Goal: Task Accomplishment & Management: Complete application form

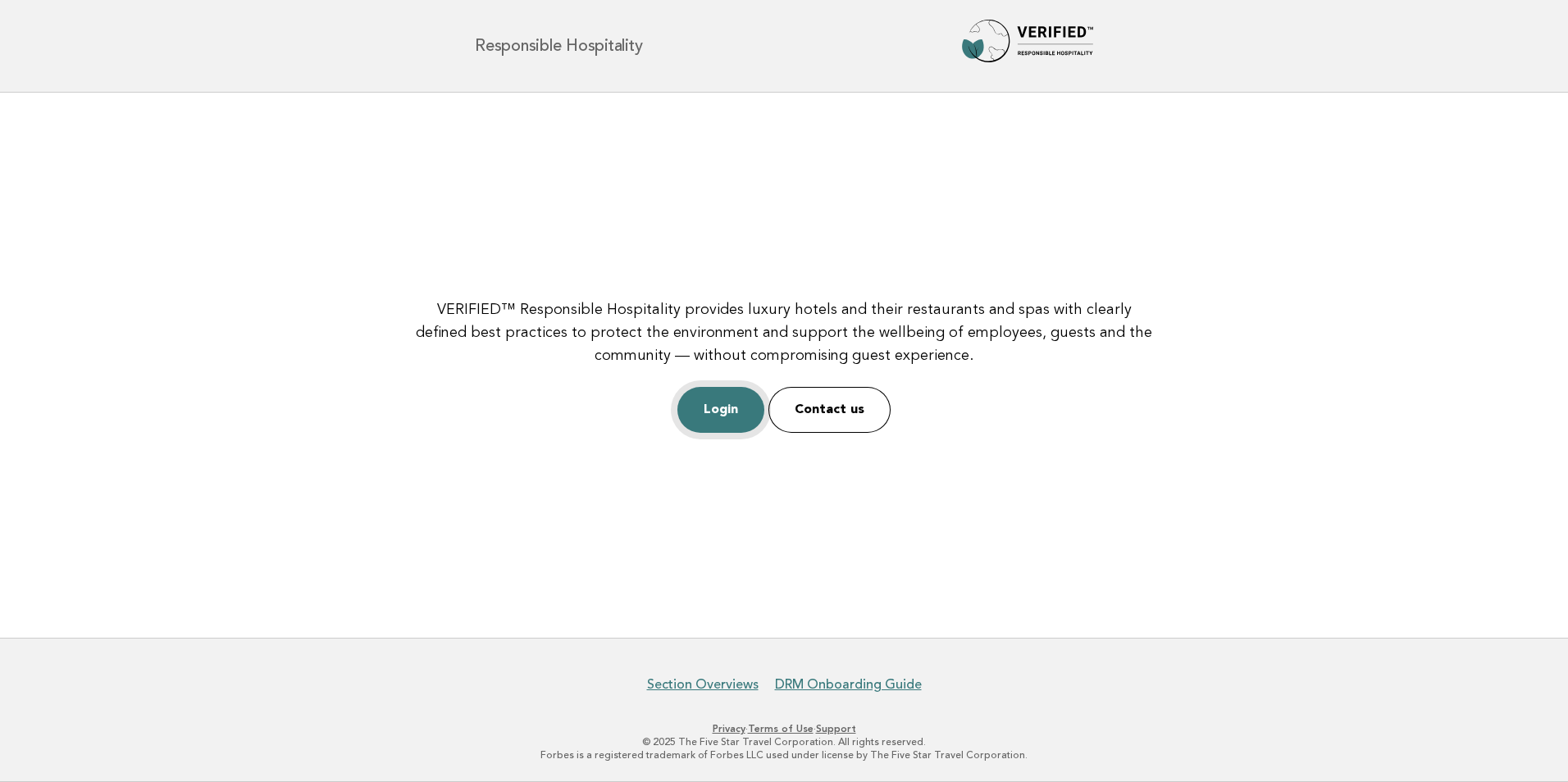
click at [726, 411] on link "Login" at bounding box center [720, 410] width 87 height 46
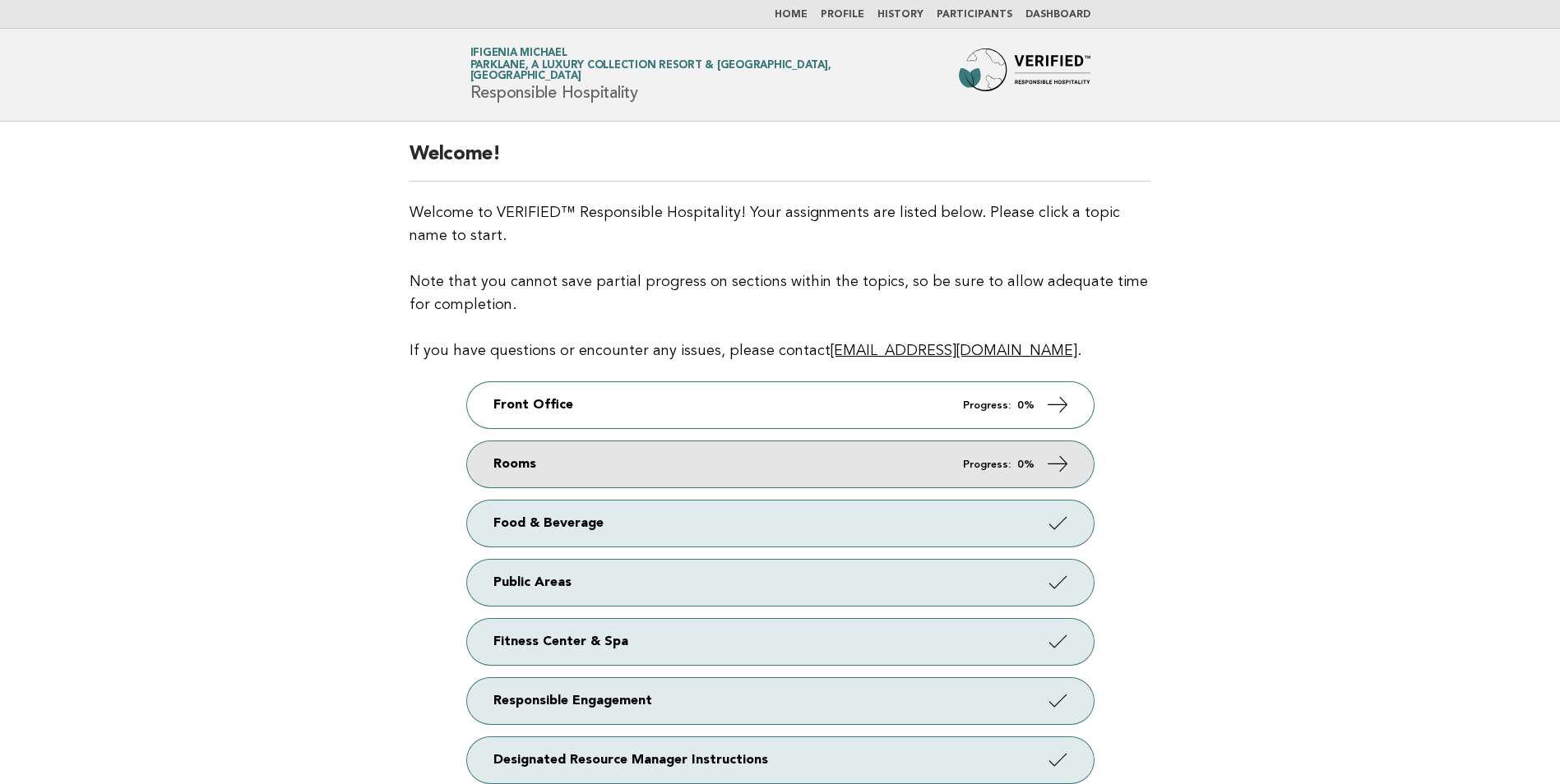
click at [986, 457] on link "Rooms Progress: 0%" at bounding box center [781, 465] width 627 height 46
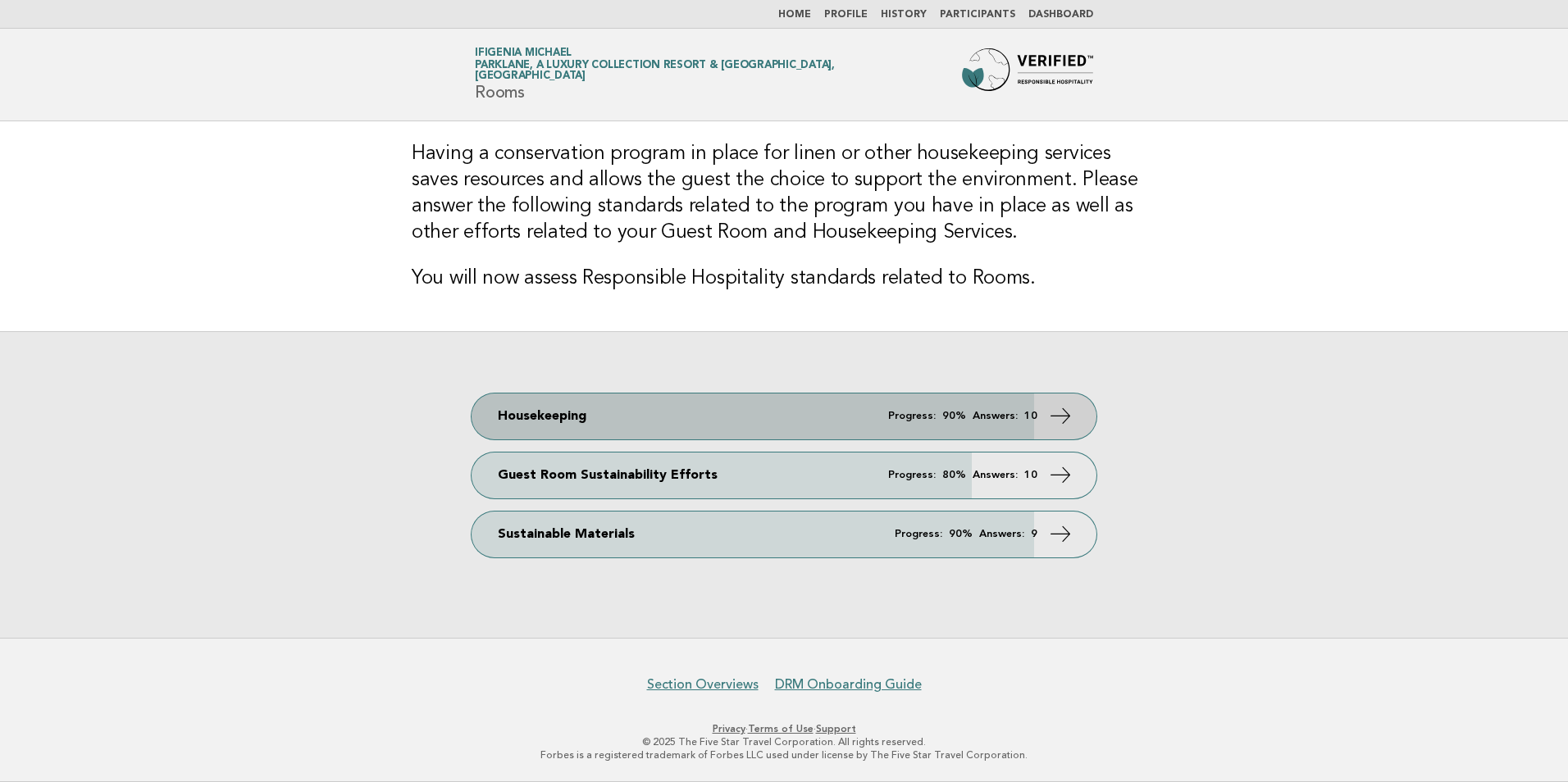
click at [713, 407] on link "Housekeeping Progress: 90% Answers: 10" at bounding box center [784, 417] width 625 height 46
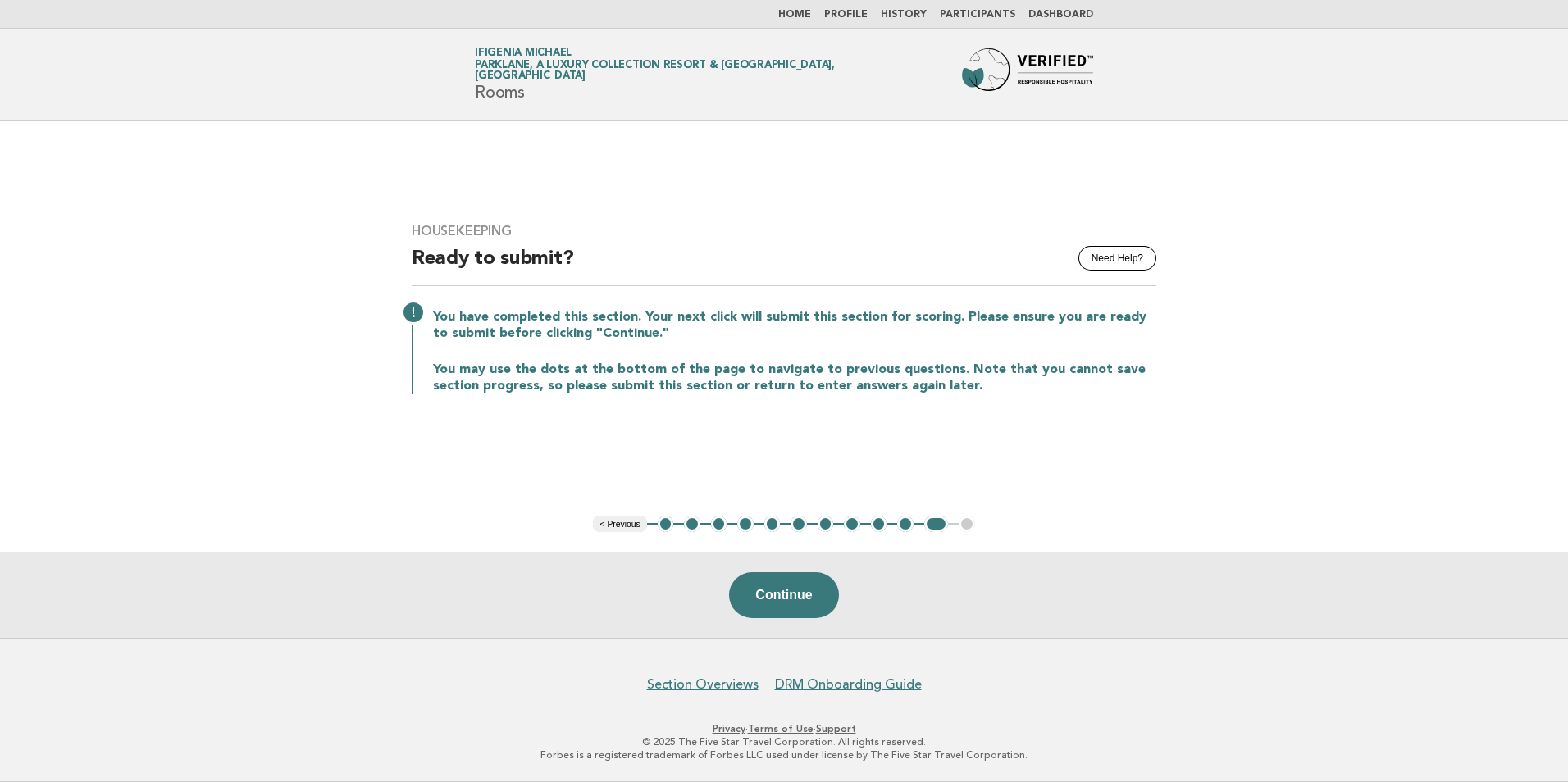
click at [623, 526] on button "< Previous" at bounding box center [619, 523] width 53 height 16
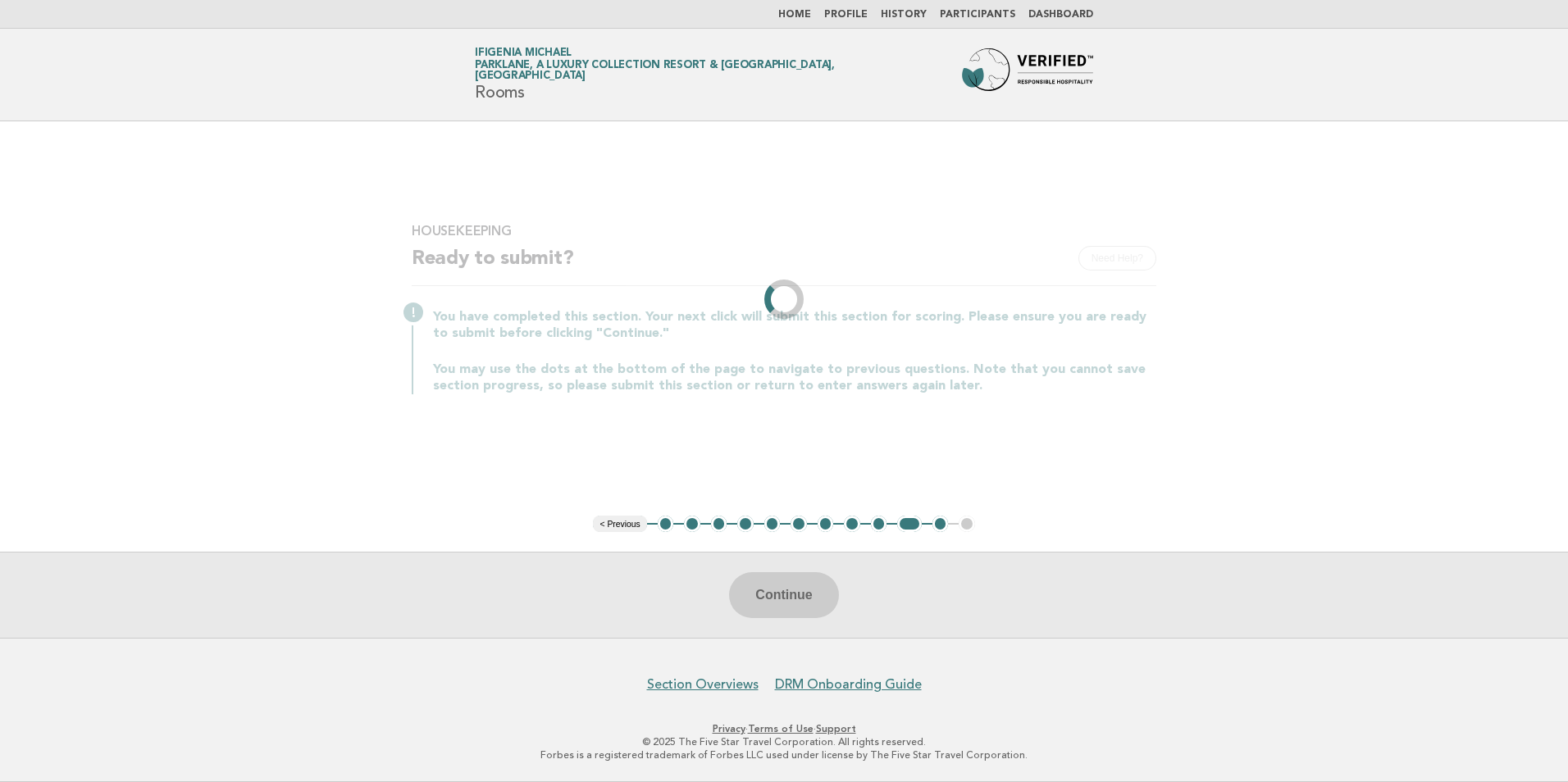
click at [623, 526] on li "< Previous" at bounding box center [619, 523] width 53 height 16
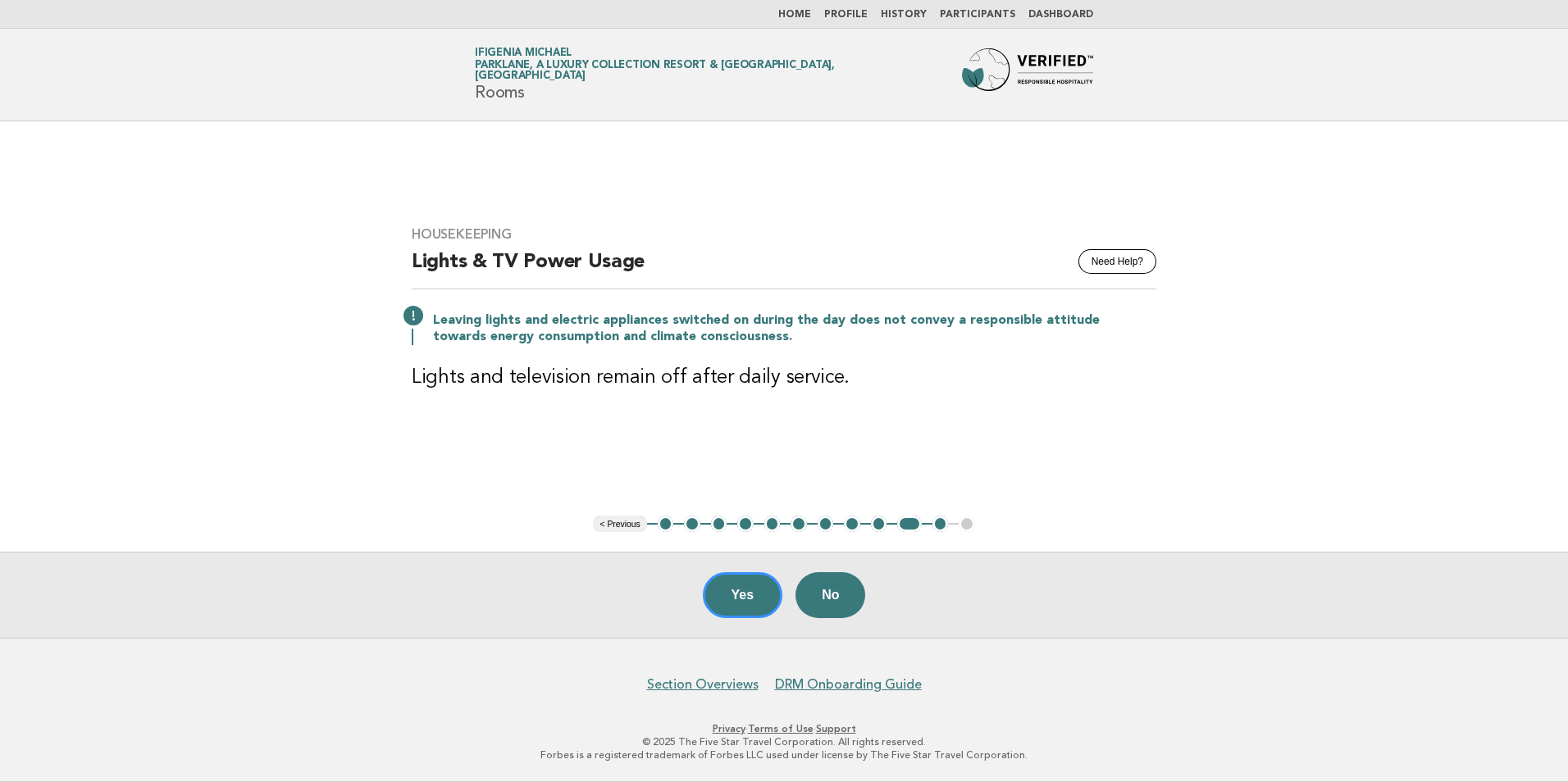
click at [624, 525] on button "< Previous" at bounding box center [619, 523] width 53 height 16
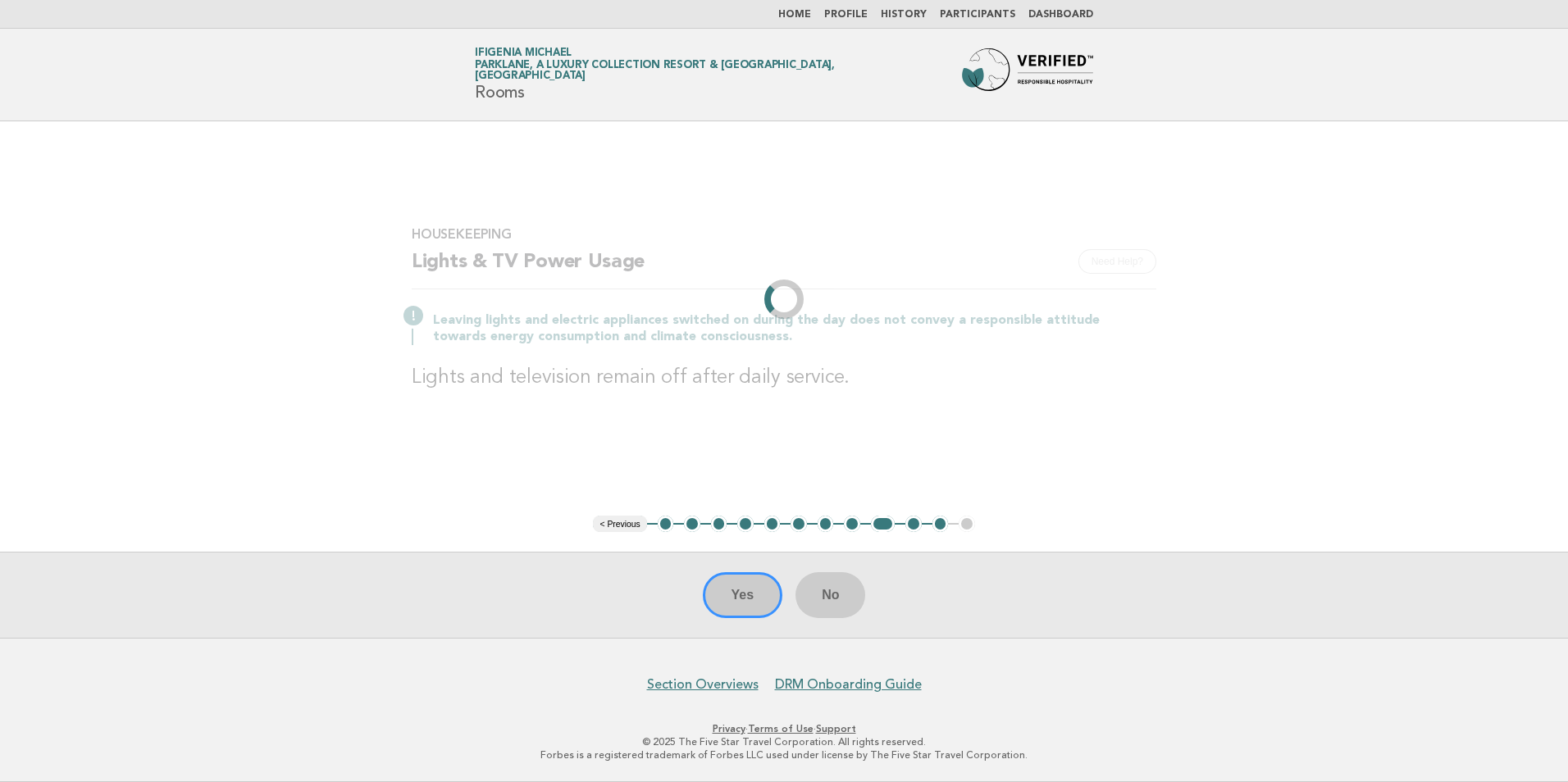
click at [624, 525] on li "< Previous" at bounding box center [619, 523] width 53 height 16
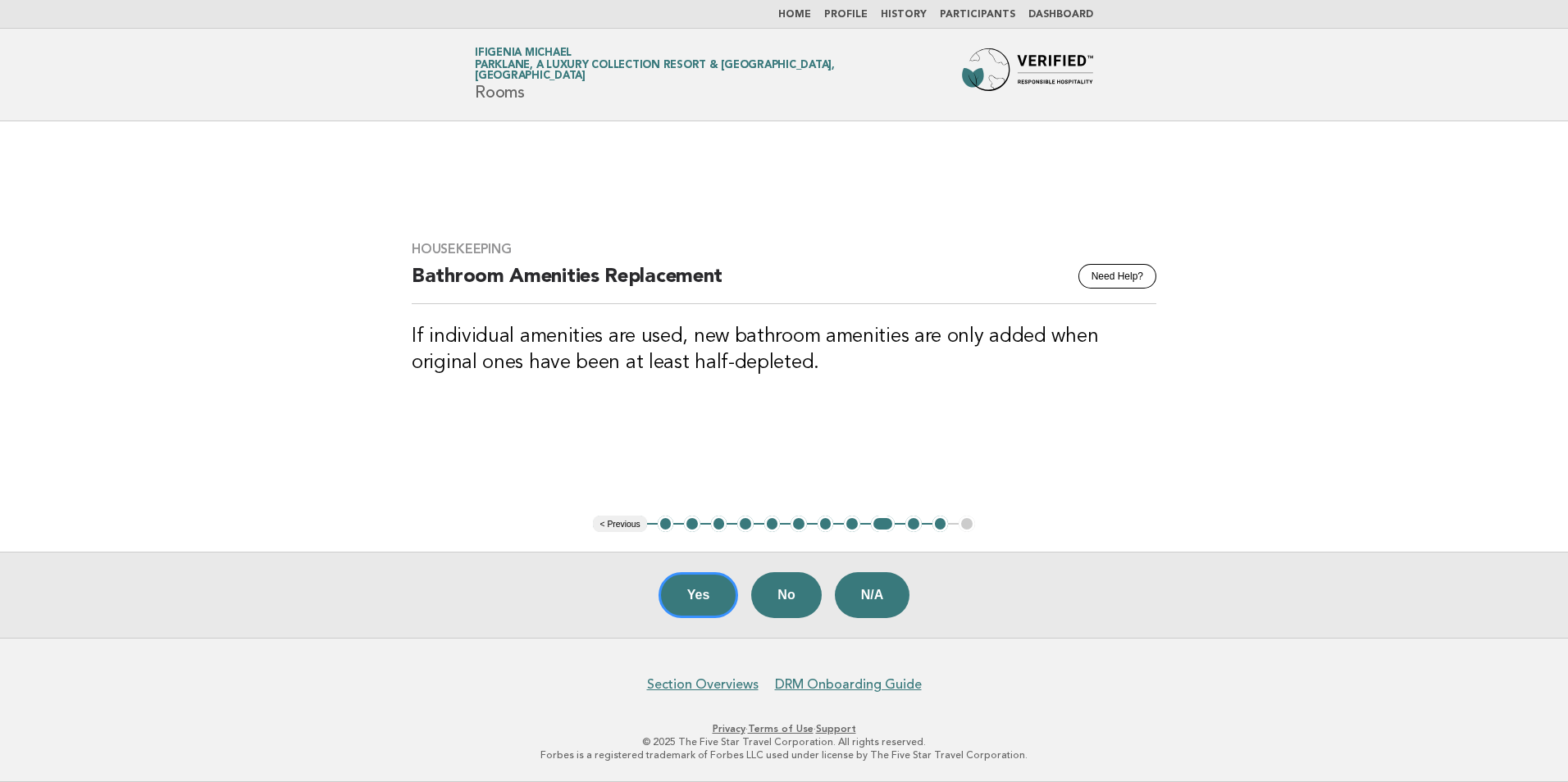
click at [624, 525] on button "< Previous" at bounding box center [619, 523] width 53 height 16
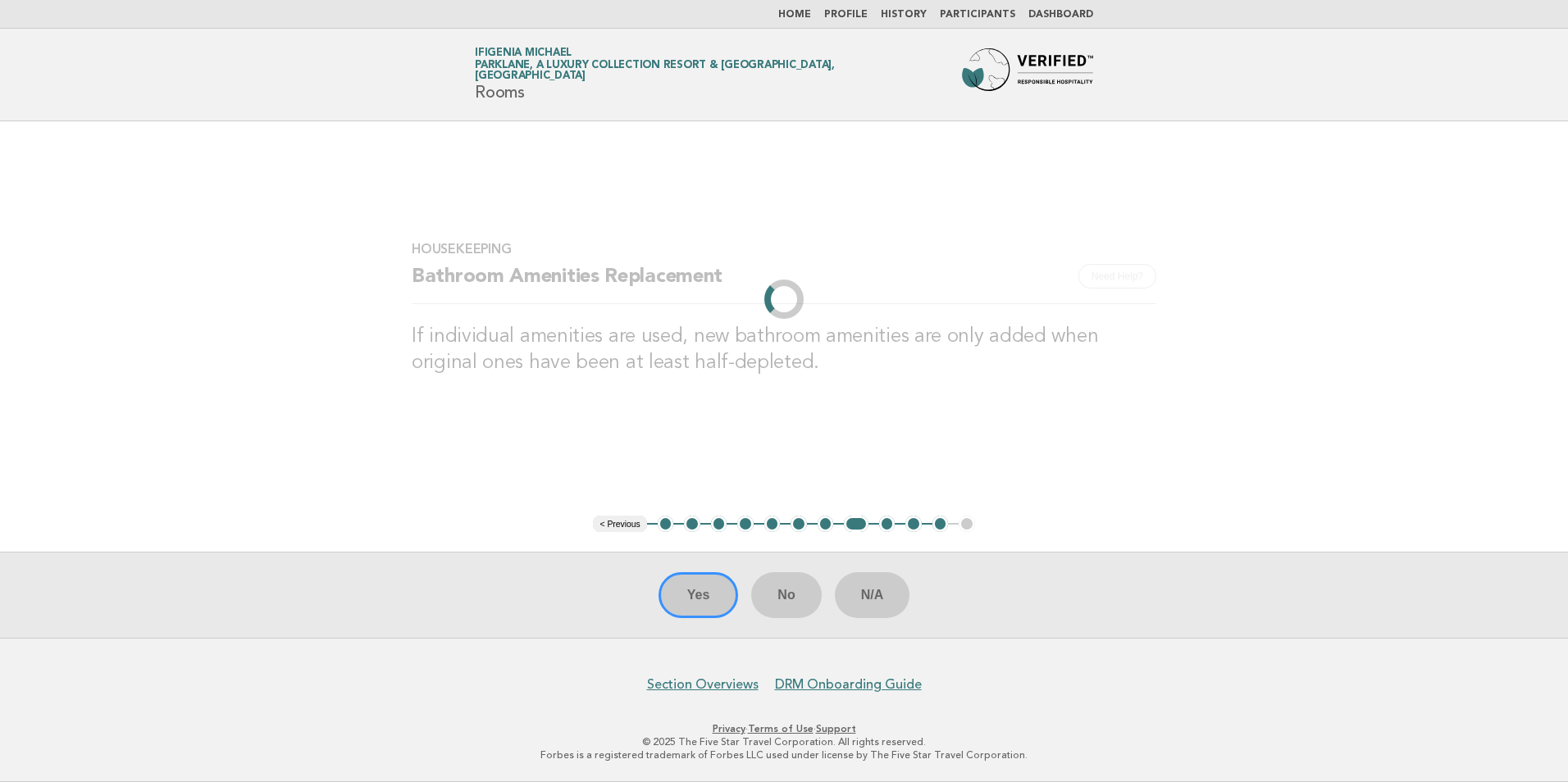
click at [624, 525] on li "< Previous" at bounding box center [619, 523] width 53 height 16
click at [624, 525] on button "< Previous" at bounding box center [619, 523] width 53 height 16
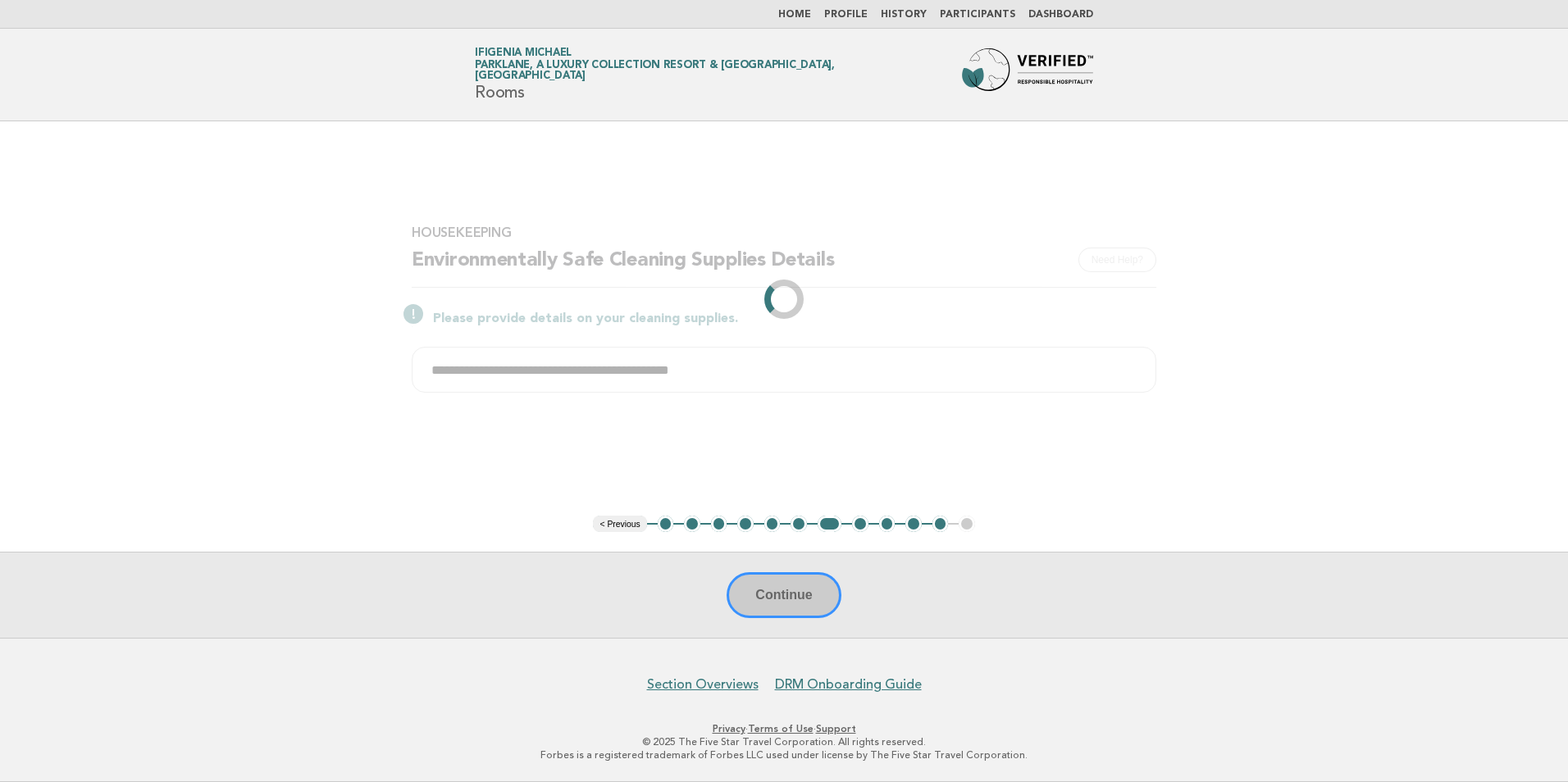
click at [624, 525] on li "< Previous" at bounding box center [619, 523] width 53 height 16
click at [624, 525] on main "**********" at bounding box center [778, 379] width 1555 height 516
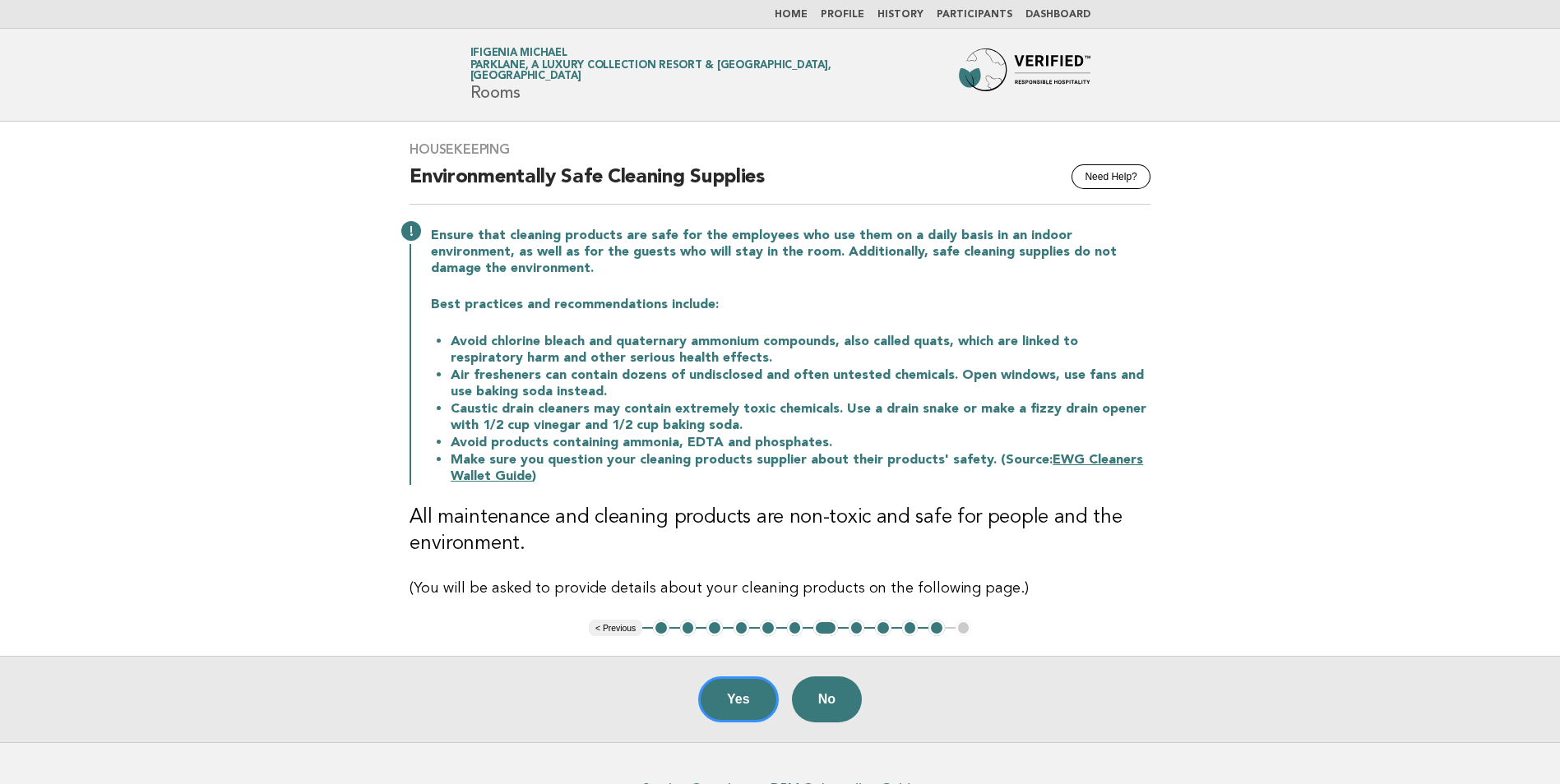
click at [609, 624] on button "< Previous" at bounding box center [616, 627] width 53 height 16
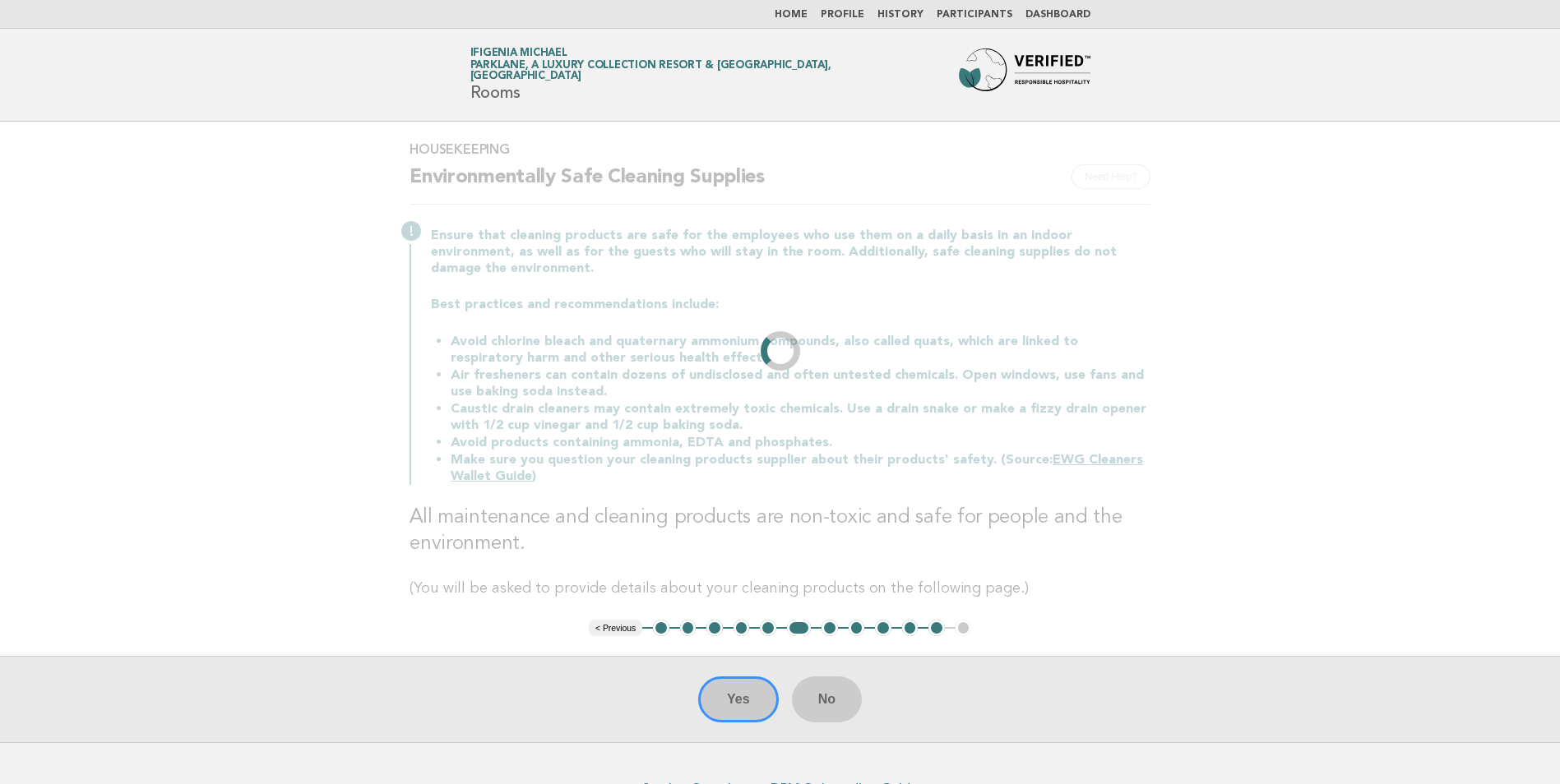
click at [609, 624] on li "< Previous" at bounding box center [616, 627] width 53 height 16
click at [609, 624] on main "Housekeeping Need Help? Environmentally Safe Cleaning Supplies Ensure that clea…" at bounding box center [780, 431] width 1560 height 621
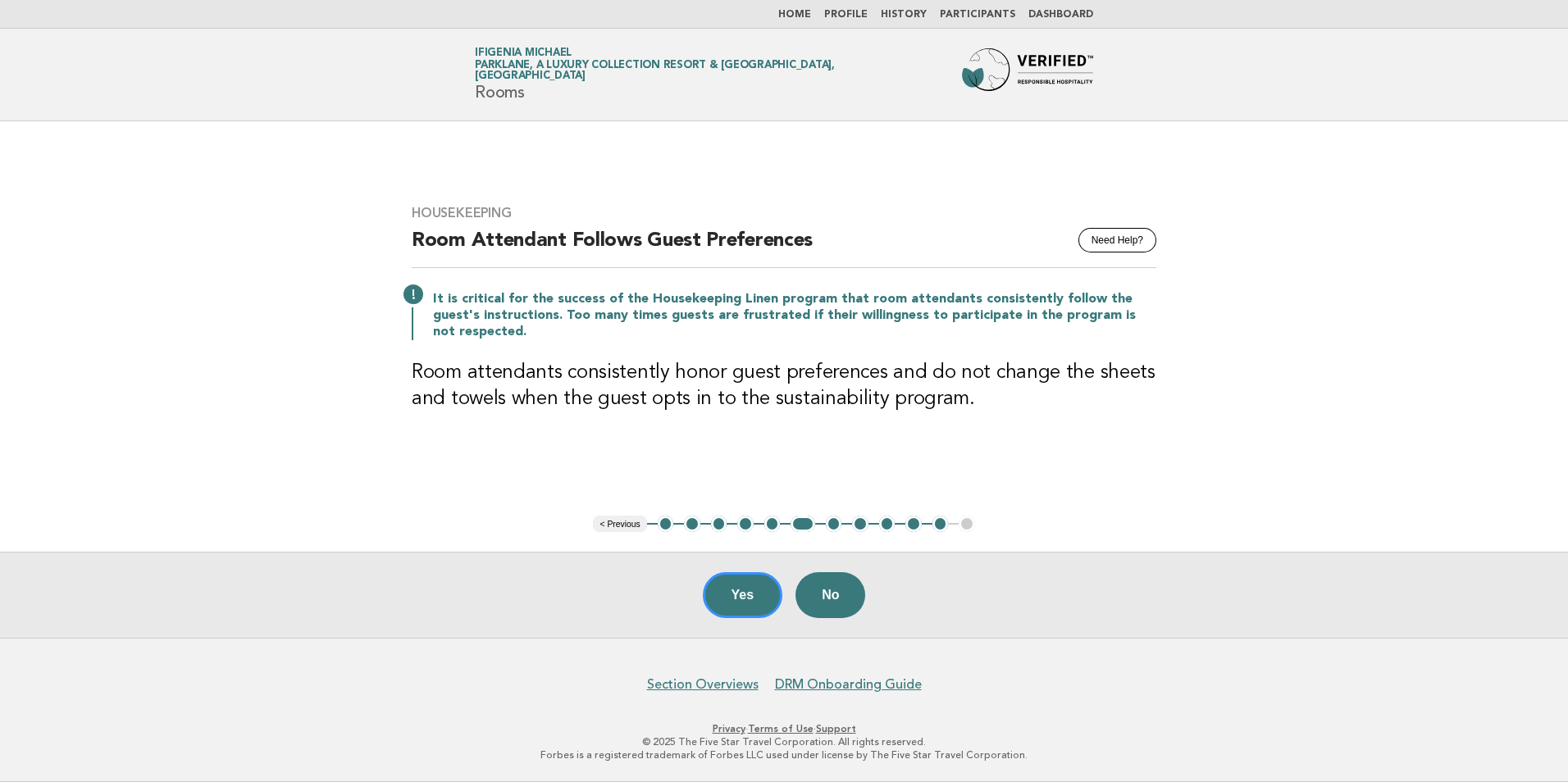
click at [615, 528] on button "< Previous" at bounding box center [619, 523] width 53 height 16
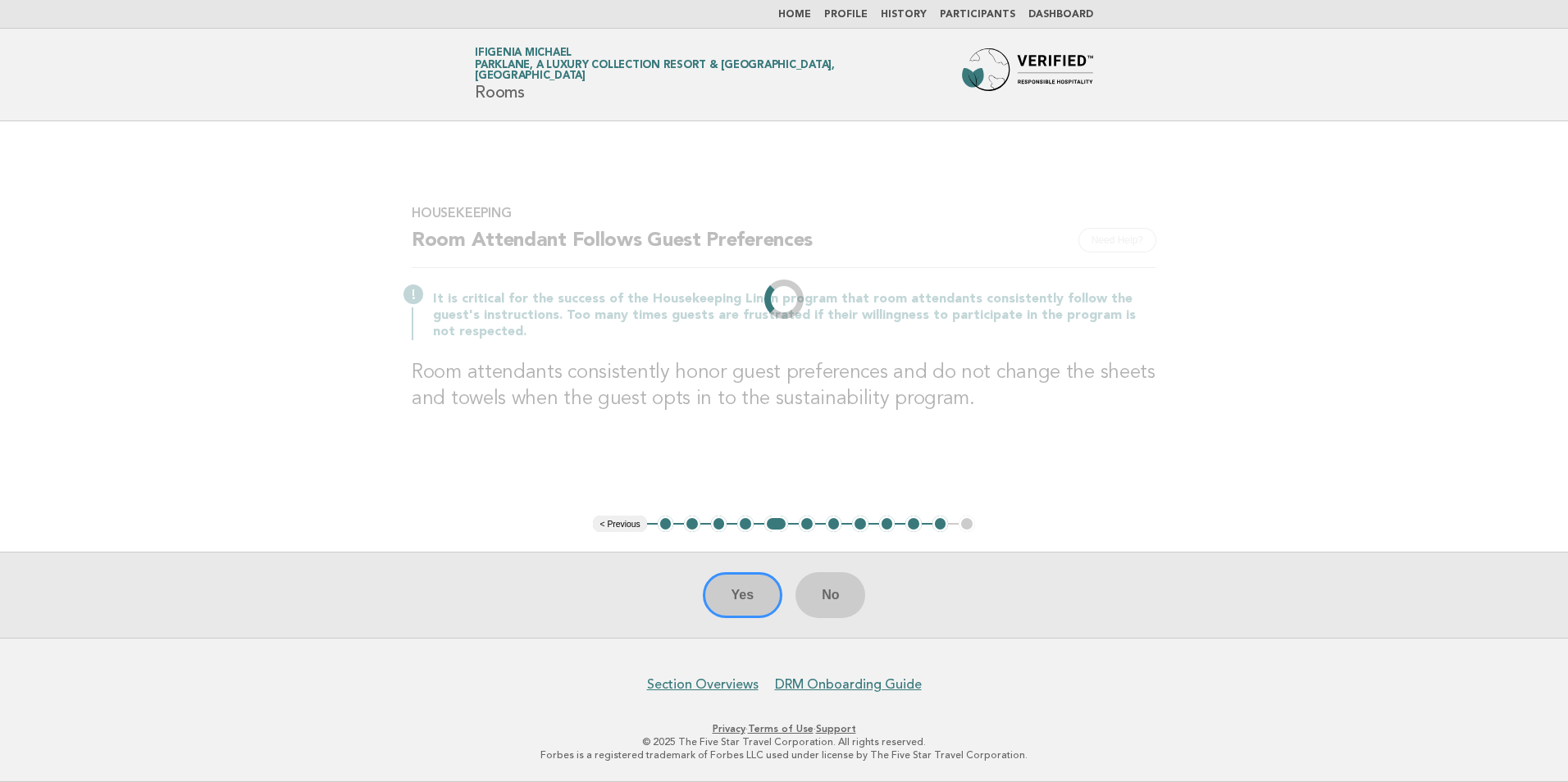
click at [615, 528] on main "Housekeeping Need Help? Room Attendant Follows Guest Preferences It is critical…" at bounding box center [784, 379] width 1568 height 516
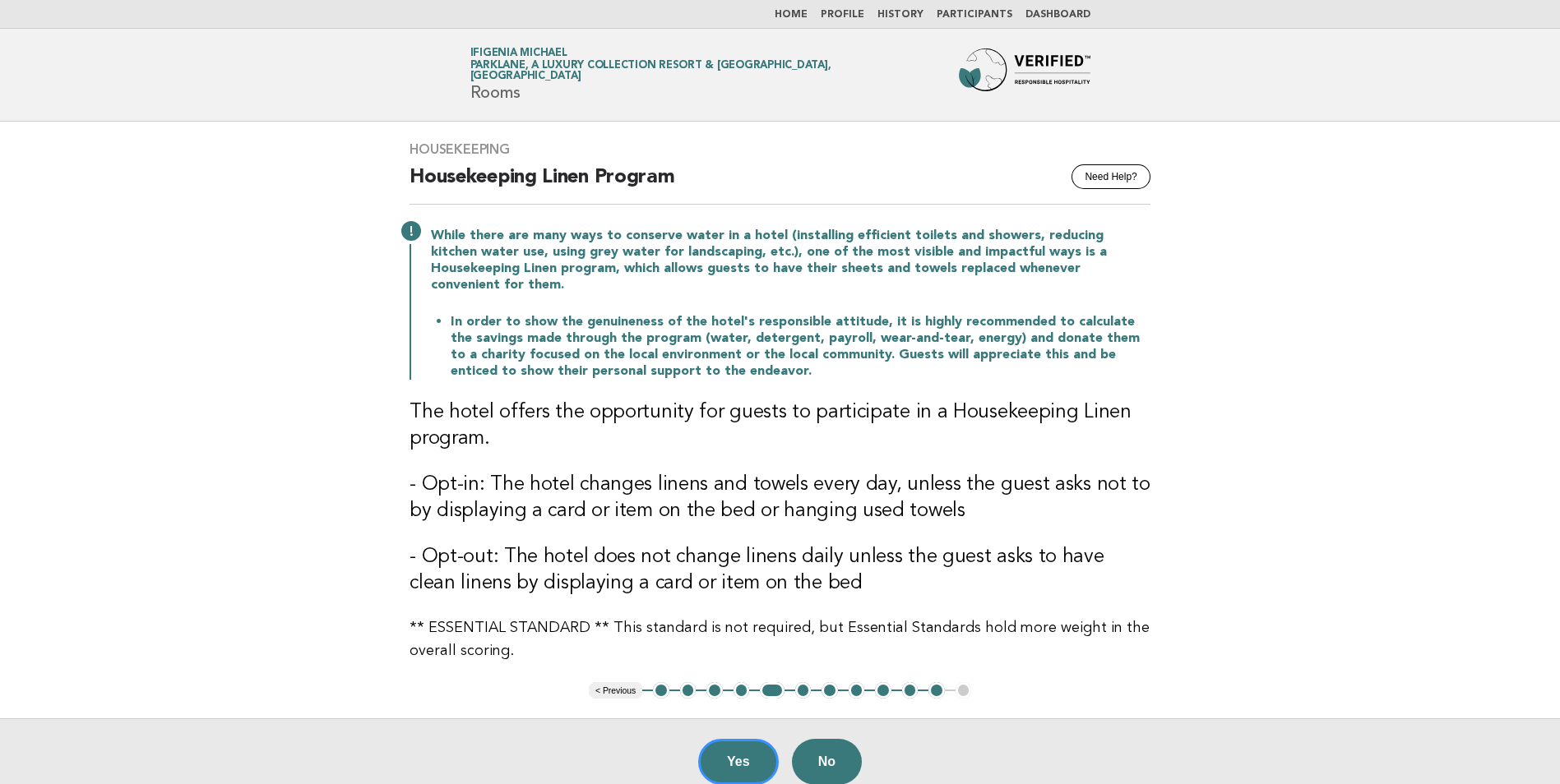
click at [617, 544] on h3 "- Opt-out: The hotel does not change linens daily unless the guest asks to have…" at bounding box center [779, 570] width 741 height 52
click at [620, 682] on button "< Previous" at bounding box center [616, 690] width 53 height 16
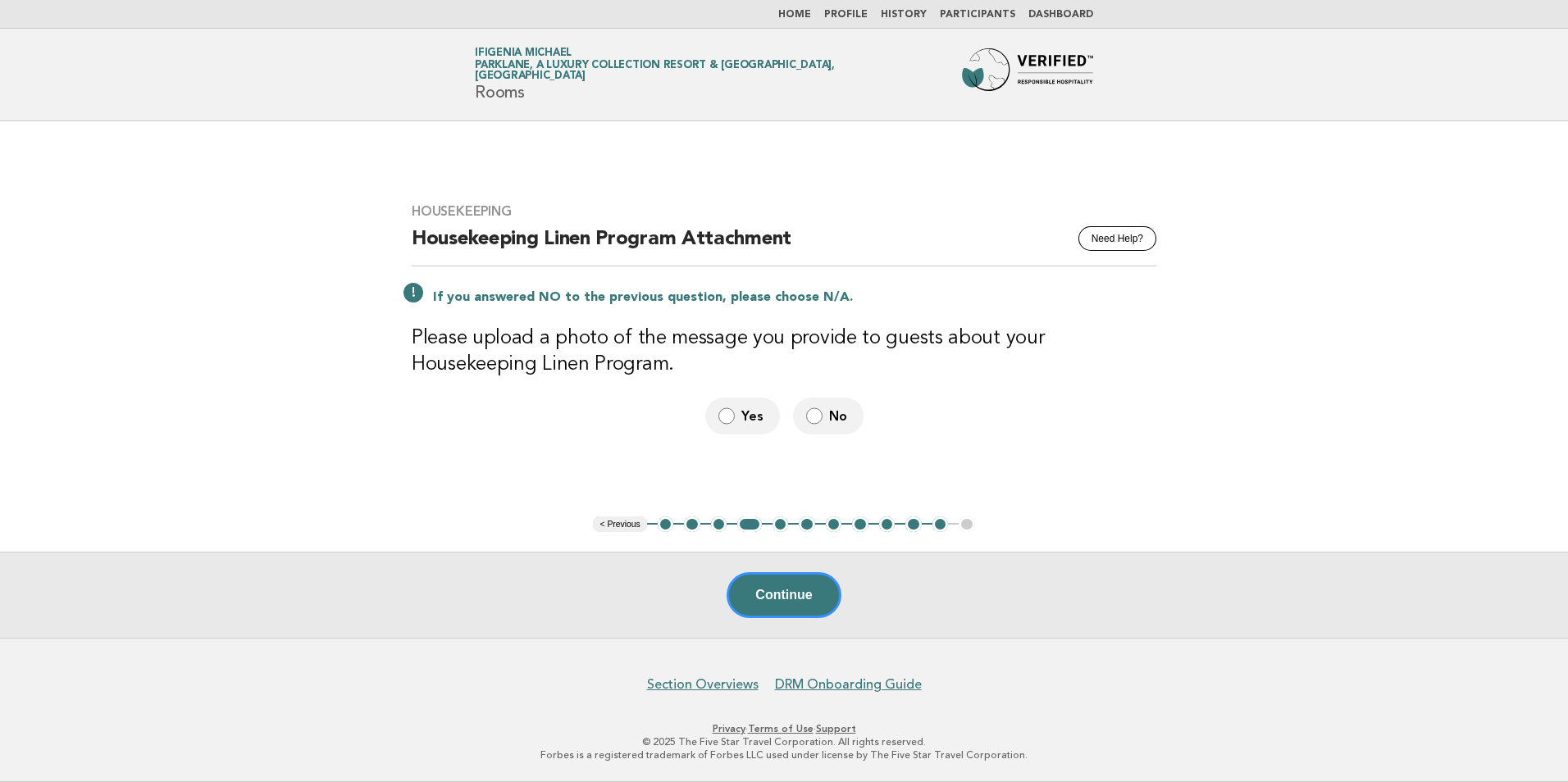
click at [618, 670] on nav "Section Overviews DRM Onboarding Guide" at bounding box center [784, 675] width 1568 height 34
click at [628, 528] on button "< Previous" at bounding box center [619, 524] width 53 height 16
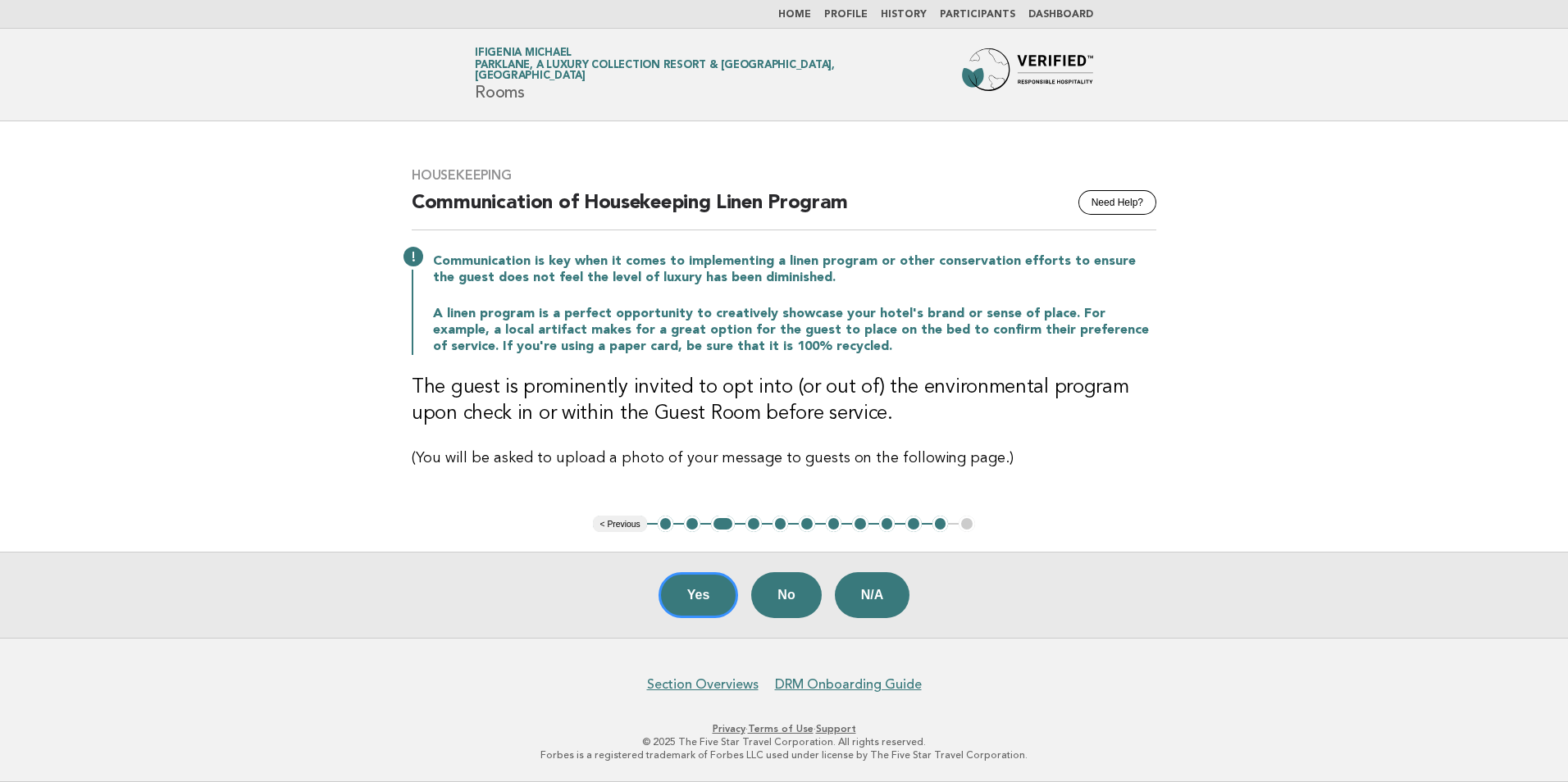
click at [624, 523] on button "< Previous" at bounding box center [619, 523] width 53 height 16
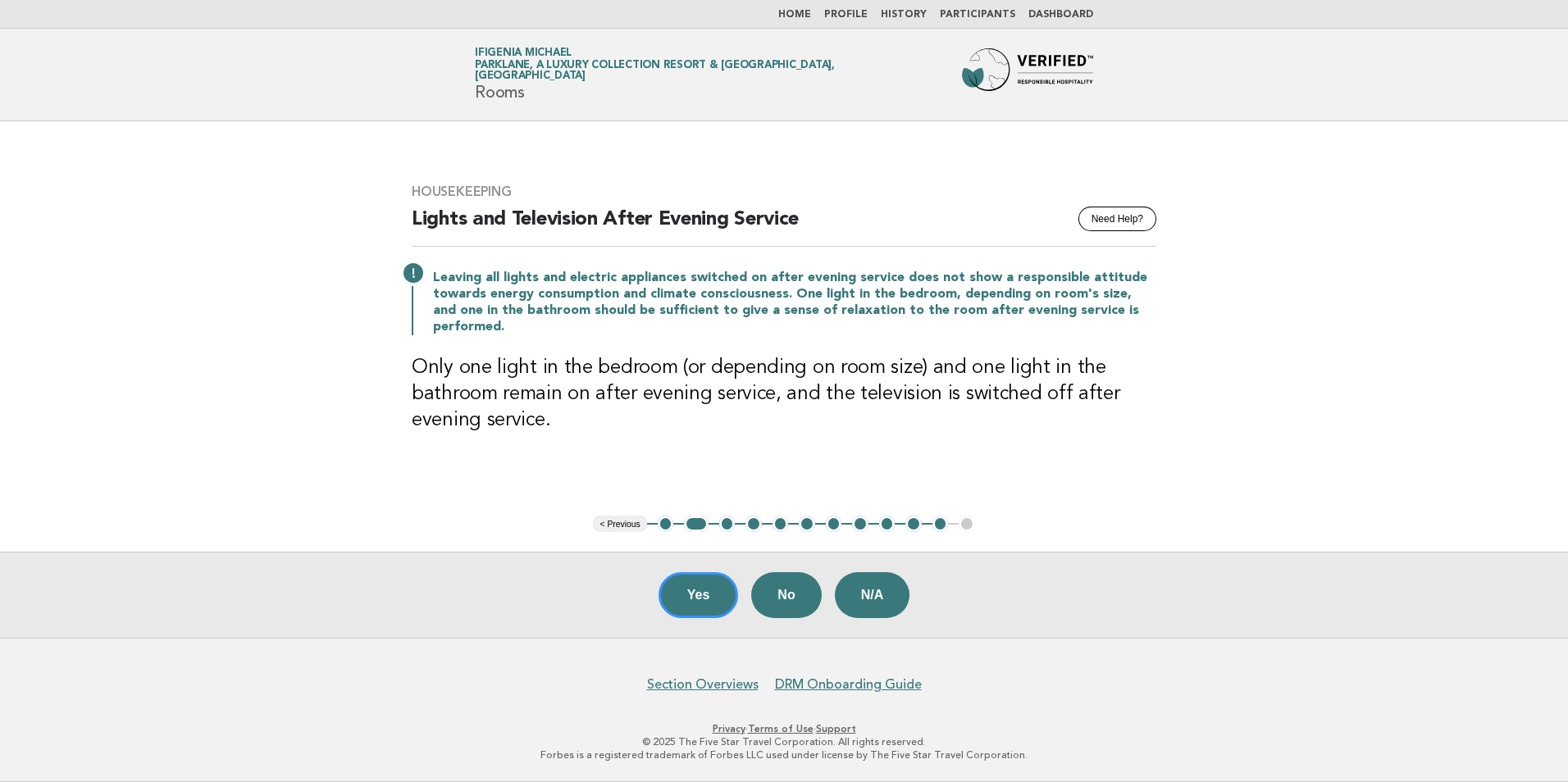
click at [618, 517] on button "< Previous" at bounding box center [619, 523] width 53 height 16
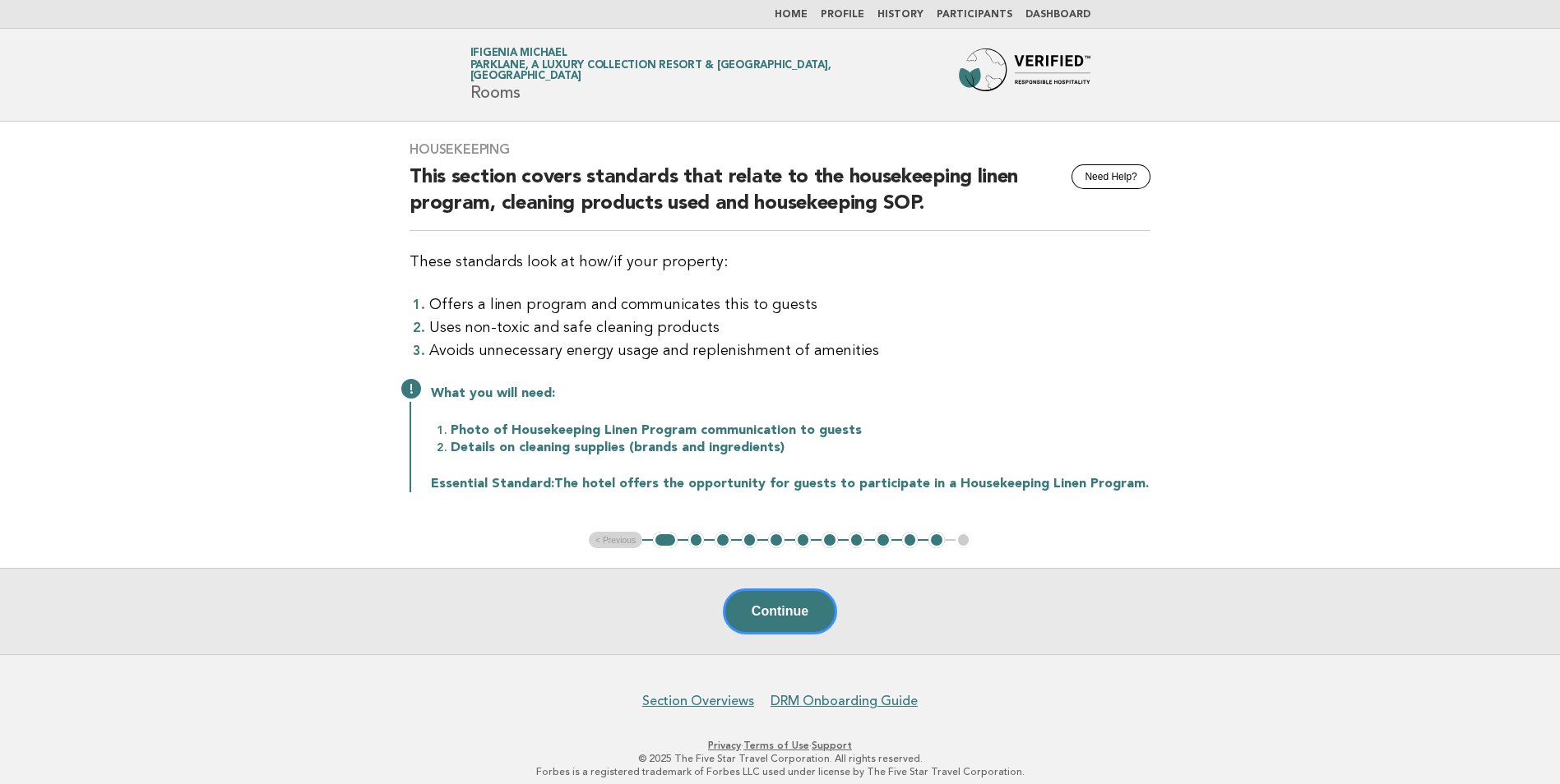
click at [616, 541] on ul "< Previous 1 2 3 4 5 6 7 8 9 10 11 12" at bounding box center [780, 539] width 383 height 16
click at [759, 618] on button "Continue" at bounding box center [780, 612] width 115 height 46
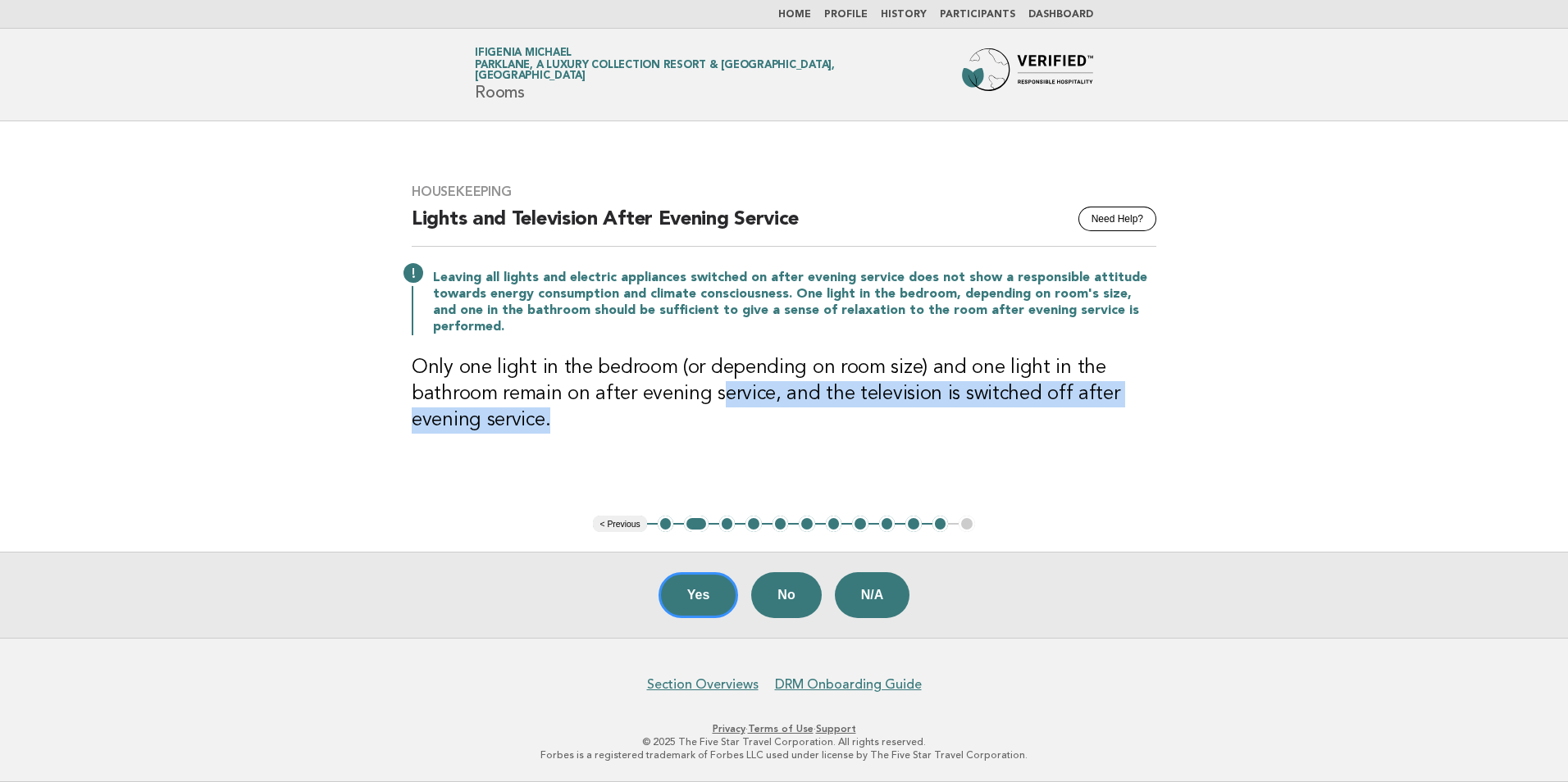
drag, startPoint x: 719, startPoint y: 403, endPoint x: 983, endPoint y: 411, distance: 264.1
click at [983, 411] on h3 "Only one light in the bedroom (or depending on room size) and one light in the …" at bounding box center [784, 394] width 744 height 79
click at [704, 598] on button "Yes" at bounding box center [698, 595] width 80 height 46
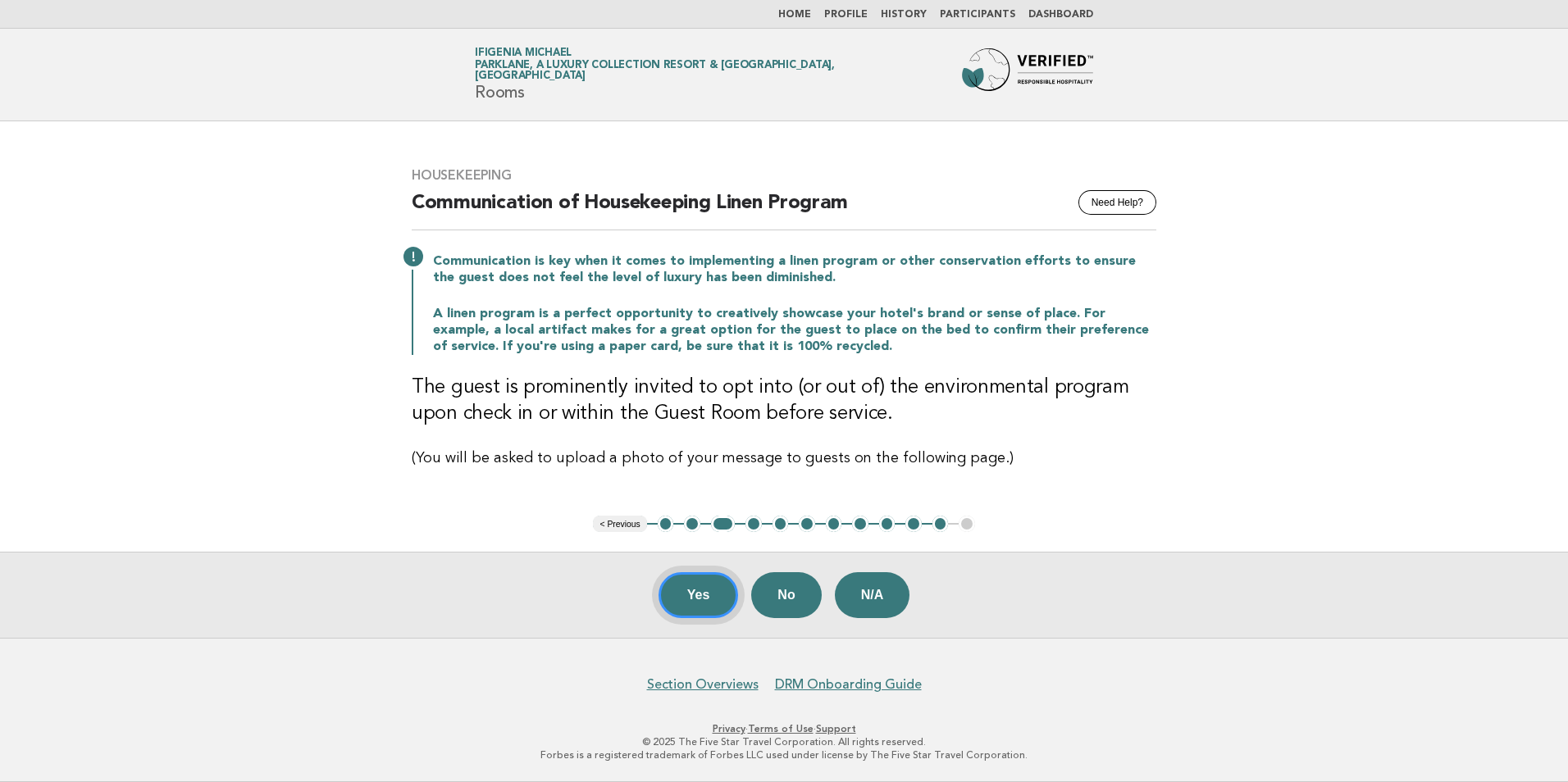
click at [693, 592] on button "Yes" at bounding box center [698, 595] width 80 height 46
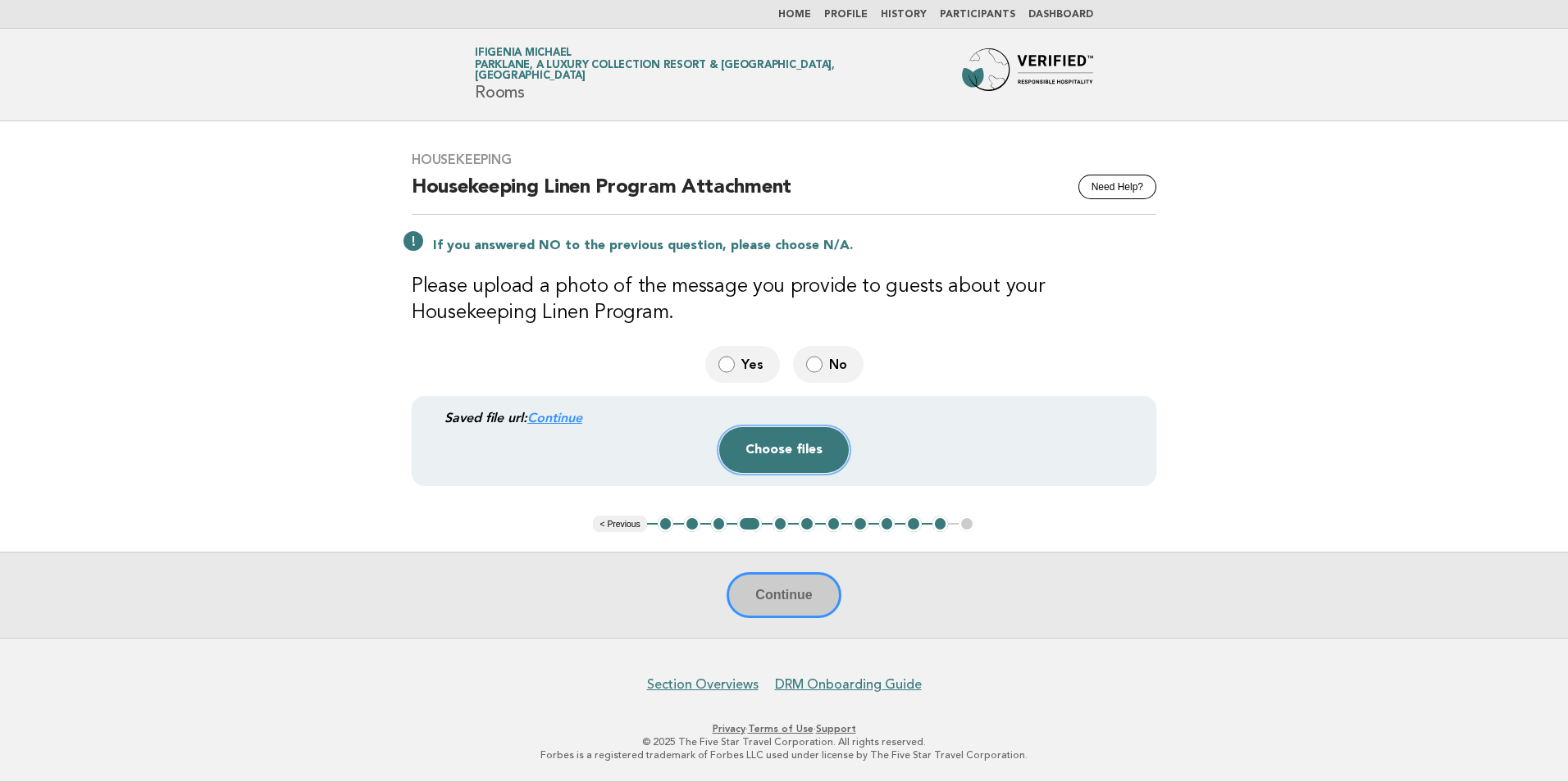
click at [760, 452] on button "Choose files" at bounding box center [784, 450] width 130 height 46
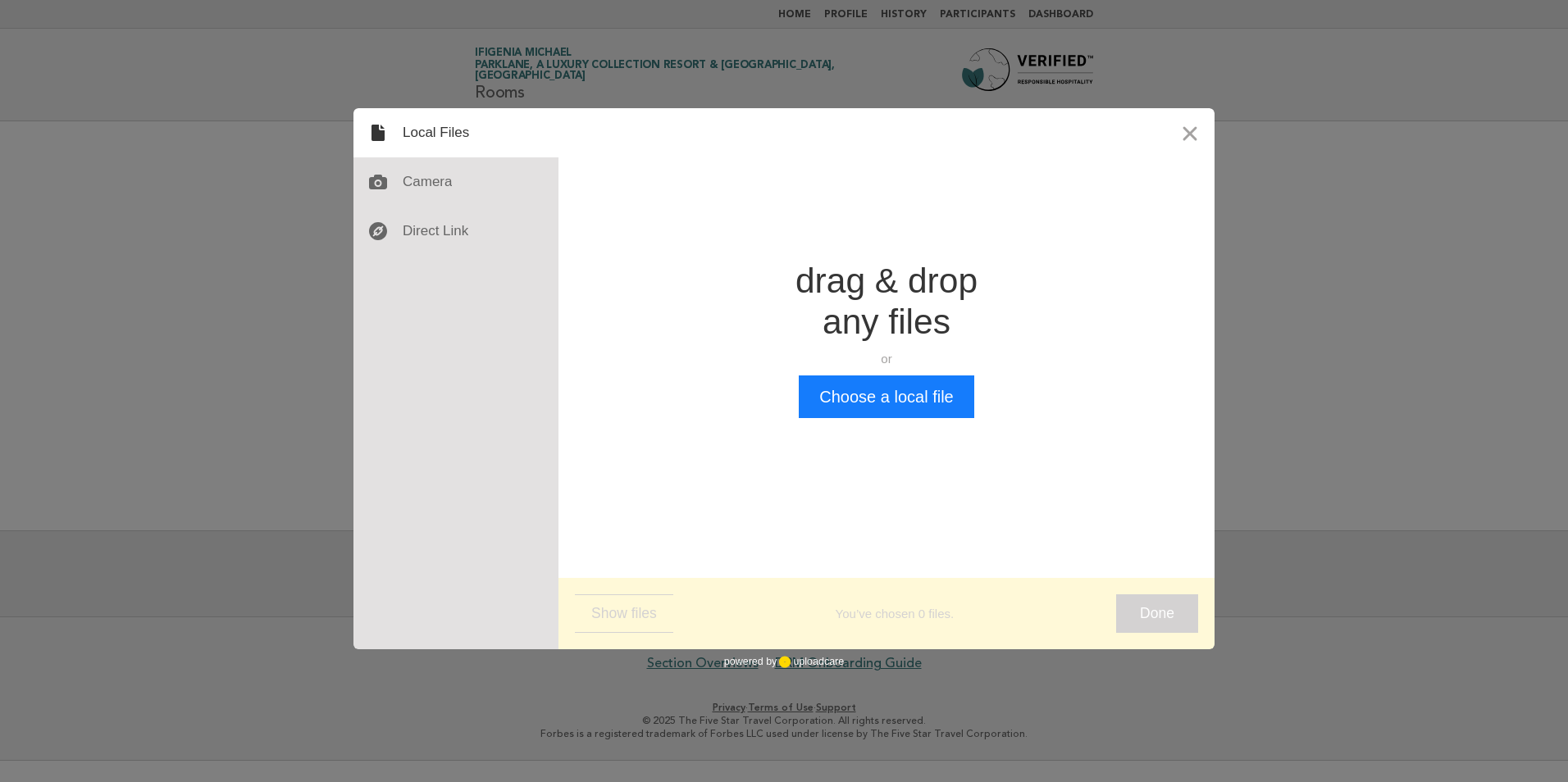
click at [866, 370] on div "drag & drop any files or Upload files from your computer" at bounding box center [886, 318] width 182 height 114
click at [874, 404] on button "Choose a local file" at bounding box center [886, 397] width 175 height 43
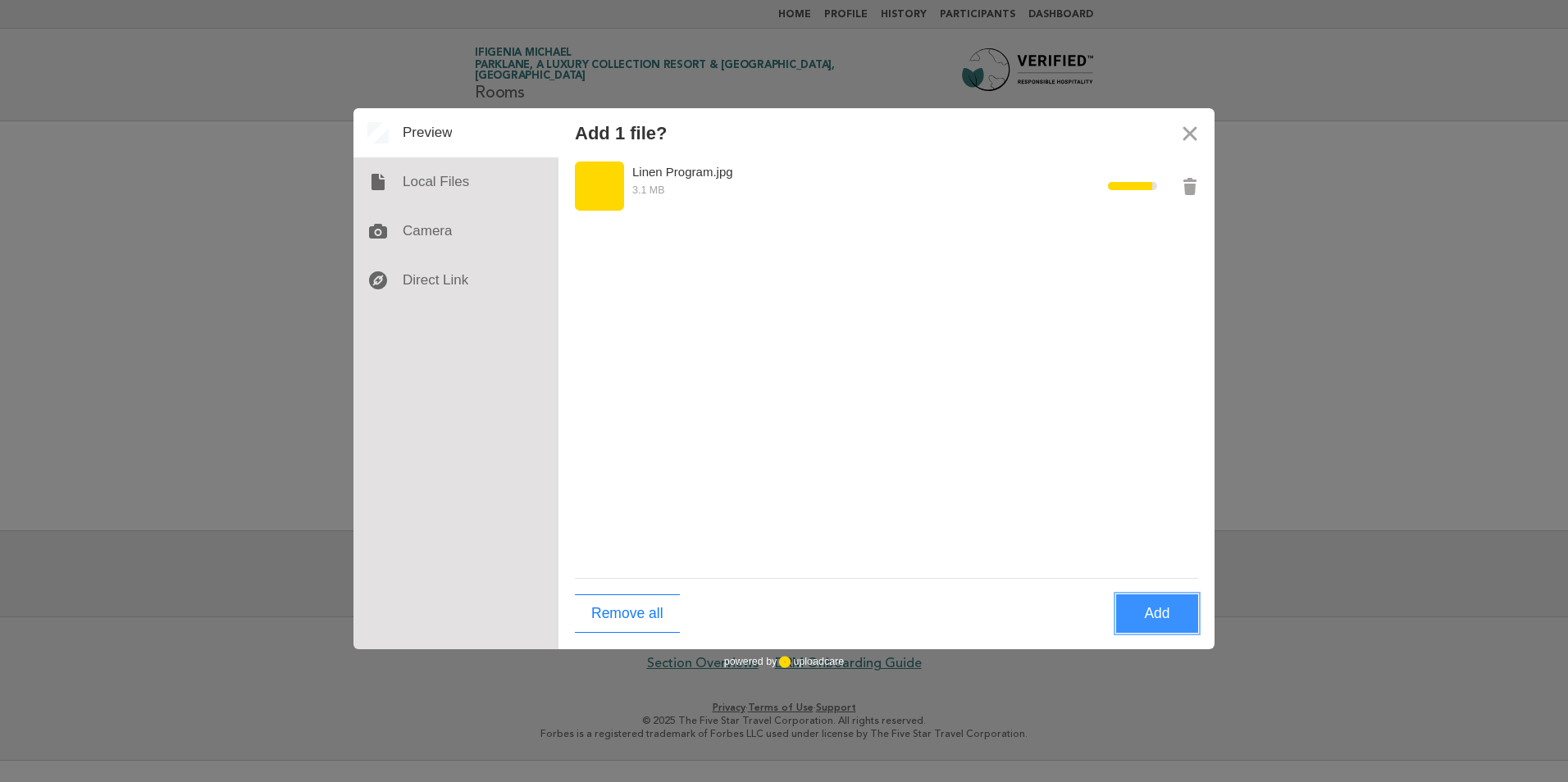
click at [1148, 619] on button "Add" at bounding box center [1157, 613] width 82 height 38
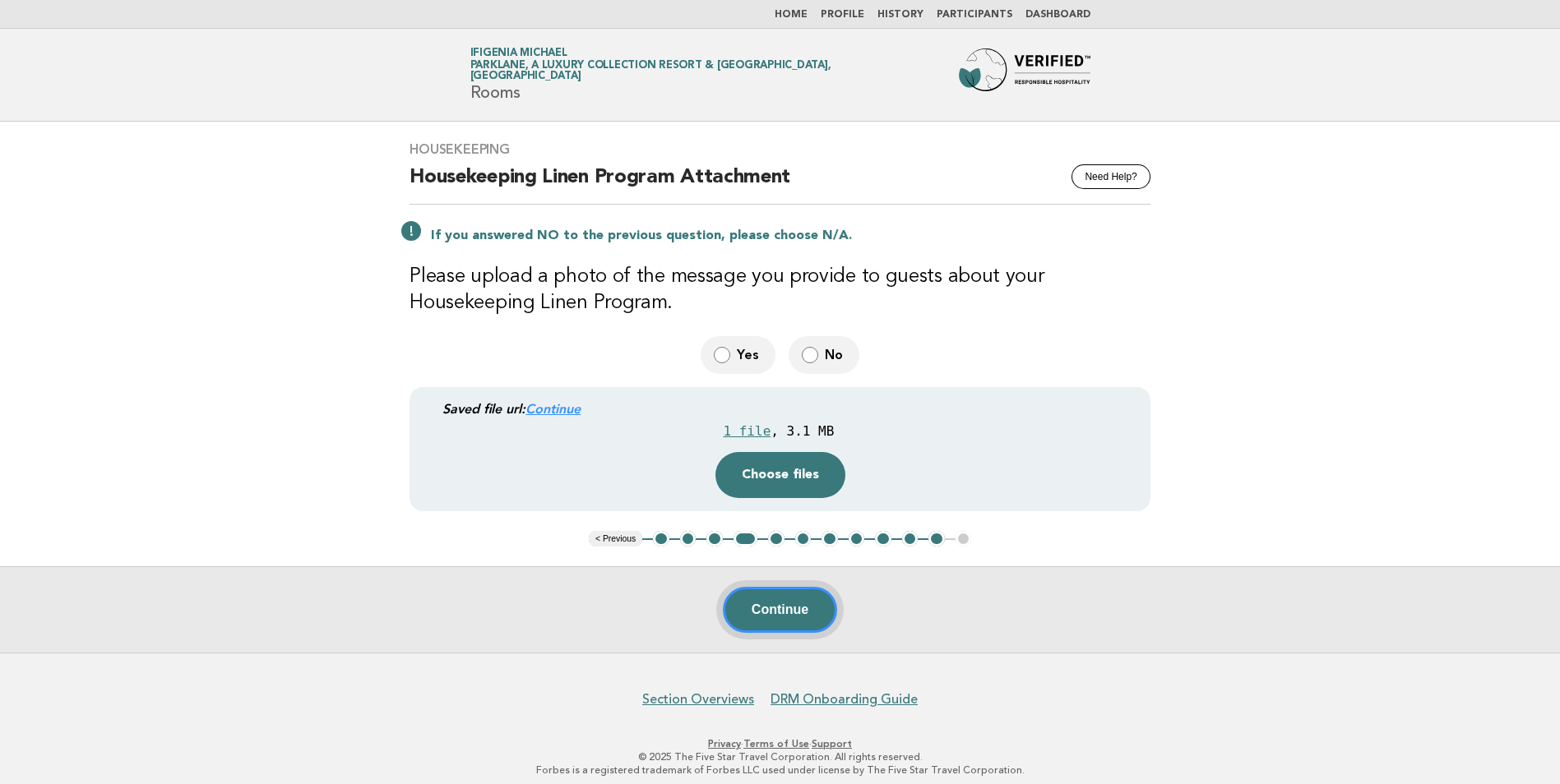
click at [806, 615] on button "Continue" at bounding box center [780, 610] width 115 height 46
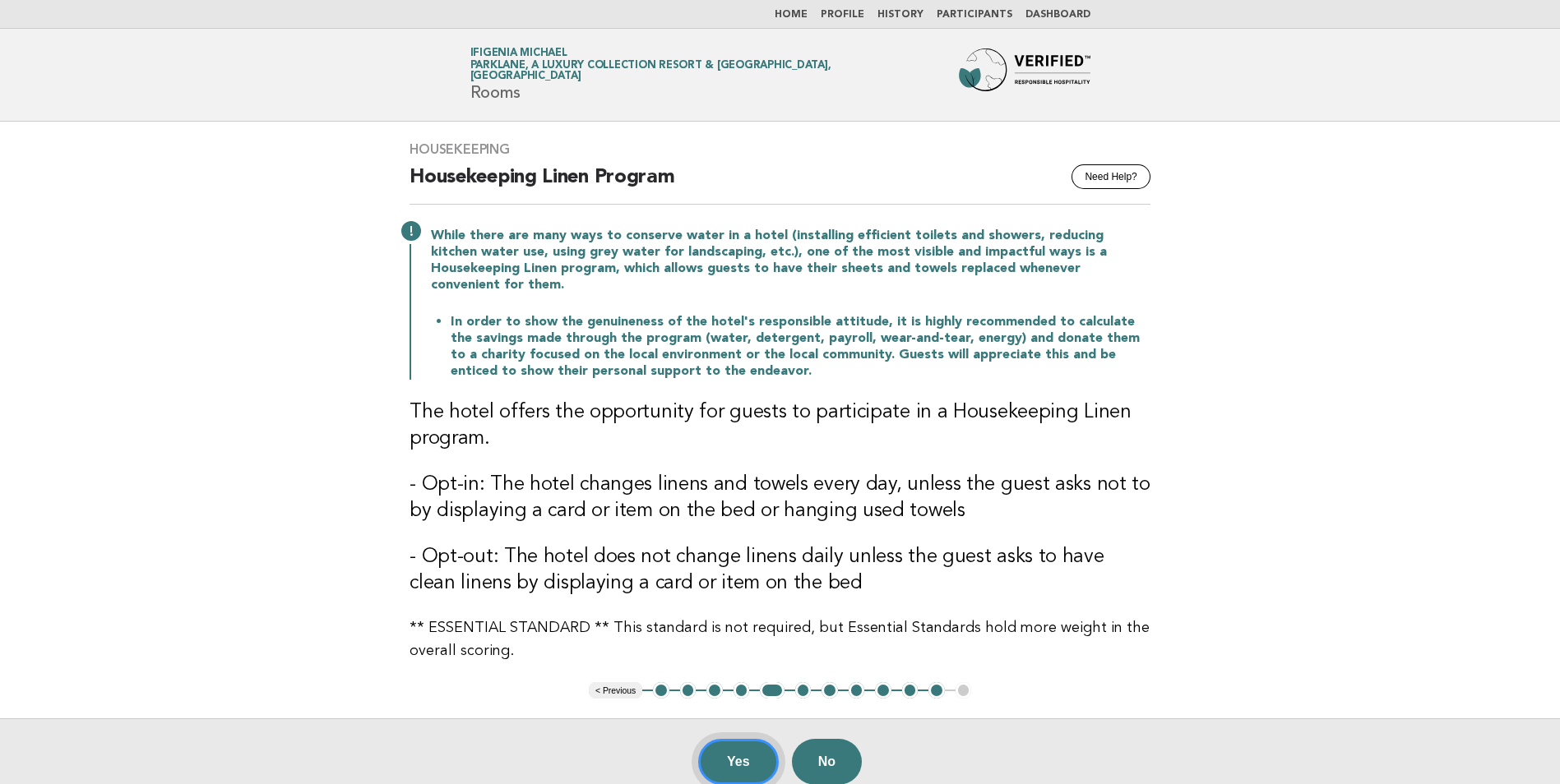
click at [711, 742] on button "Yes" at bounding box center [739, 763] width 80 height 46
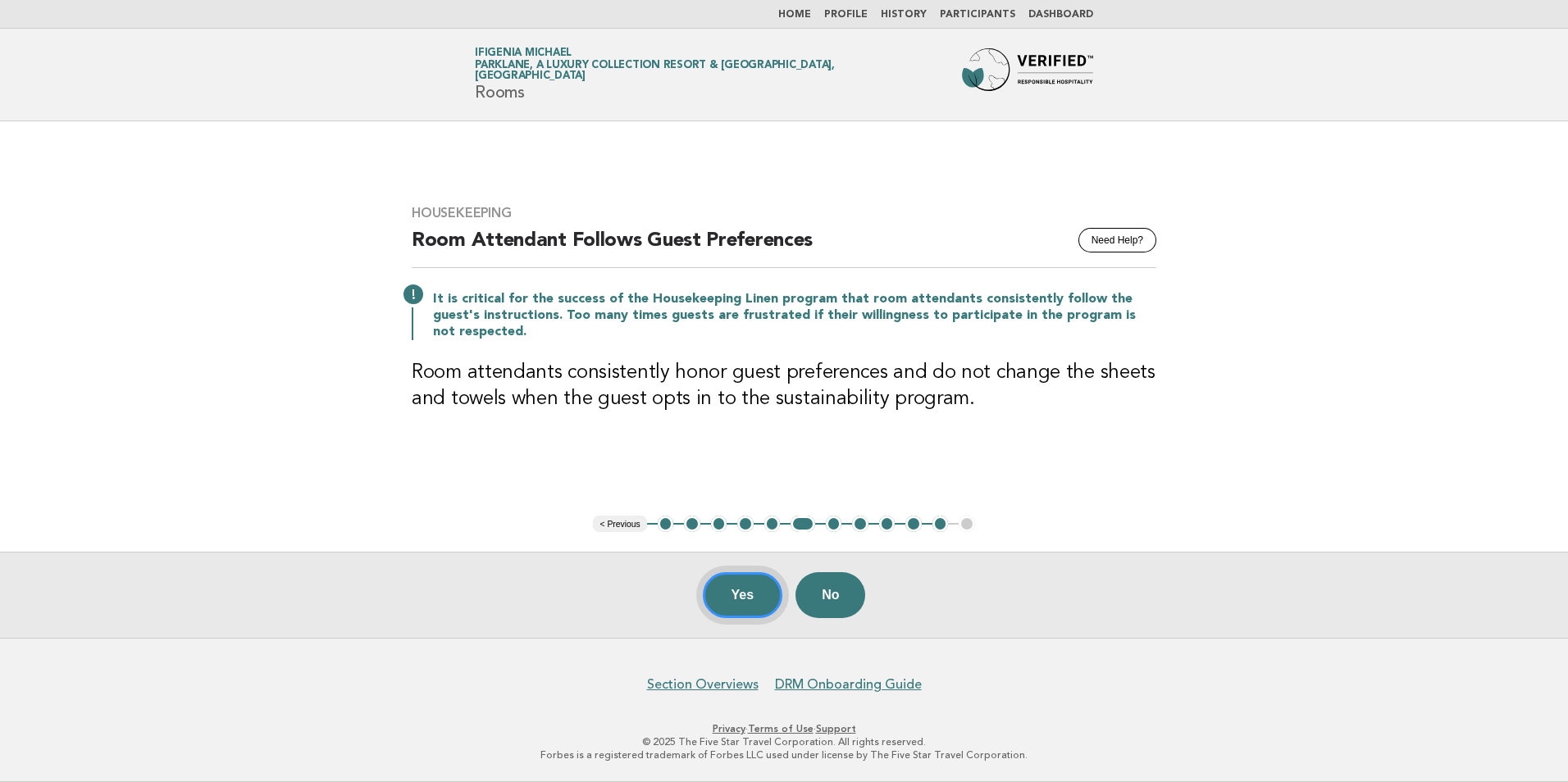
click at [737, 591] on button "Yes" at bounding box center [743, 595] width 80 height 46
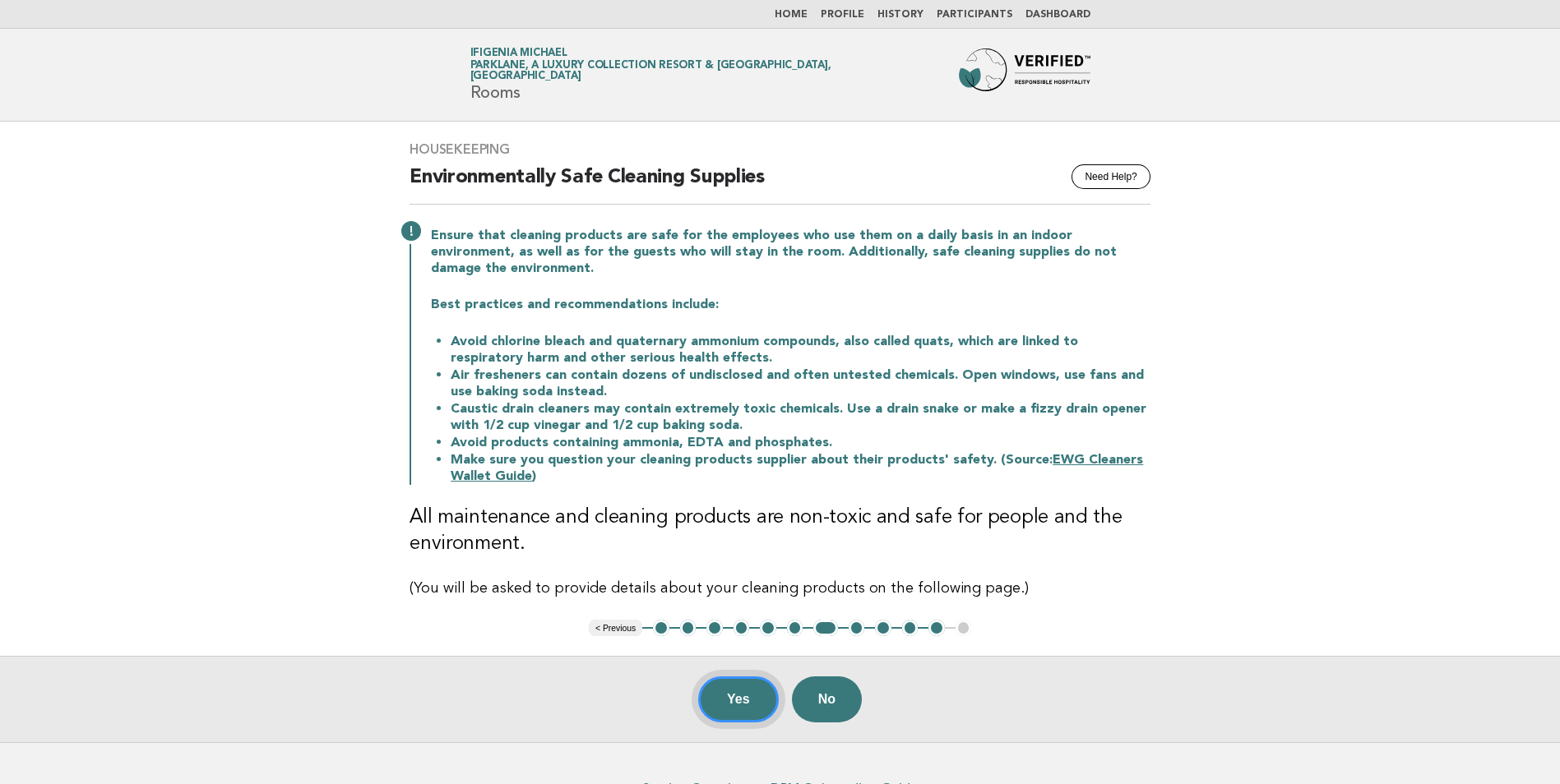
click at [725, 694] on button "Yes" at bounding box center [739, 700] width 80 height 46
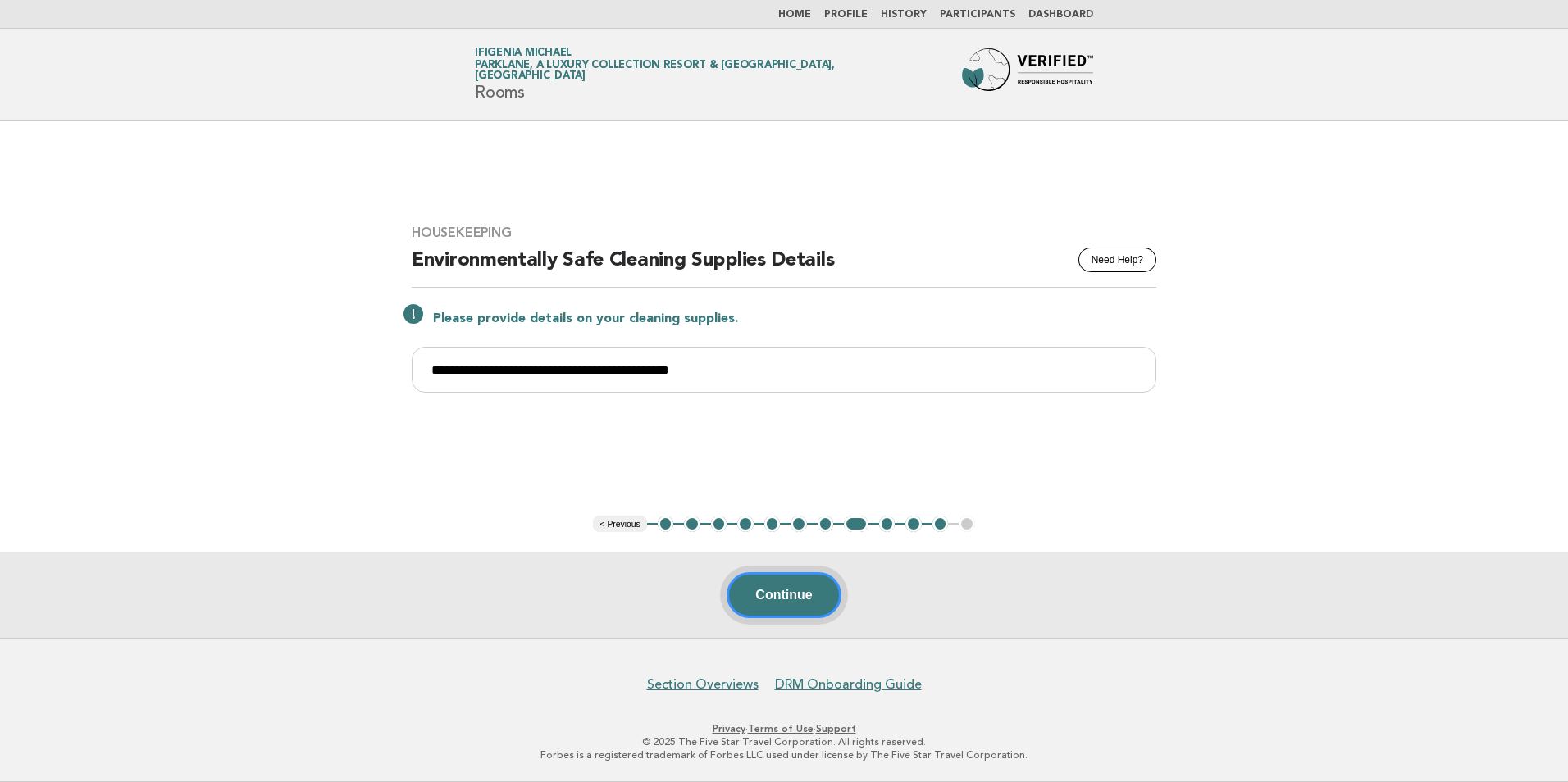
click at [804, 599] on button "Continue" at bounding box center [784, 595] width 114 height 46
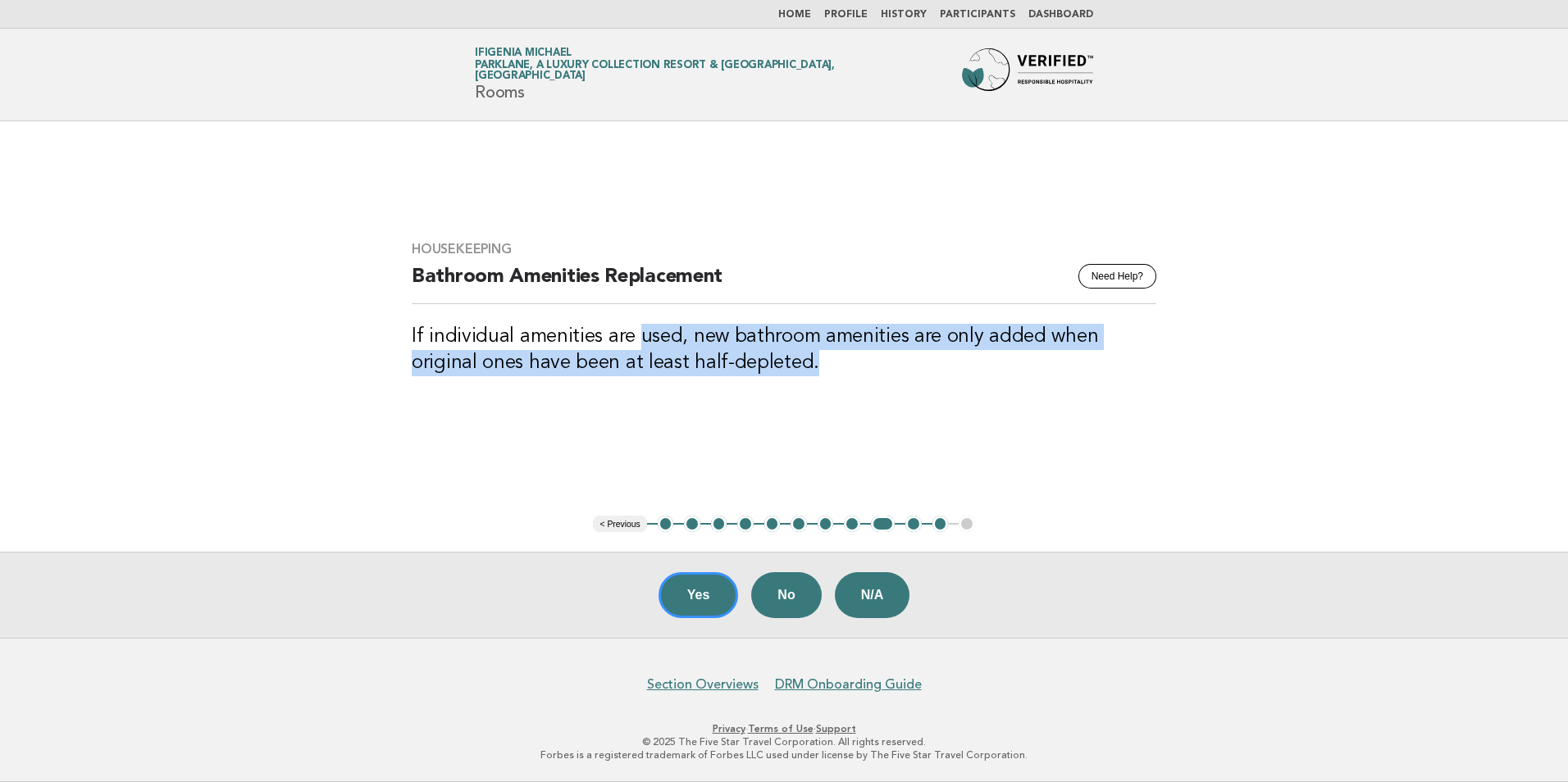
drag, startPoint x: 636, startPoint y: 343, endPoint x: 1107, endPoint y: 358, distance: 471.2
click at [1107, 358] on h3 "If individual amenities are used, new bathroom amenities are only added when or…" at bounding box center [784, 349] width 744 height 52
click at [723, 592] on button "Yes" at bounding box center [698, 595] width 80 height 46
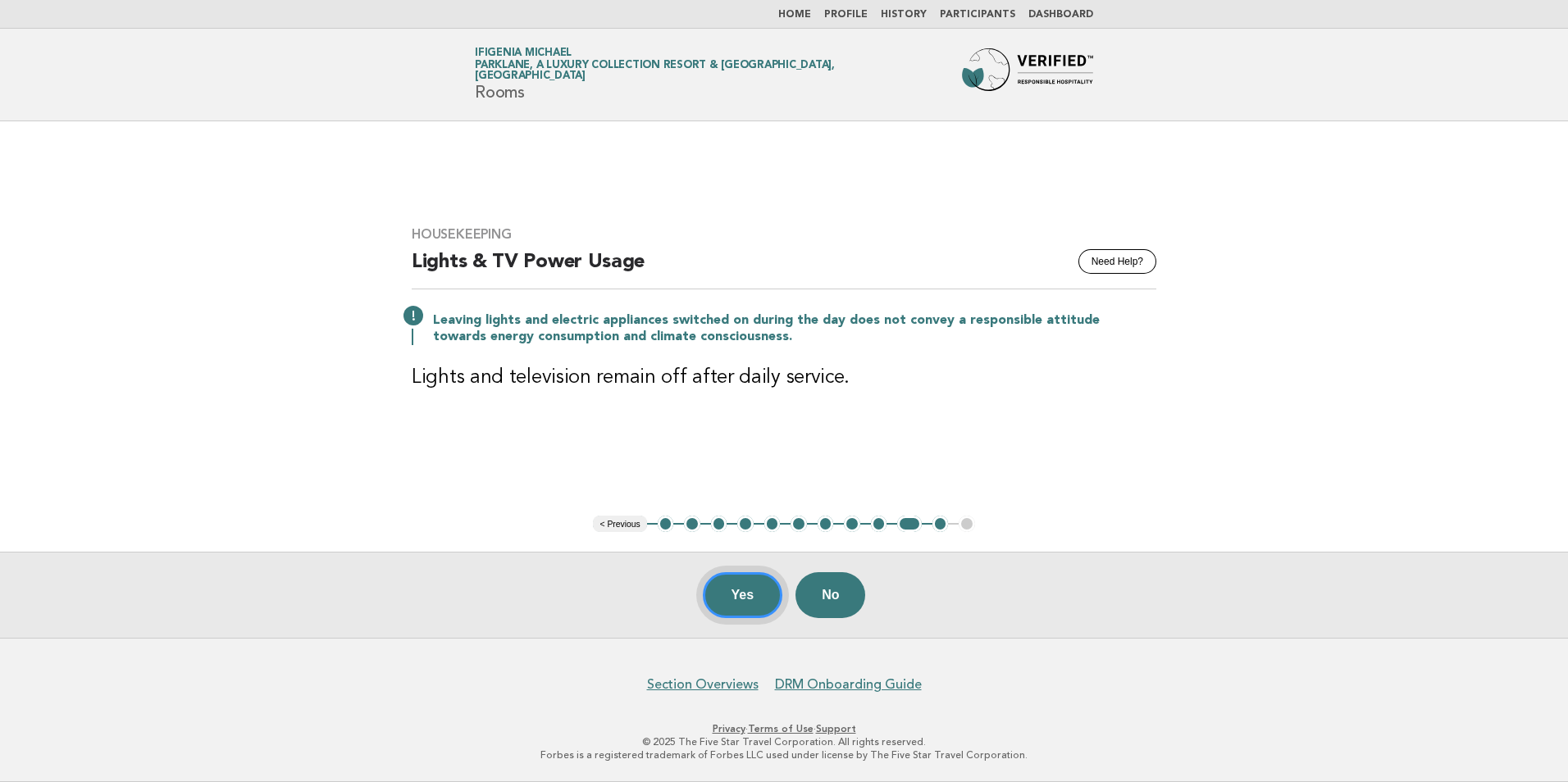
click at [738, 601] on button "Yes" at bounding box center [743, 595] width 80 height 46
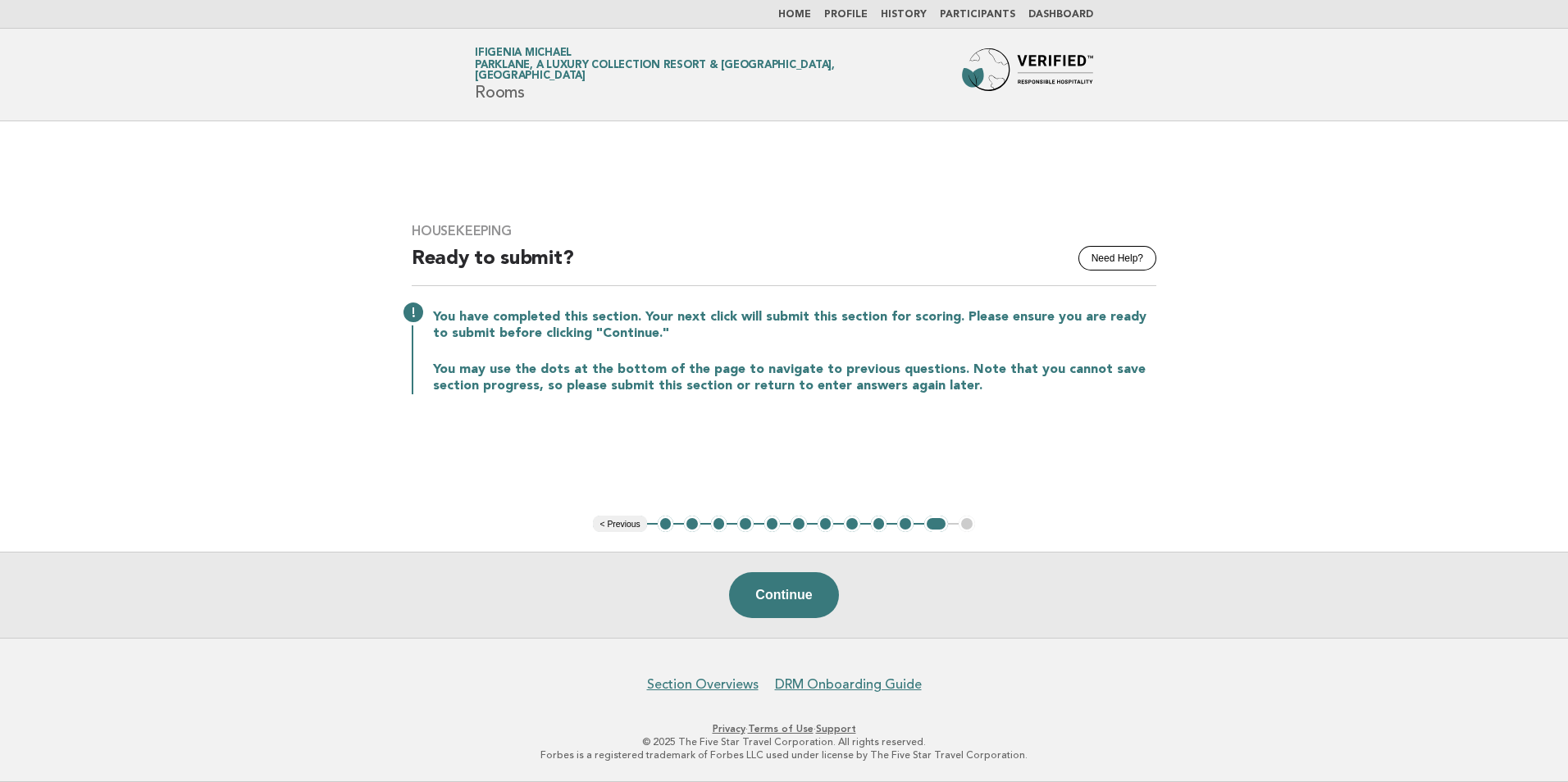
click at [765, 592] on button "Continue" at bounding box center [784, 595] width 109 height 46
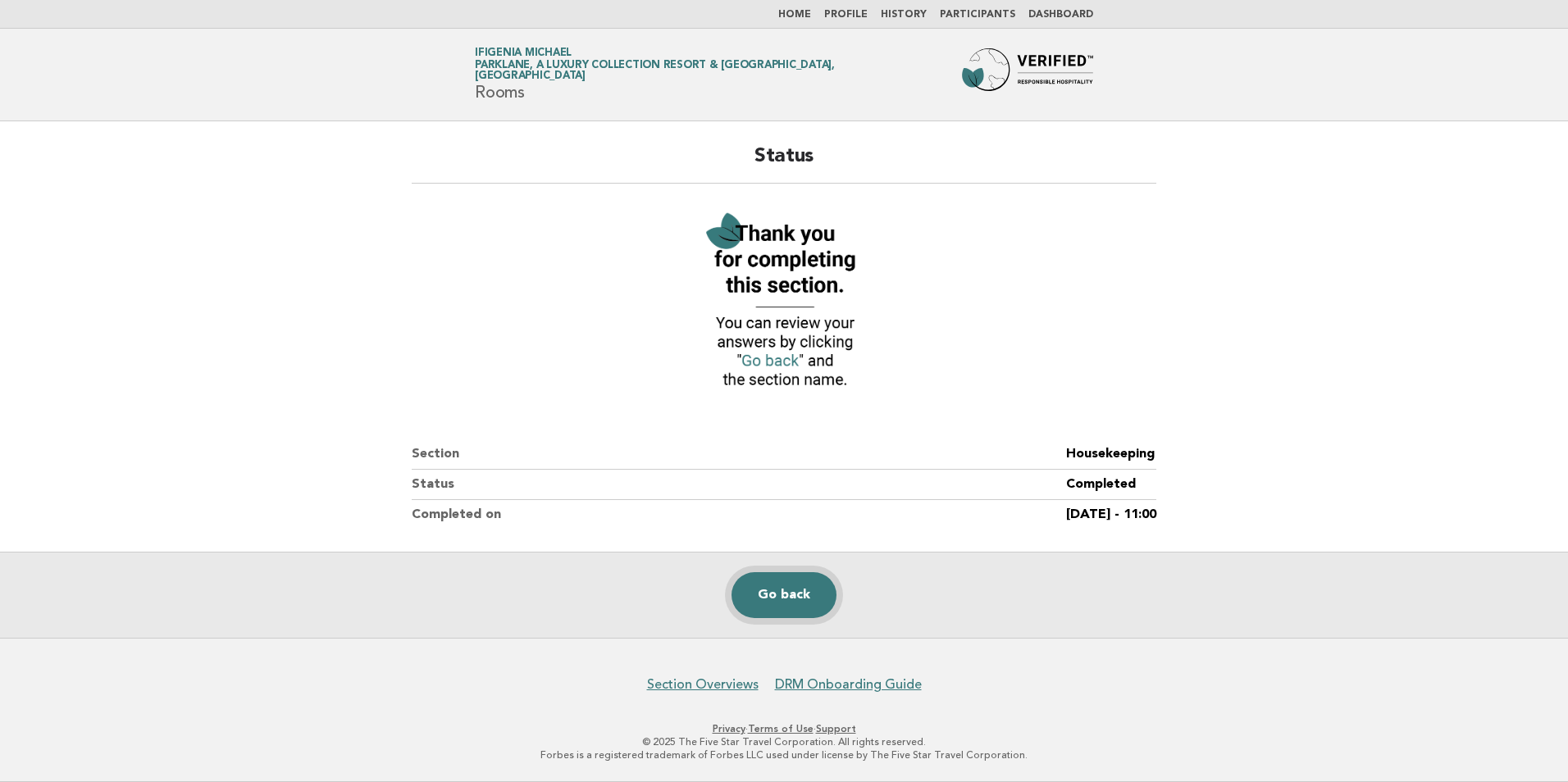
click at [787, 598] on link "Go back" at bounding box center [784, 595] width 105 height 46
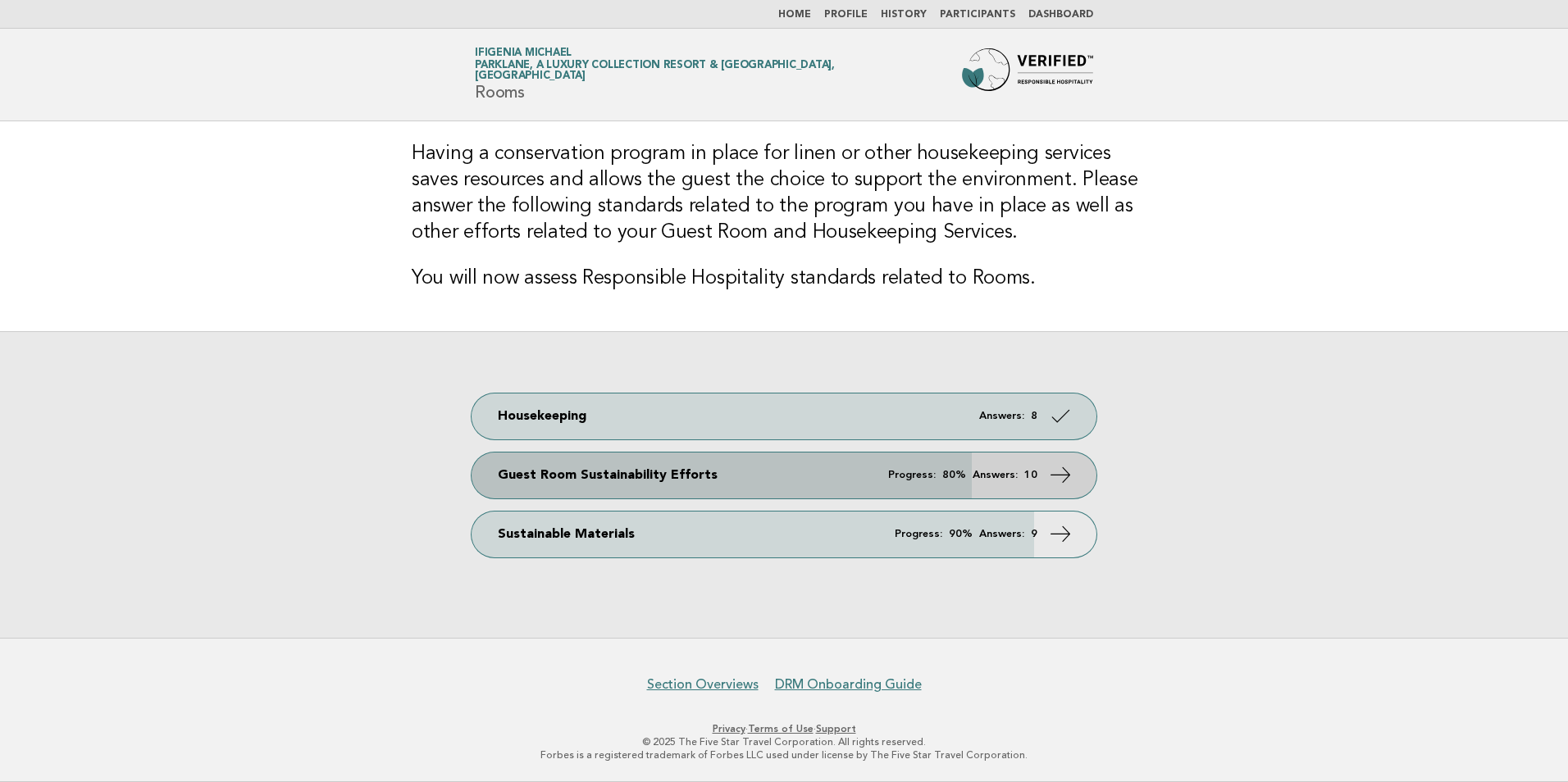
click at [957, 475] on strong "80%" at bounding box center [954, 475] width 24 height 10
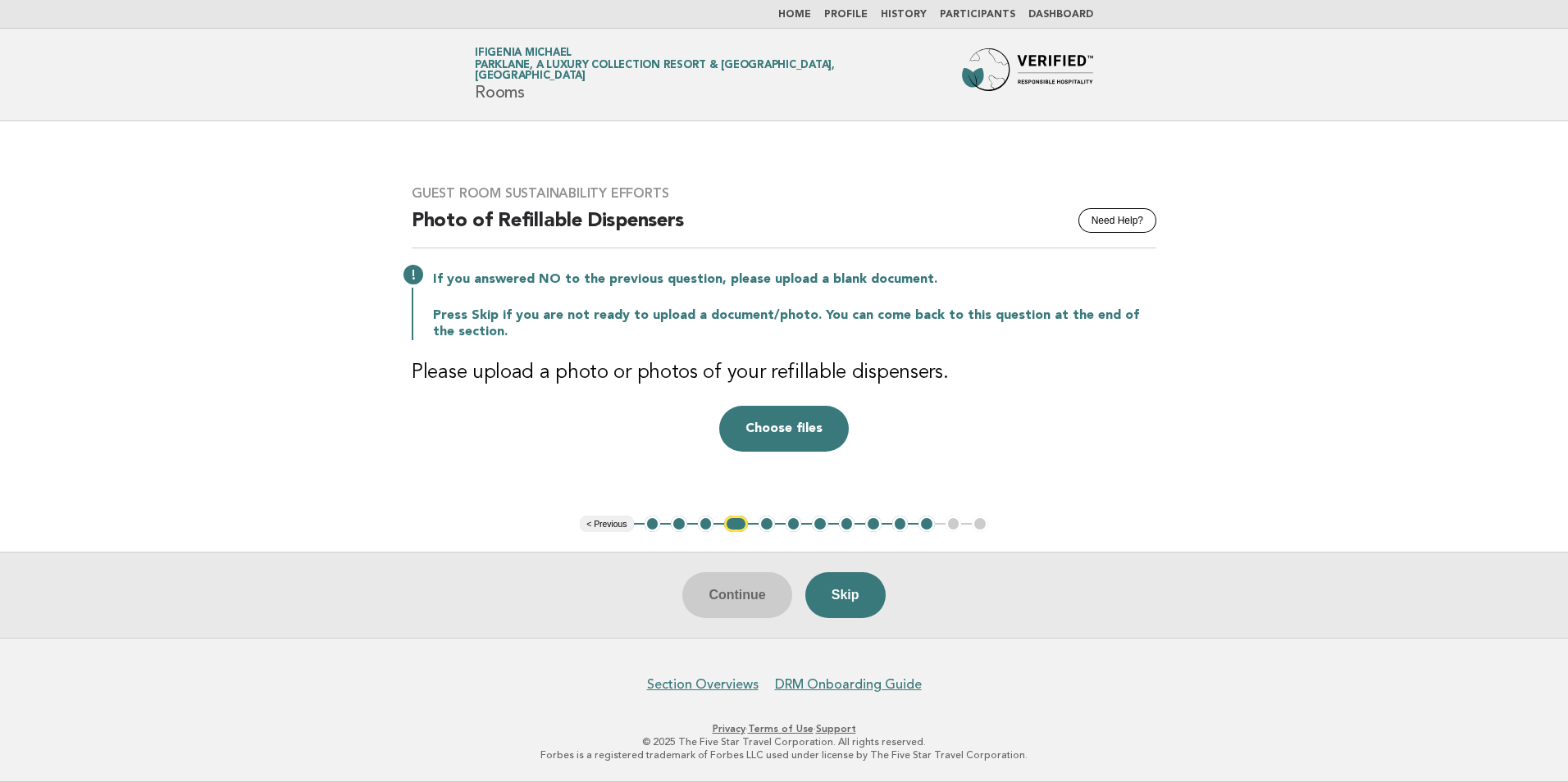
click at [620, 523] on button "< Previous" at bounding box center [606, 523] width 53 height 16
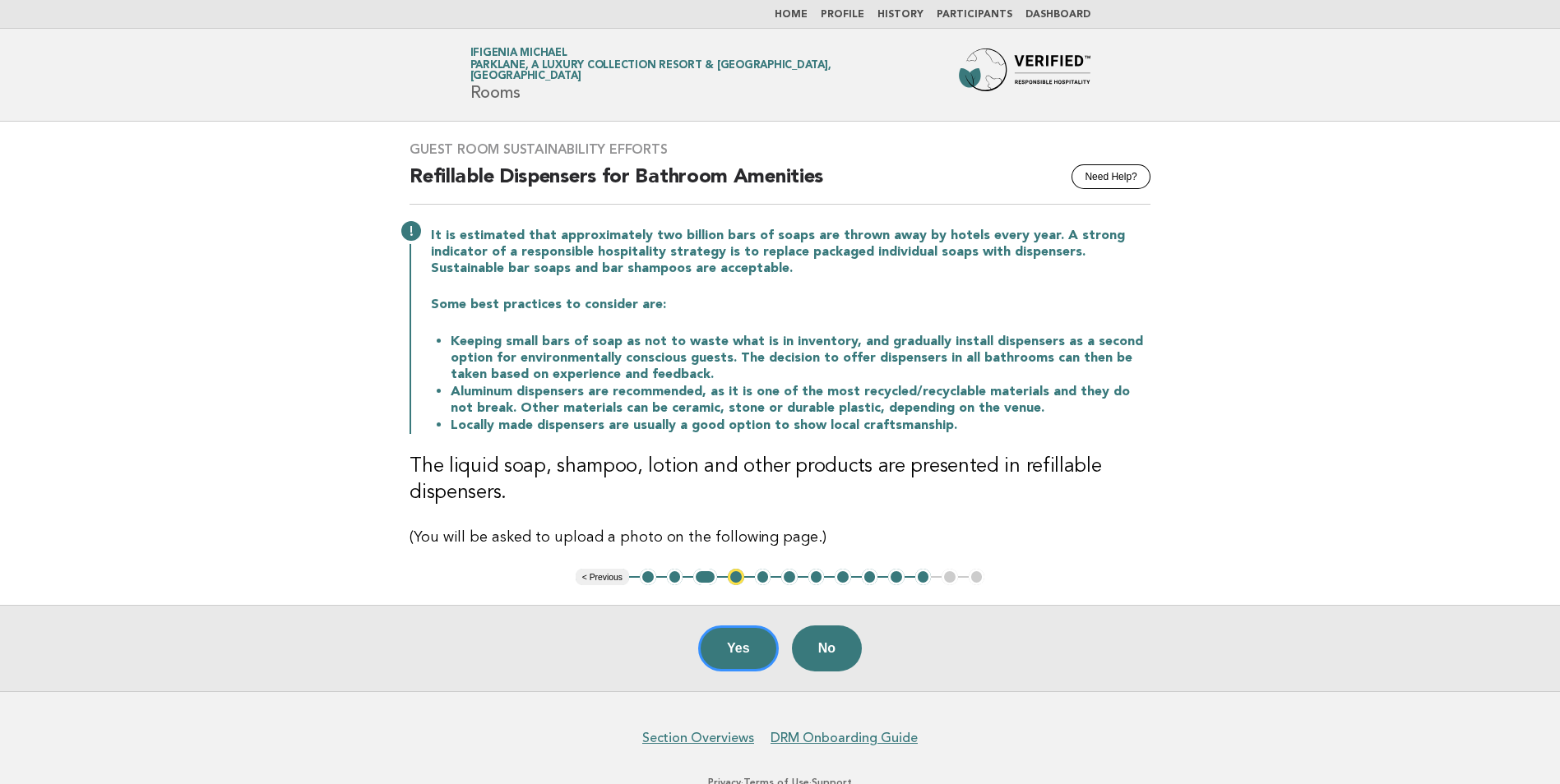
click at [606, 575] on button "< Previous" at bounding box center [602, 577] width 53 height 16
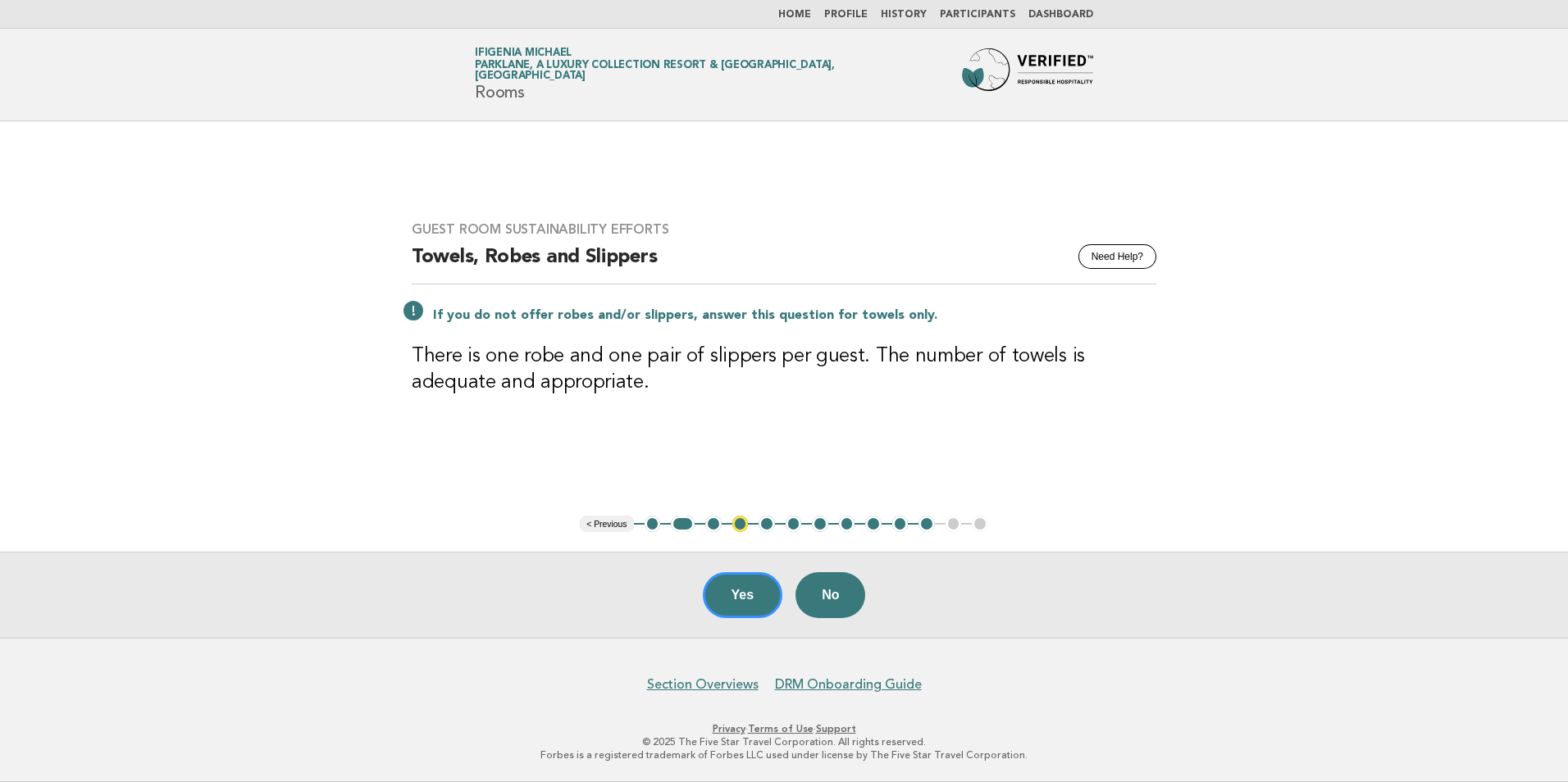
click at [614, 526] on button "< Previous" at bounding box center [606, 523] width 53 height 16
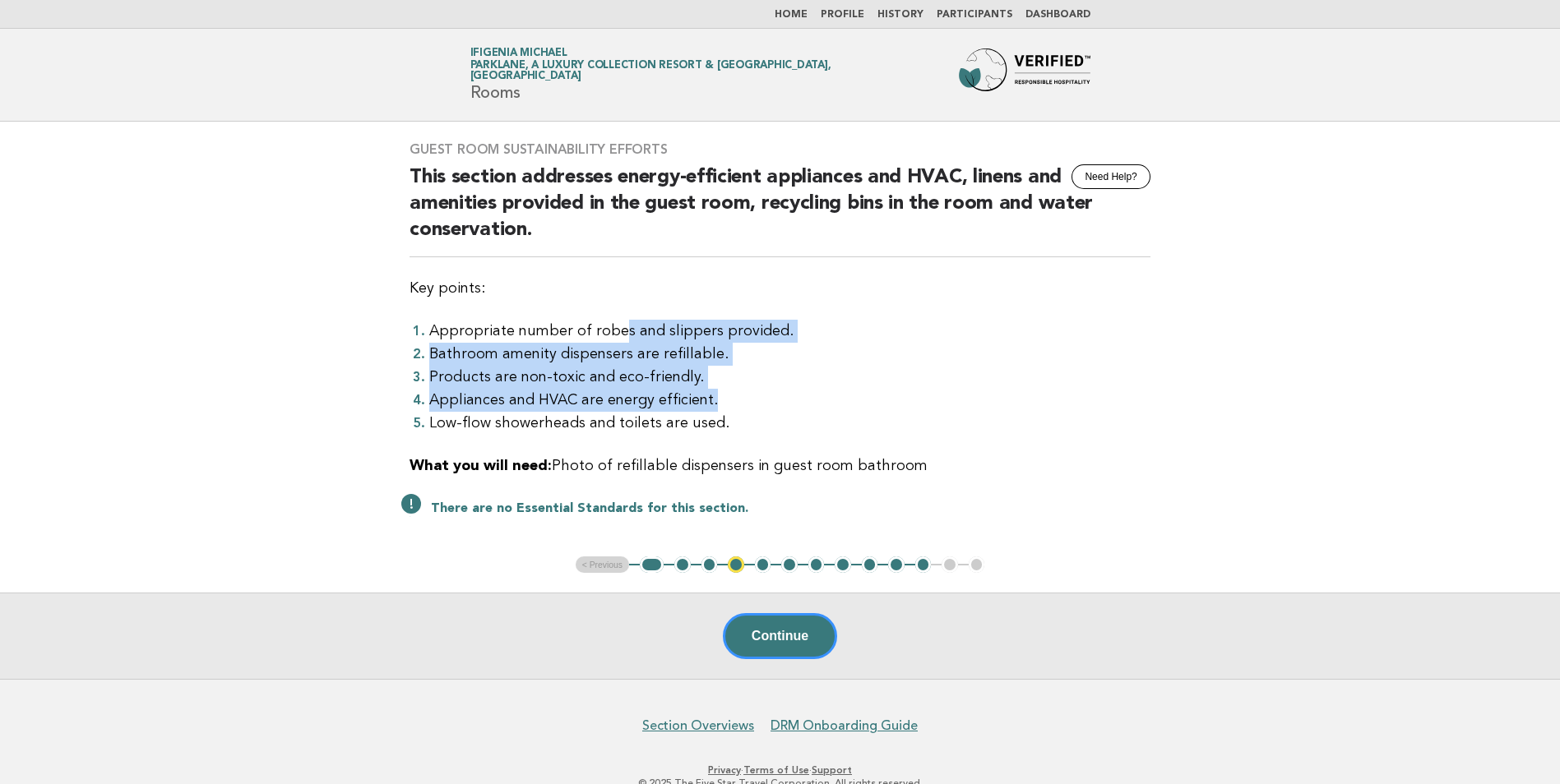
drag, startPoint x: 611, startPoint y: 318, endPoint x: 723, endPoint y: 396, distance: 136.5
click at [723, 396] on div "Guest Room Sustainability Efforts Need Help? This section addresses energy-effi…" at bounding box center [780, 339] width 781 height 435
click at [783, 630] on button "Continue" at bounding box center [780, 637] width 115 height 46
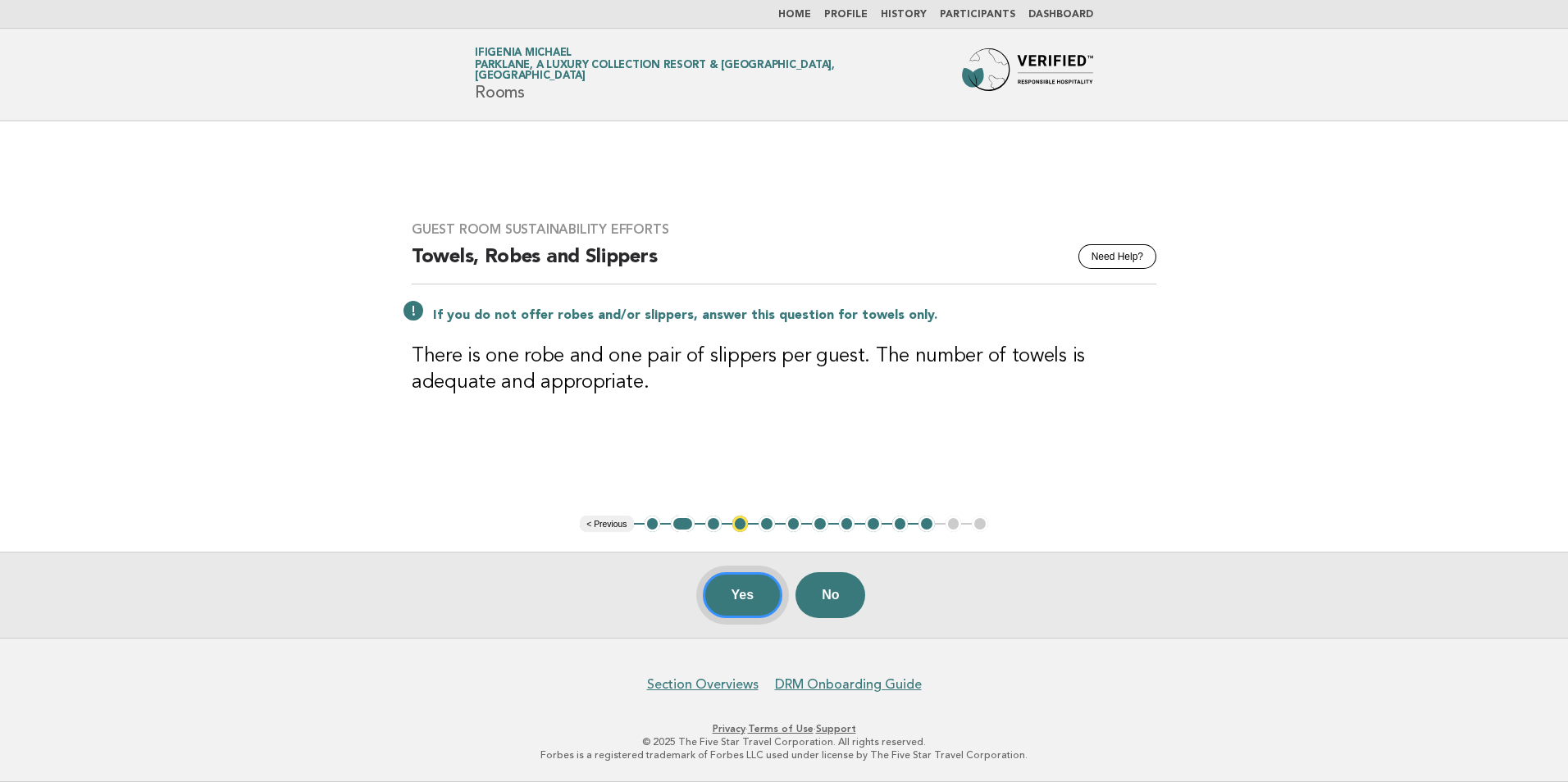
click at [723, 597] on button "Yes" at bounding box center [743, 595] width 80 height 46
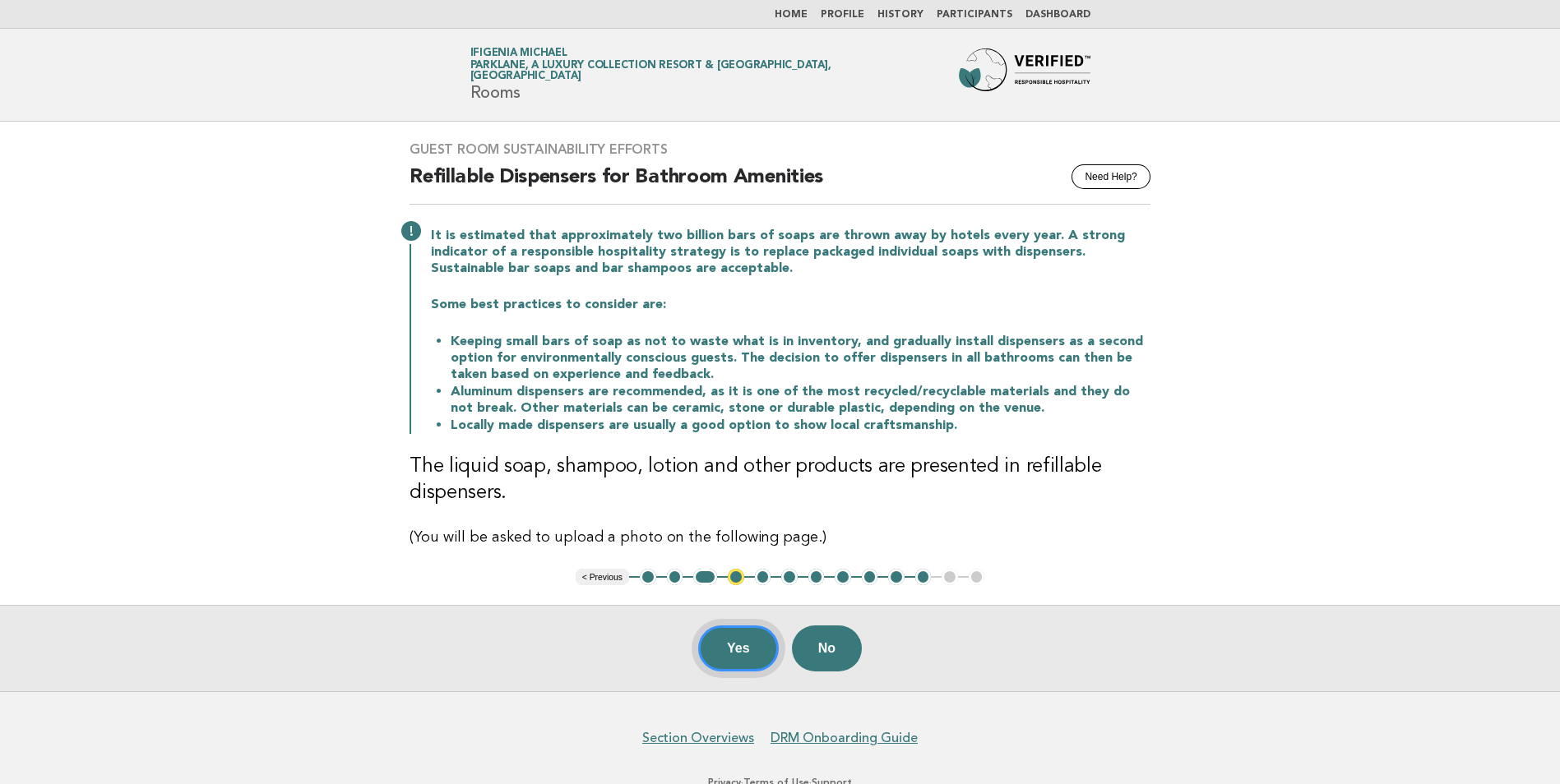
click at [747, 643] on button "Yes" at bounding box center [739, 649] width 80 height 46
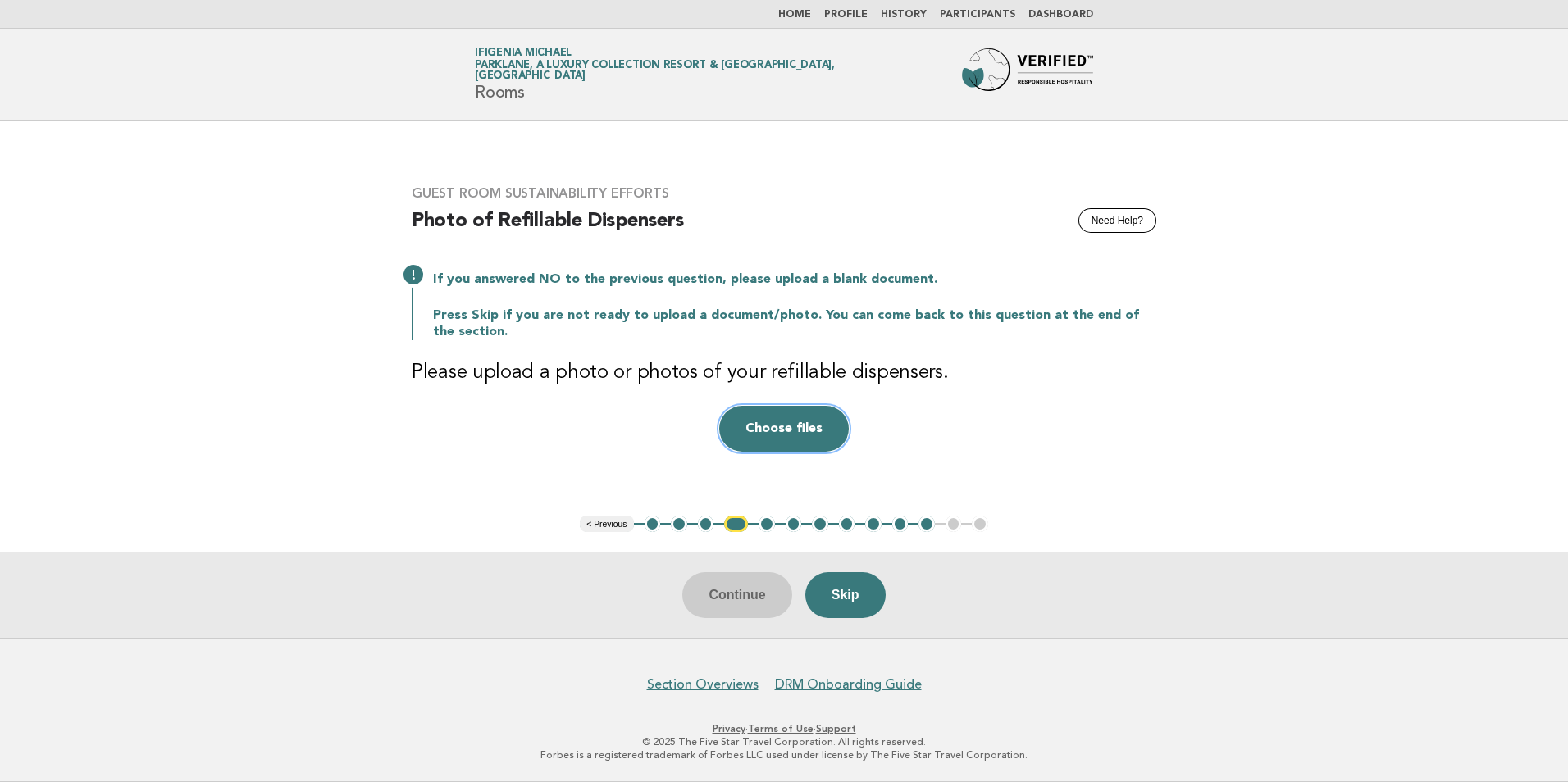
click at [780, 434] on button "Choose files" at bounding box center [784, 429] width 130 height 46
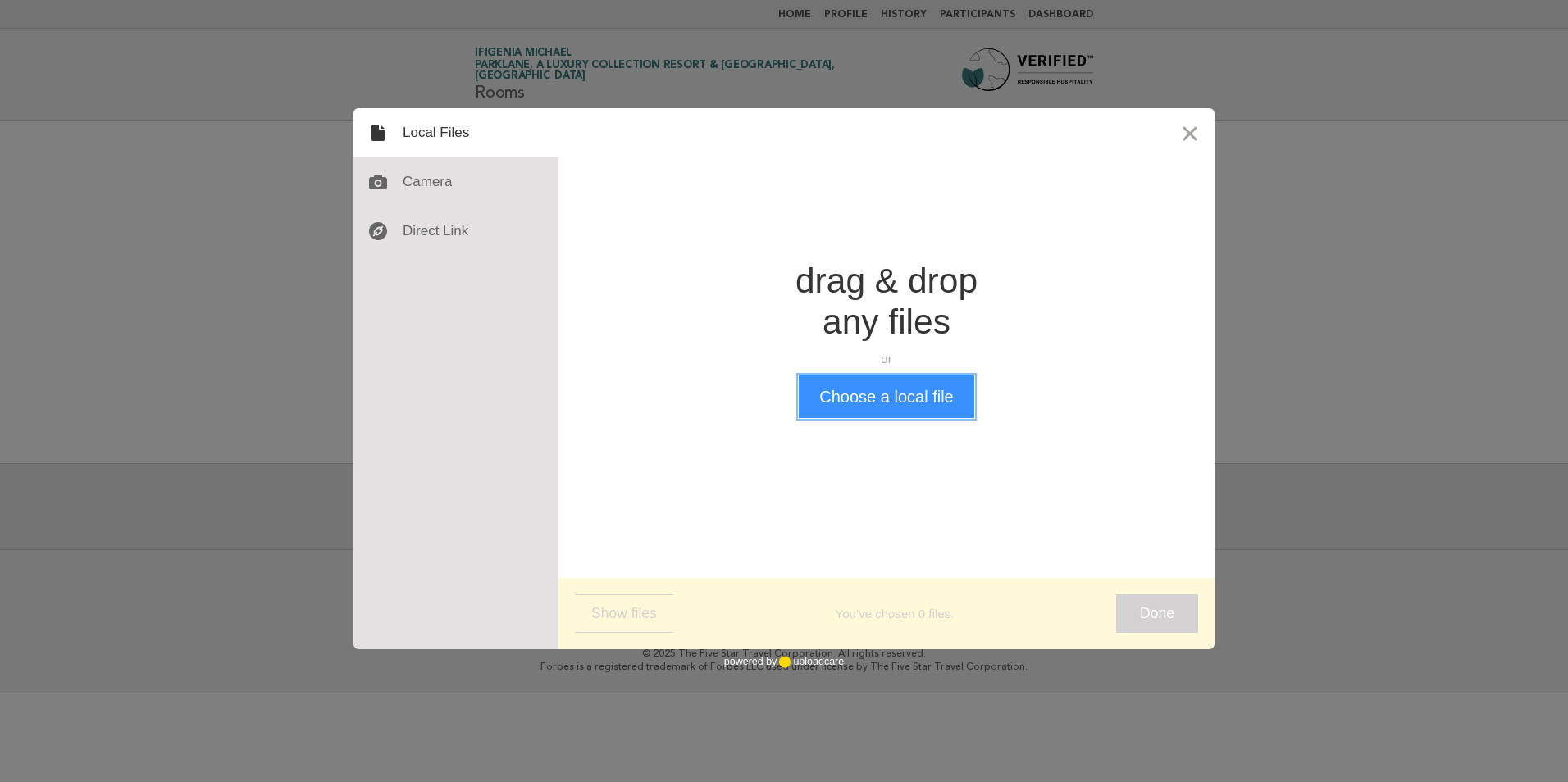
click at [835, 402] on button "Choose a local file" at bounding box center [886, 397] width 175 height 43
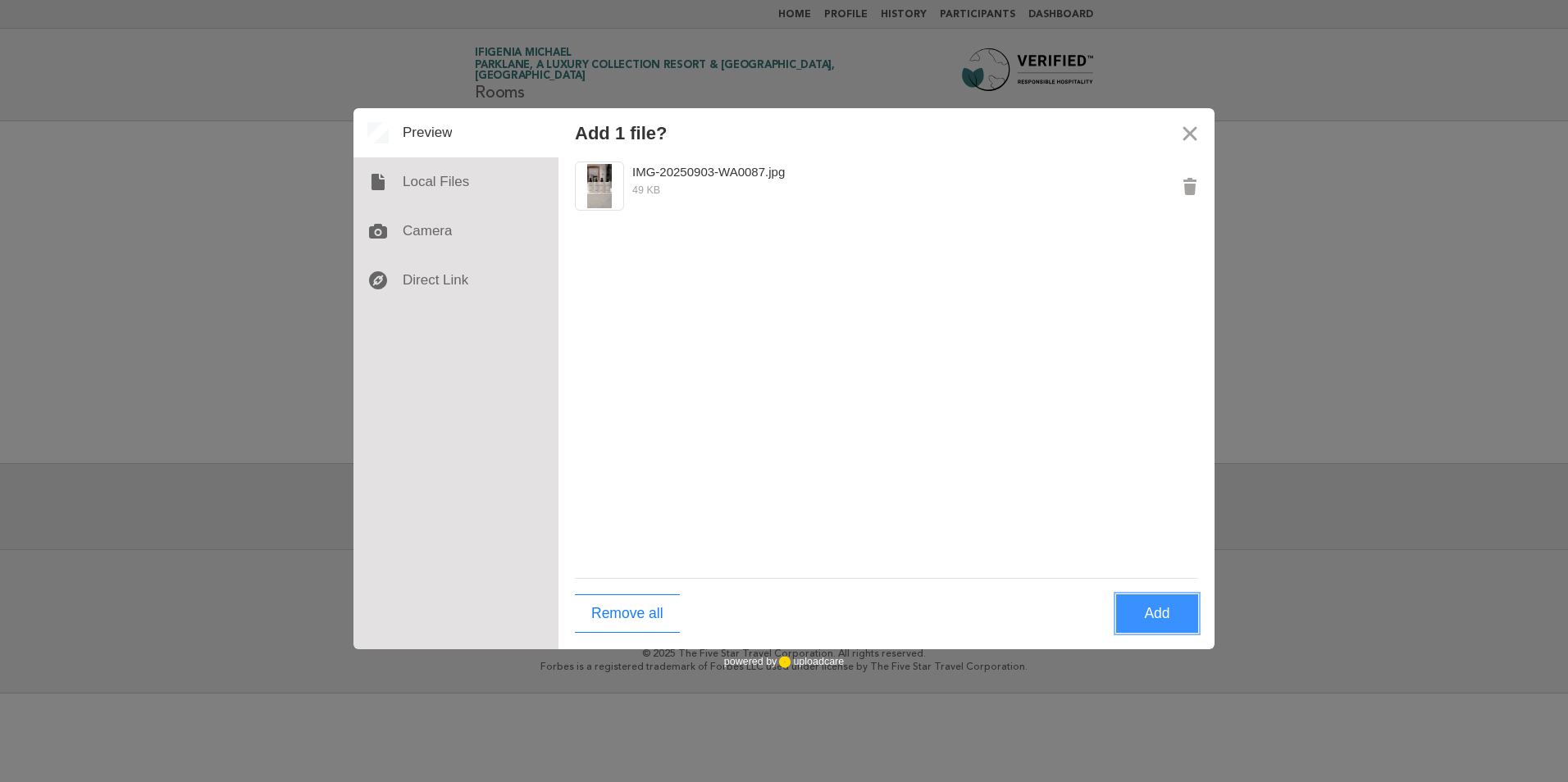
click at [1159, 614] on button "Add" at bounding box center [1157, 613] width 82 height 38
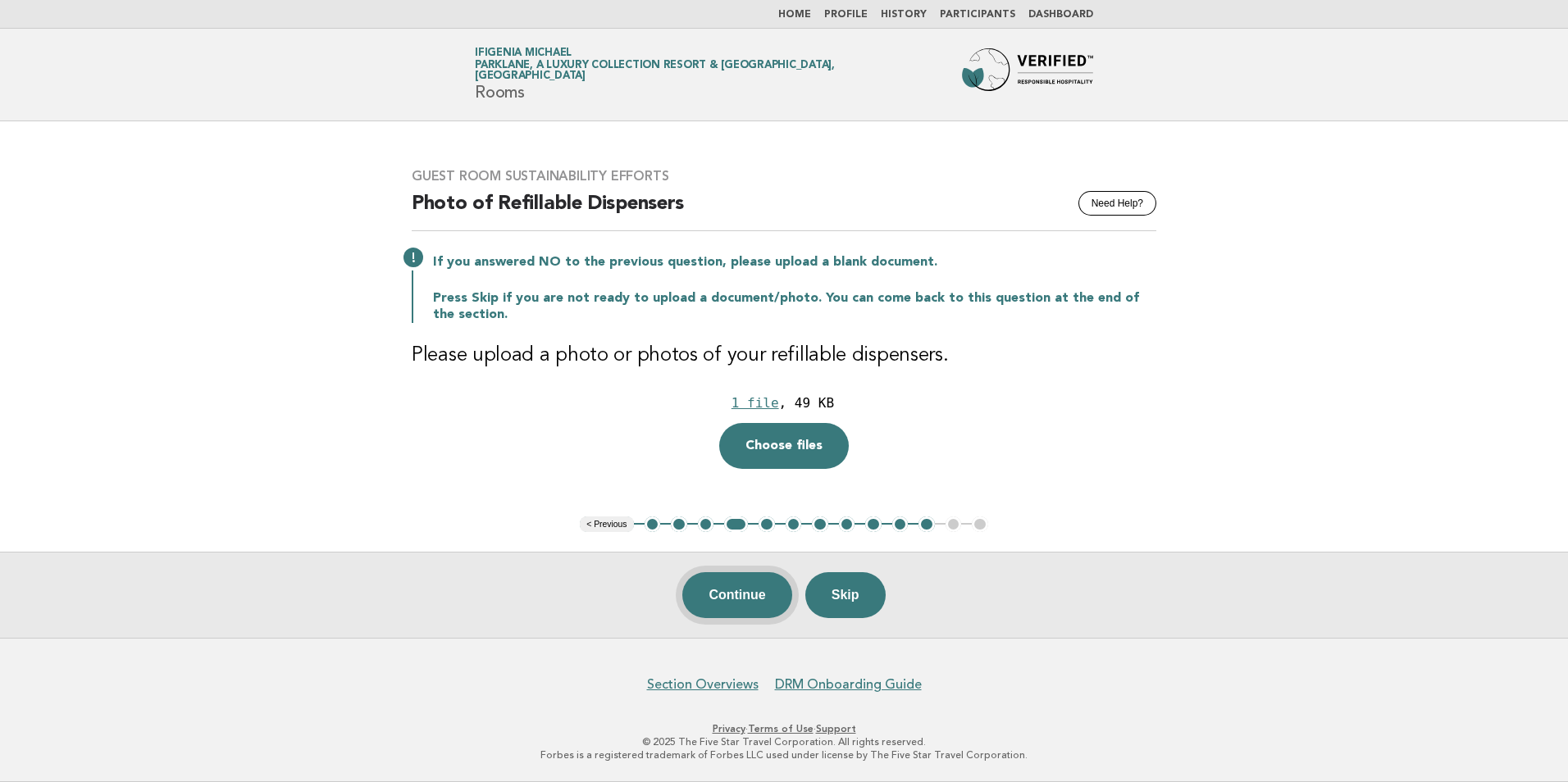
click at [752, 599] on button "Continue" at bounding box center [737, 595] width 109 height 46
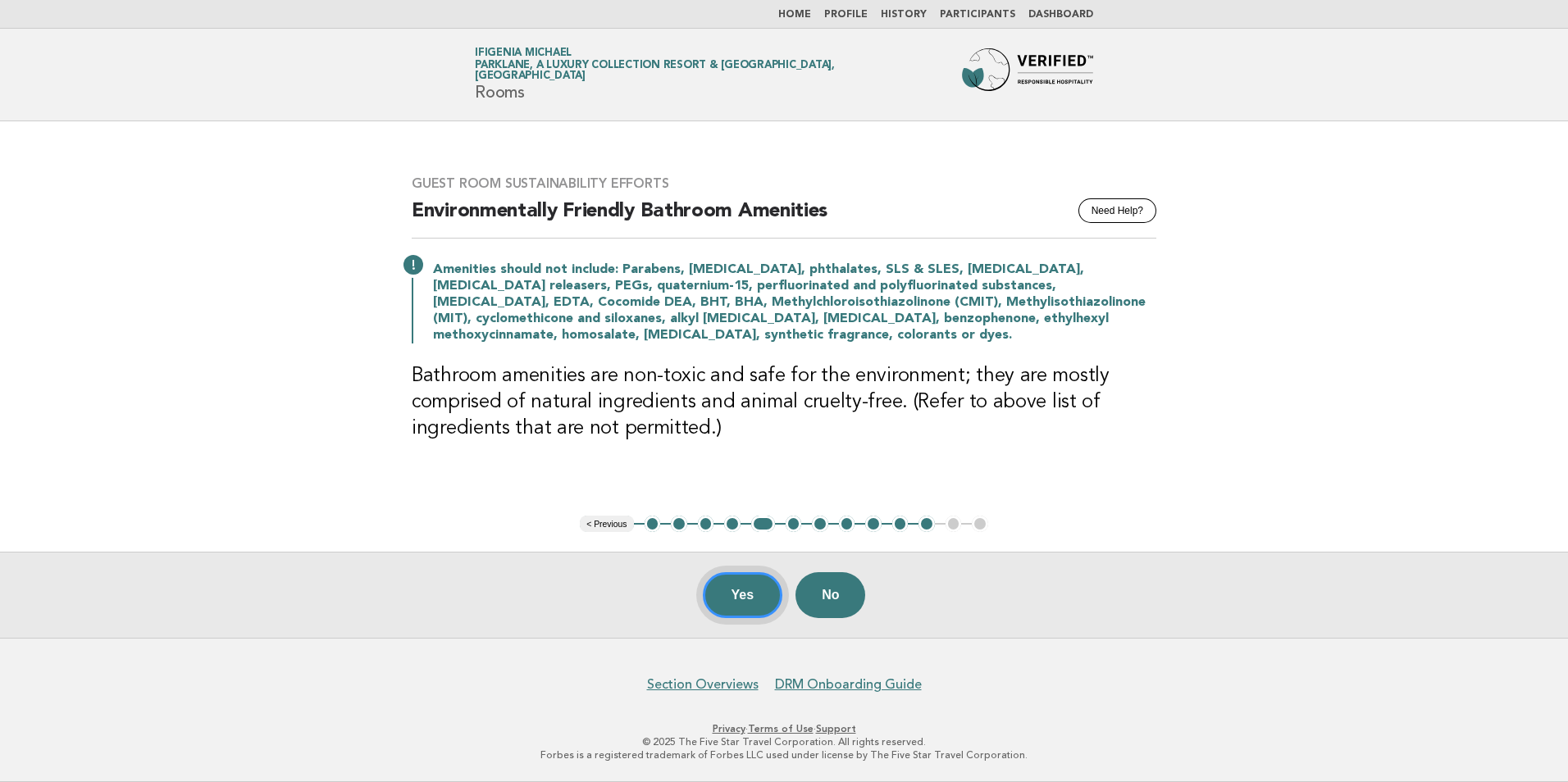
click at [756, 592] on button "Yes" at bounding box center [743, 595] width 80 height 46
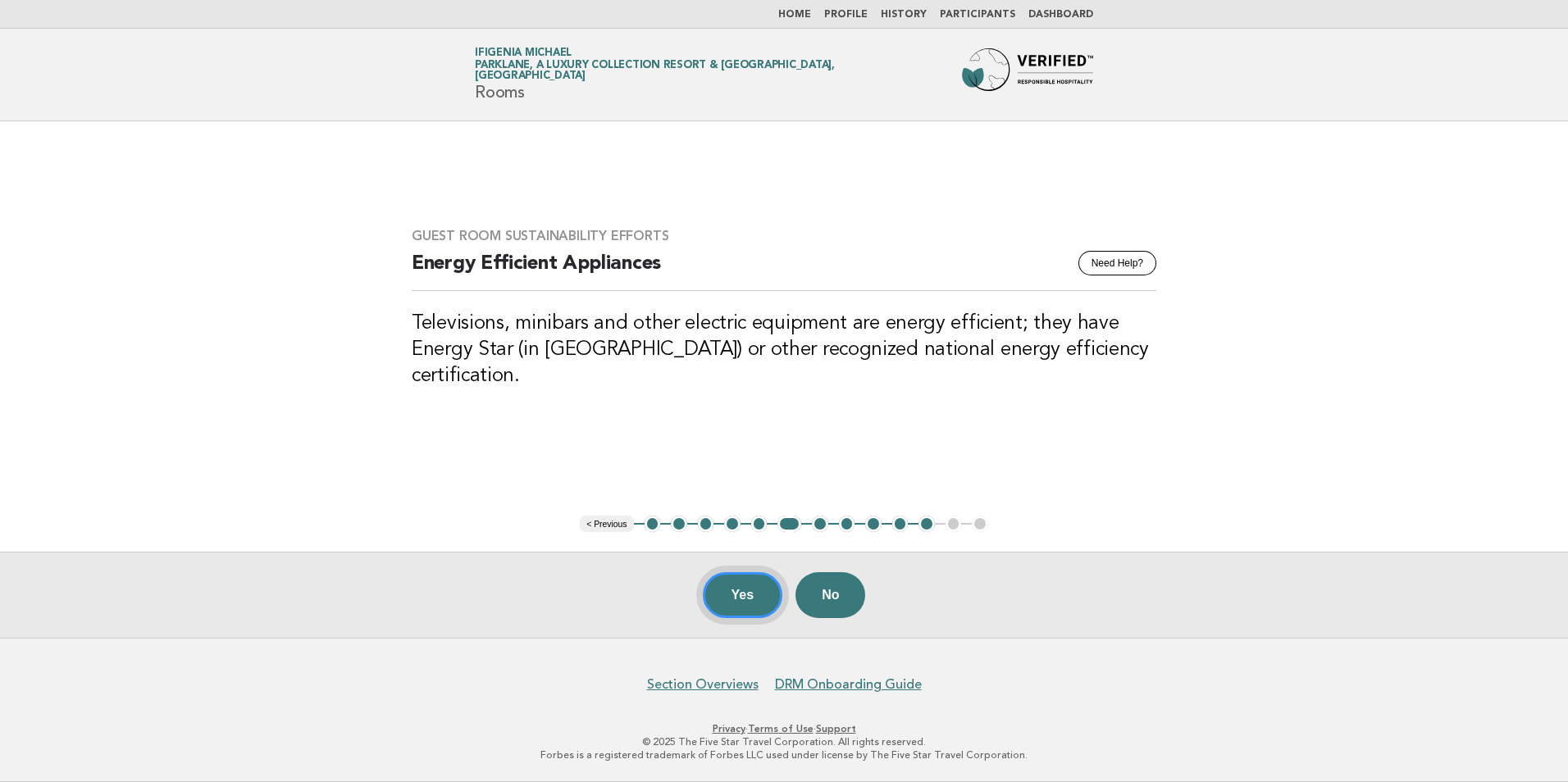
click at [749, 604] on button "Yes" at bounding box center [743, 595] width 80 height 46
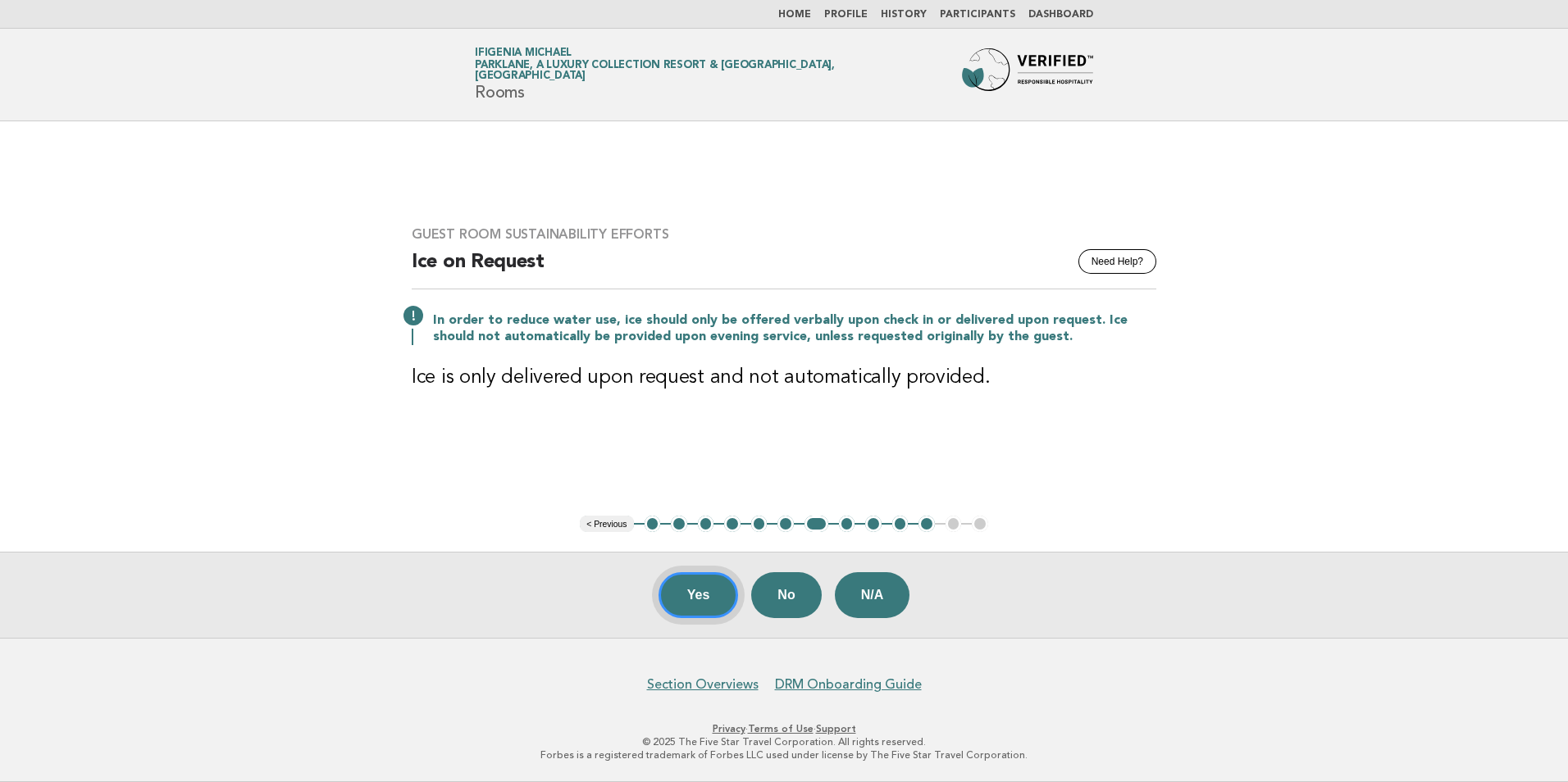
click at [700, 592] on button "Yes" at bounding box center [698, 595] width 80 height 46
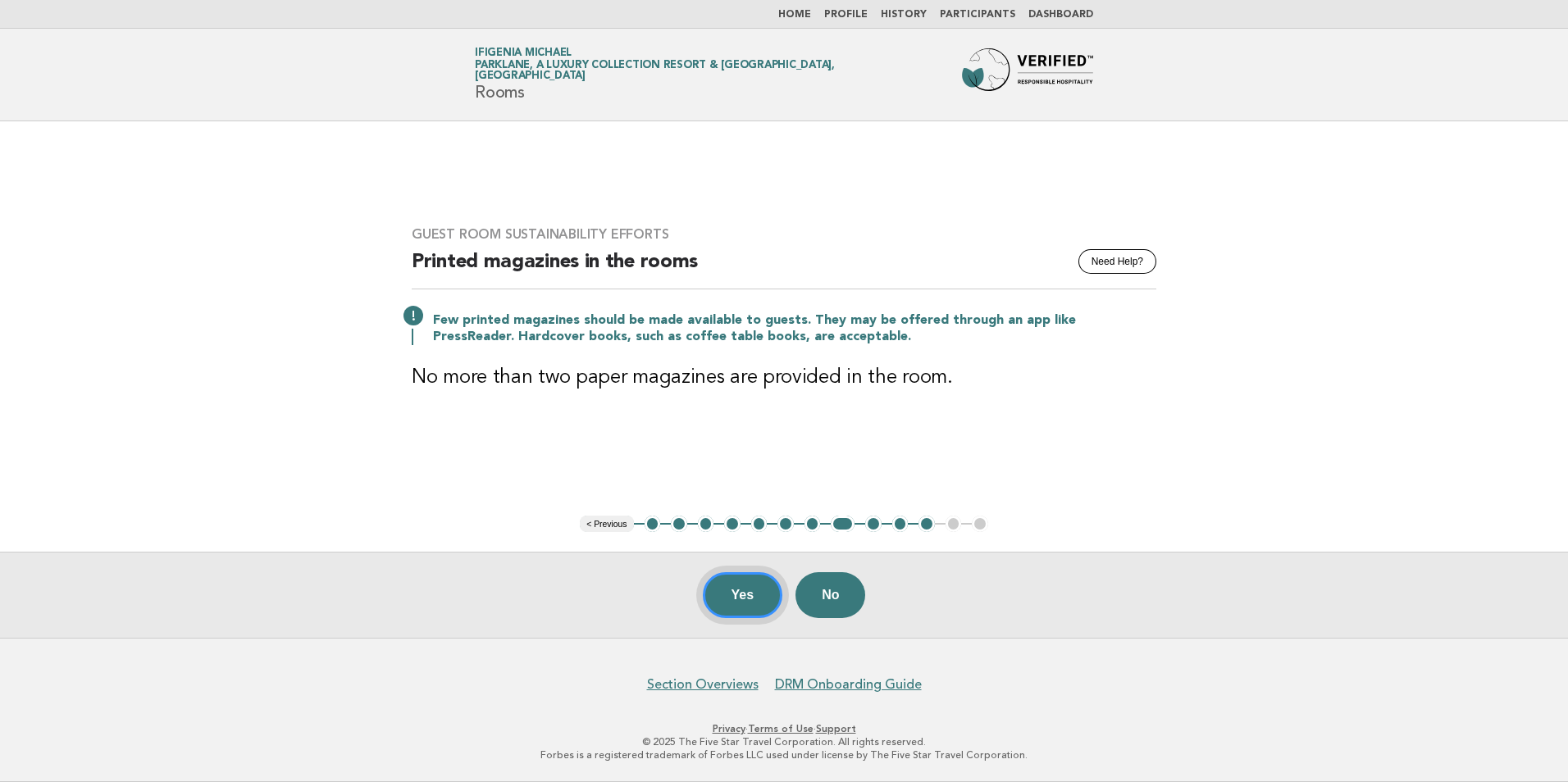
click at [743, 597] on button "Yes" at bounding box center [743, 595] width 80 height 46
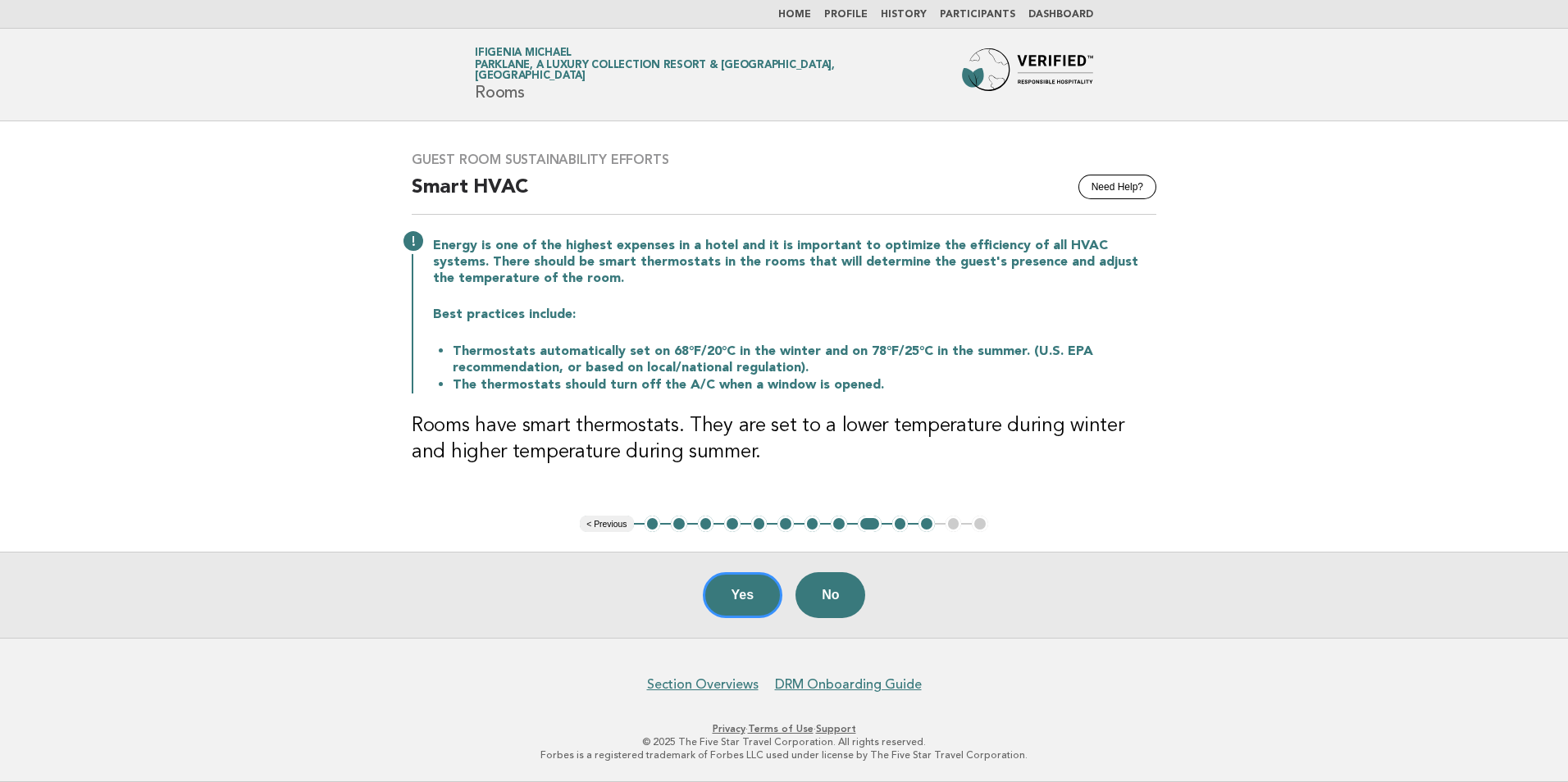
click at [475, 433] on h3 "Rooms have smart thermostats. They are set to a lower temperature during winter…" at bounding box center [784, 439] width 744 height 52
click at [730, 597] on button "Yes" at bounding box center [743, 595] width 80 height 46
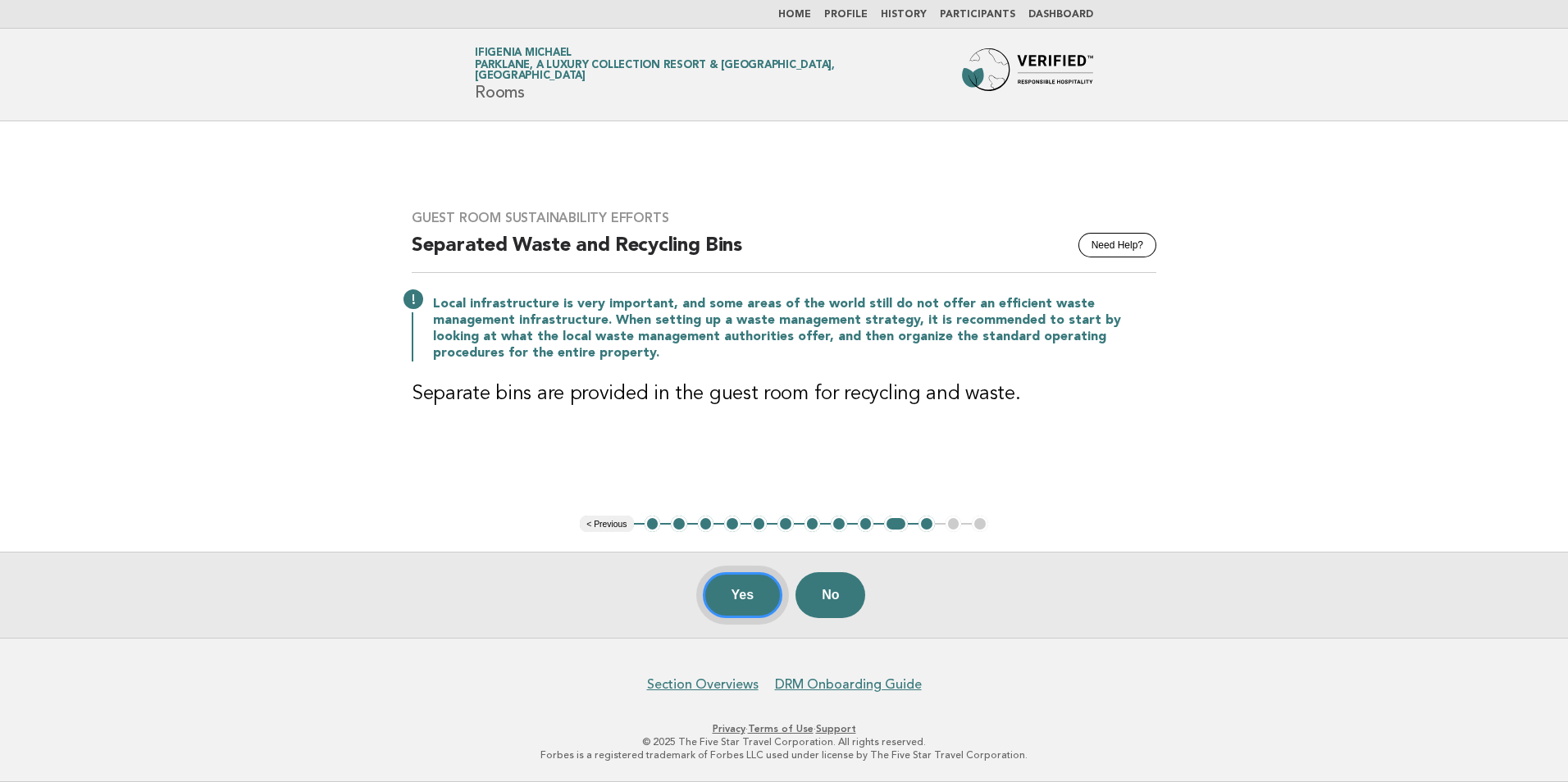
click at [742, 587] on button "Yes" at bounding box center [743, 595] width 80 height 46
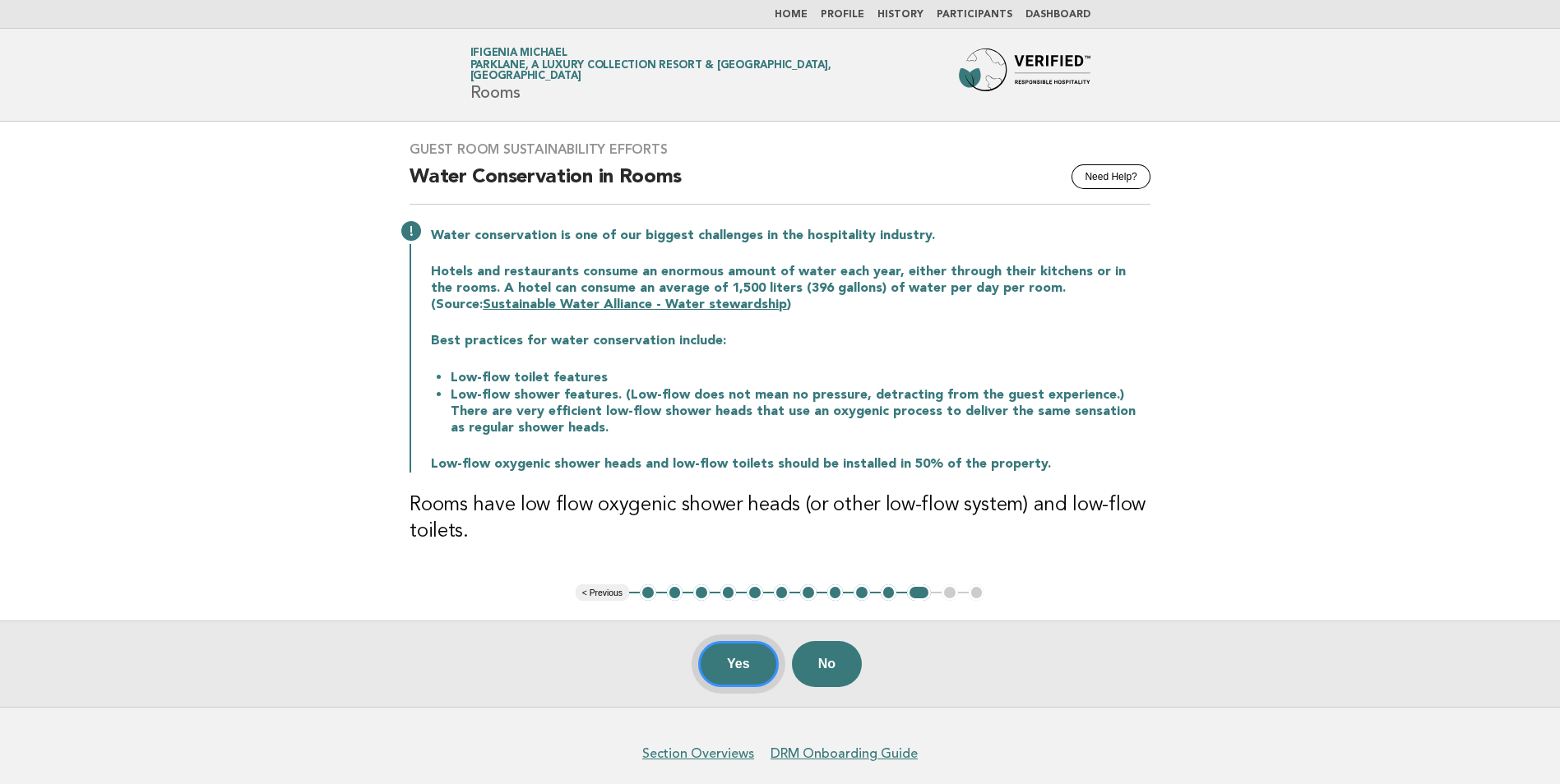
click at [757, 657] on button "Yes" at bounding box center [739, 664] width 80 height 46
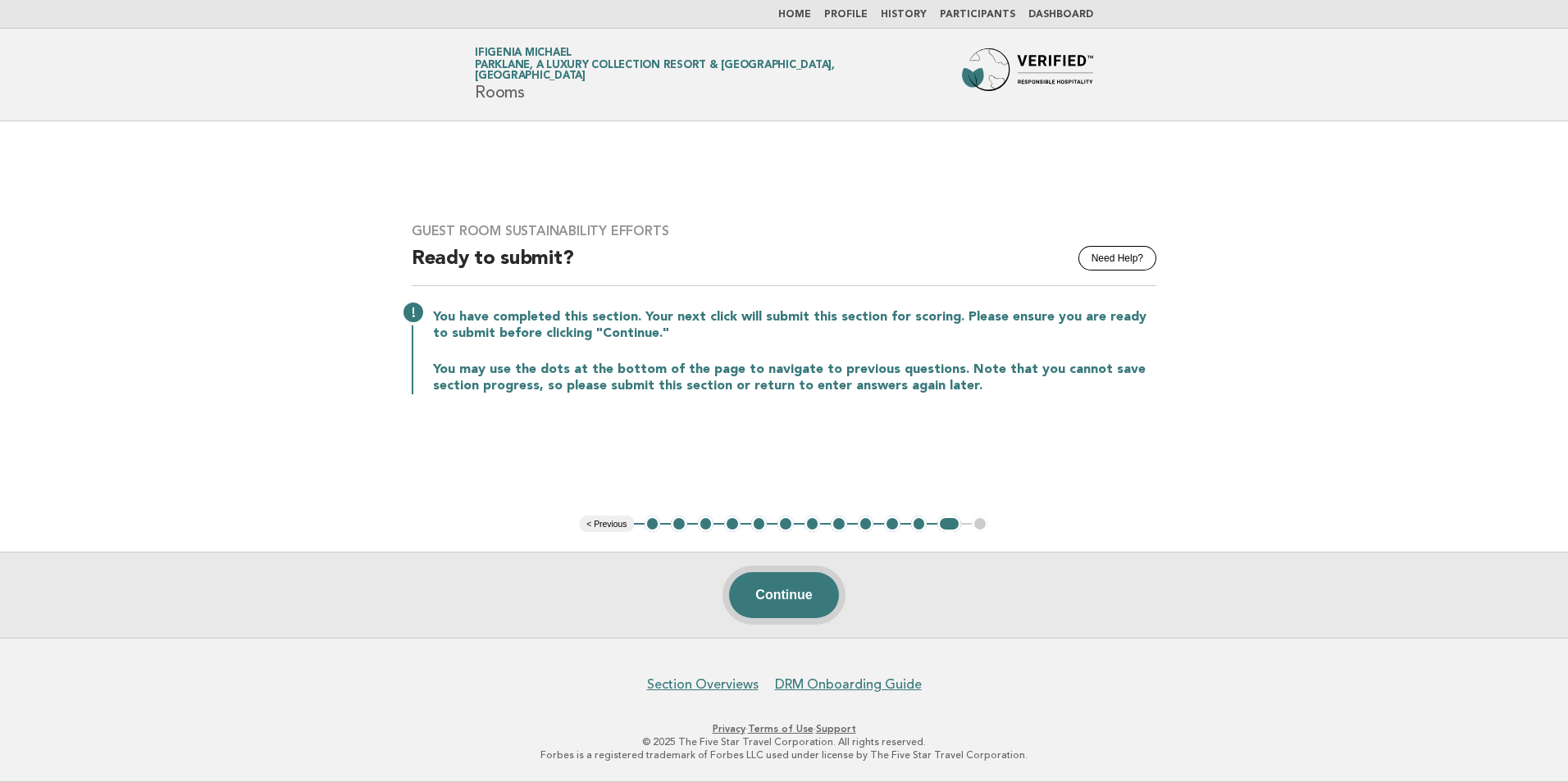
click at [803, 605] on button "Continue" at bounding box center [784, 595] width 109 height 46
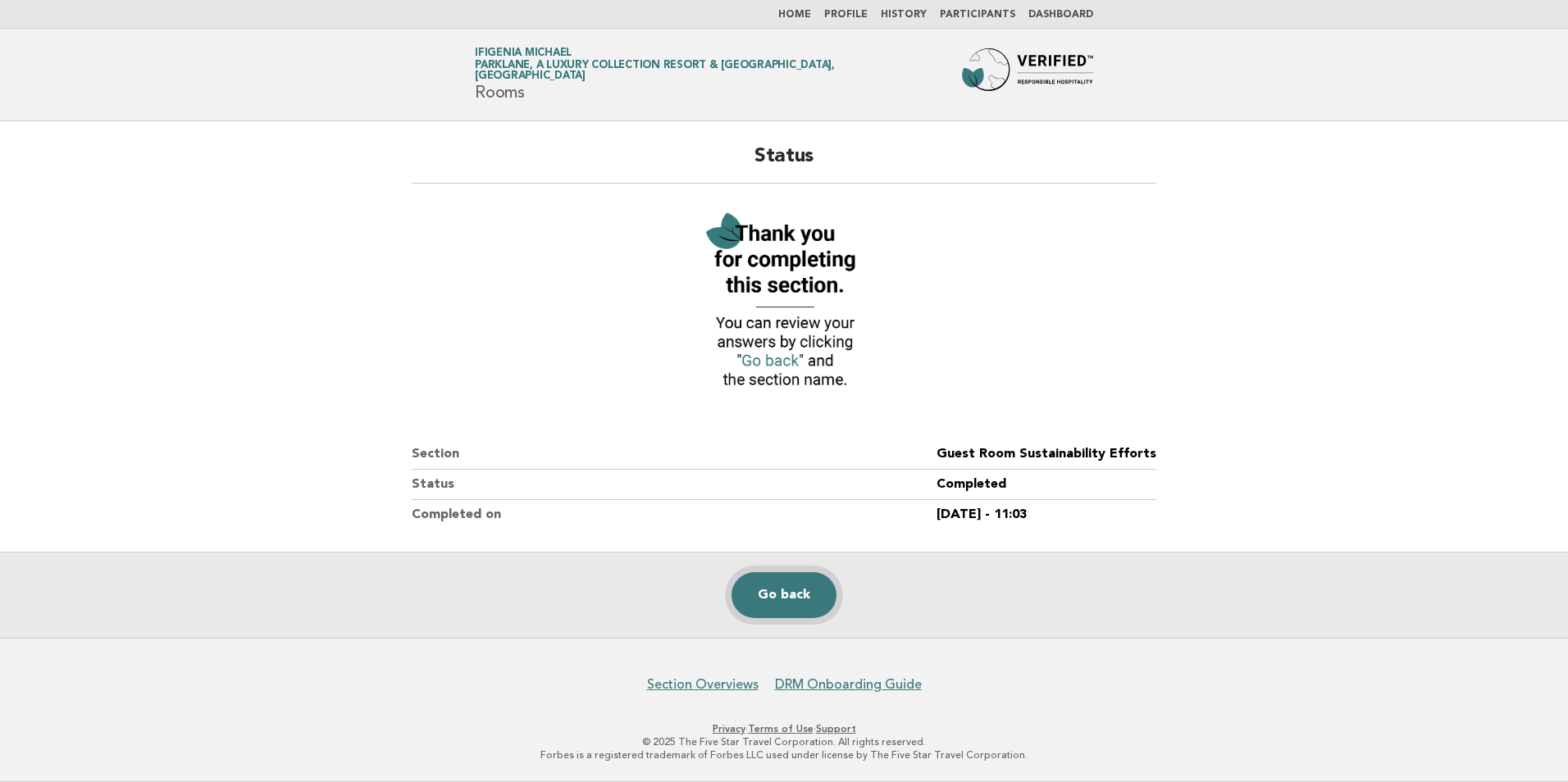
click at [794, 598] on link "Go back" at bounding box center [784, 595] width 105 height 46
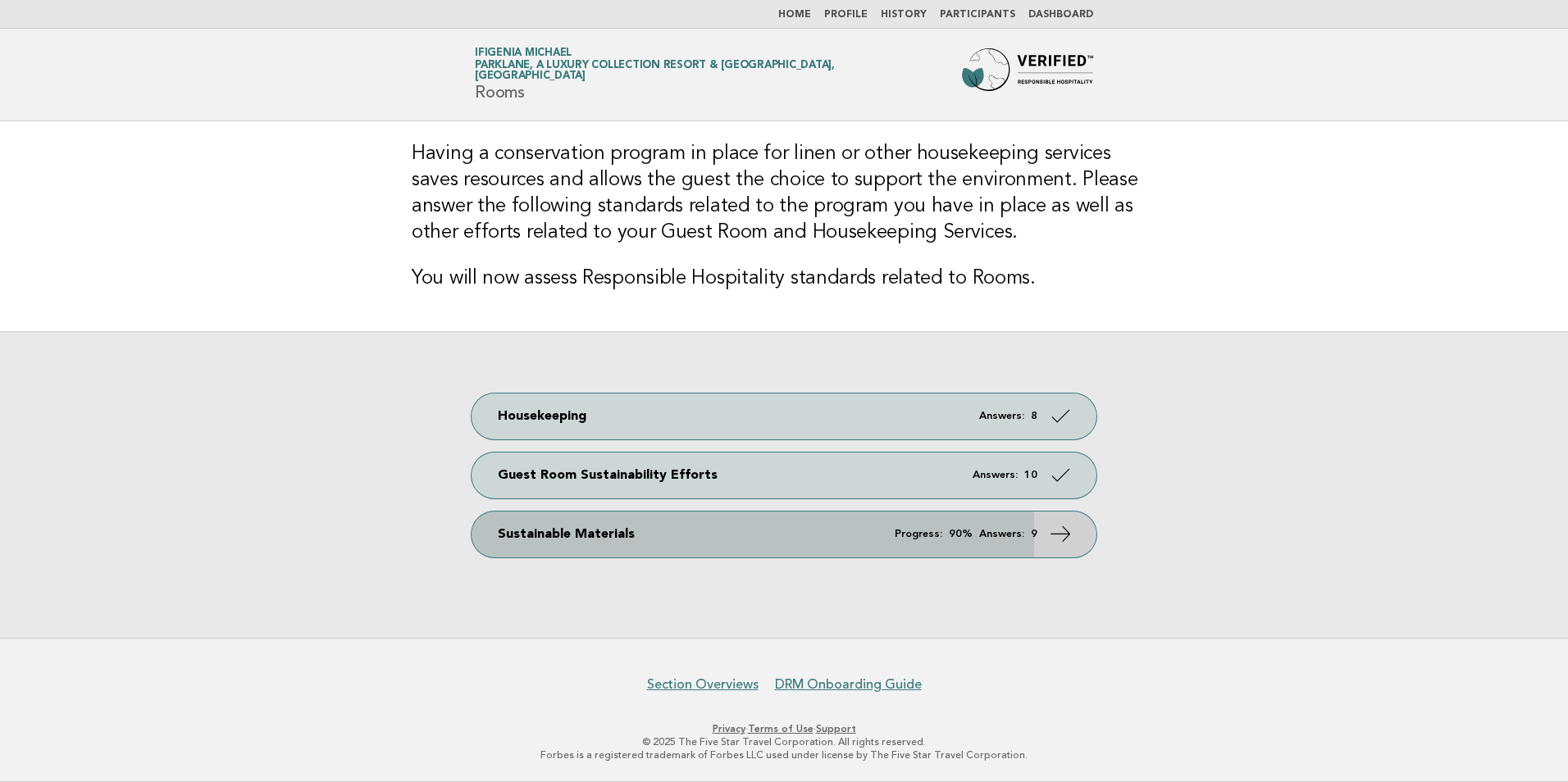
click at [981, 539] on em "Answers:" at bounding box center [1001, 534] width 45 height 10
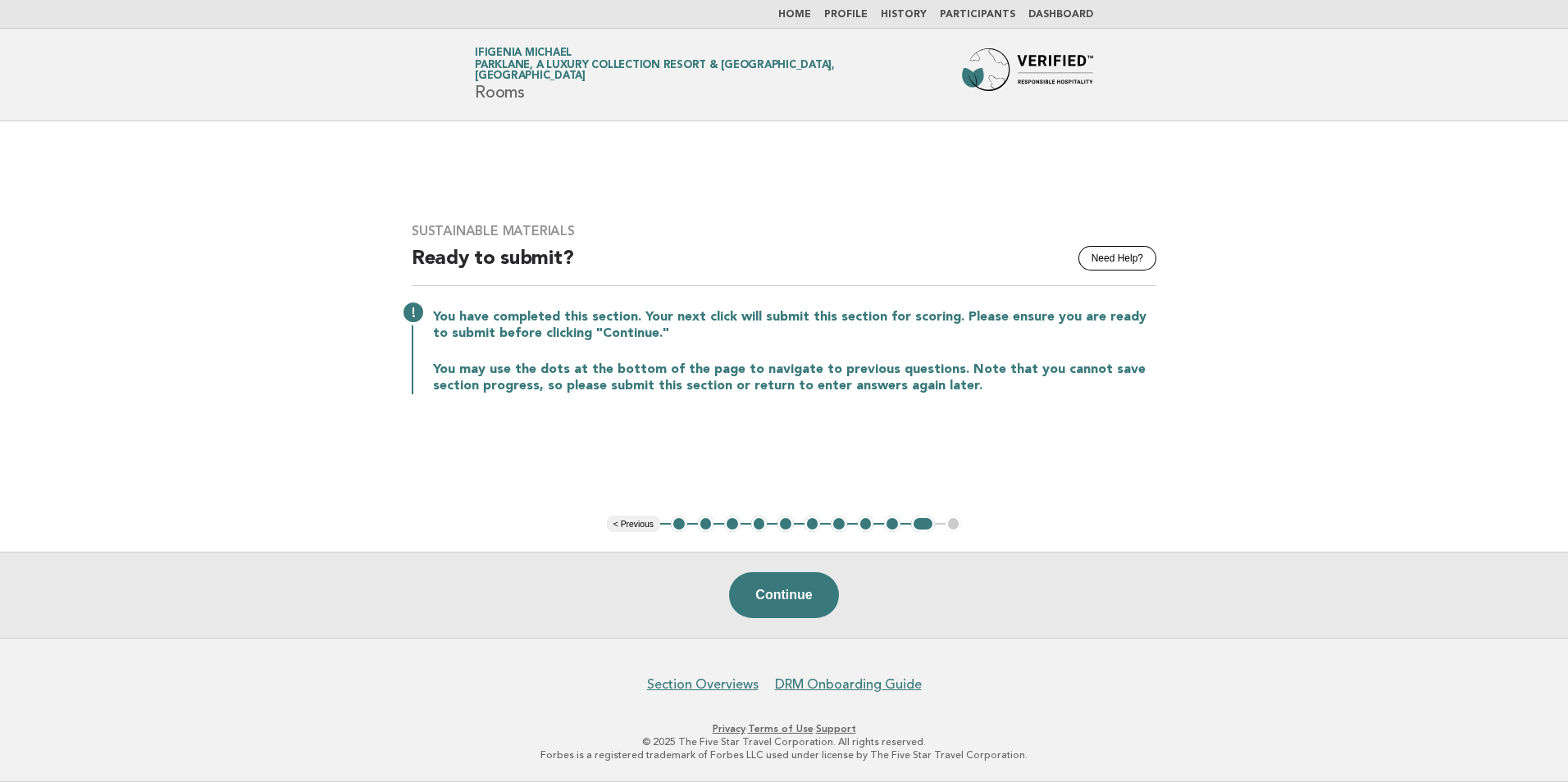
click at [623, 522] on button "< Previous" at bounding box center [633, 523] width 53 height 16
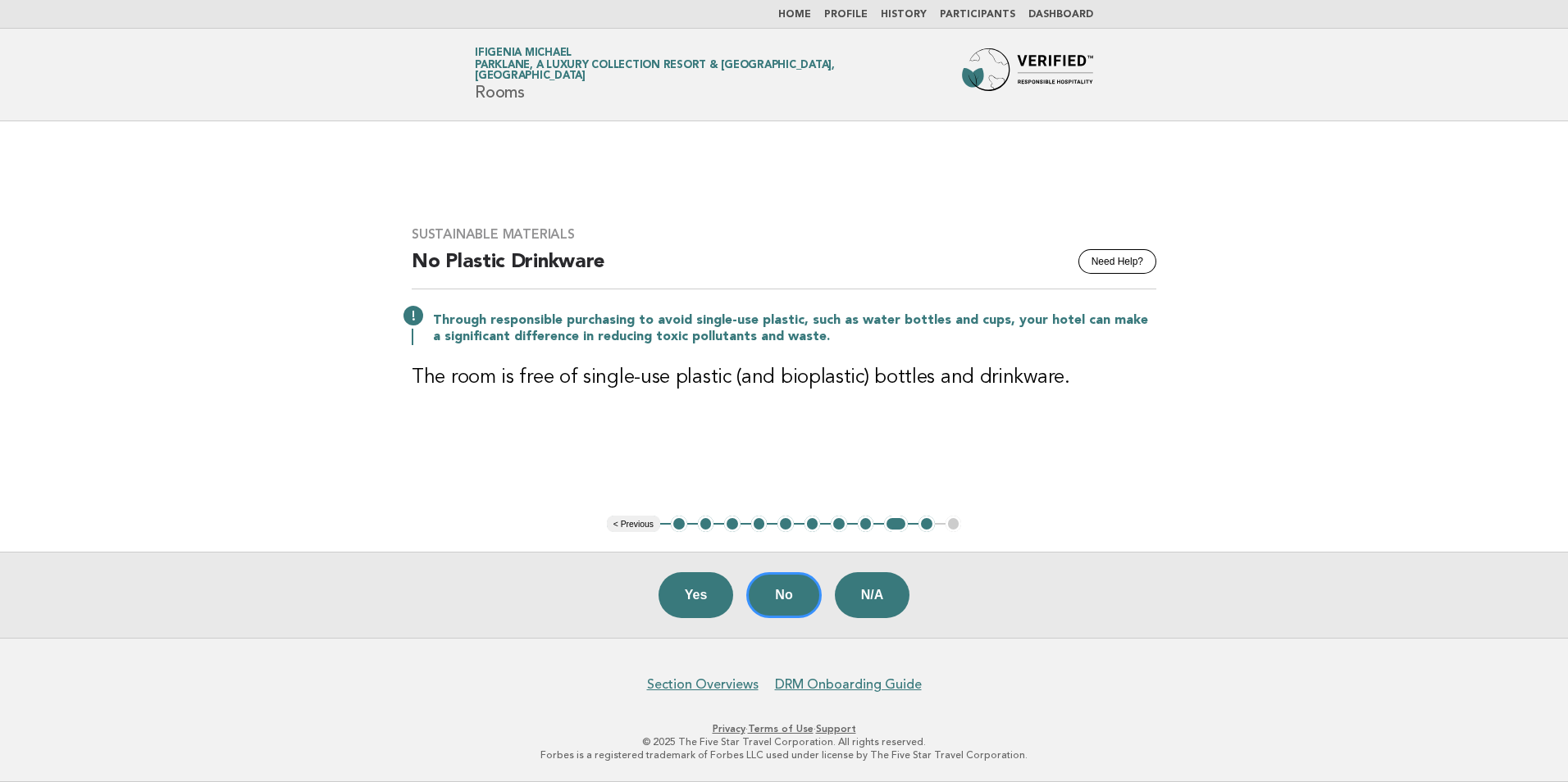
click at [629, 522] on button "< Previous" at bounding box center [633, 523] width 53 height 16
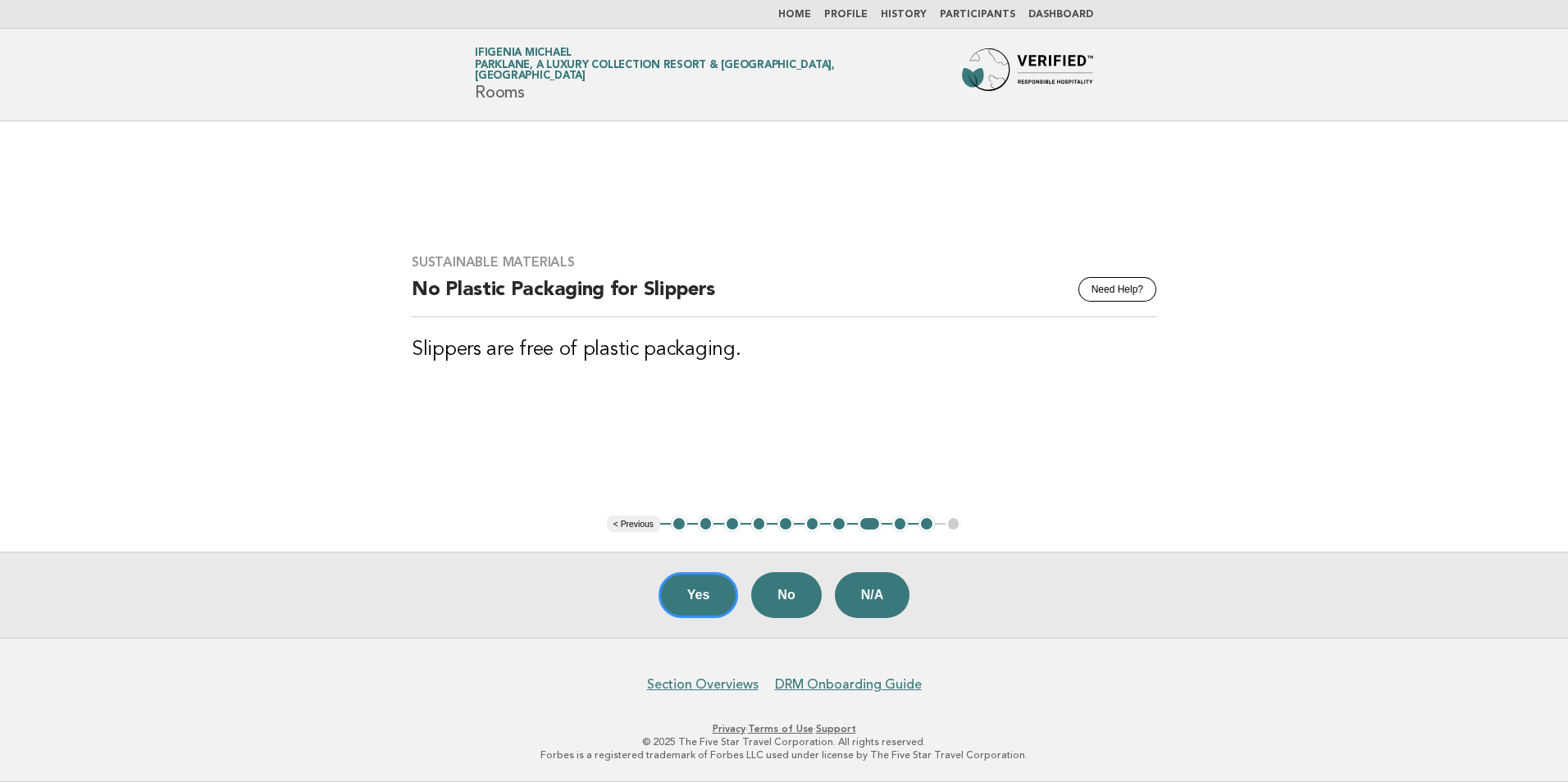
click at [629, 522] on button "< Previous" at bounding box center [633, 523] width 53 height 16
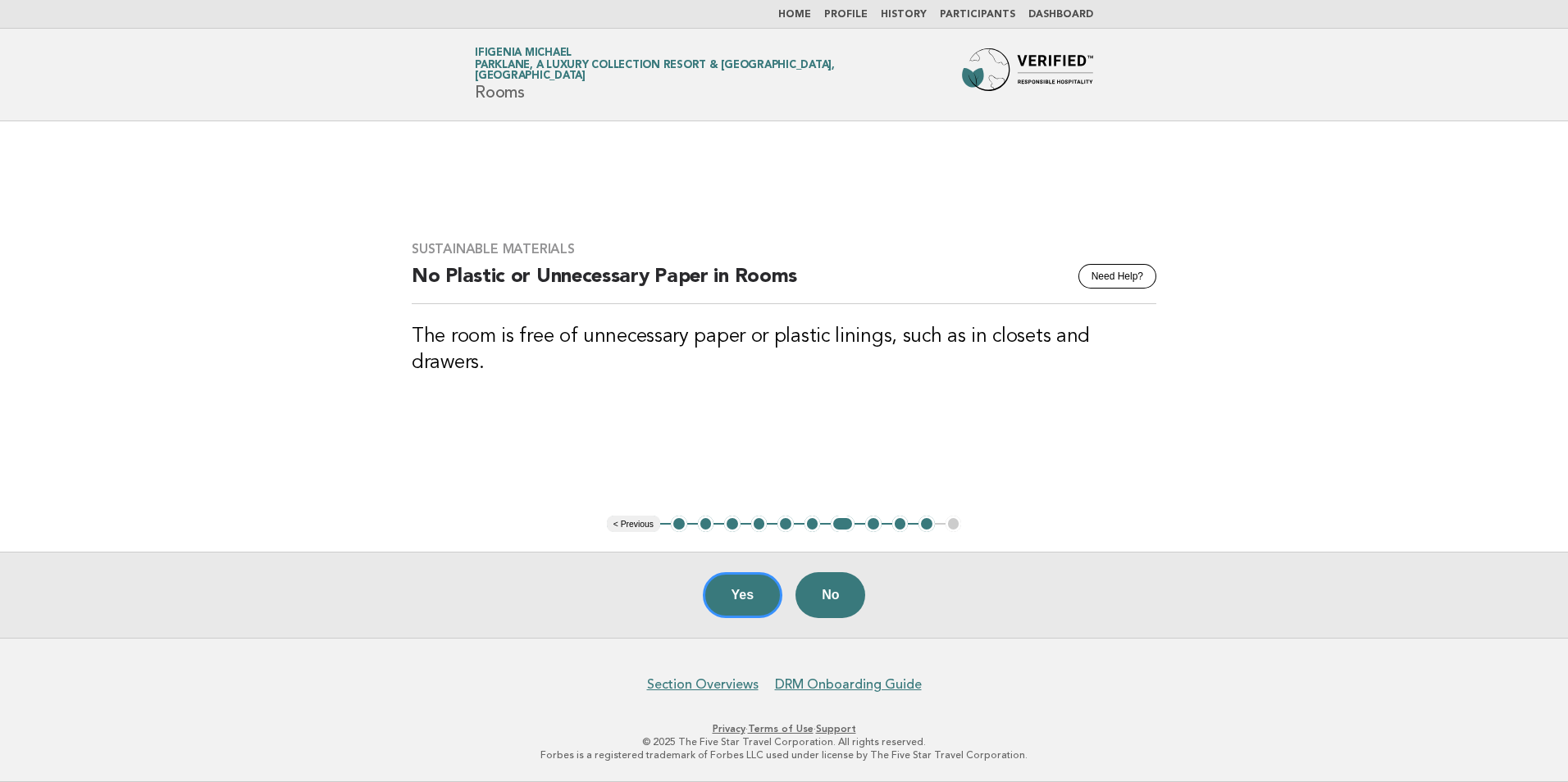
click at [629, 522] on button "< Previous" at bounding box center [633, 523] width 53 height 16
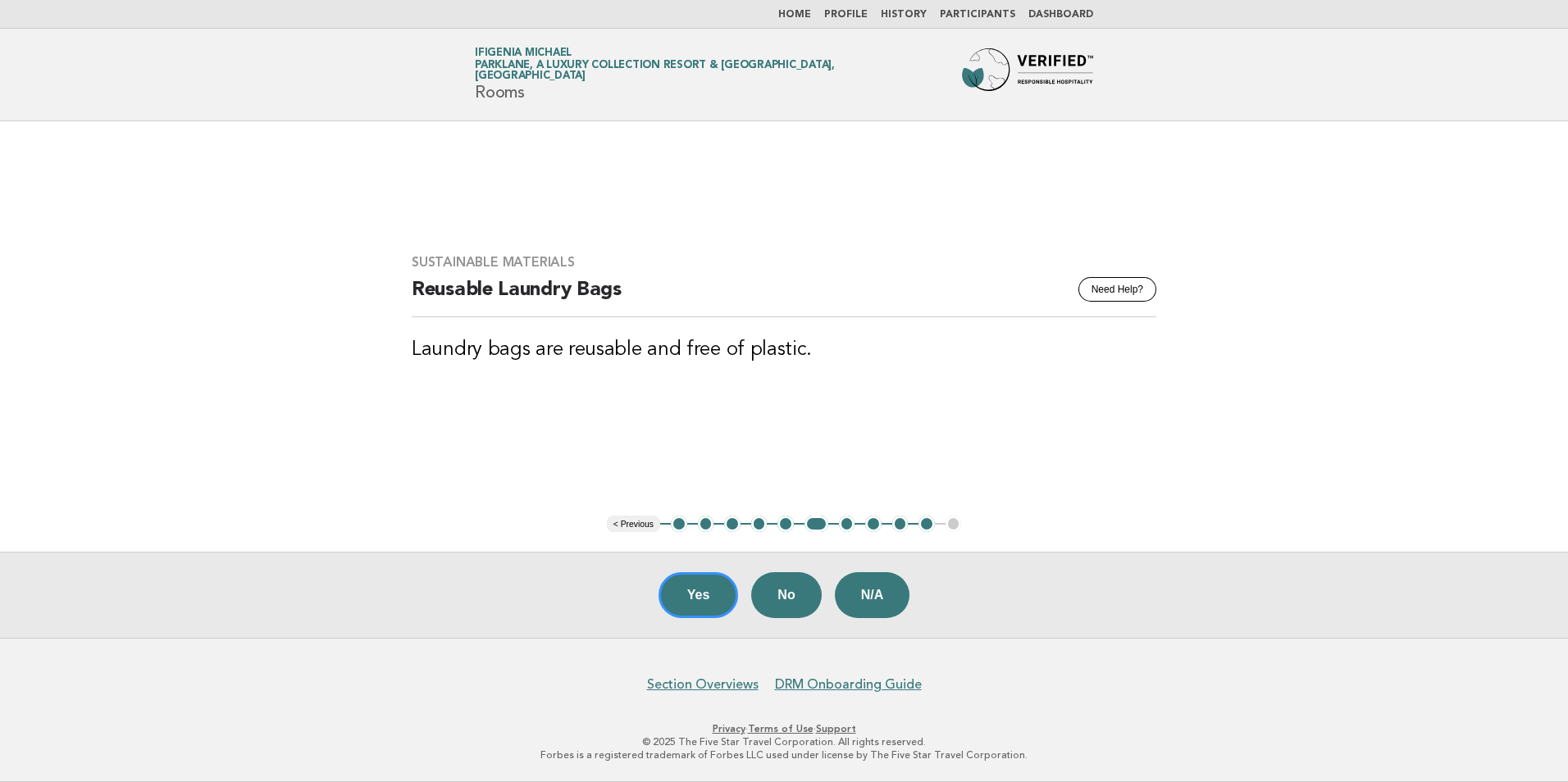
click at [629, 522] on button "< Previous" at bounding box center [633, 523] width 53 height 16
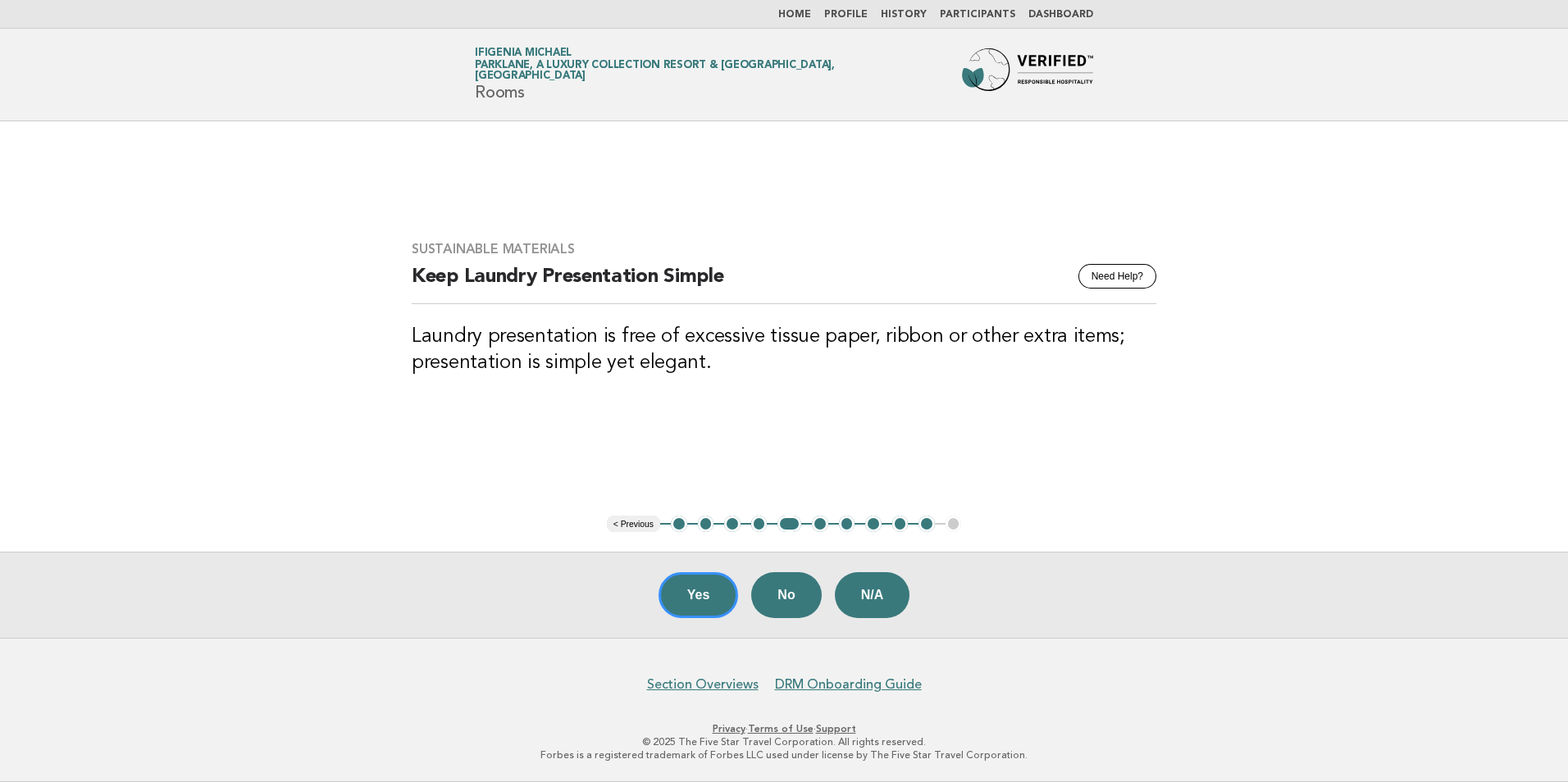
click at [629, 522] on button "< Previous" at bounding box center [633, 523] width 53 height 16
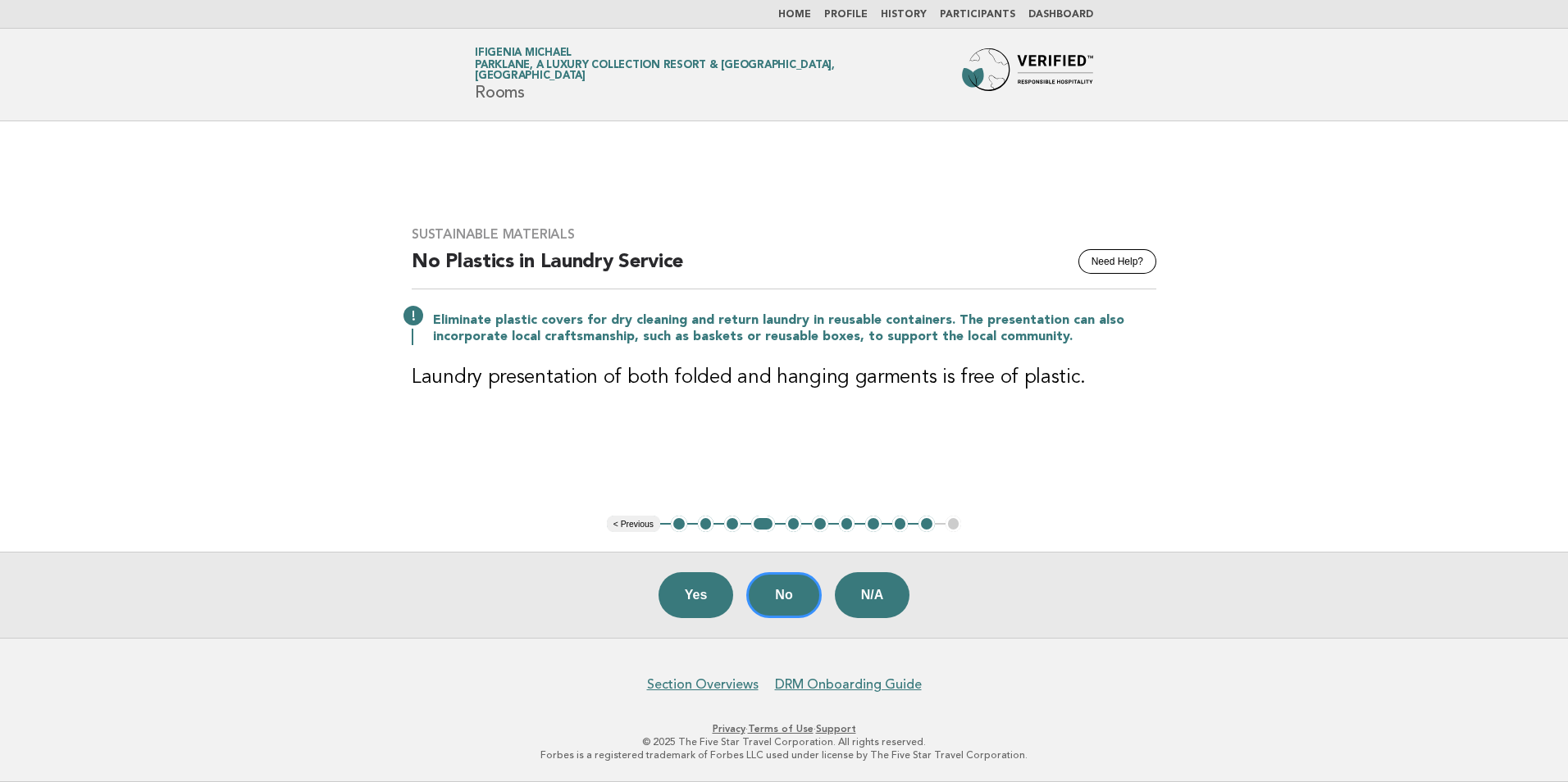
click at [629, 522] on button "< Previous" at bounding box center [633, 523] width 53 height 16
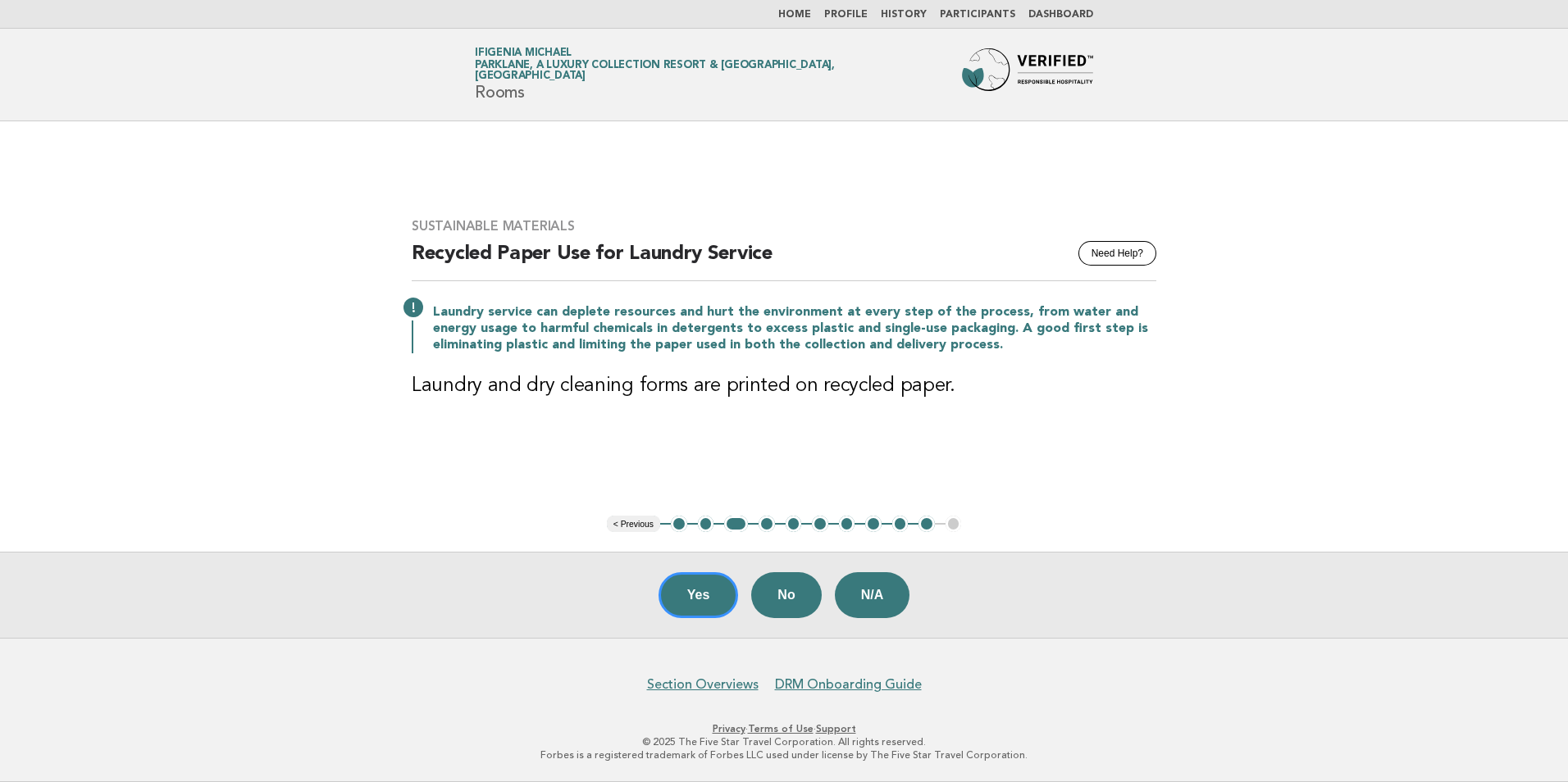
click at [629, 522] on button "< Previous" at bounding box center [633, 523] width 53 height 16
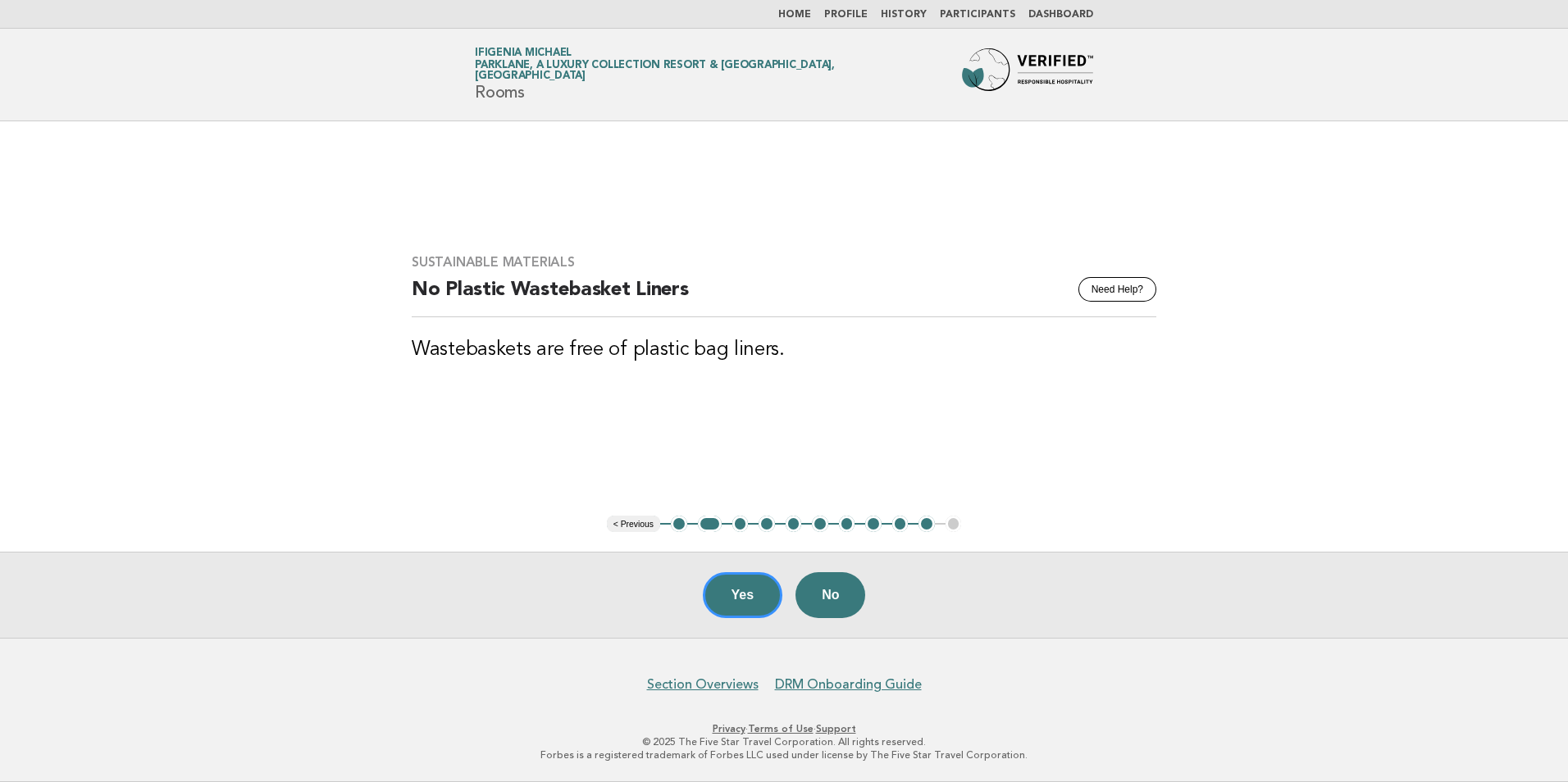
click at [629, 522] on button "< Previous" at bounding box center [633, 523] width 53 height 16
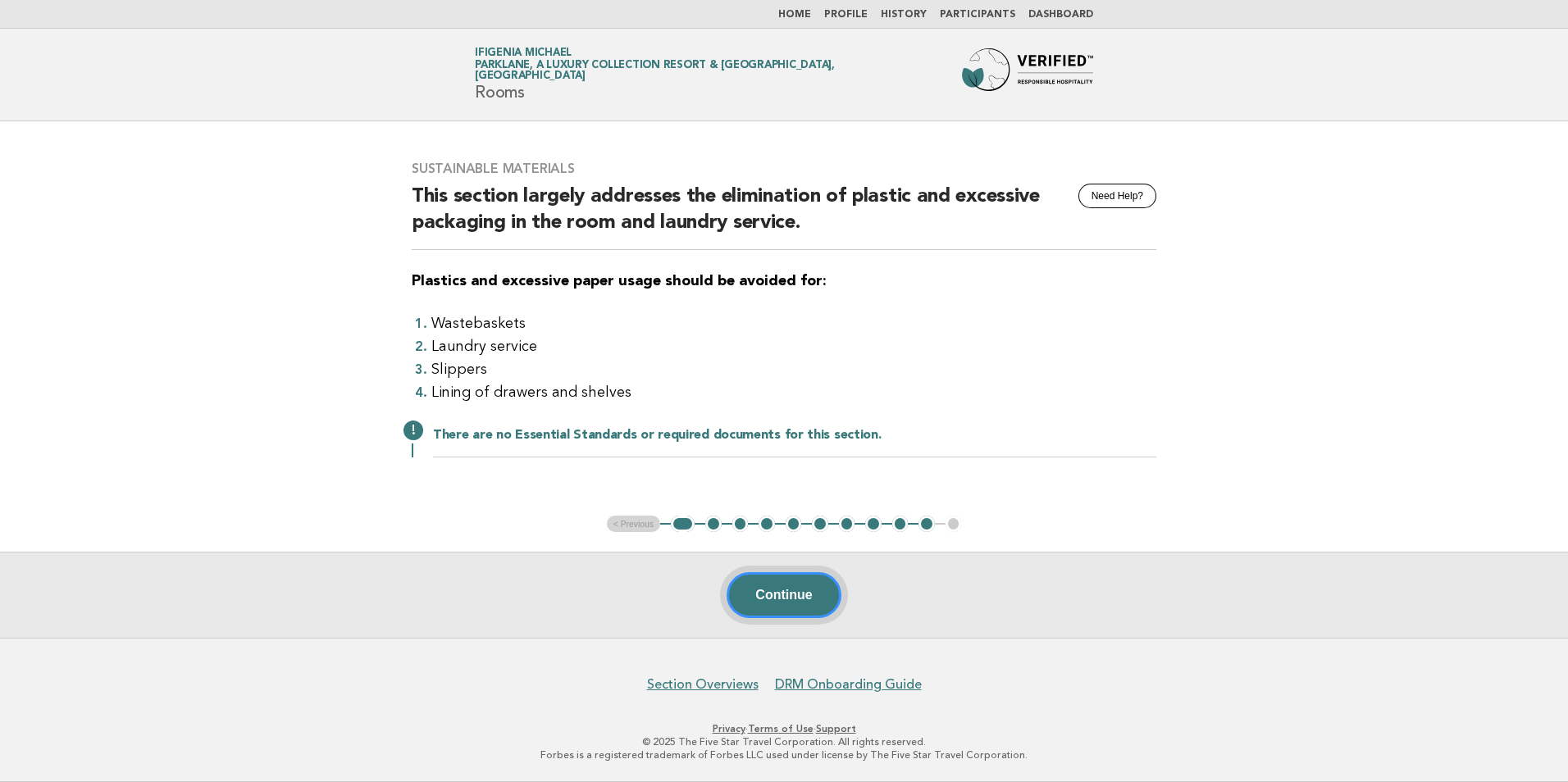
click at [786, 591] on button "Continue" at bounding box center [784, 595] width 114 height 46
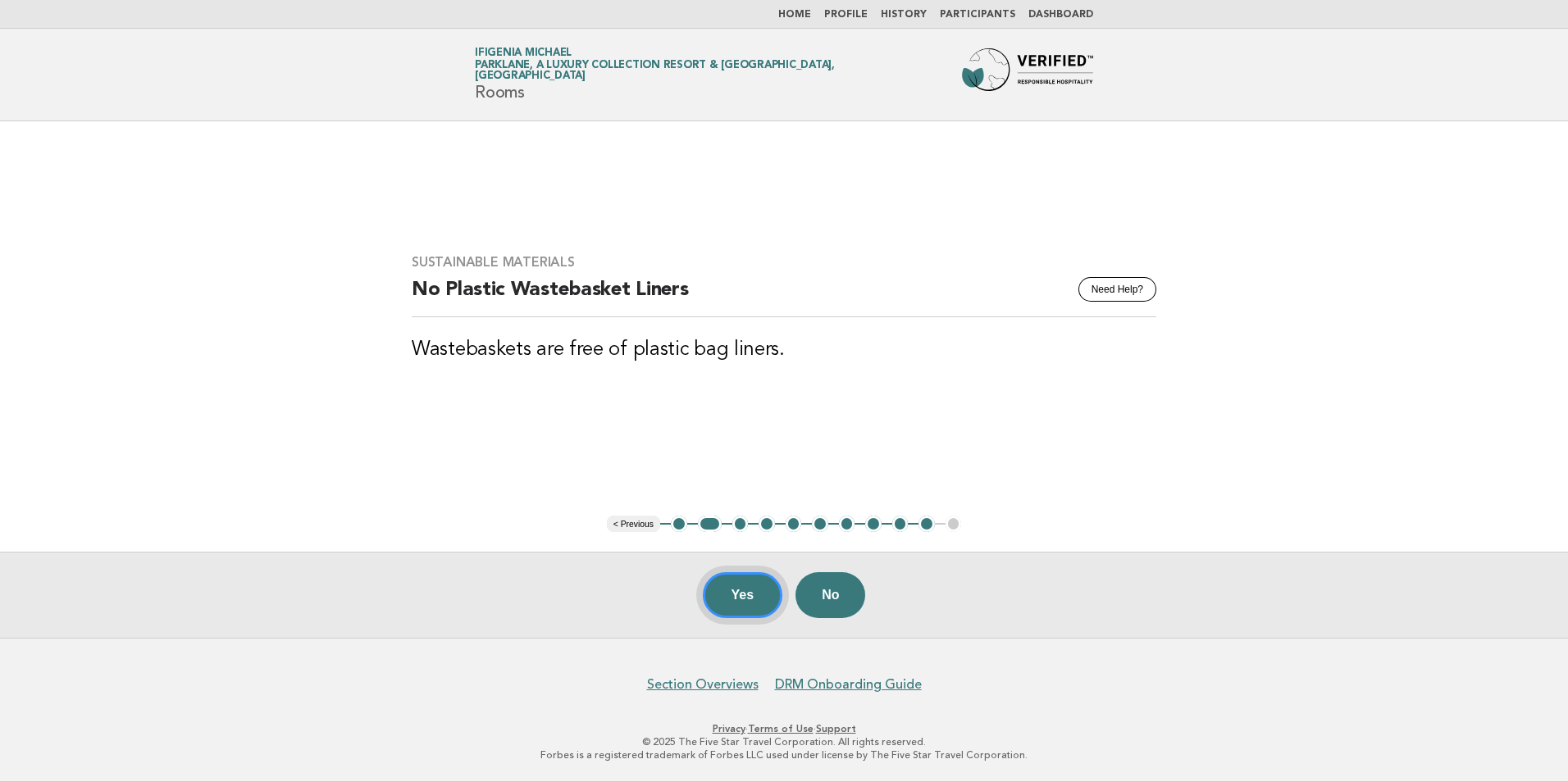
click at [752, 599] on button "Yes" at bounding box center [743, 595] width 80 height 46
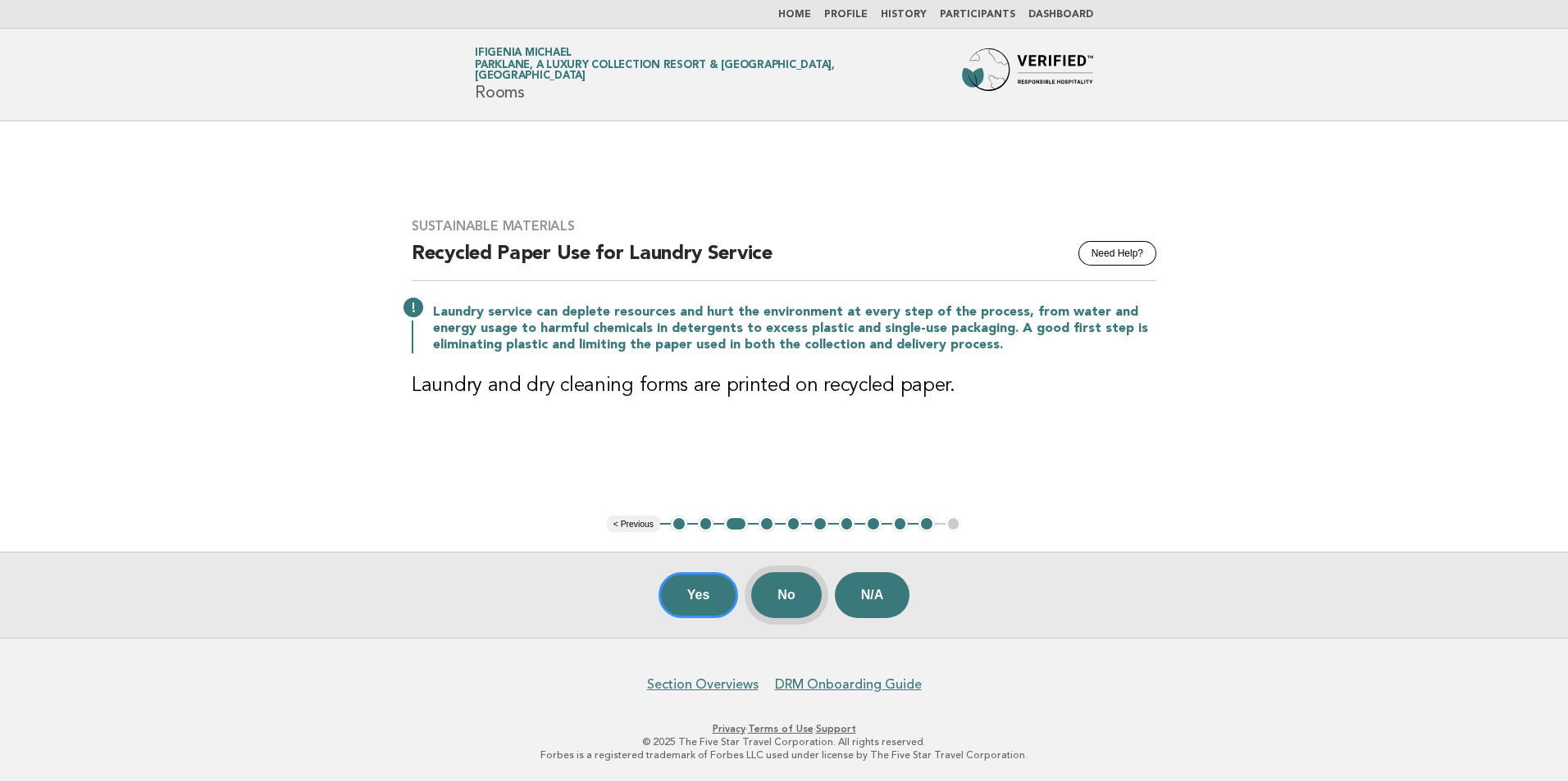
click at [786, 596] on button "No" at bounding box center [786, 595] width 70 height 46
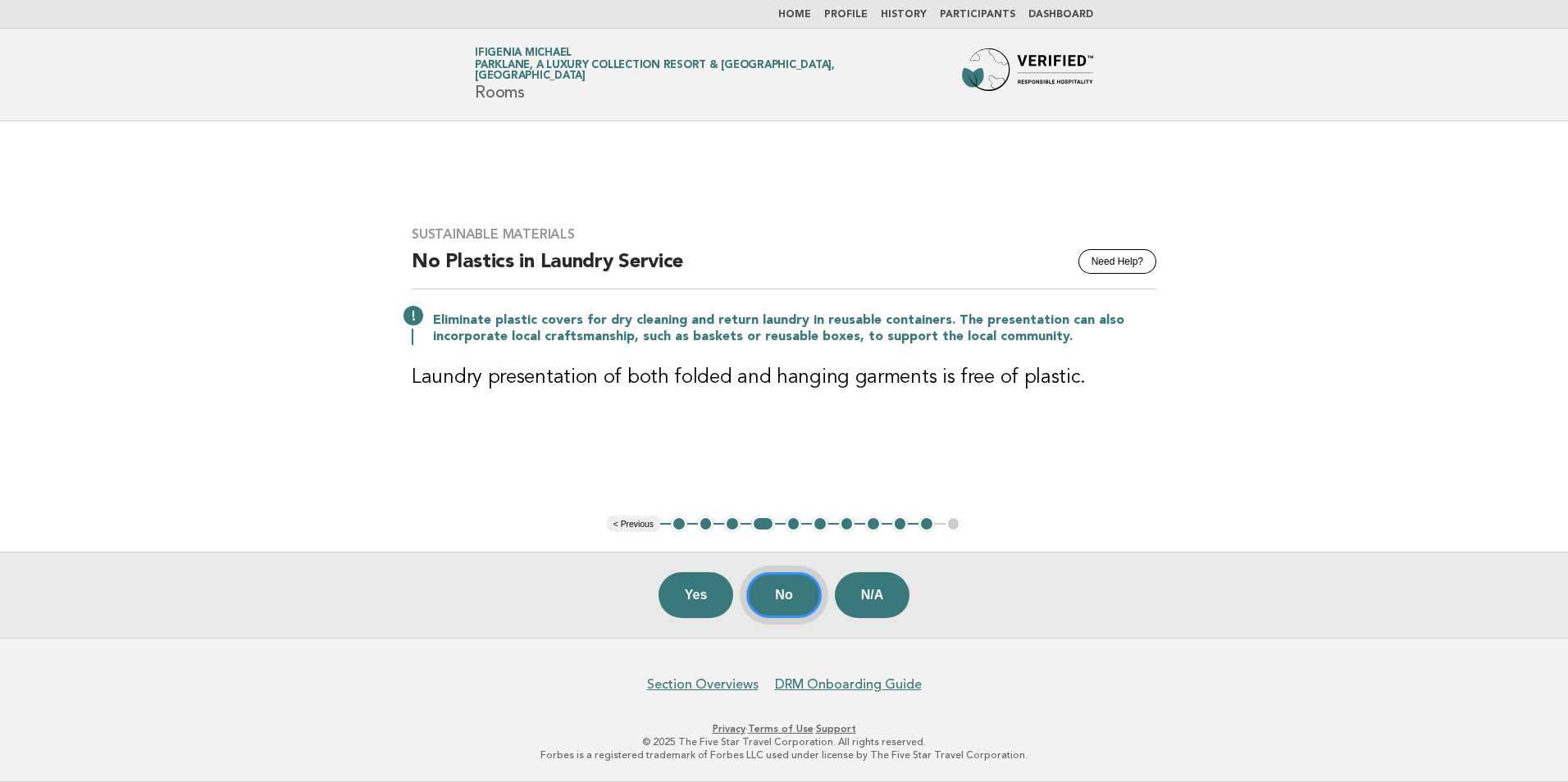
click at [804, 596] on button "No" at bounding box center [783, 595] width 74 height 46
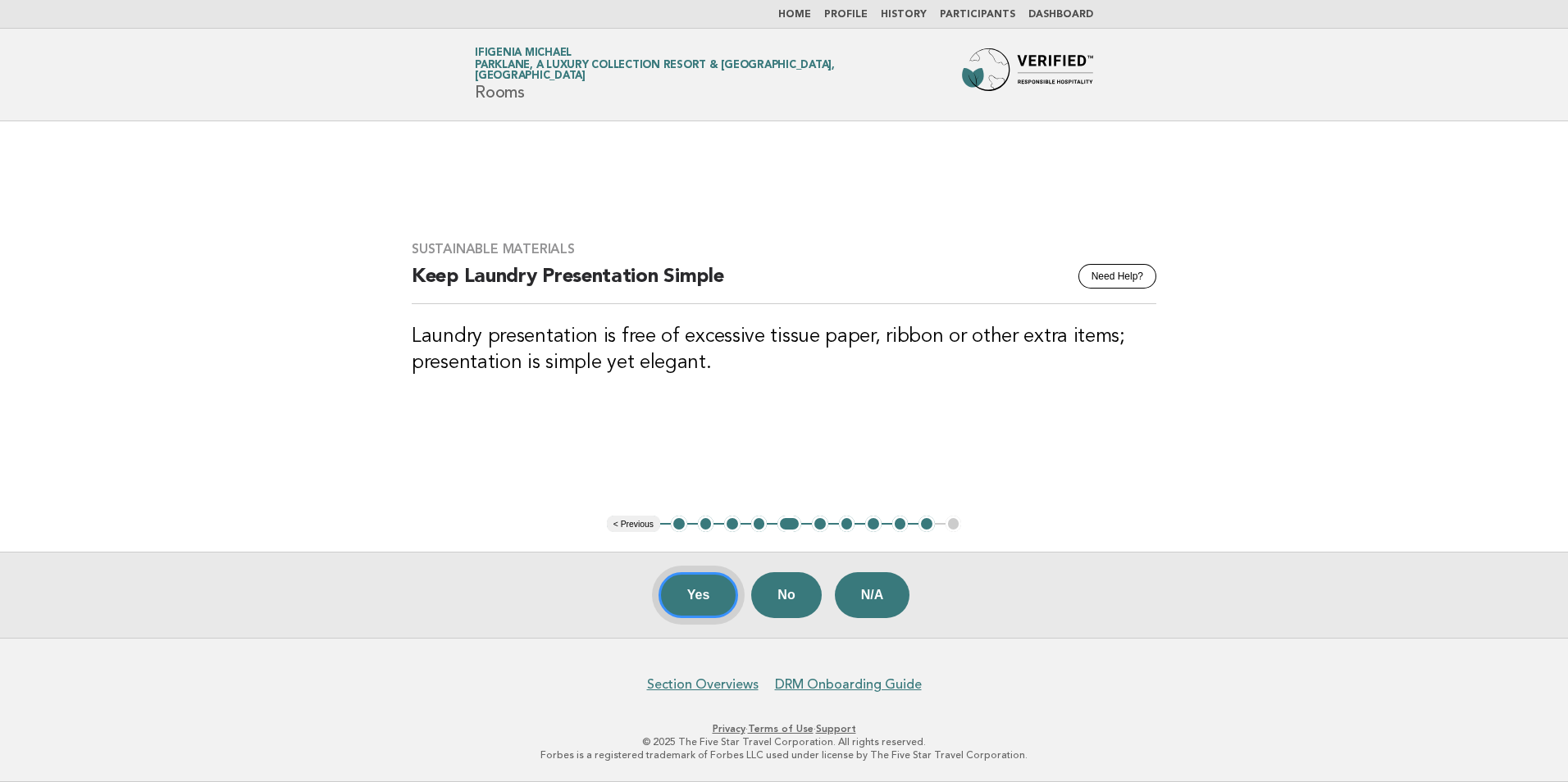
click at [720, 600] on button "Yes" at bounding box center [698, 595] width 80 height 46
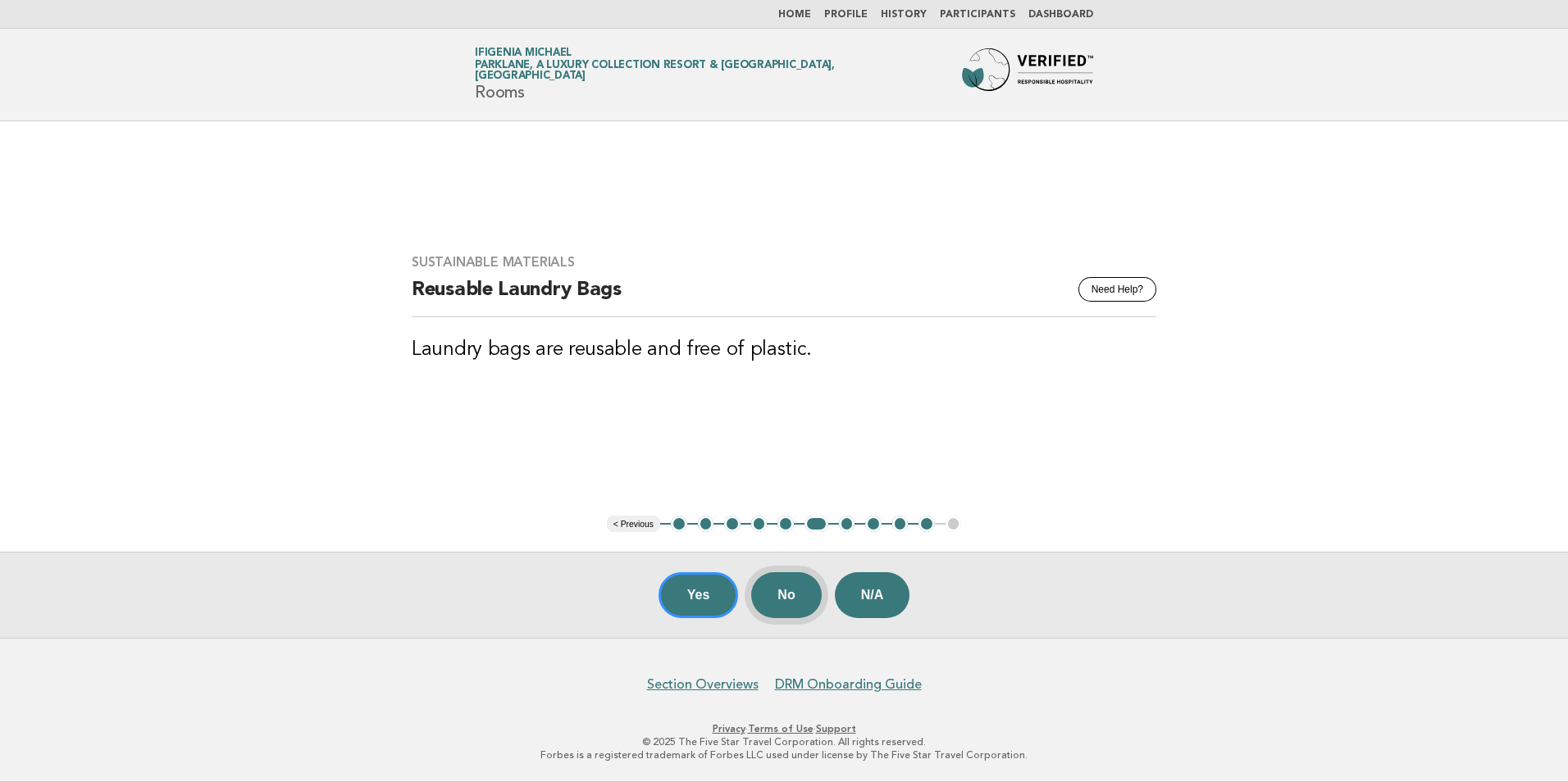
click at [804, 596] on button "No" at bounding box center [786, 595] width 70 height 46
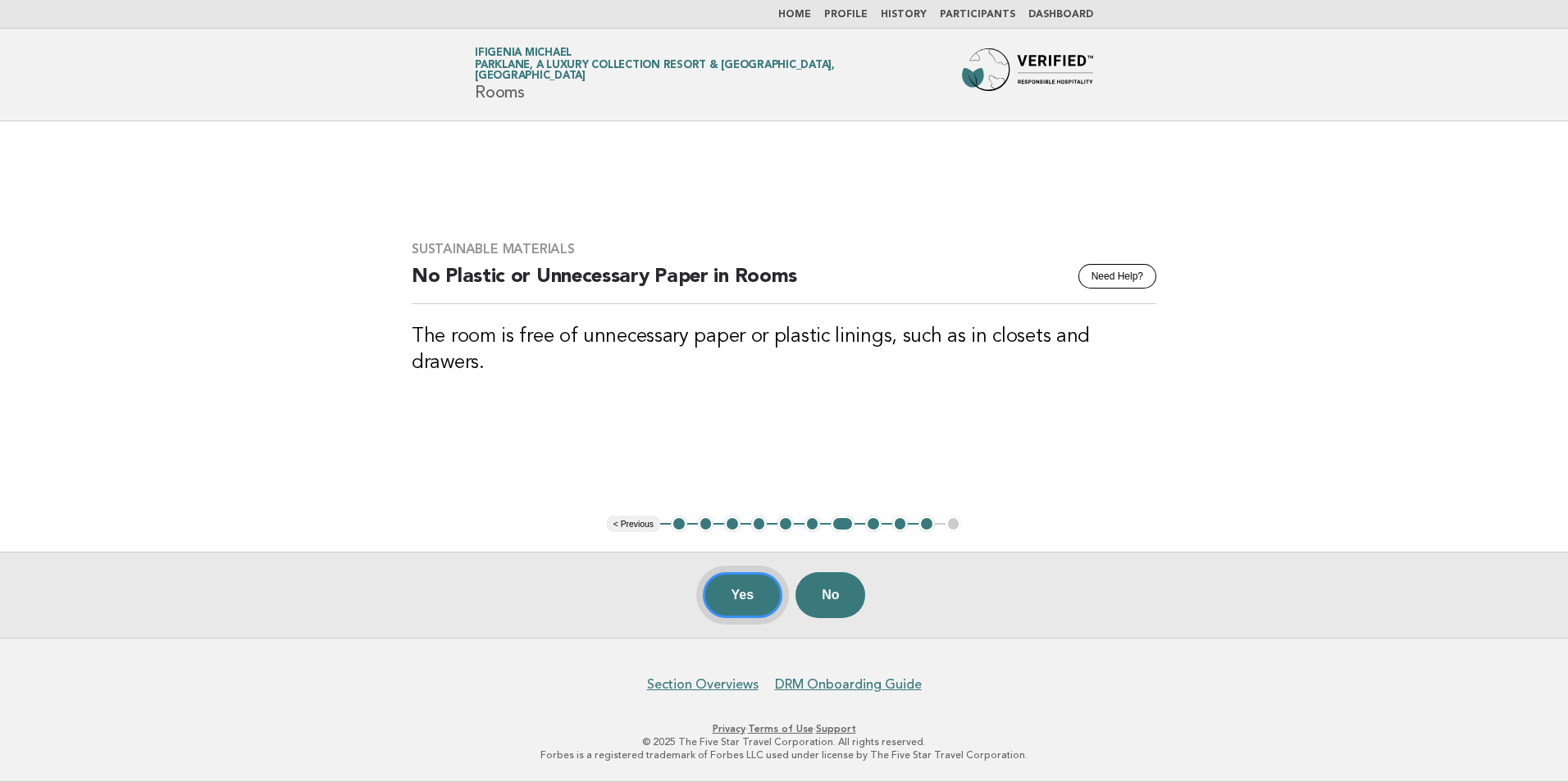
click at [734, 592] on button "Yes" at bounding box center [743, 595] width 80 height 46
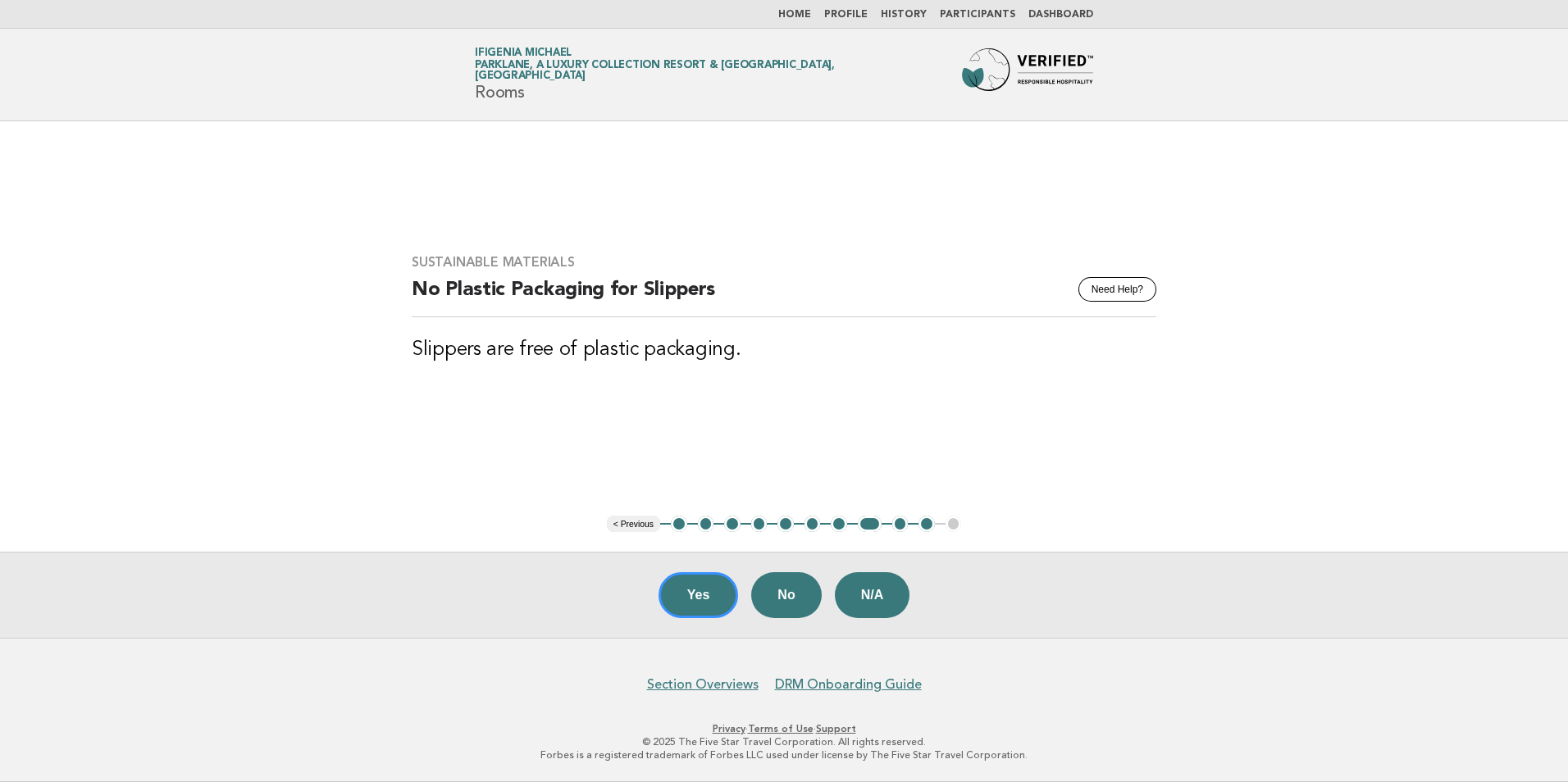
click at [706, 593] on button "Yes" at bounding box center [698, 595] width 80 height 46
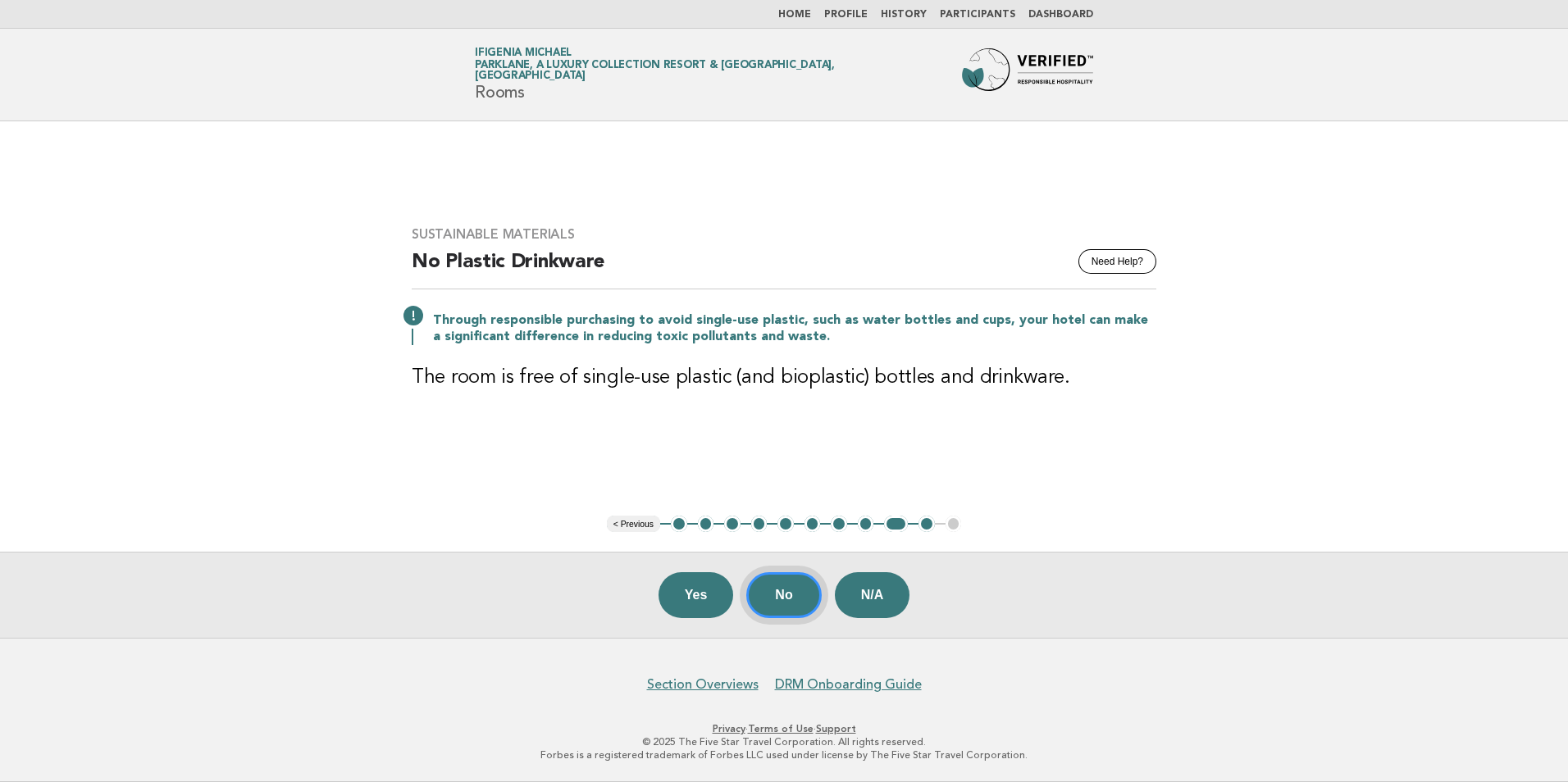
click at [794, 587] on button "No" at bounding box center [783, 595] width 74 height 46
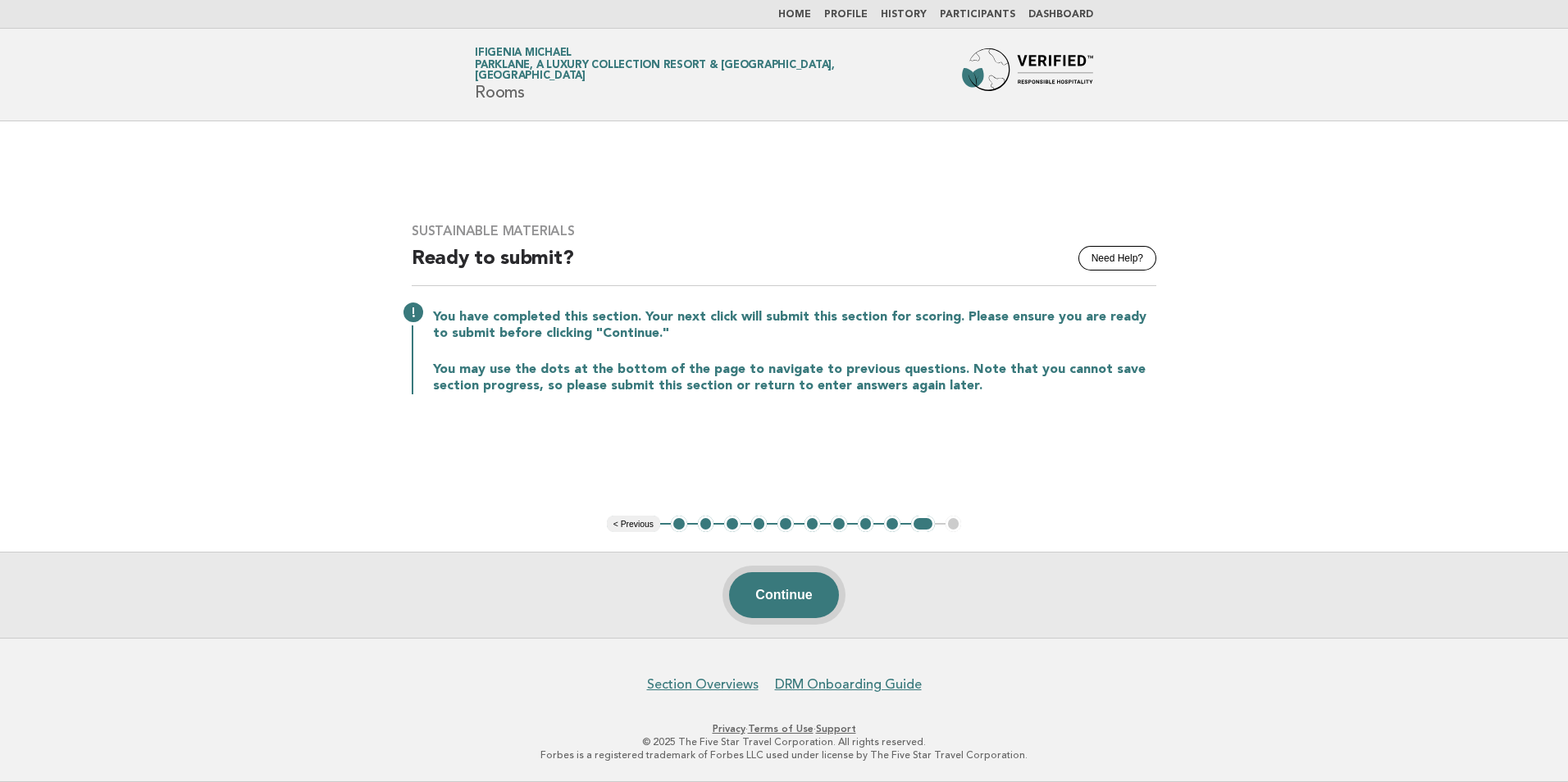
click at [816, 598] on button "Continue" at bounding box center [784, 595] width 109 height 46
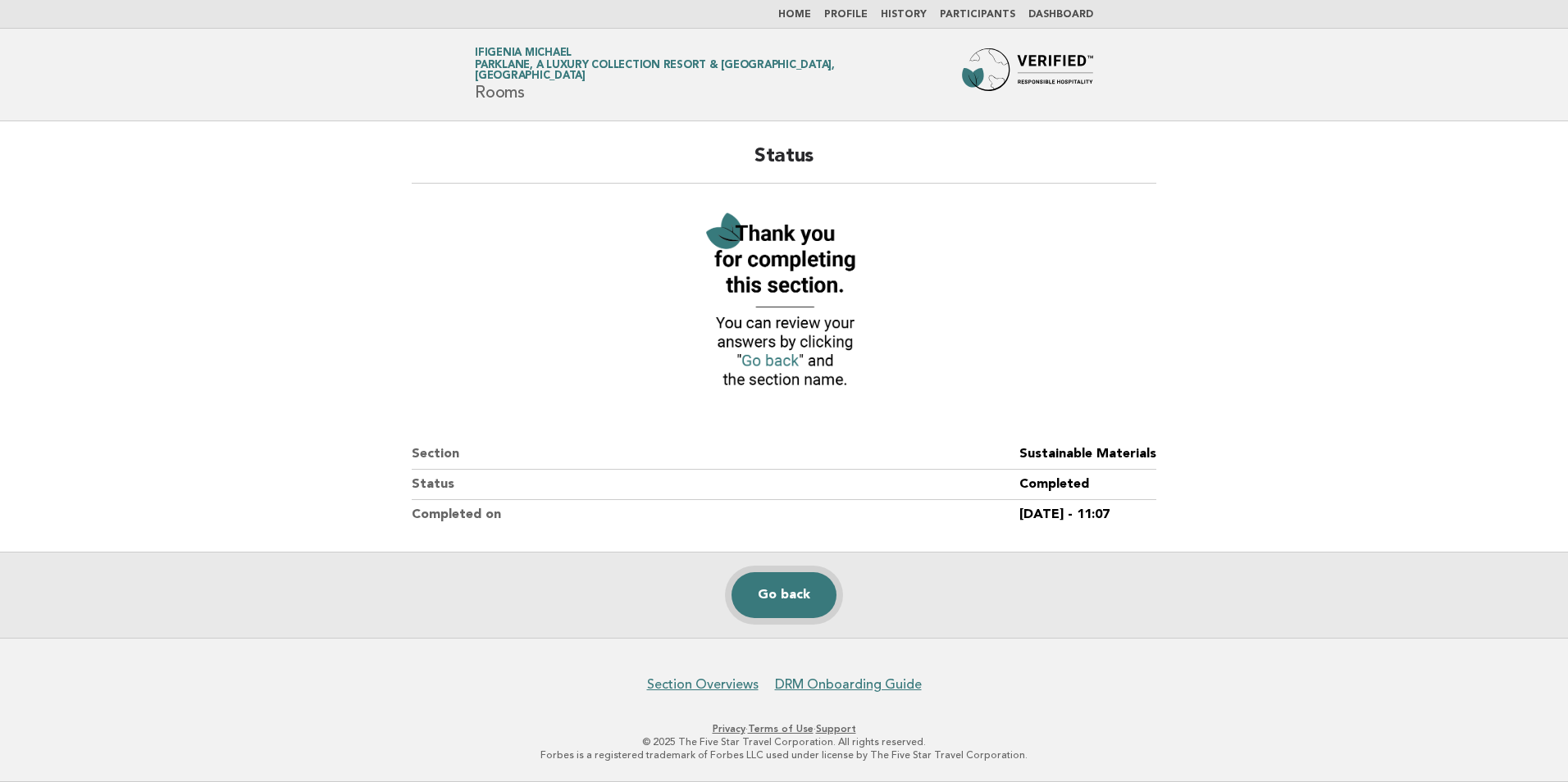
click at [784, 600] on link "Go back" at bounding box center [784, 595] width 105 height 46
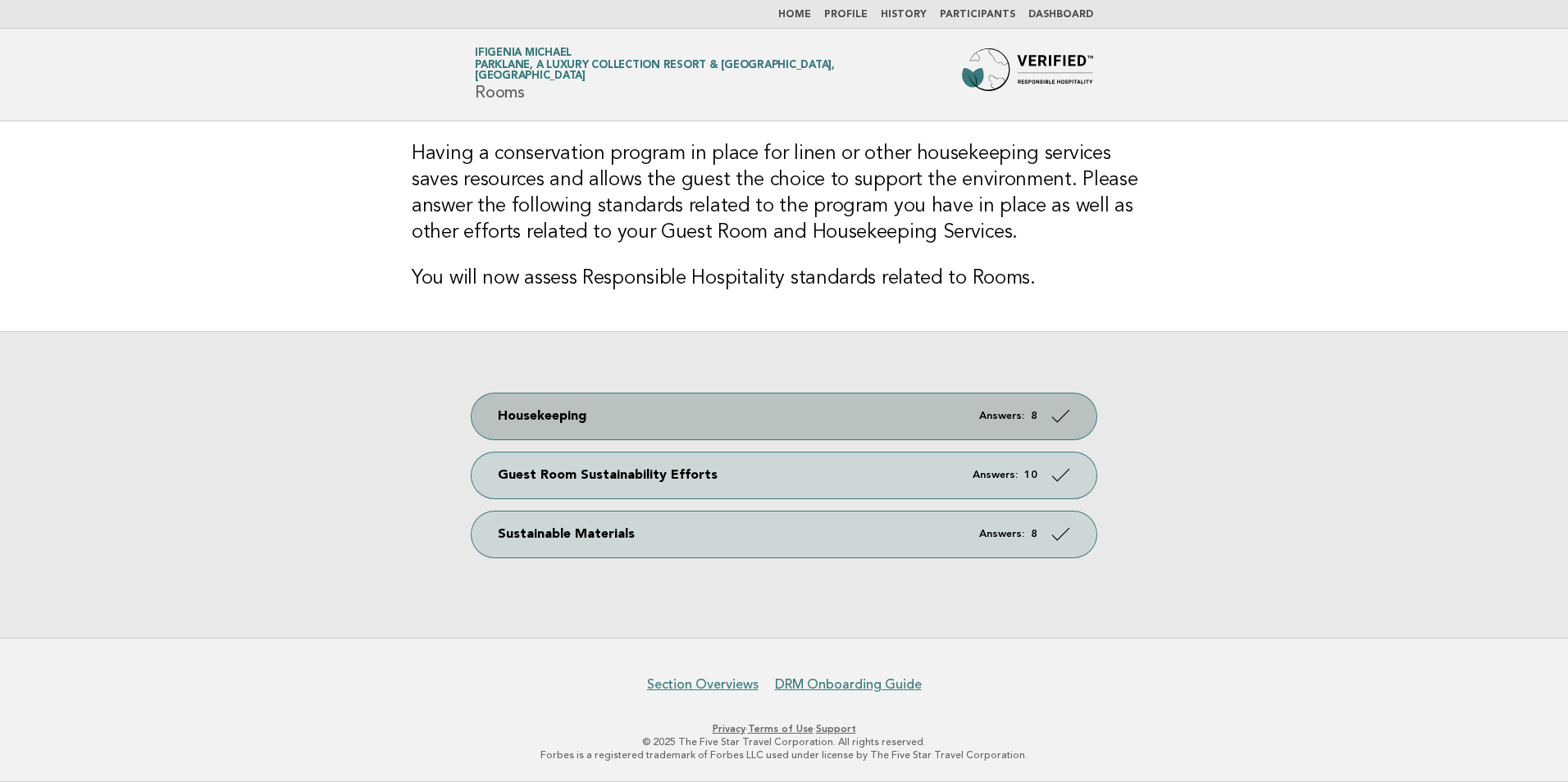
click at [621, 417] on link "Housekeeping Answers: 8" at bounding box center [784, 417] width 625 height 46
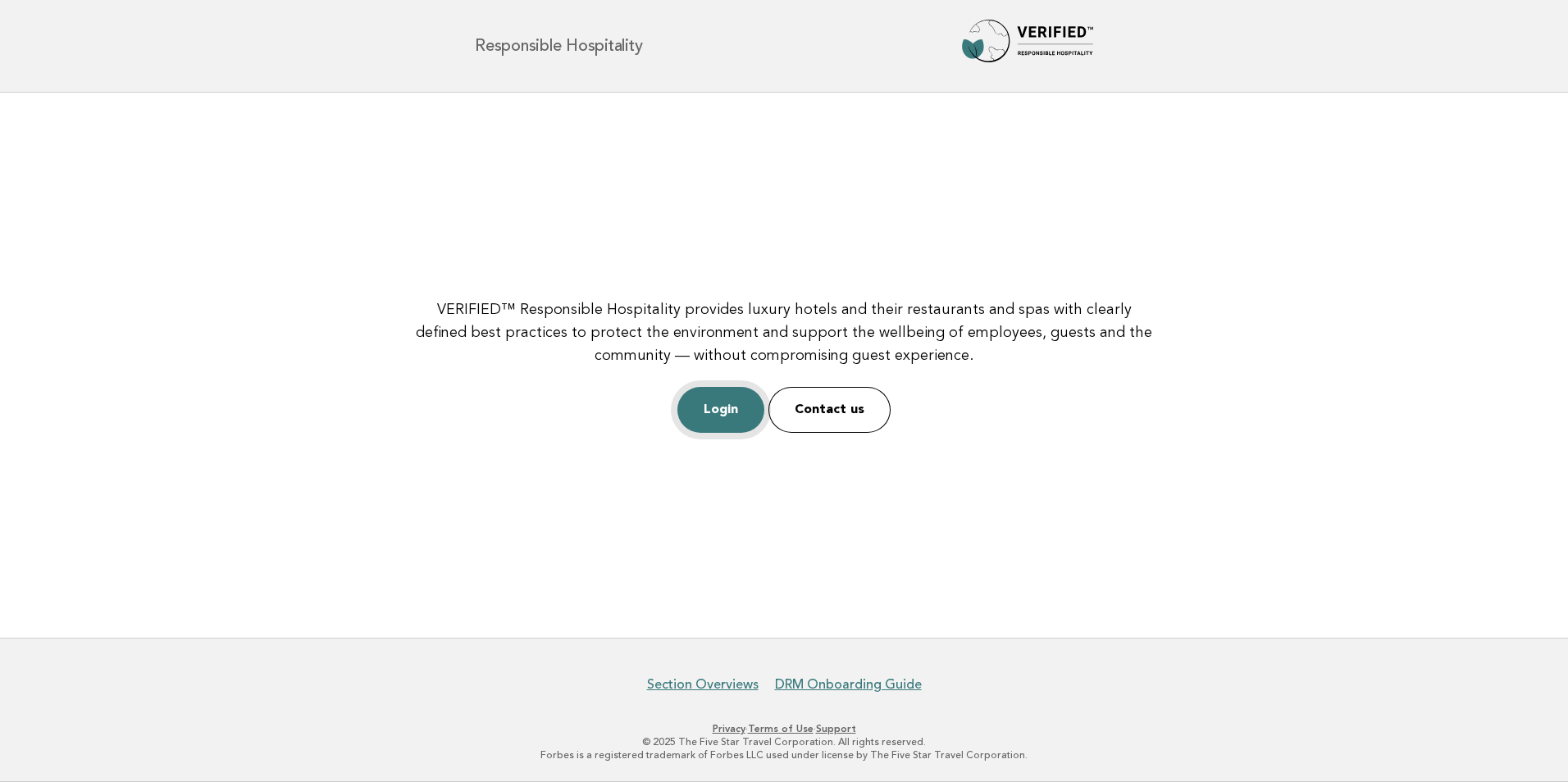
click at [721, 403] on link "Login" at bounding box center [720, 410] width 87 height 46
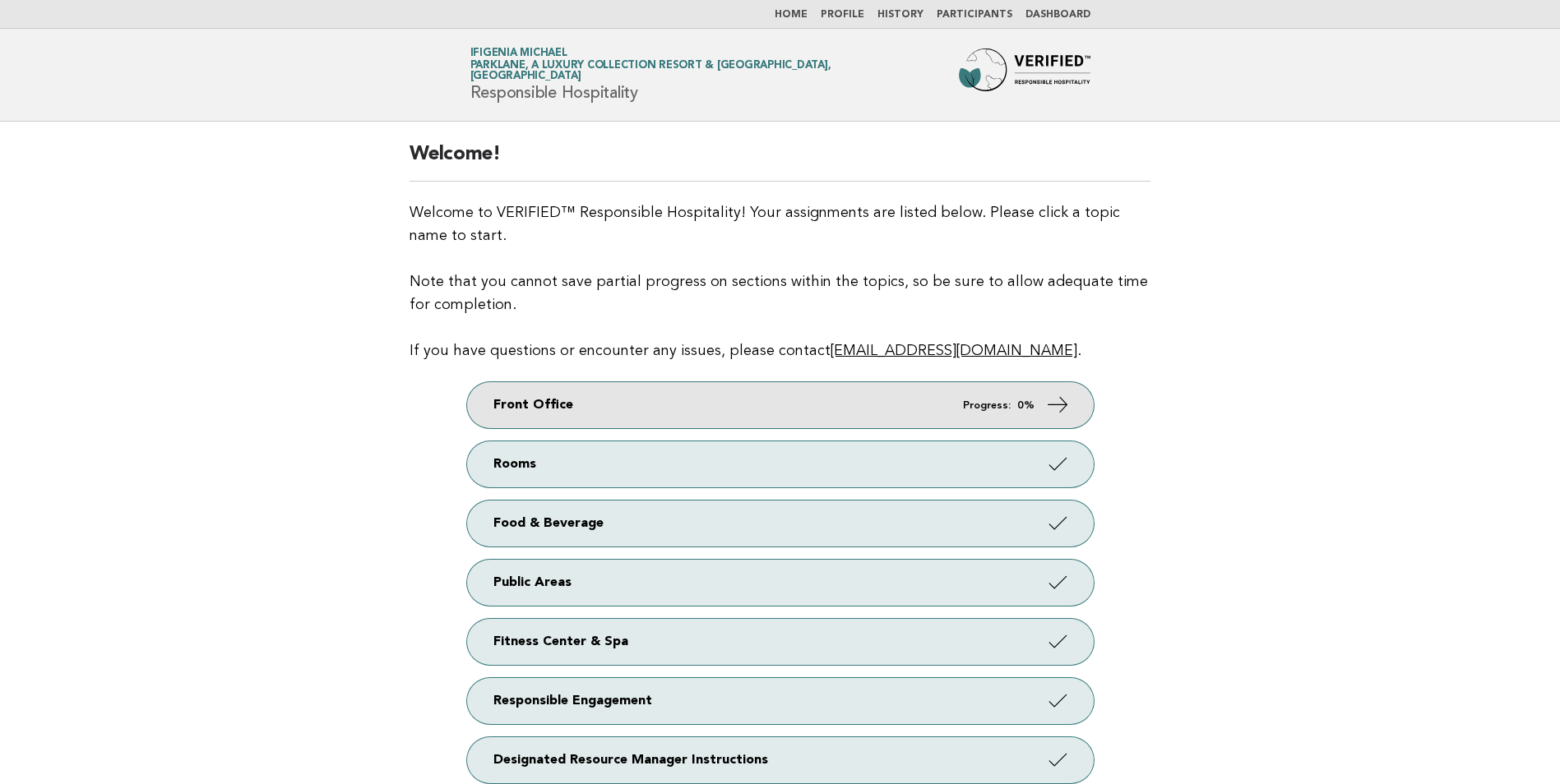
click at [1005, 417] on link "Front Office Progress: 0%" at bounding box center [781, 406] width 627 height 46
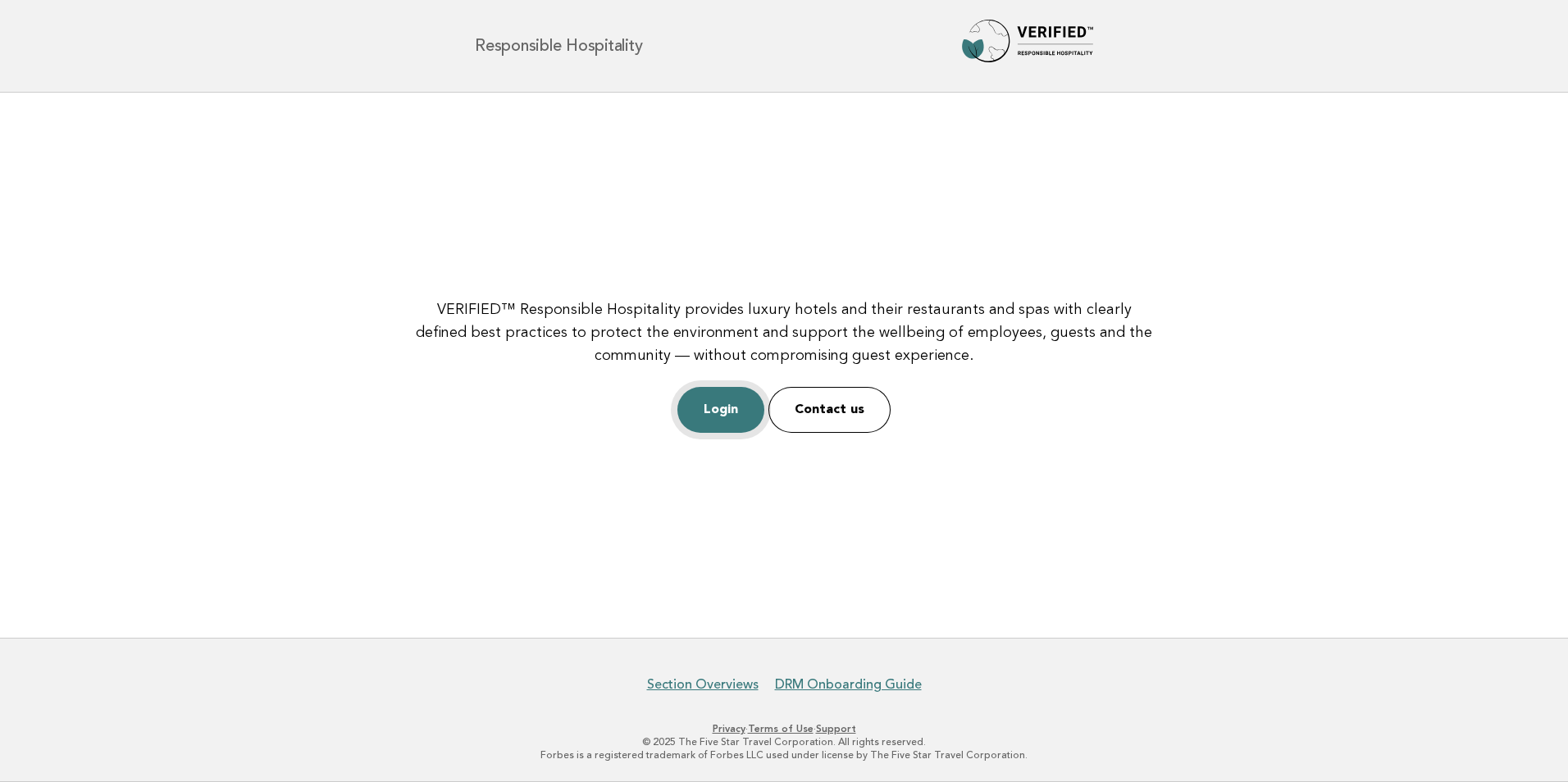
click at [729, 406] on link "Login" at bounding box center [720, 410] width 87 height 46
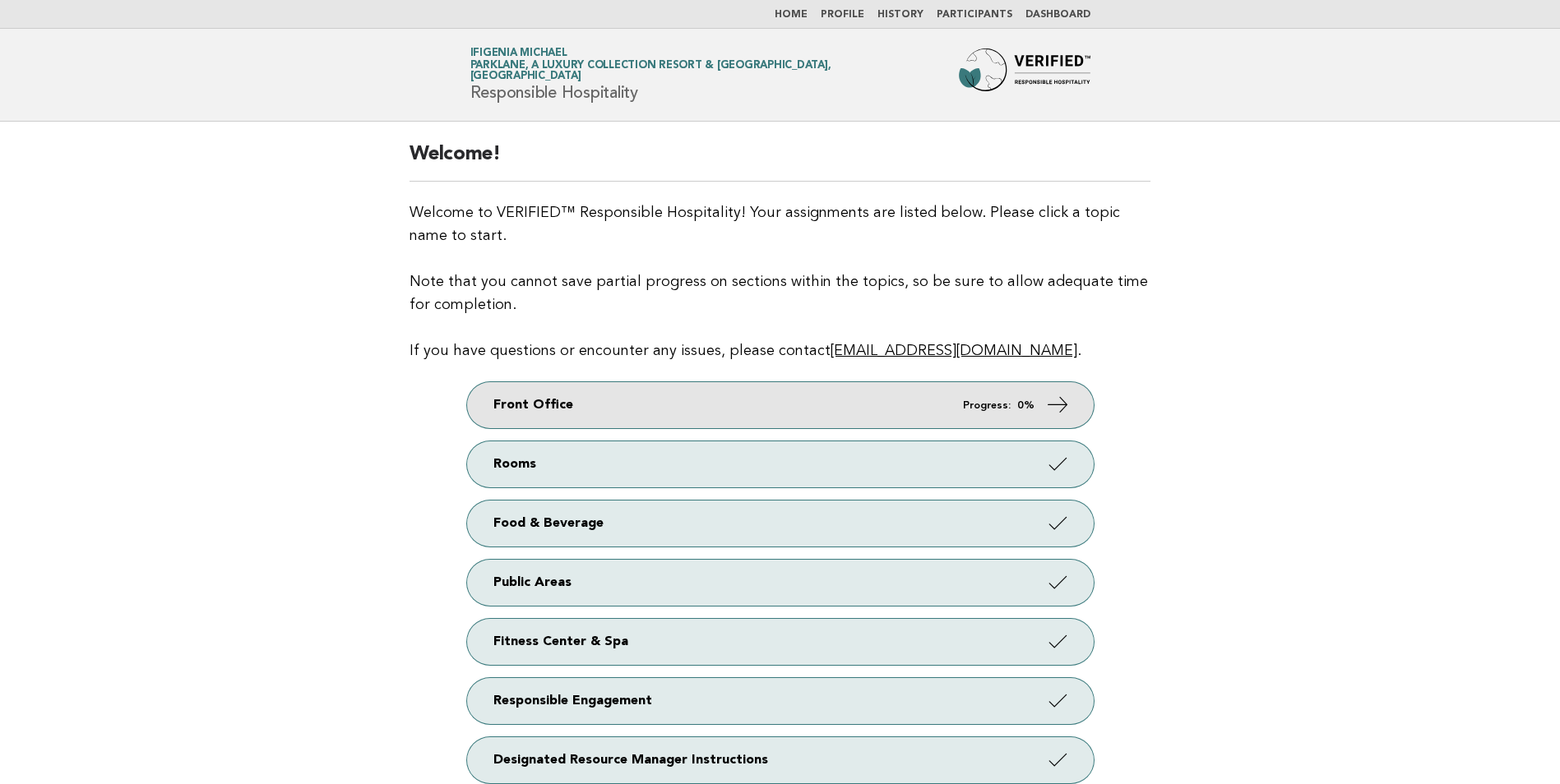
click at [759, 409] on link "Front Office Progress: 0%" at bounding box center [781, 406] width 627 height 46
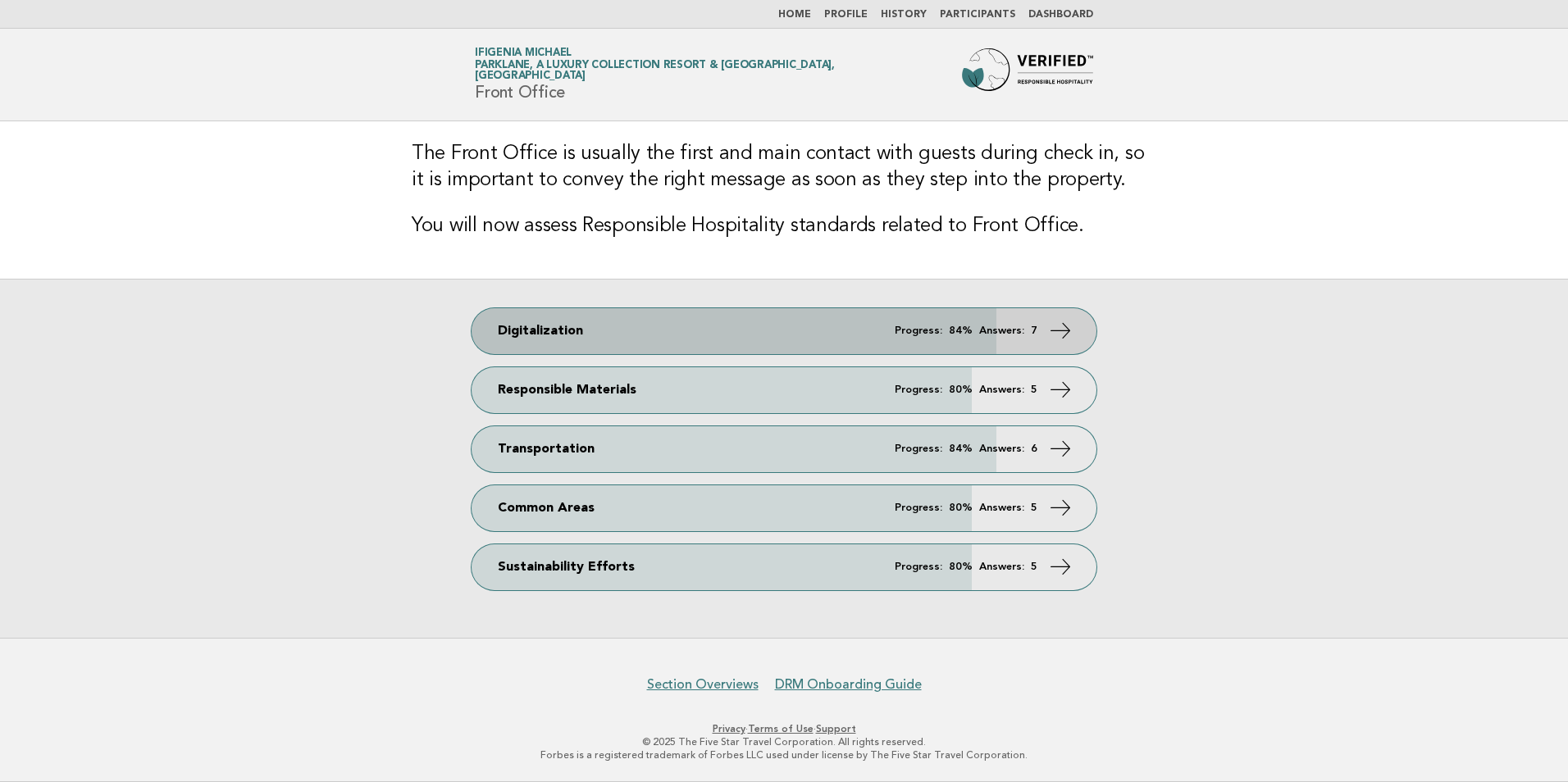
click at [977, 332] on span "Progress: 84% Answers: 7" at bounding box center [965, 330] width 143 height 10
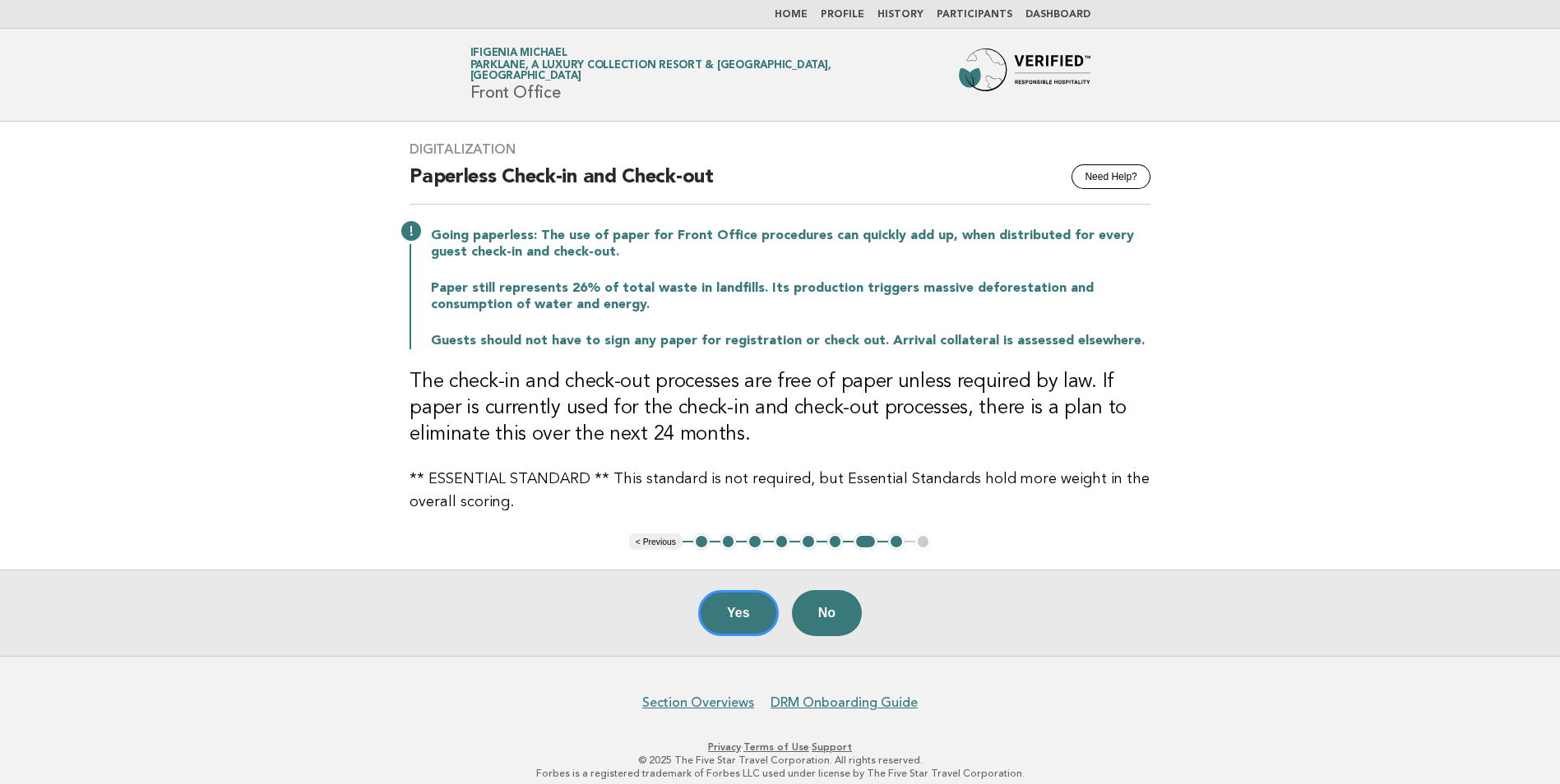
click at [648, 535] on button "< Previous" at bounding box center [656, 541] width 53 height 16
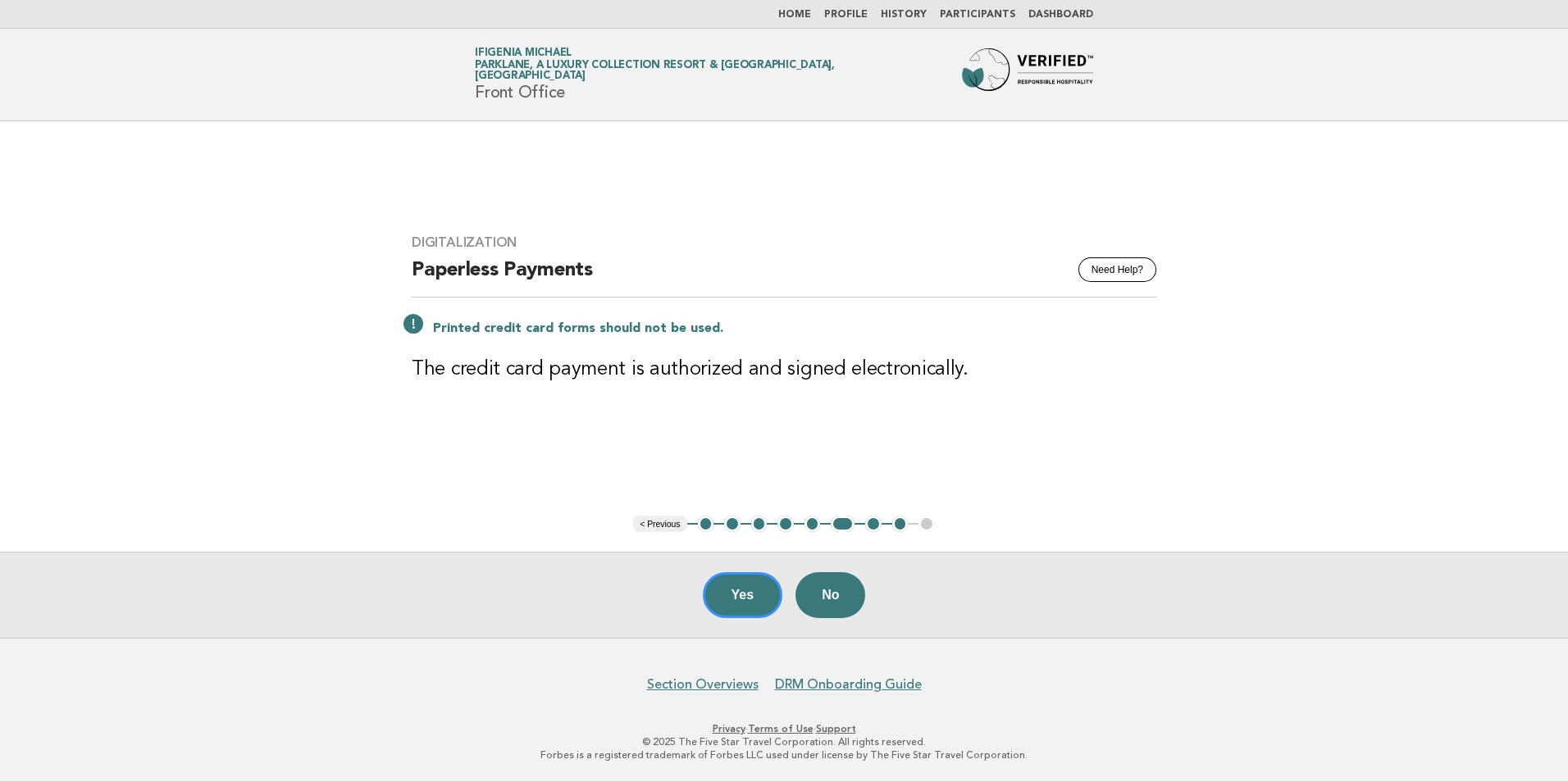
click at [664, 528] on button "< Previous" at bounding box center [660, 523] width 53 height 16
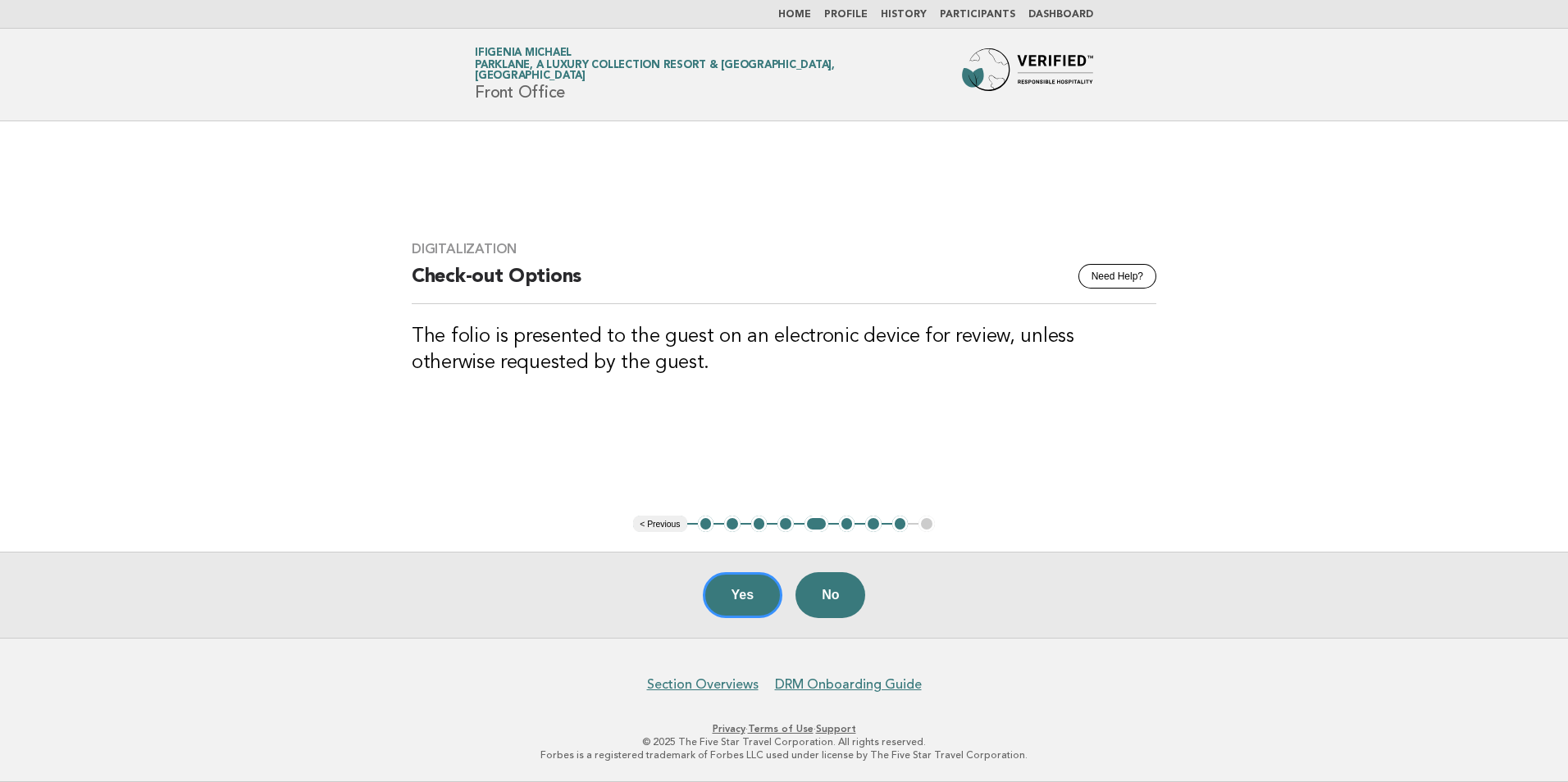
click at [667, 525] on button "< Previous" at bounding box center [660, 523] width 53 height 16
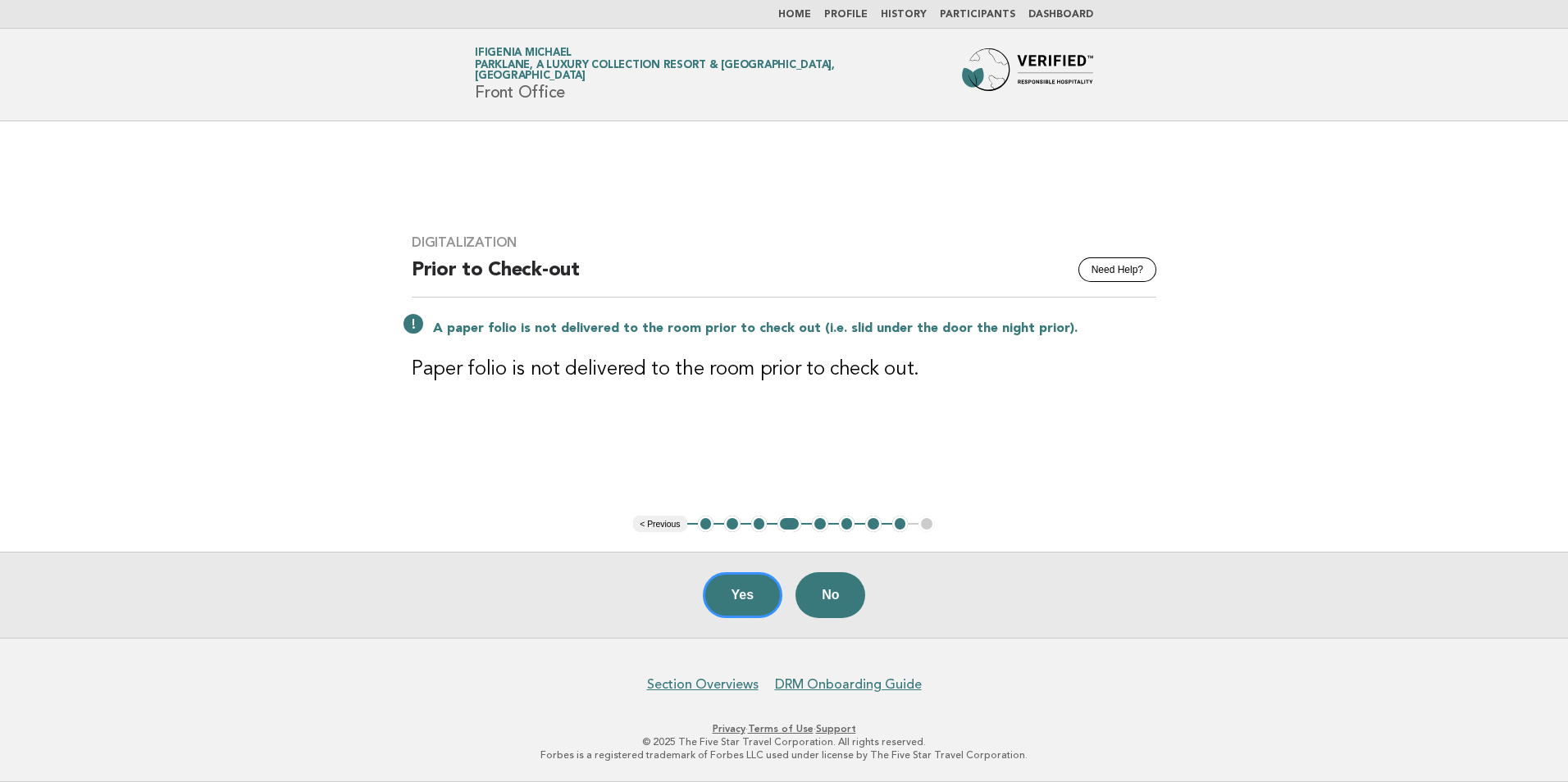
click at [663, 524] on button "< Previous" at bounding box center [660, 523] width 53 height 16
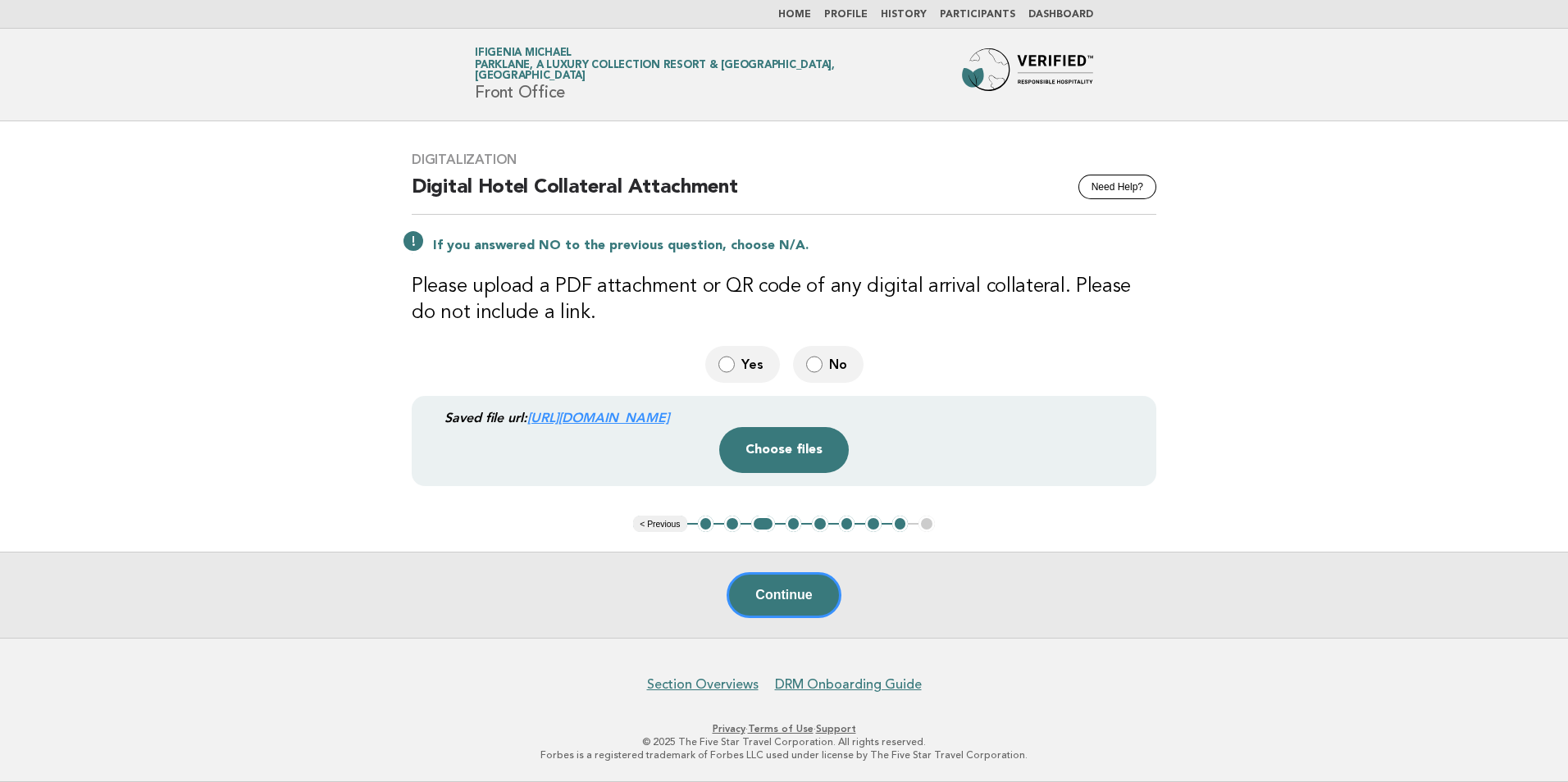
click at [663, 524] on button "< Previous" at bounding box center [660, 523] width 53 height 16
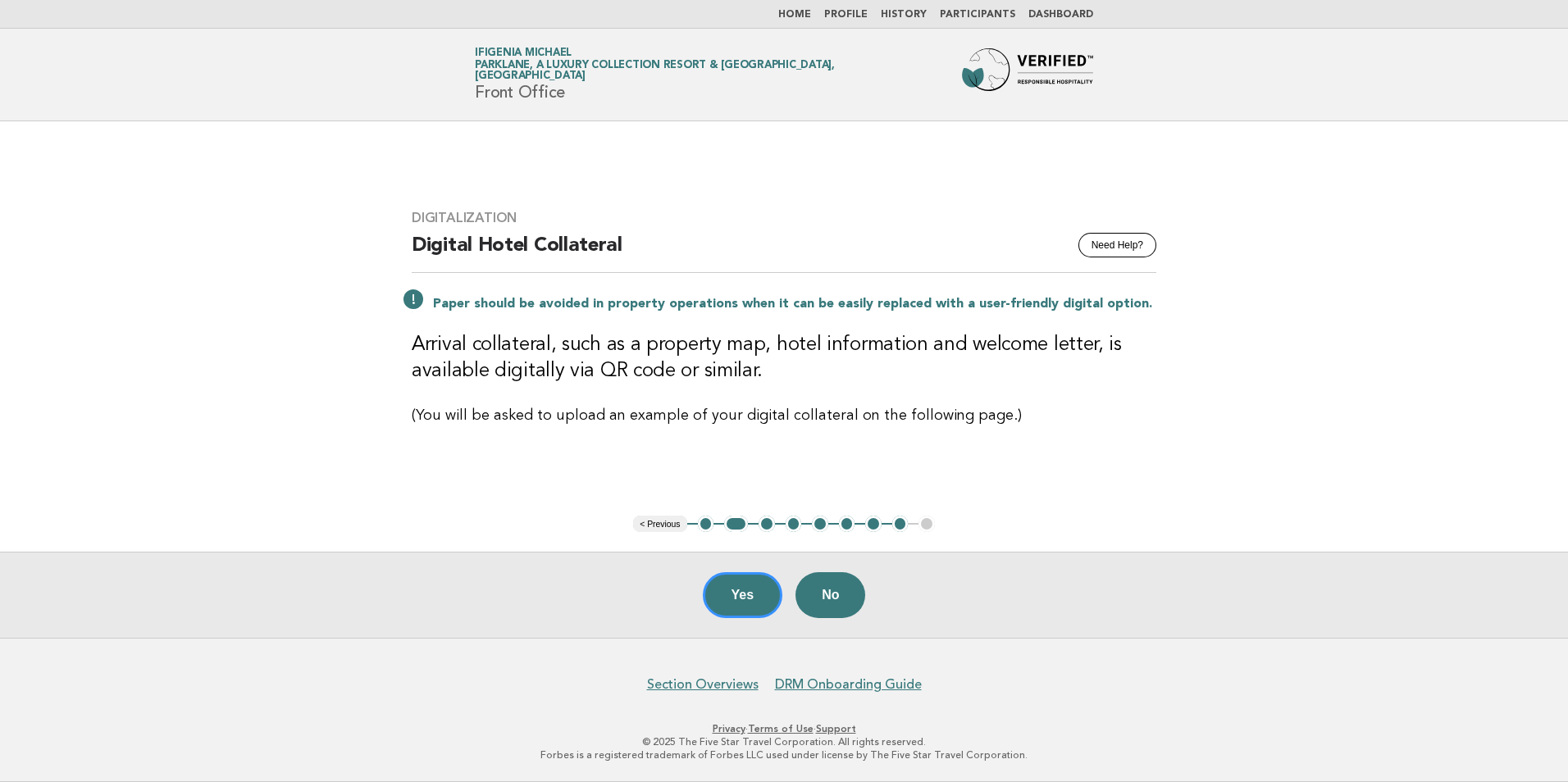
click at [665, 525] on button "< Previous" at bounding box center [660, 523] width 53 height 16
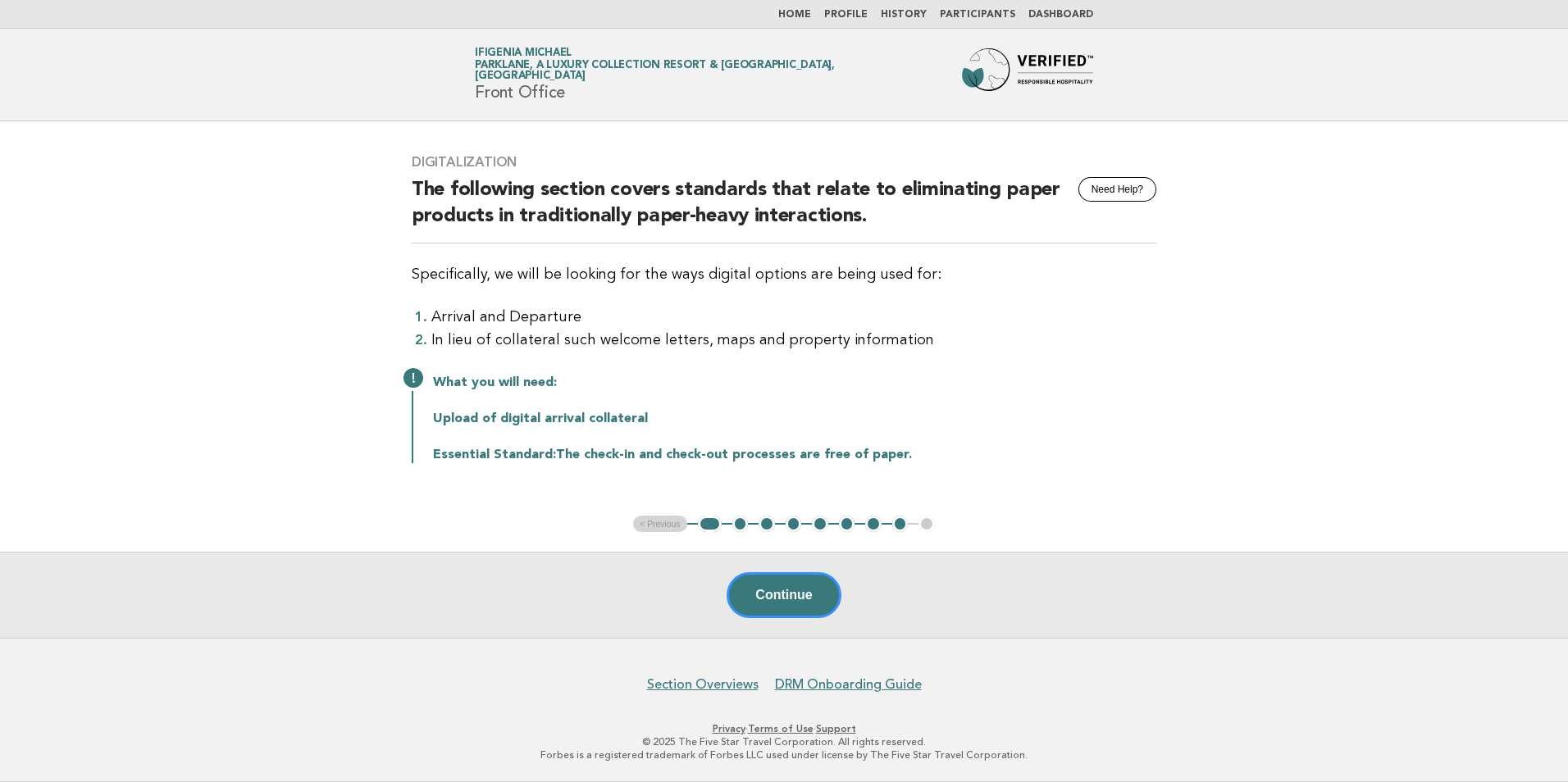
click at [658, 524] on ul "< Previous 1 2 3 4 5 6 7 8 9" at bounding box center [784, 523] width 301 height 16
click at [761, 586] on button "Continue" at bounding box center [784, 595] width 114 height 46
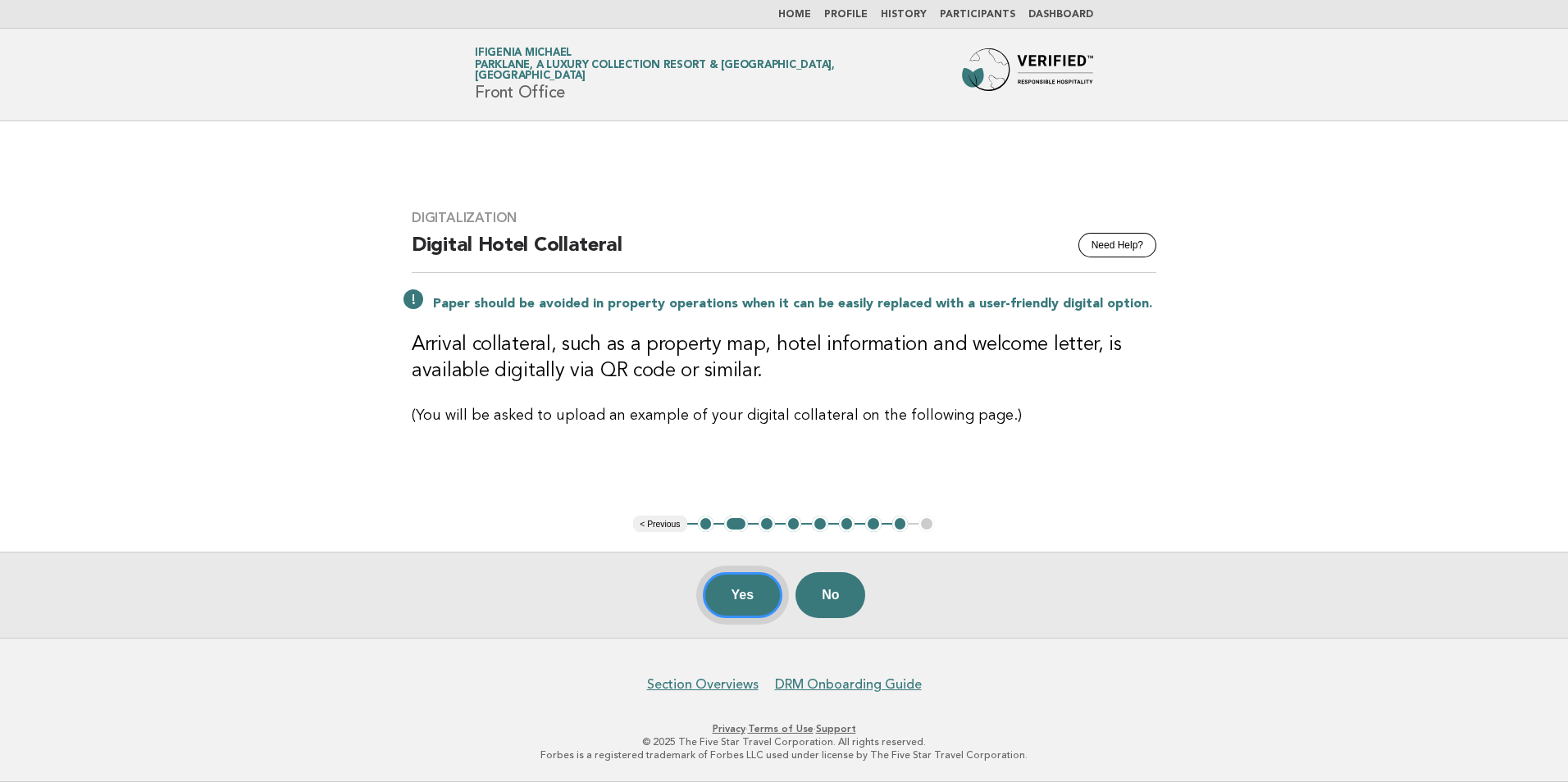
click at [758, 600] on button "Yes" at bounding box center [743, 595] width 80 height 46
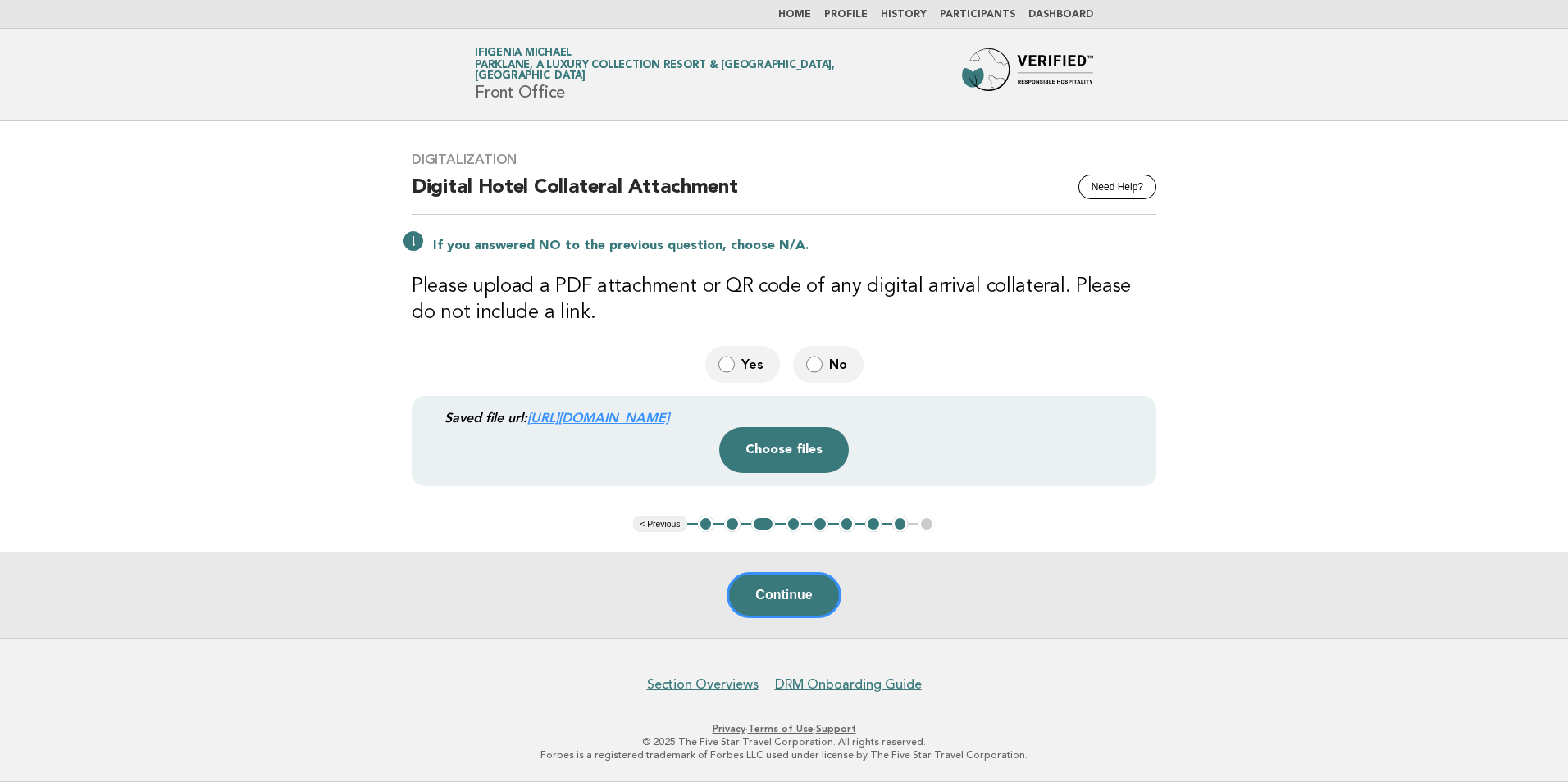
drag, startPoint x: 1027, startPoint y: 418, endPoint x: 422, endPoint y: 409, distance: 605.1
click at [422, 409] on div "Saved file url: https://be0idi9hwh.ucarecd.net/5038c19b-8c63-4c15-b7ad-fc3d00e3…" at bounding box center [784, 441] width 744 height 90
click at [775, 446] on button "Choose files" at bounding box center [784, 450] width 130 height 46
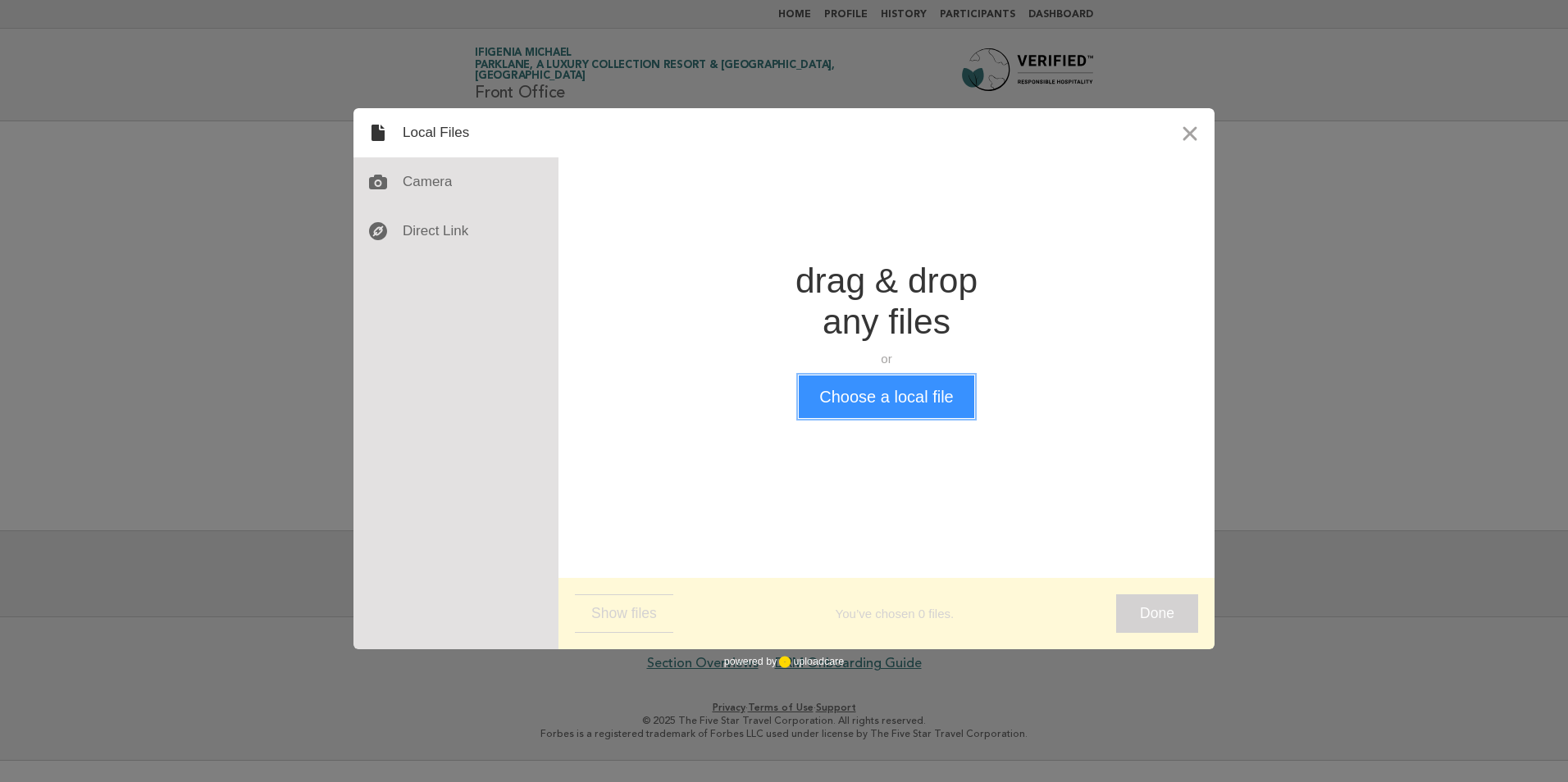
click at [876, 394] on button "Choose a local file" at bounding box center [886, 397] width 175 height 43
click at [1191, 130] on button "Close" at bounding box center [1190, 133] width 50 height 50
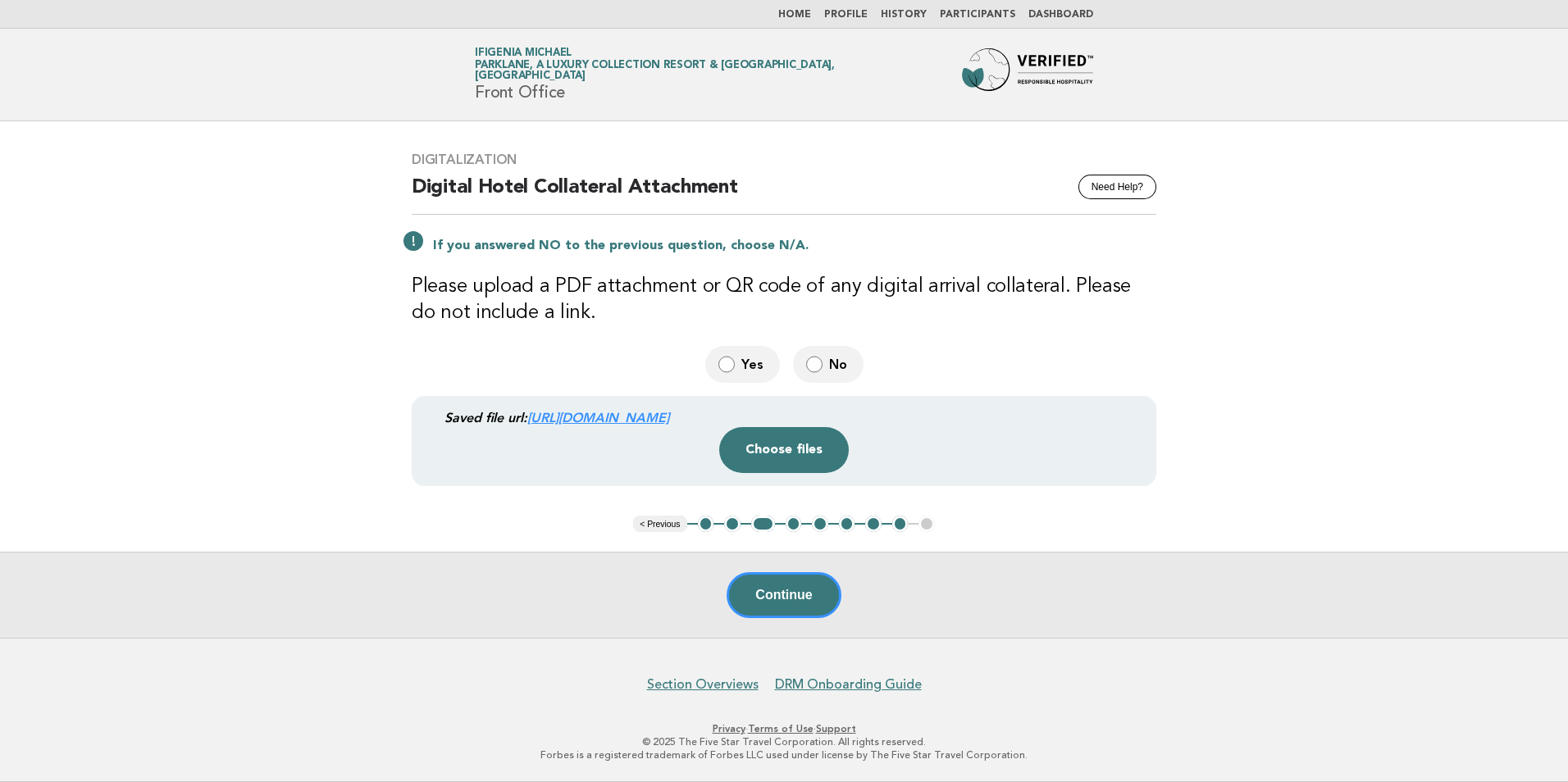
click at [486, 419] on div "Saved file url: https://be0idi9hwh.ucarecd.net/5038c19b-8c63-4c15-b7ad-fc3d00e3…" at bounding box center [794, 417] width 698 height 17
click at [669, 411] on link "https://be0idi9hwh.ucarecd.net/5038c19b-8c63-4c15-b7ad-fc3d00e32847~1/" at bounding box center [598, 417] width 142 height 15
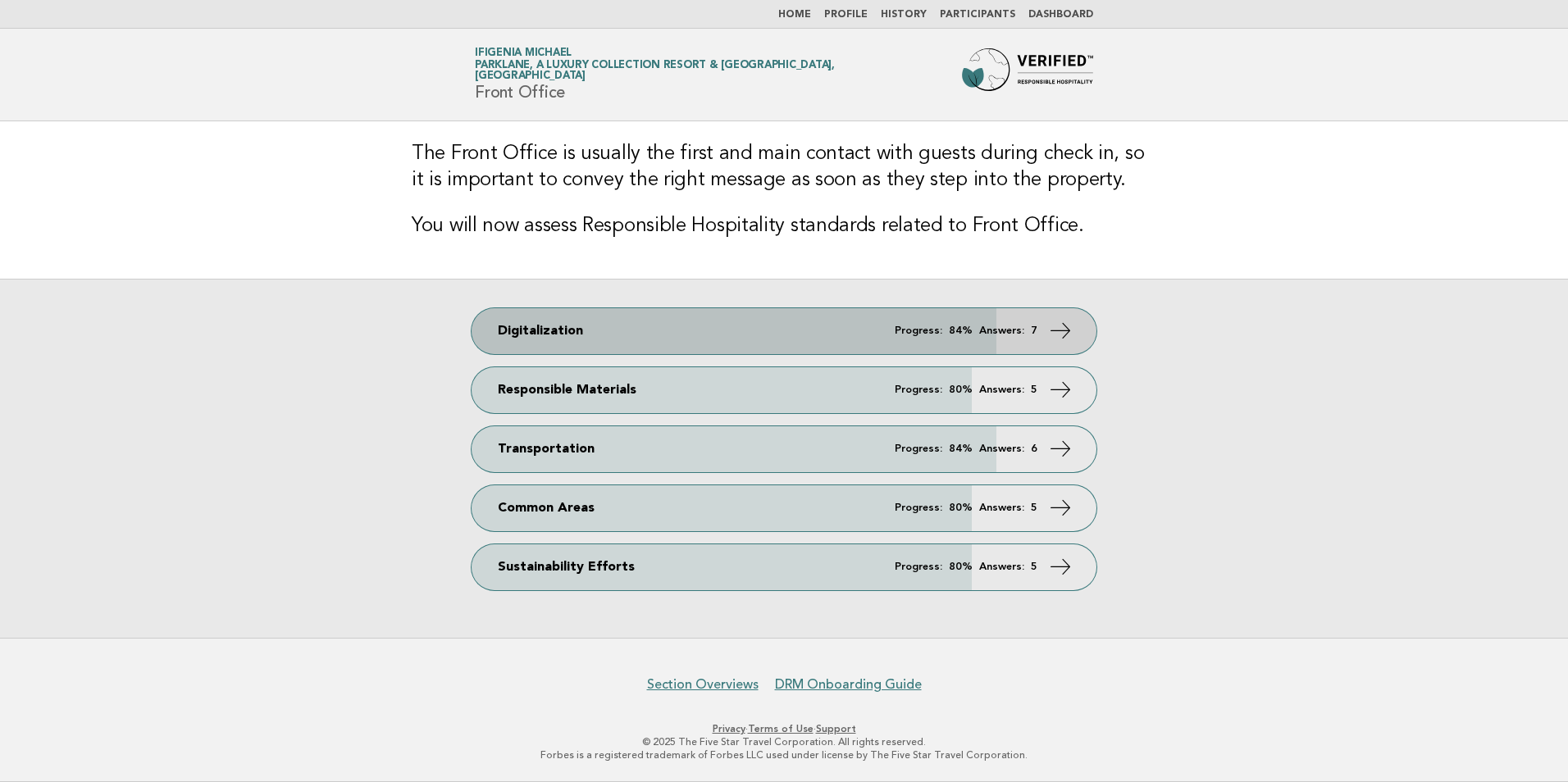
click at [909, 336] on em "Progress:" at bounding box center [918, 330] width 48 height 10
click at [947, 328] on span "Progress: 84% Answers: 7" at bounding box center [965, 330] width 143 height 10
click at [530, 329] on link "Digitalization Progress: 84% Answers: 7" at bounding box center [784, 331] width 625 height 46
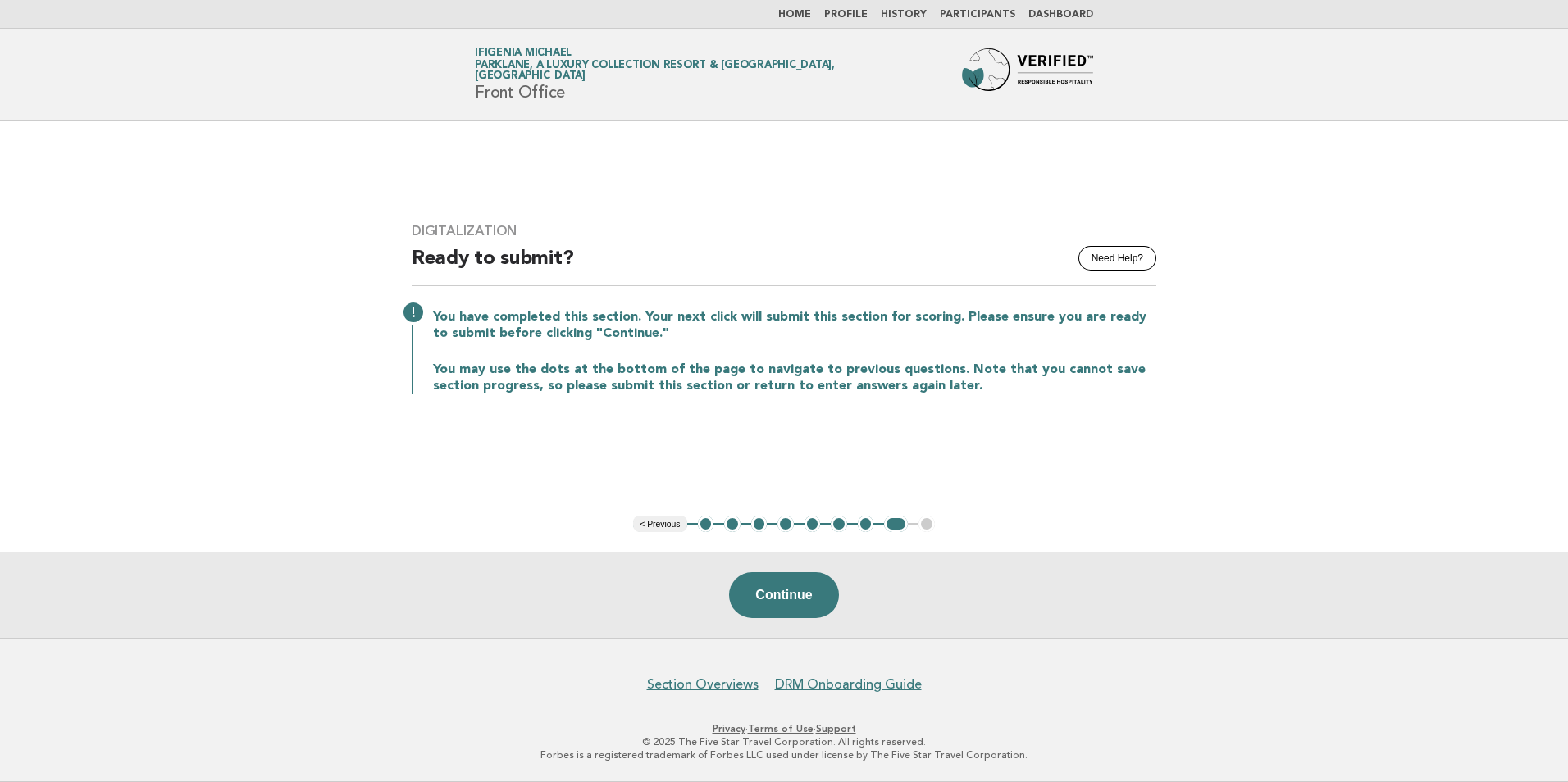
click at [666, 529] on button "< Previous" at bounding box center [660, 523] width 53 height 16
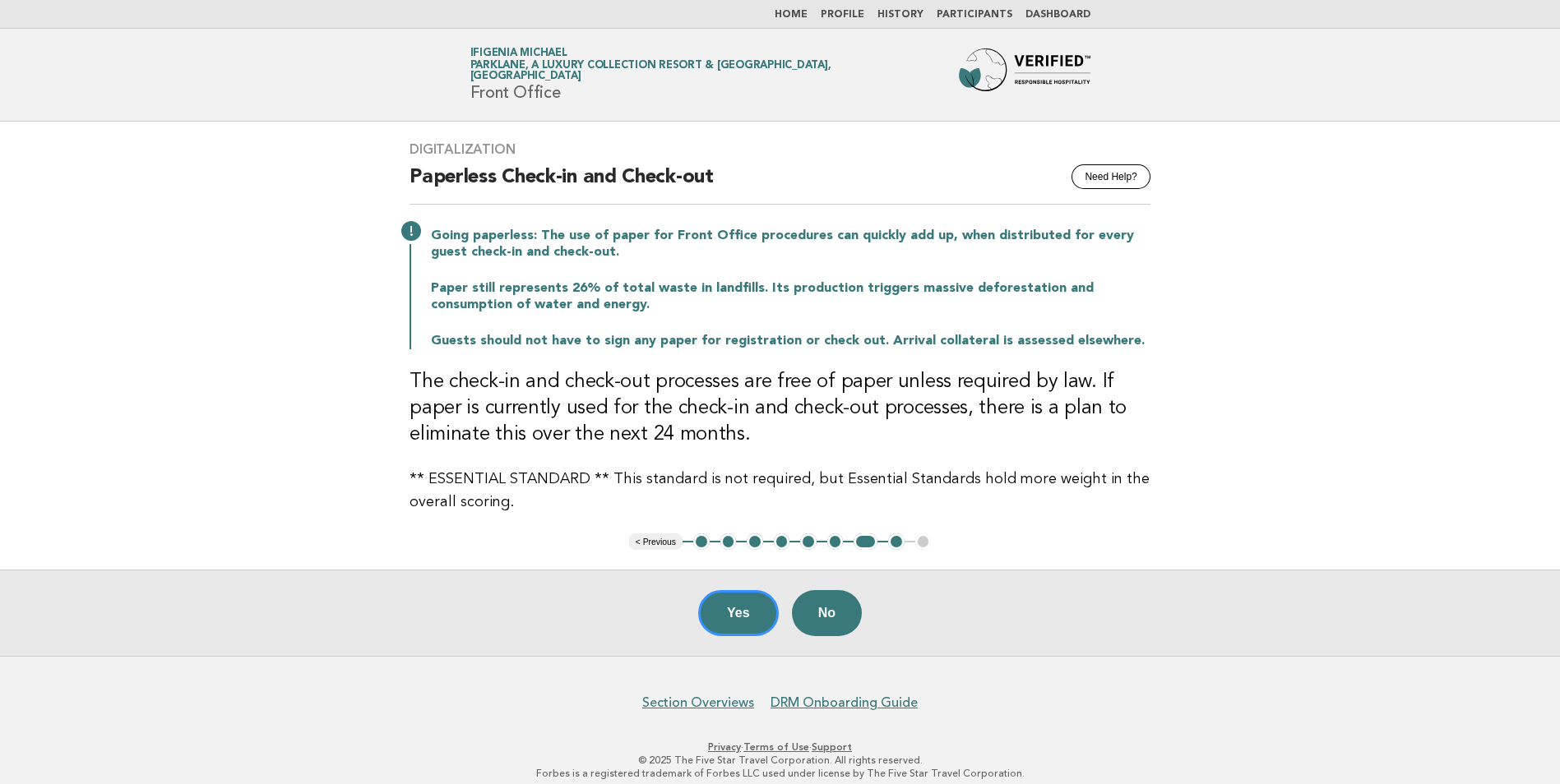
click at [669, 526] on div "Digitalization Need Help? Paperless Check-in and Check-out Going paperless: The…" at bounding box center [780, 327] width 781 height 412
click at [660, 539] on button "< Previous" at bounding box center [656, 541] width 53 height 16
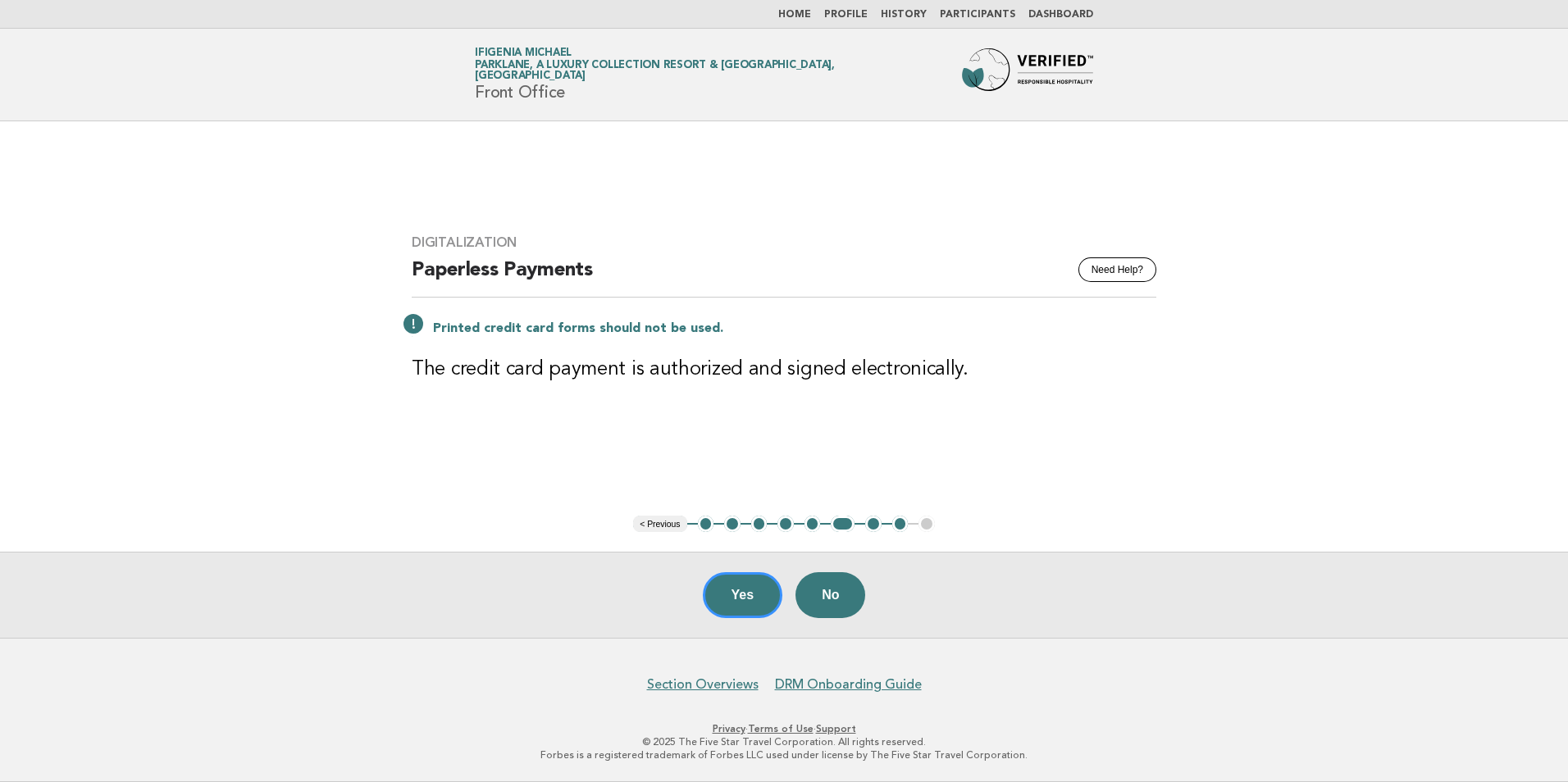
click at [658, 538] on main "Digitalization Need Help? Paperless Payments Printed credit card forms should n…" at bounding box center [784, 379] width 1568 height 516
click at [659, 530] on button "< Previous" at bounding box center [660, 523] width 53 height 16
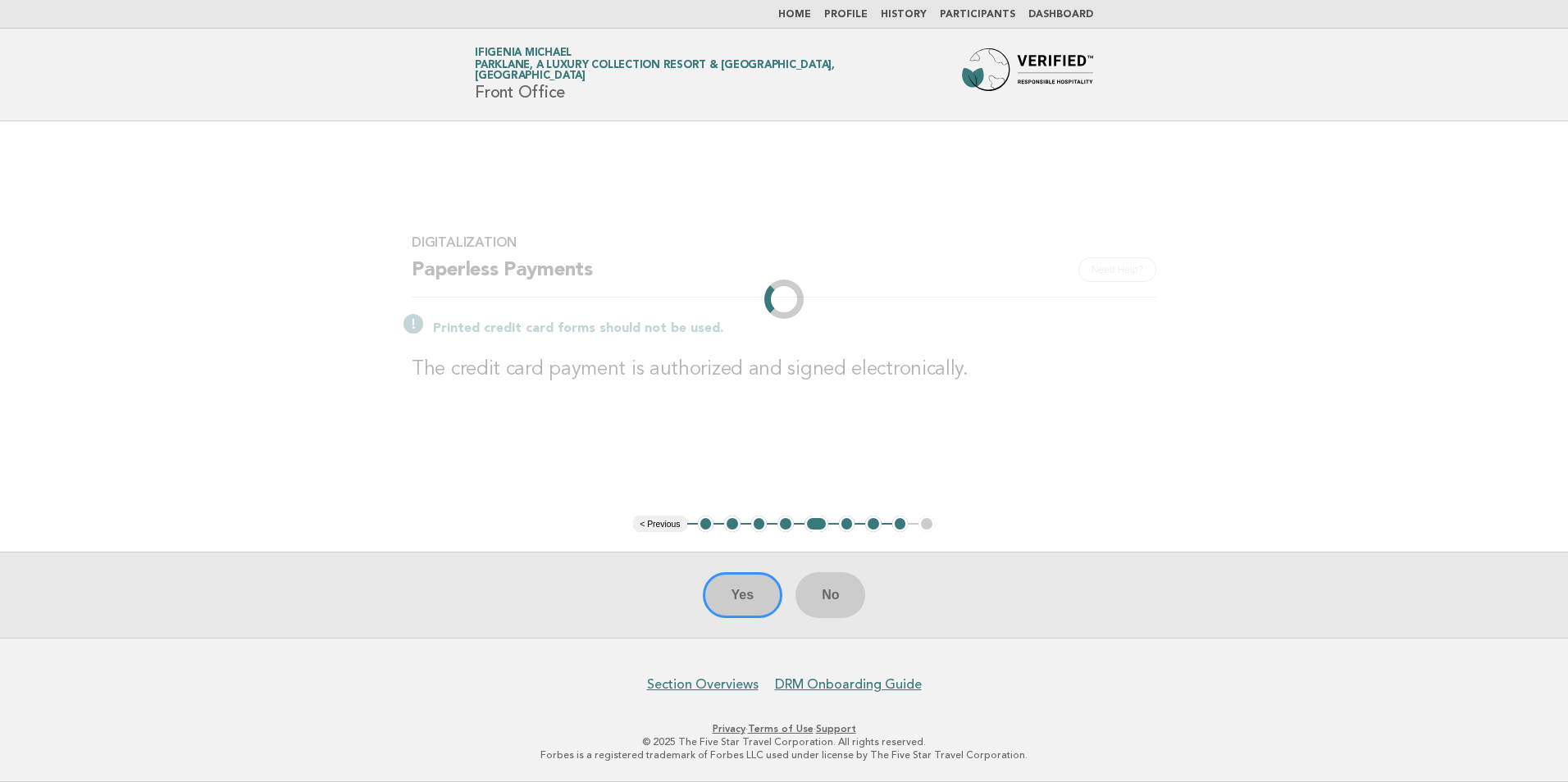
click at [661, 528] on li "< Previous" at bounding box center [660, 523] width 53 height 16
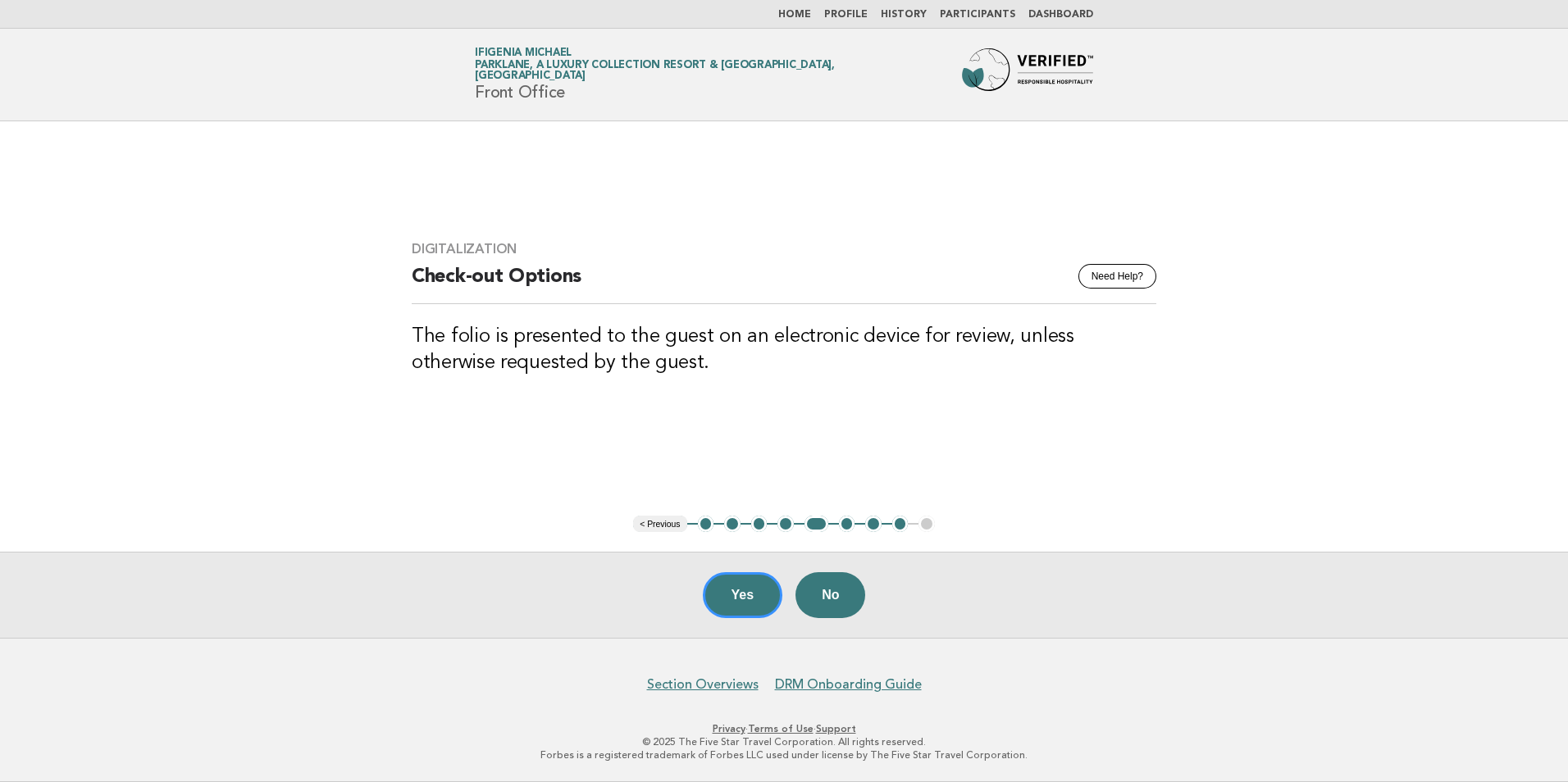
click at [661, 528] on button "< Previous" at bounding box center [660, 523] width 53 height 16
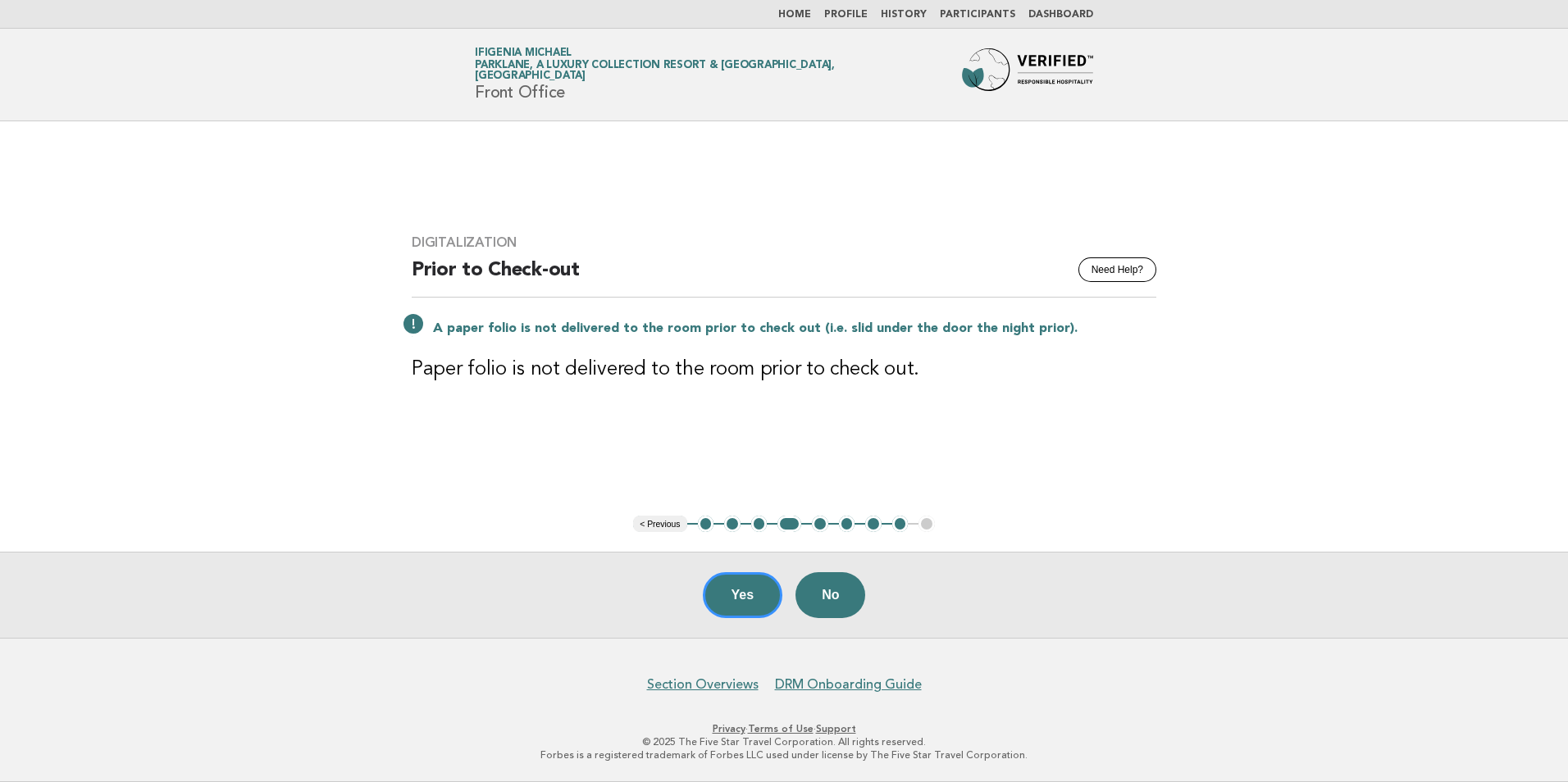
click at [660, 528] on li "< Previous" at bounding box center [660, 523] width 53 height 16
click at [661, 528] on button "< Previous" at bounding box center [660, 523] width 53 height 16
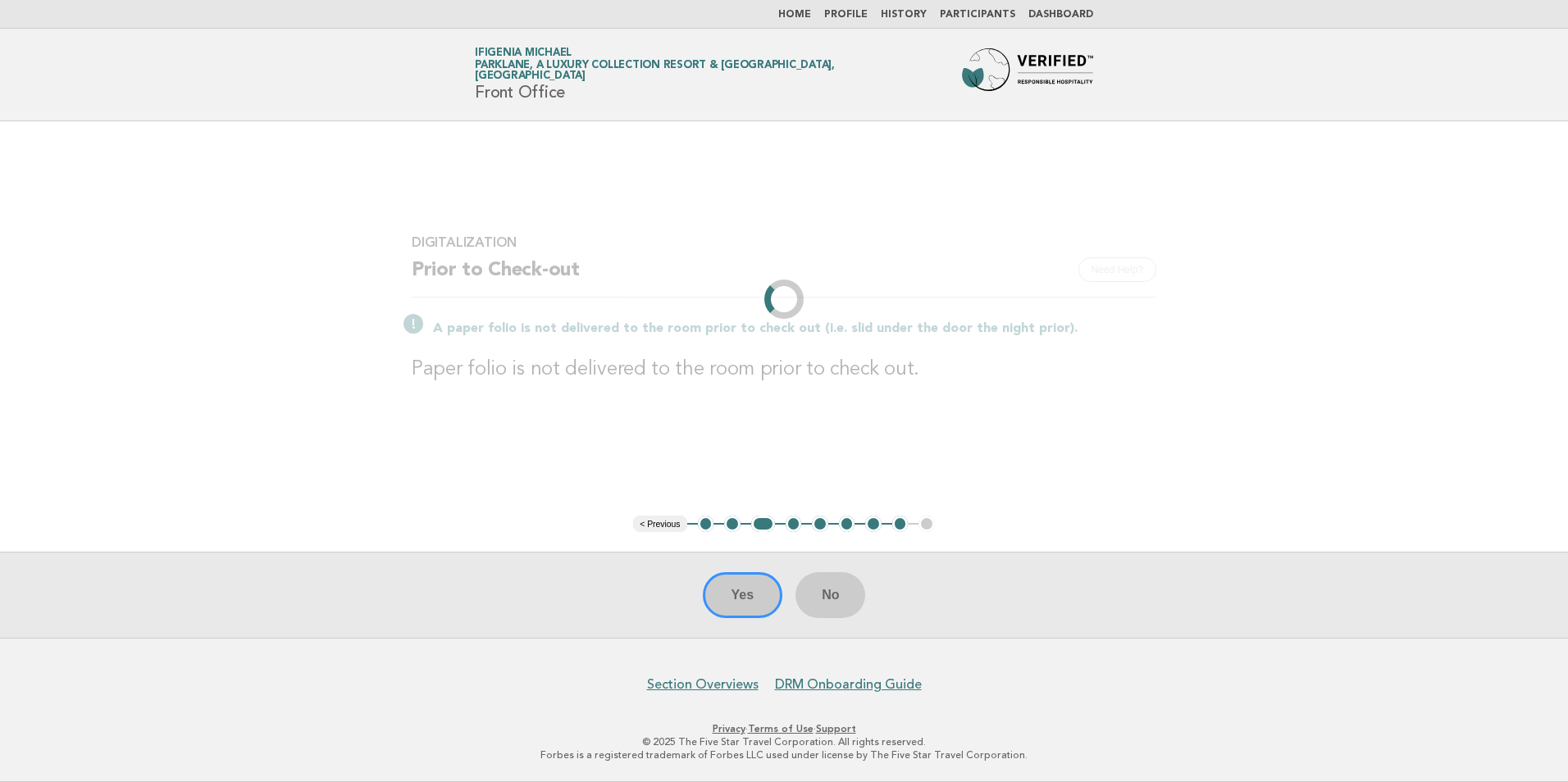
click at [664, 524] on li "< Previous" at bounding box center [660, 523] width 53 height 16
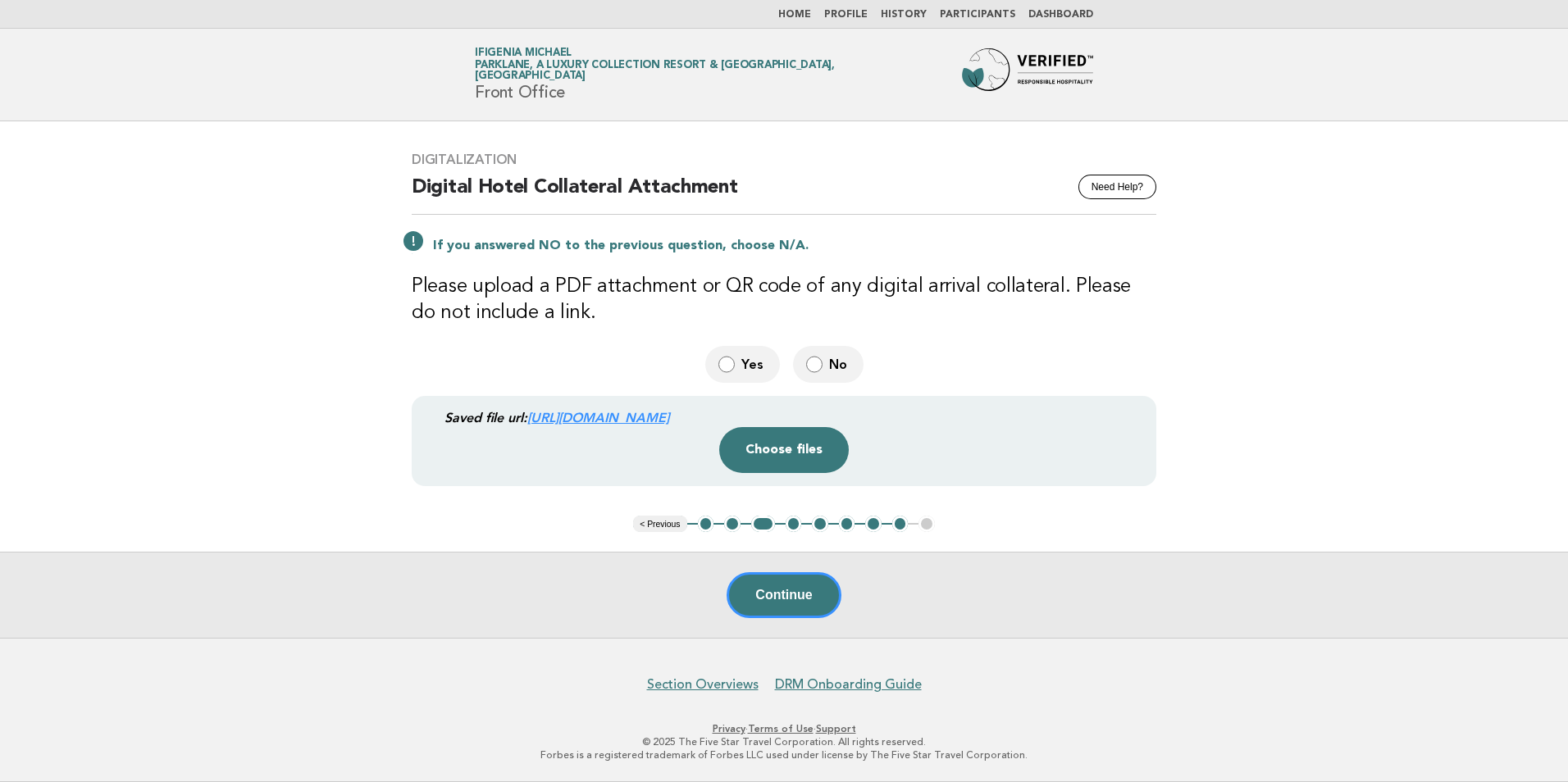
click at [664, 524] on button "< Previous" at bounding box center [660, 523] width 53 height 16
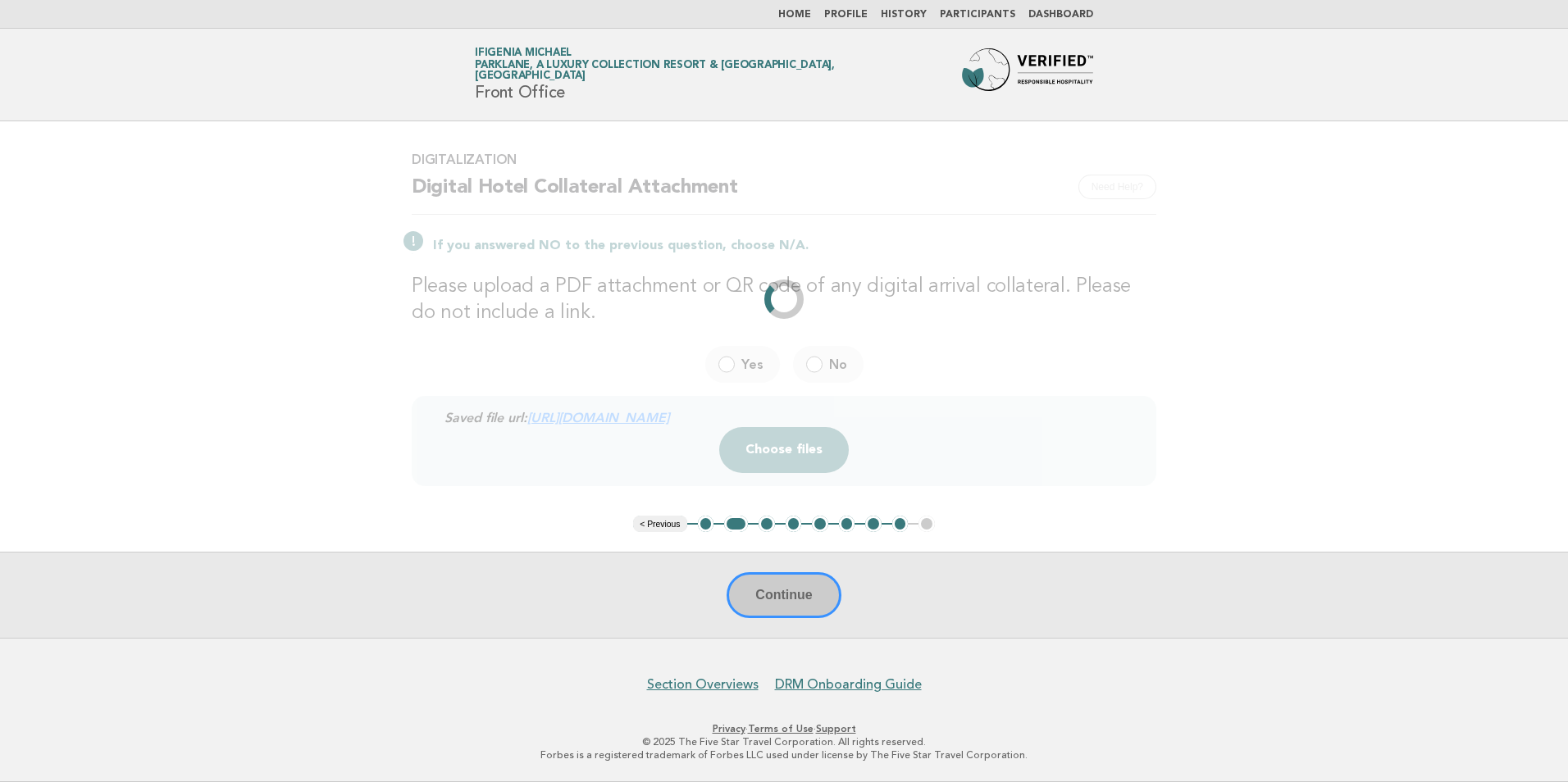
click at [664, 524] on button "< Previous" at bounding box center [660, 523] width 53 height 16
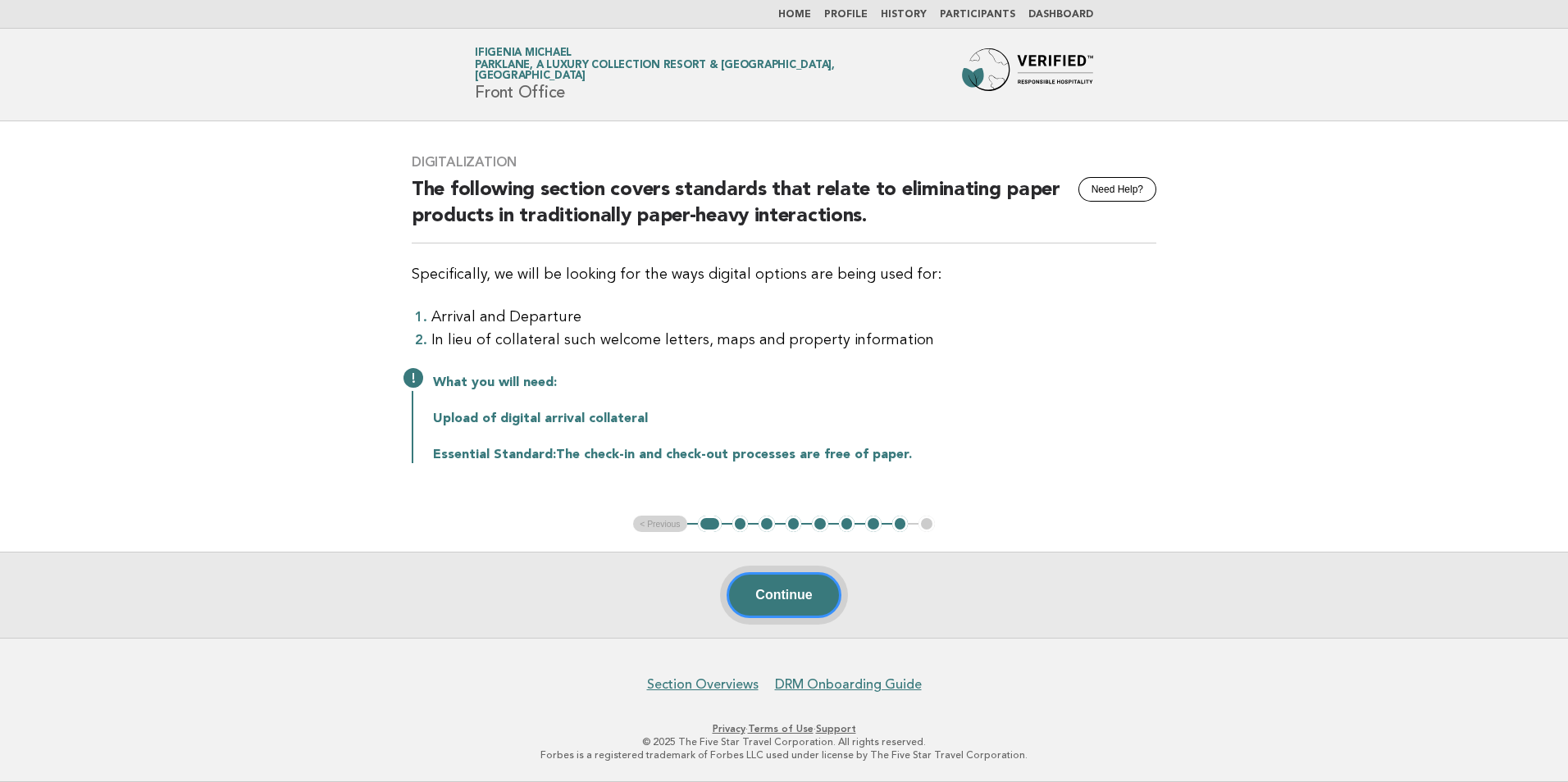
click at [766, 597] on button "Continue" at bounding box center [784, 595] width 114 height 46
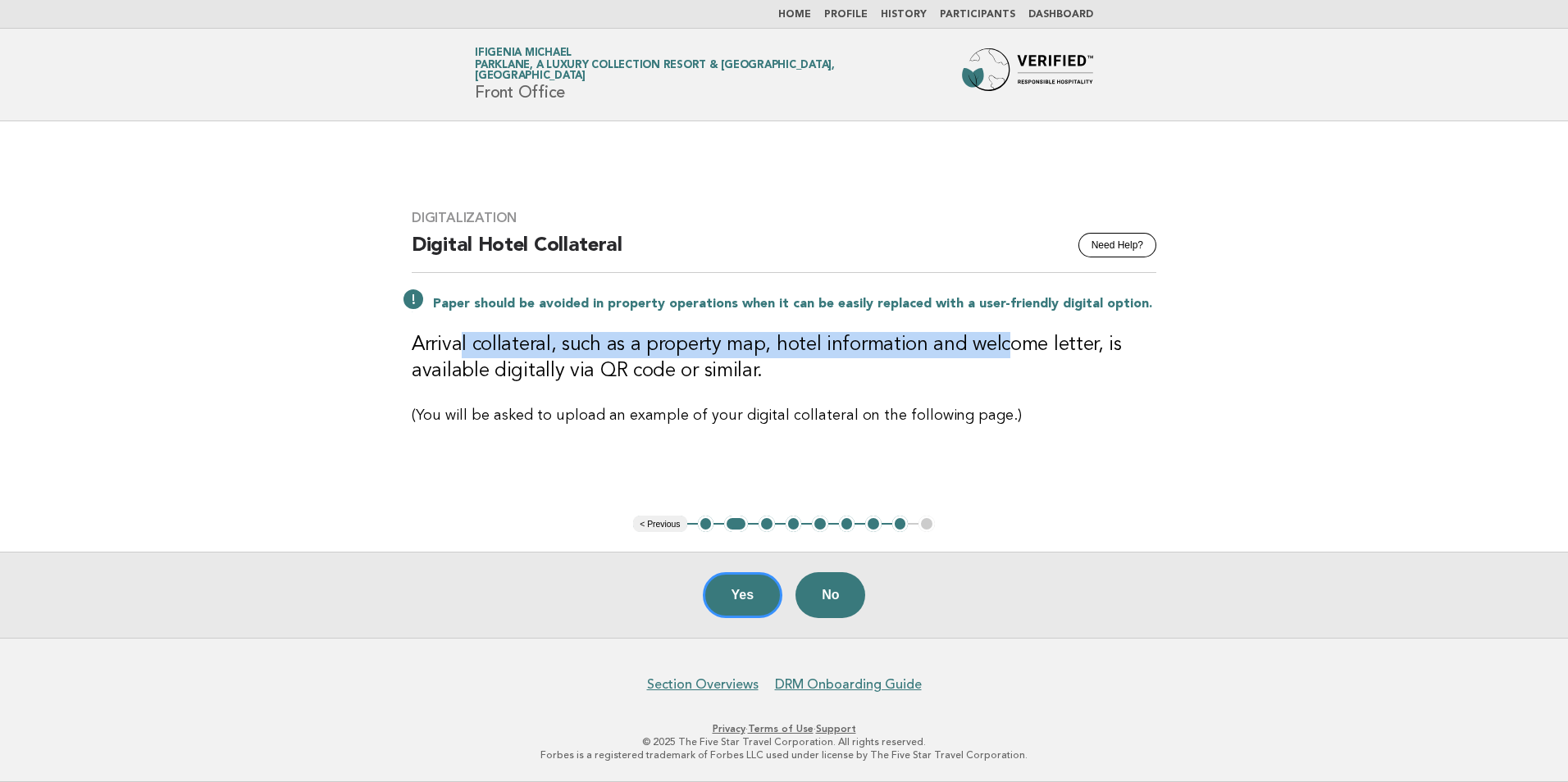
drag, startPoint x: 461, startPoint y: 349, endPoint x: 997, endPoint y: 341, distance: 536.1
click at [997, 341] on h3 "Arrival collateral, such as a property map, hotel information and welcome lette…" at bounding box center [784, 358] width 744 height 52
click at [768, 592] on button "Yes" at bounding box center [743, 595] width 80 height 46
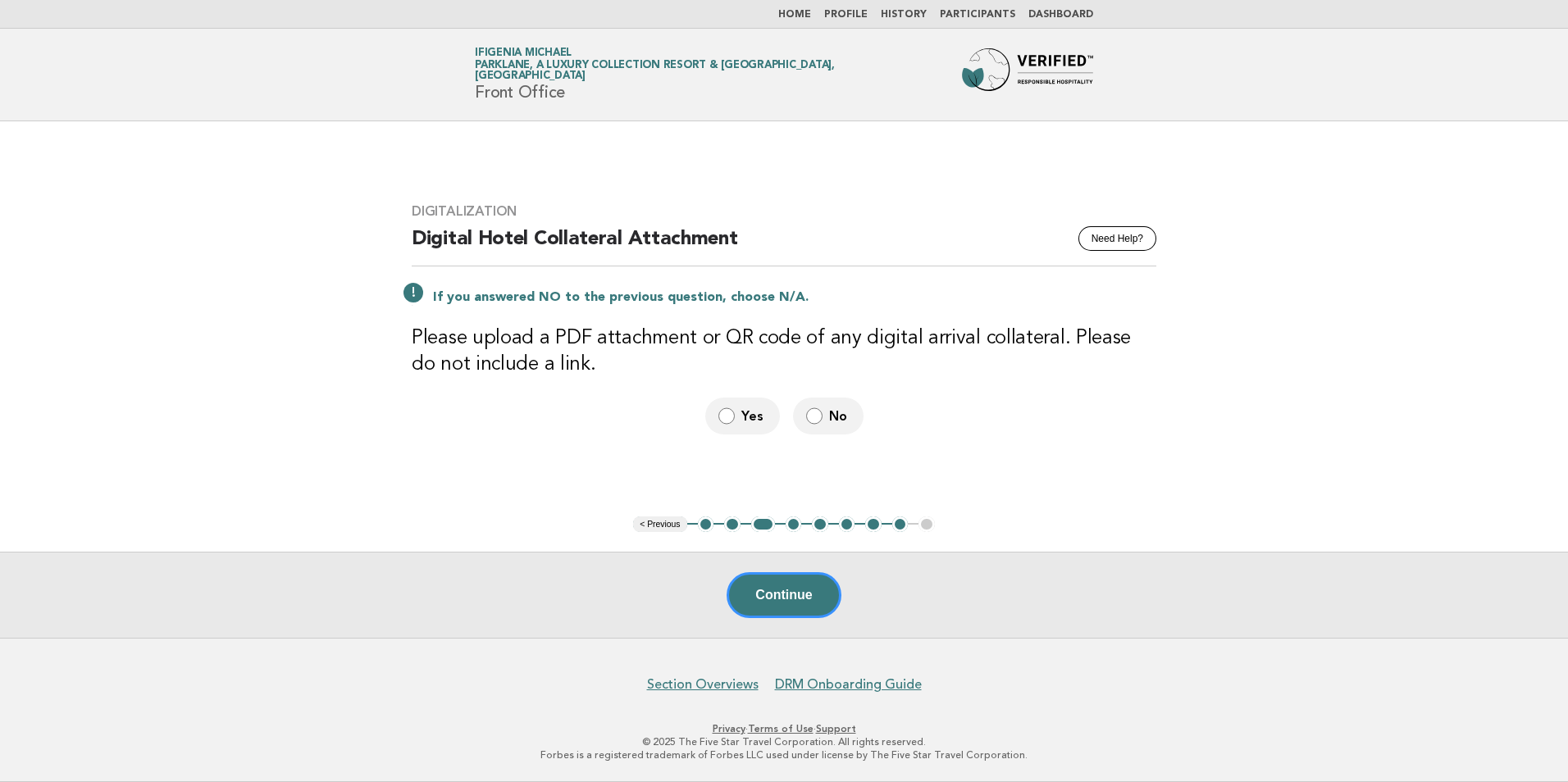
click at [675, 528] on button "< Previous" at bounding box center [660, 524] width 53 height 16
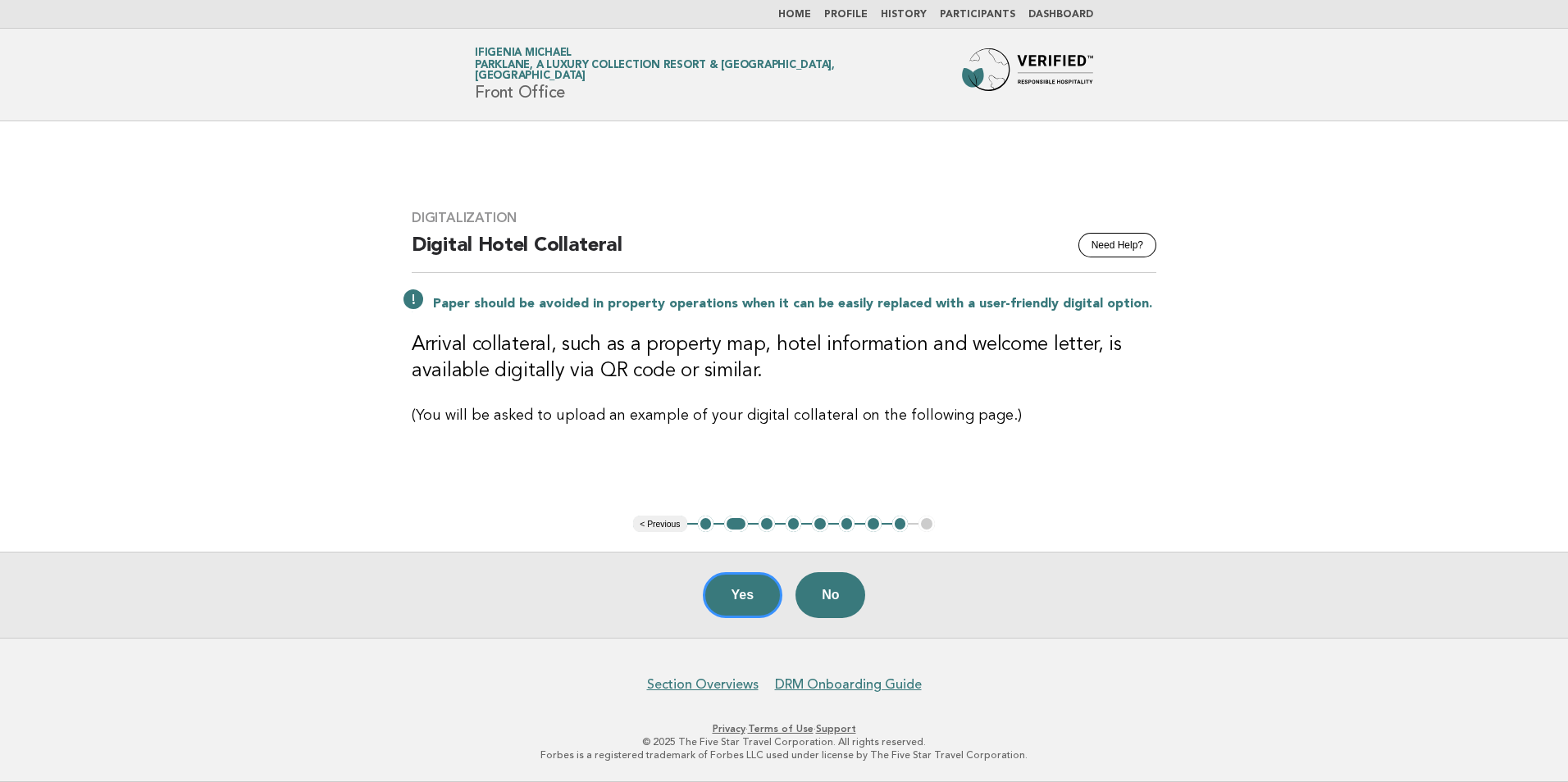
click at [671, 526] on button "< Previous" at bounding box center [660, 523] width 53 height 16
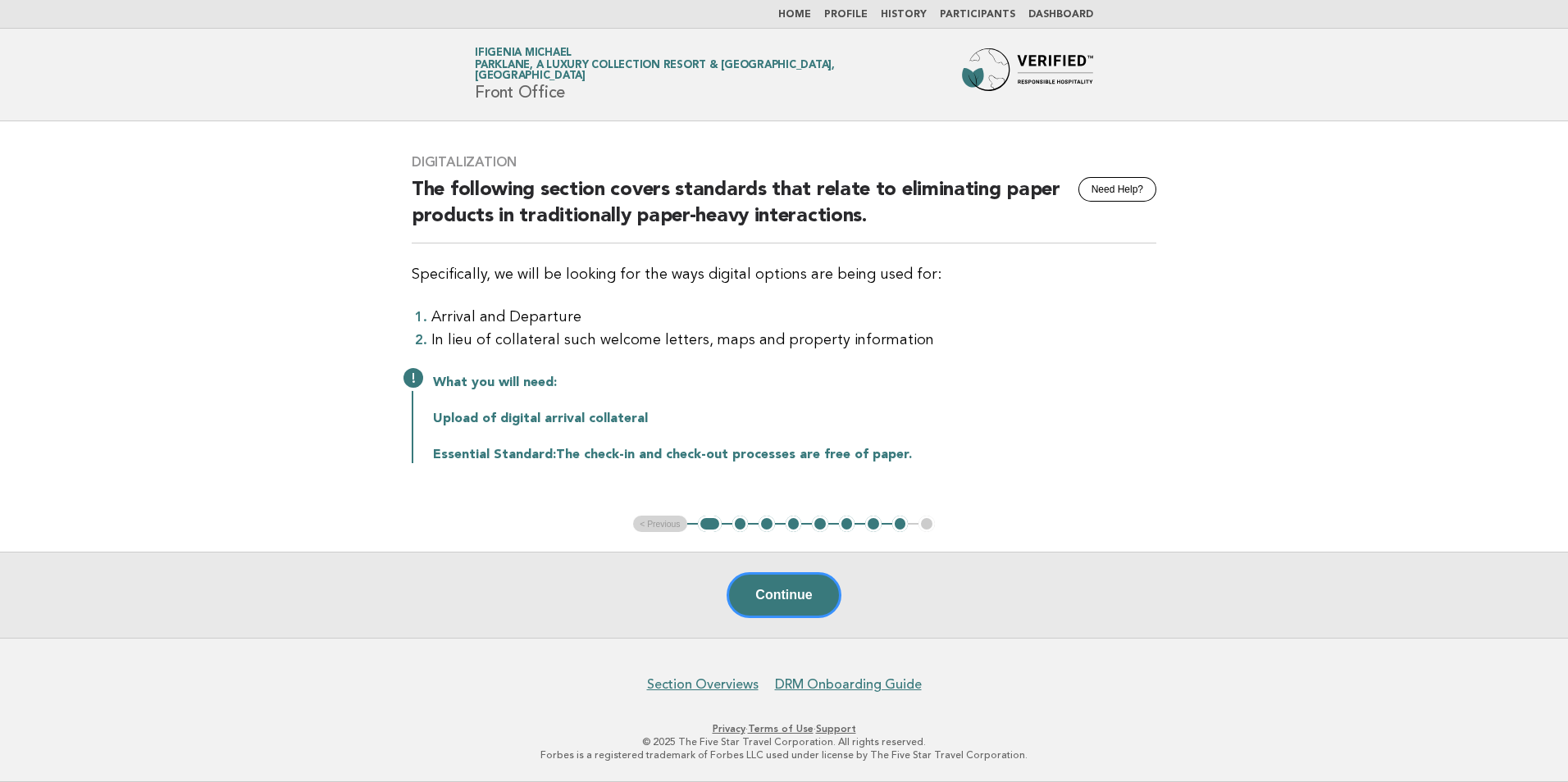
click at [670, 526] on ul "< Previous 1 2 3 4 5 6 7 8 9" at bounding box center [784, 523] width 301 height 16
click at [710, 525] on button "1" at bounding box center [709, 523] width 24 height 16
click at [786, 603] on button "Continue" at bounding box center [784, 595] width 114 height 46
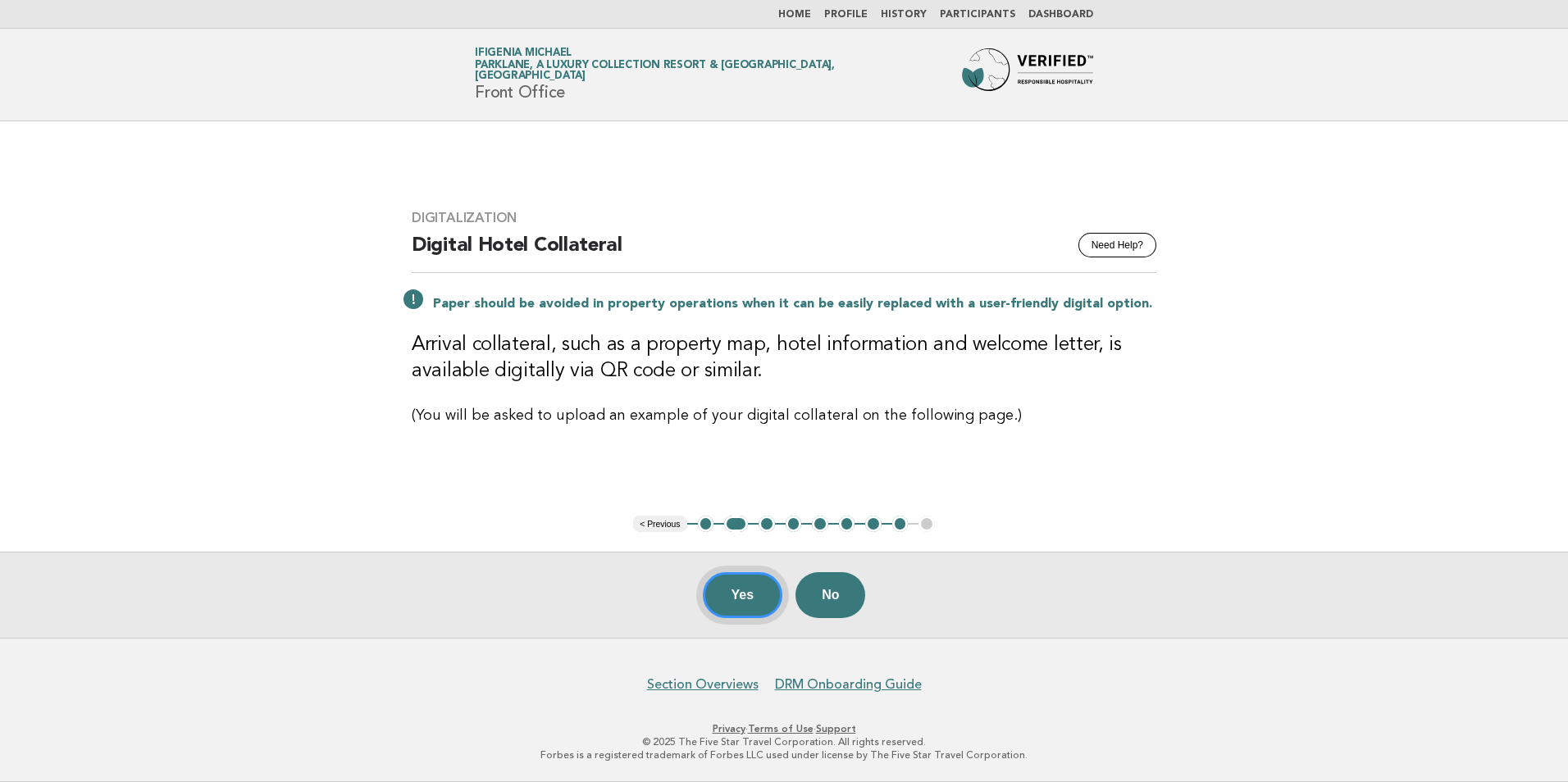
click at [735, 598] on button "Yes" at bounding box center [743, 595] width 80 height 46
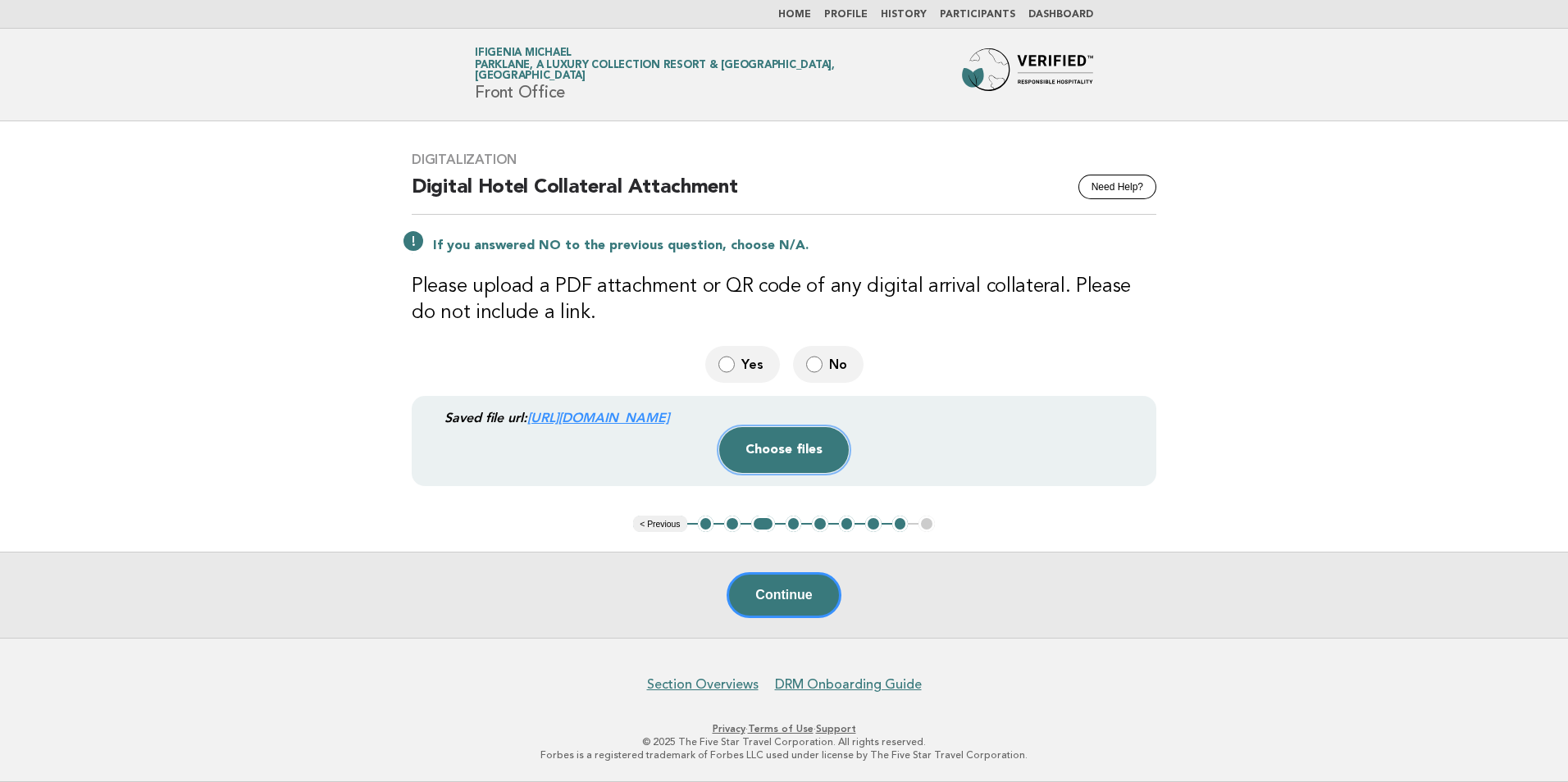
click at [782, 451] on button "Choose files" at bounding box center [784, 450] width 130 height 46
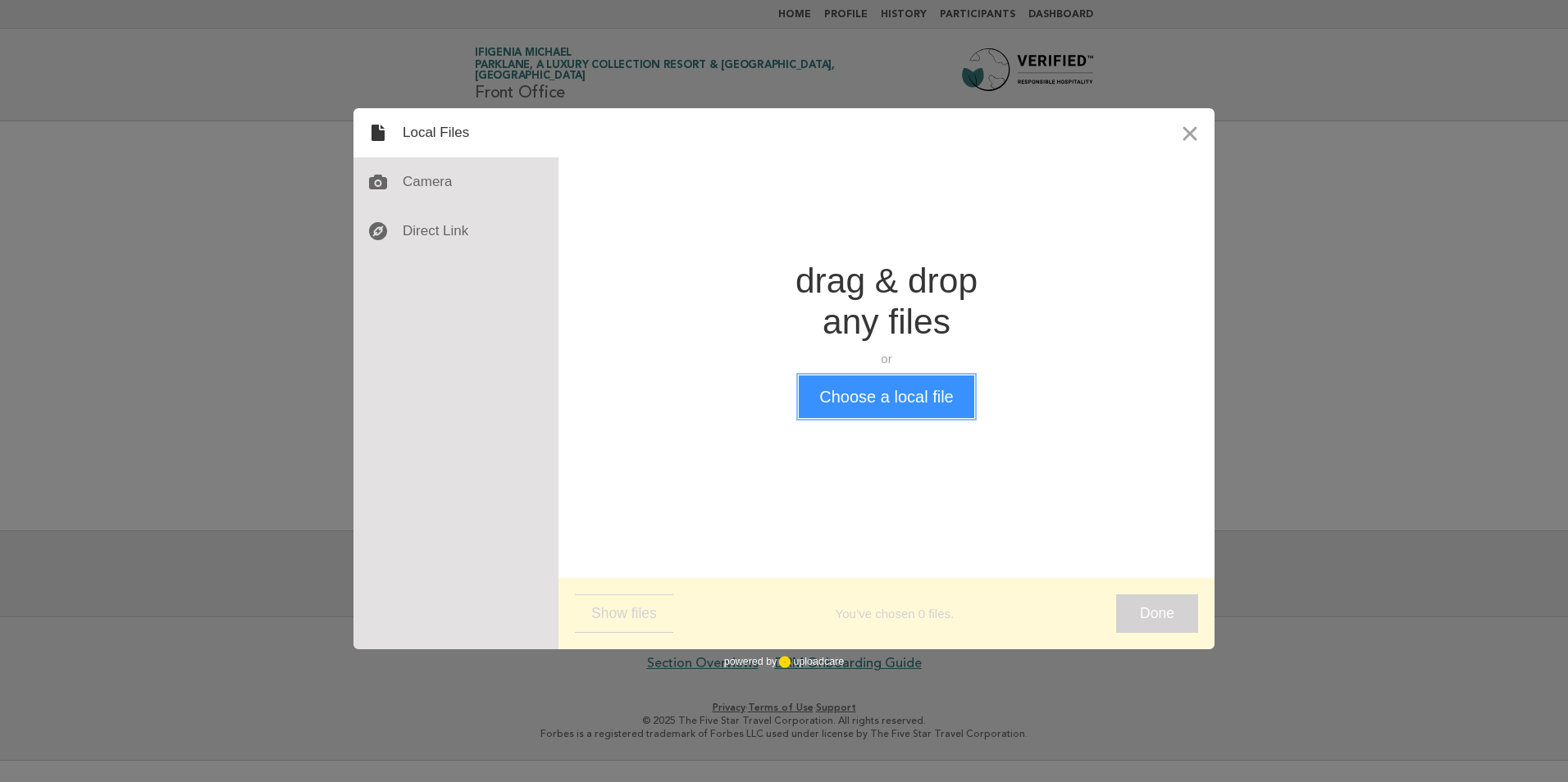
click at [906, 399] on button "Choose a local file" at bounding box center [886, 397] width 175 height 43
click at [431, 181] on div at bounding box center [456, 182] width 205 height 50
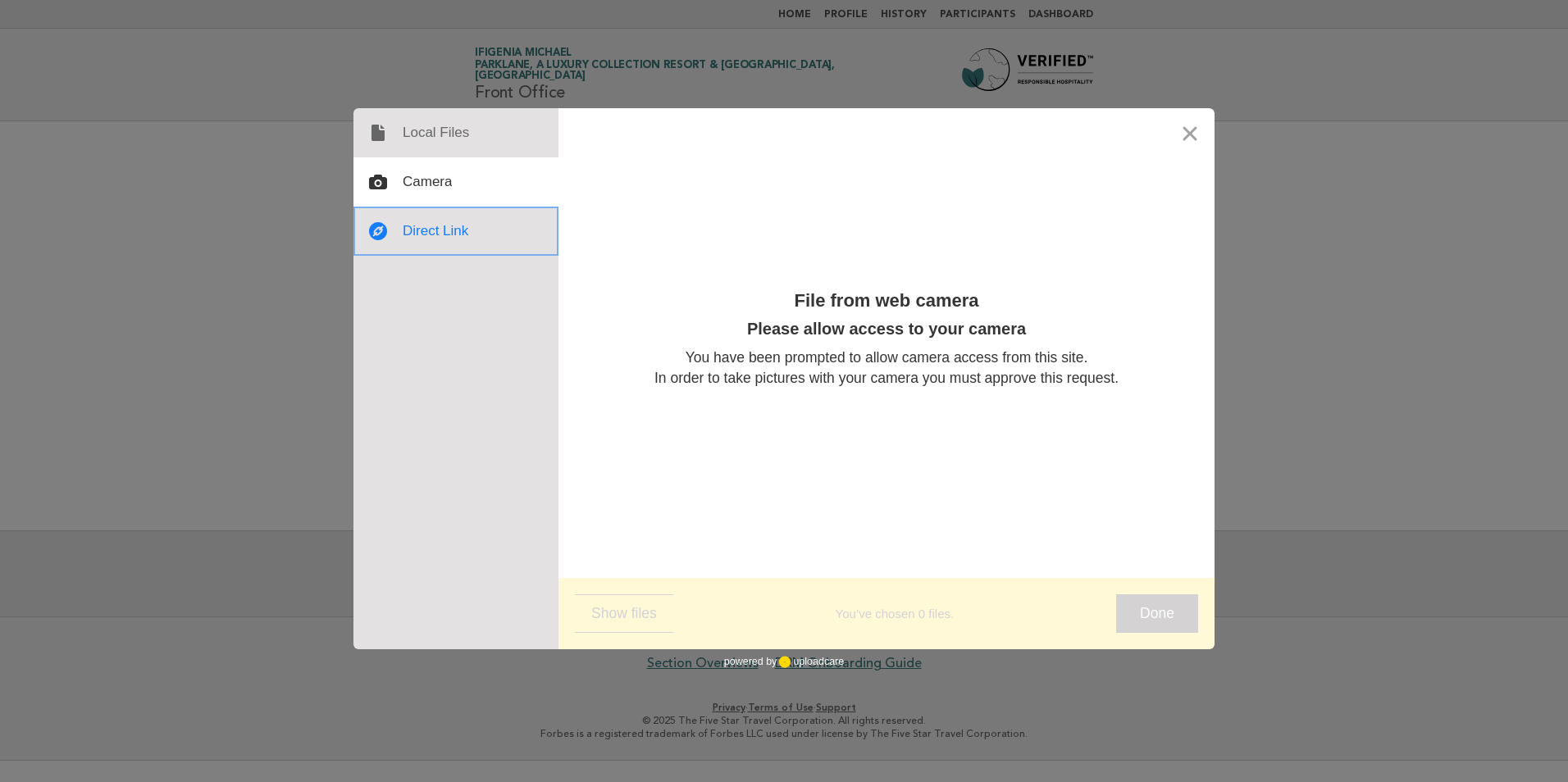
click at [416, 231] on div at bounding box center [456, 231] width 205 height 50
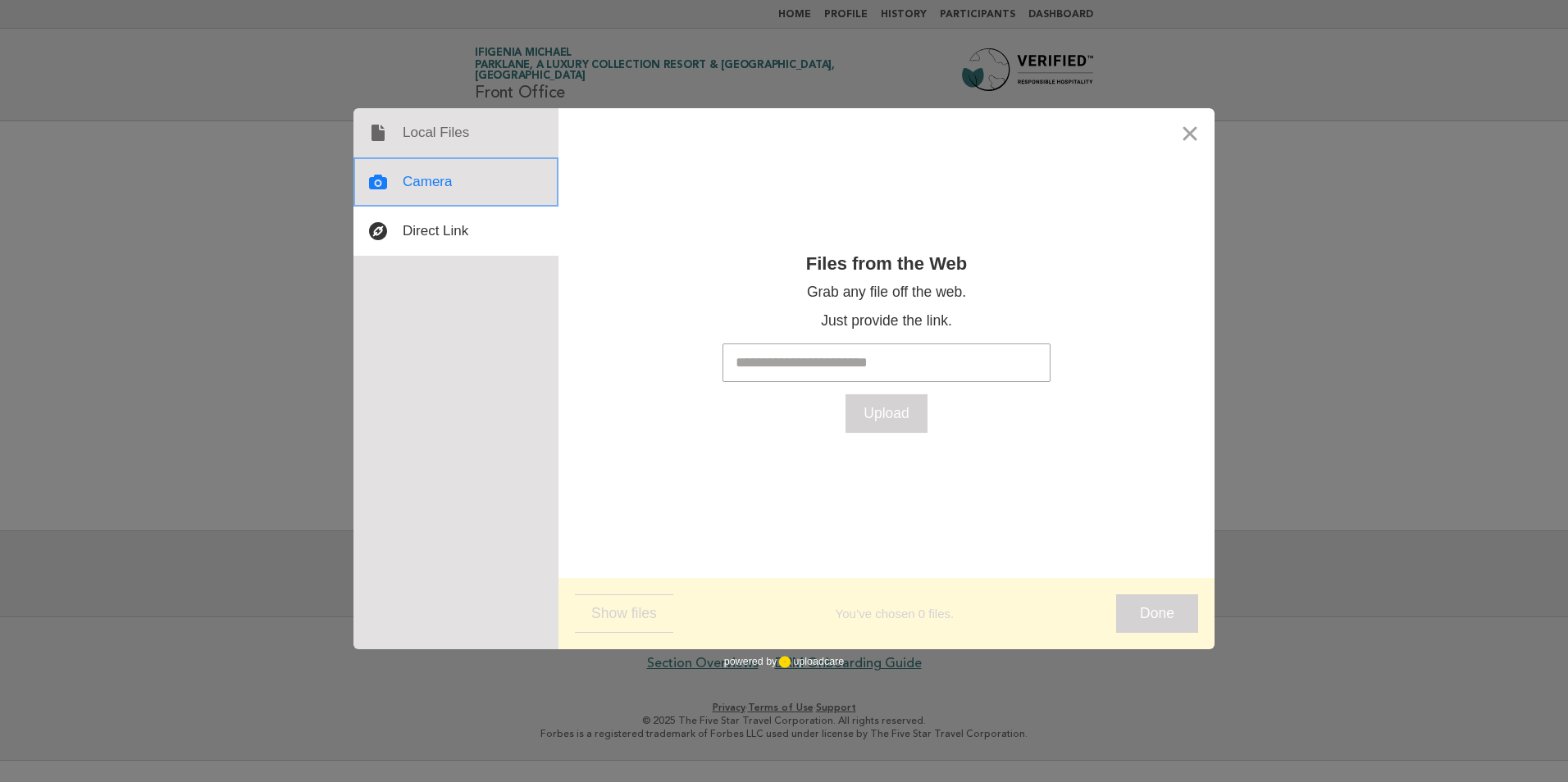
click at [402, 179] on div at bounding box center [456, 182] width 205 height 50
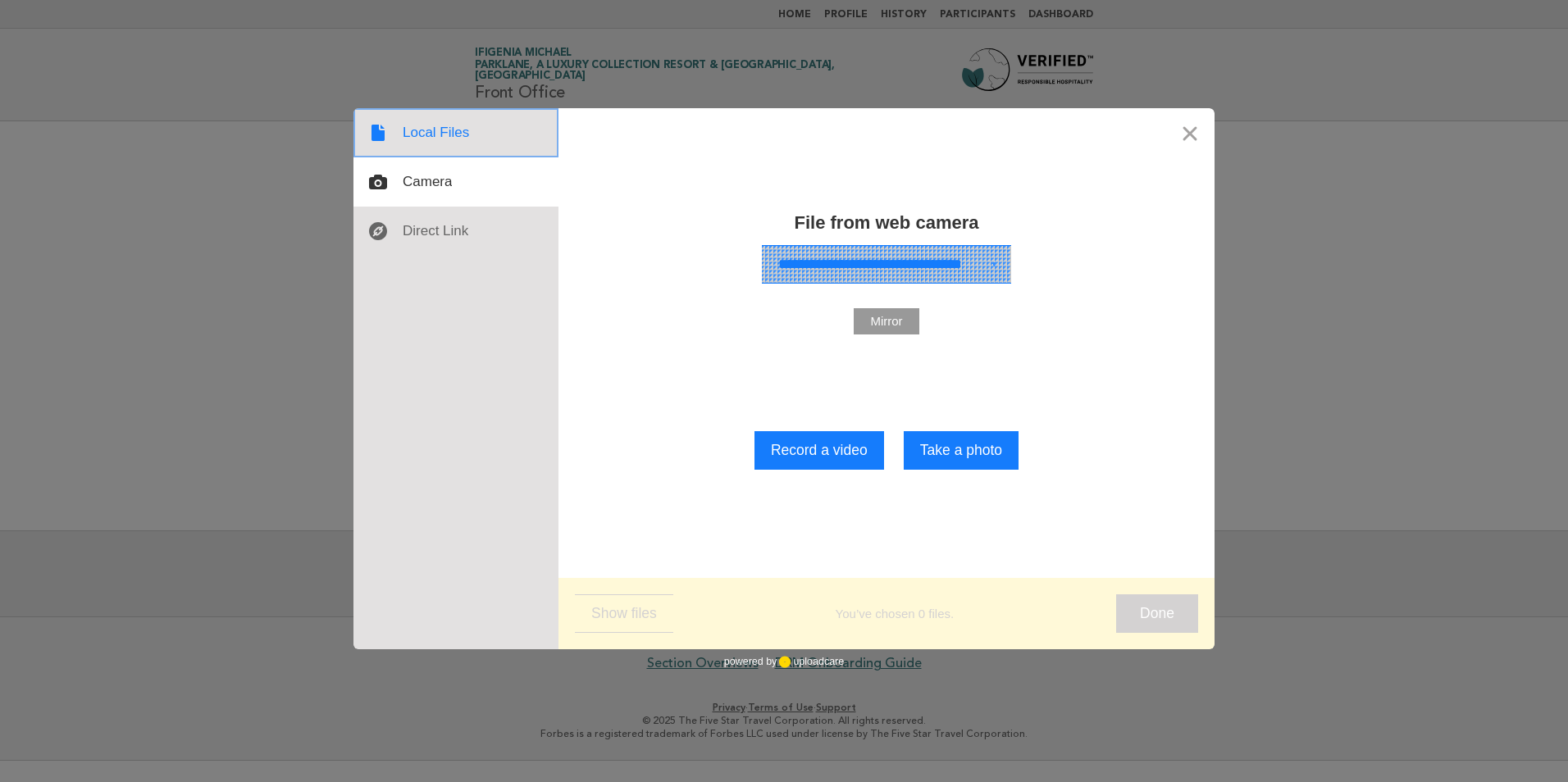
click at [413, 137] on div at bounding box center [456, 133] width 205 height 50
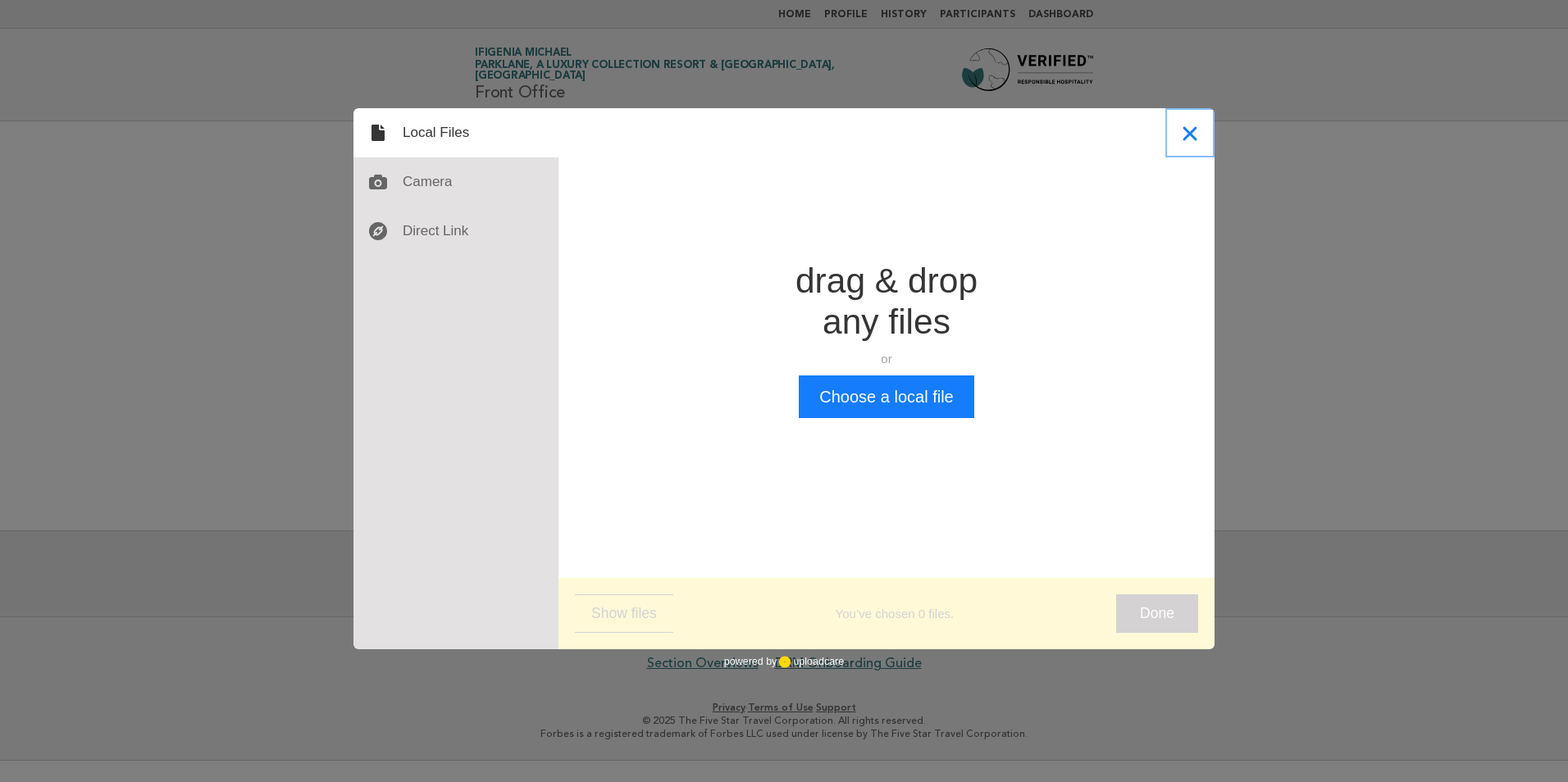
click at [1189, 135] on button "Close" at bounding box center [1190, 133] width 50 height 50
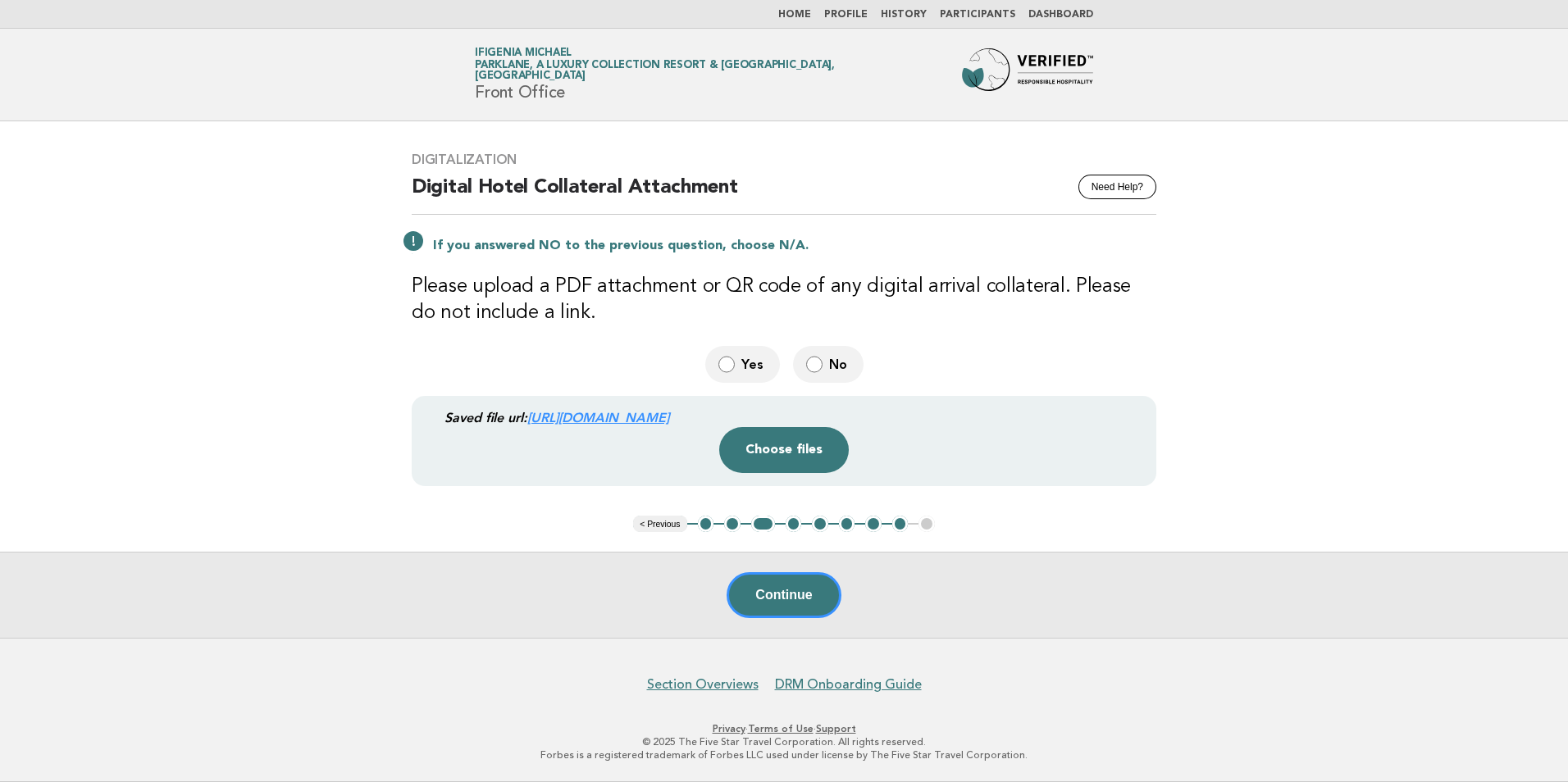
drag, startPoint x: 1023, startPoint y: 419, endPoint x: 912, endPoint y: 411, distance: 111.3
drag, startPoint x: 912, startPoint y: 411, endPoint x: 546, endPoint y: 418, distance: 366.1
drag, startPoint x: 546, startPoint y: 418, endPoint x: 430, endPoint y: 418, distance: 116.0
click at [430, 418] on div "Saved file url: https://be0idi9hwh.ucarecd.net/5038c19b-8c63-4c15-b7ad-fc3d00e3…" at bounding box center [784, 441] width 744 height 90
drag, startPoint x: 1013, startPoint y: 418, endPoint x: 446, endPoint y: 409, distance: 567.1
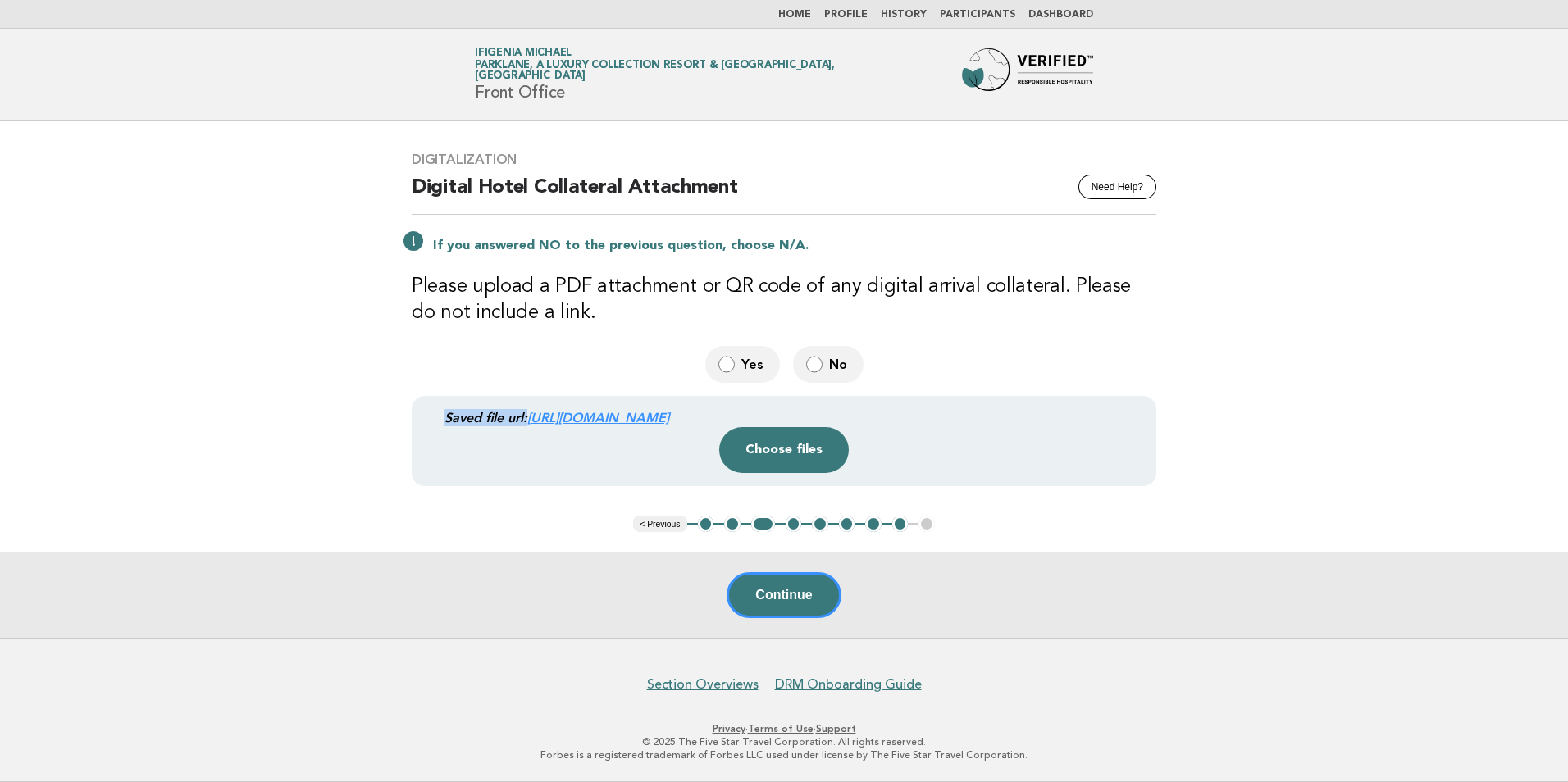
click at [446, 409] on div "Saved file url: https://be0idi9hwh.ucarecd.net/5038c19b-8c63-4c15-b7ad-fc3d00e3…" at bounding box center [794, 417] width 698 height 17
drag, startPoint x: 446, startPoint y: 409, endPoint x: 464, endPoint y: 415, distance: 19.0
drag, startPoint x: 464, startPoint y: 415, endPoint x: 1124, endPoint y: 183, distance: 699.6
click at [1124, 183] on button "Need Help?" at bounding box center [1116, 187] width 78 height 25
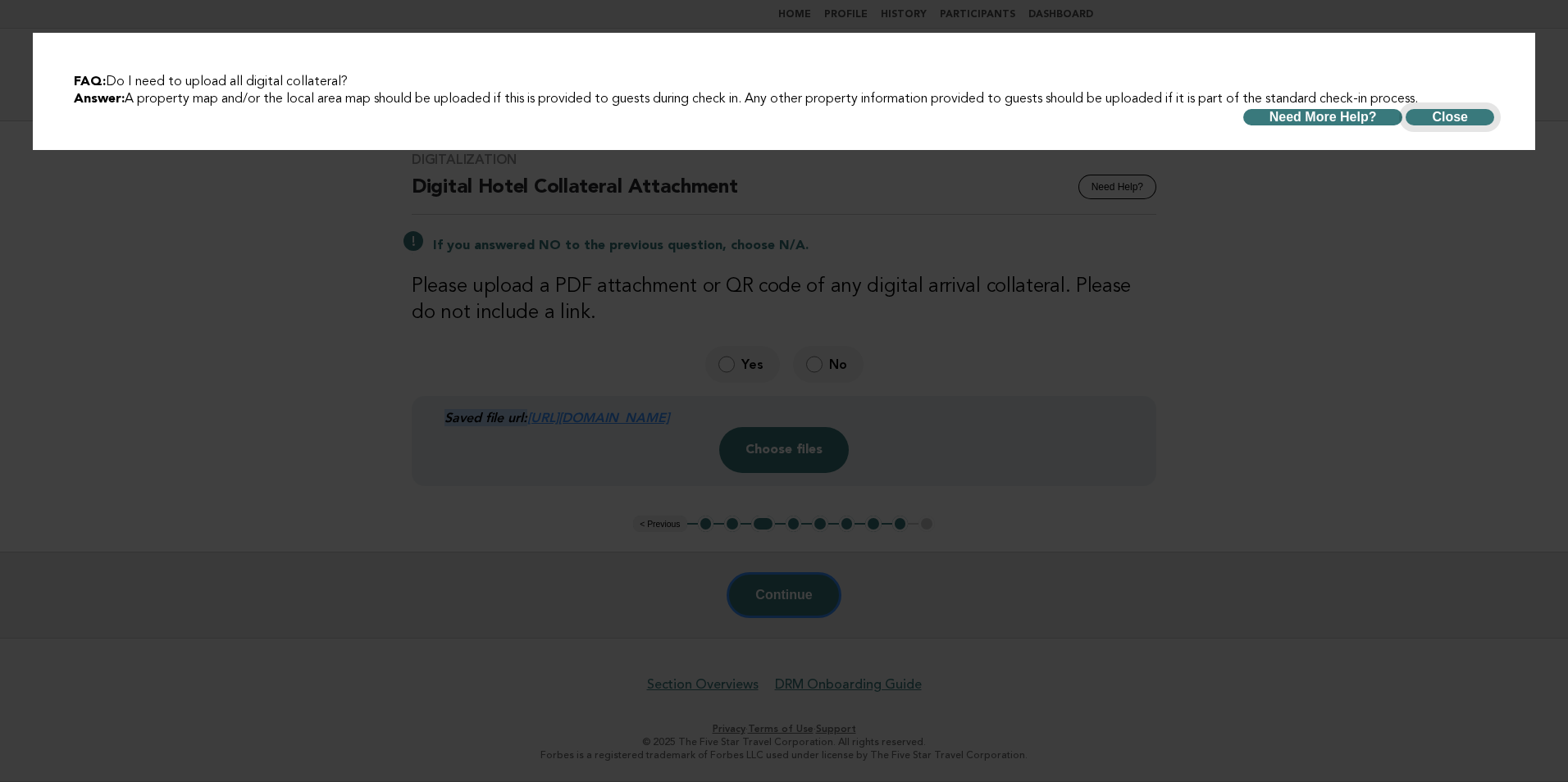
click at [1437, 117] on button "Close" at bounding box center [1449, 117] width 89 height 16
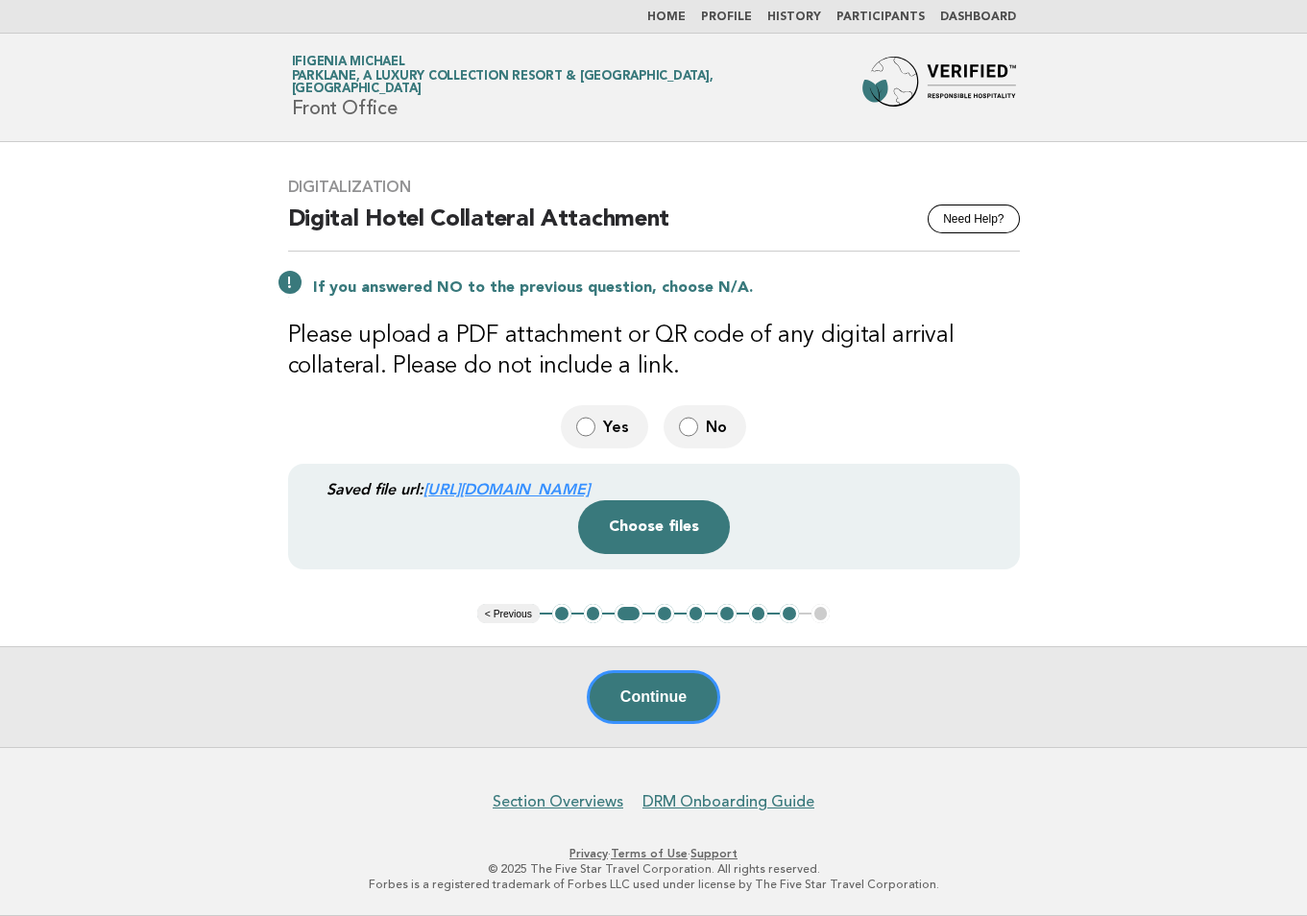
drag, startPoint x: 439, startPoint y: 489, endPoint x: 1124, endPoint y: 344, distance: 700.1
click at [1124, 344] on main "Digitalization Need Help? Digital Hotel Collateral Attachment If you answered N…" at bounding box center [653, 444] width 1307 height 605
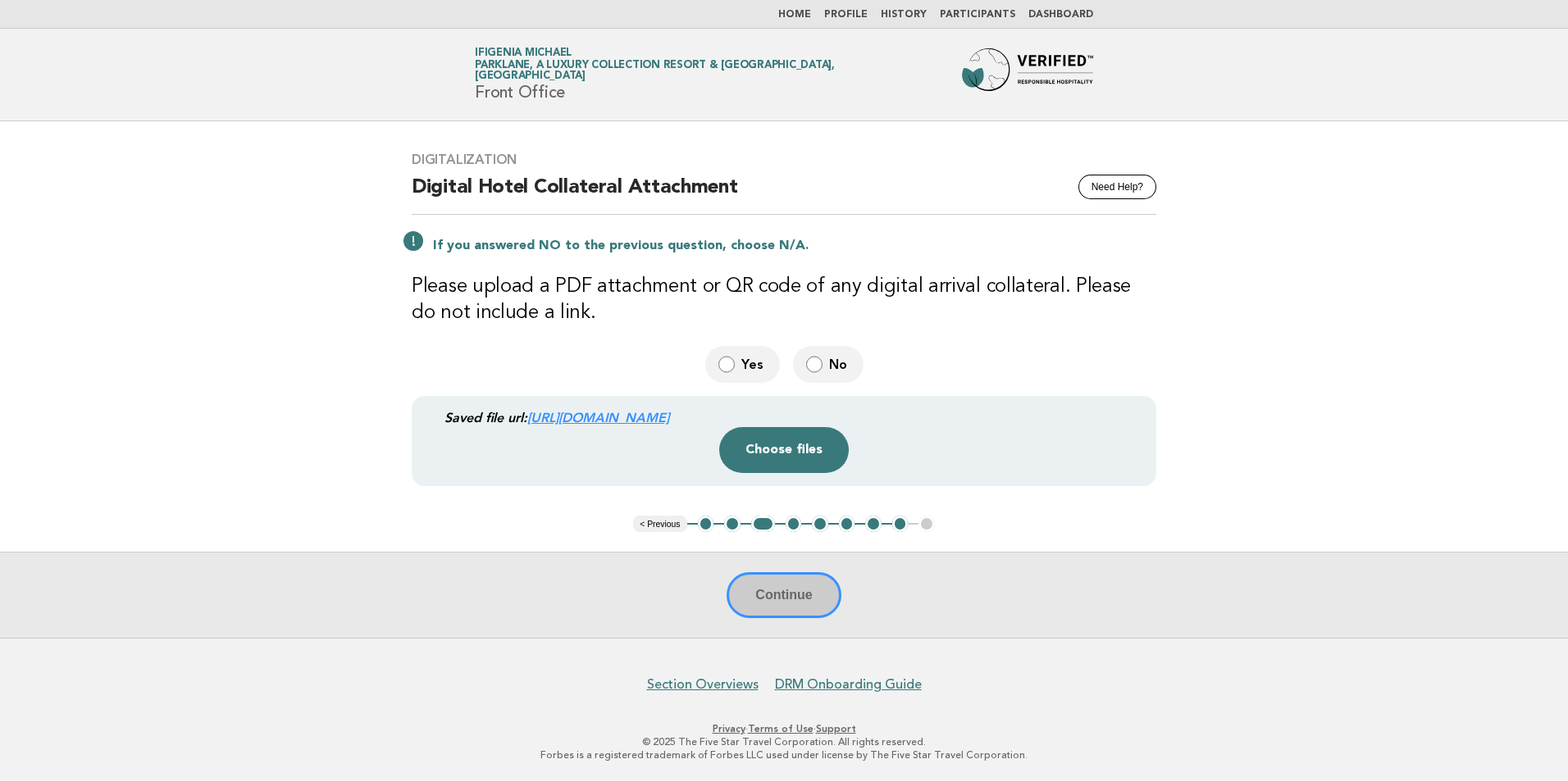
click at [806, 590] on div "Continue" at bounding box center [784, 594] width 1568 height 86
click at [785, 595] on div "Continue" at bounding box center [784, 594] width 1568 height 86
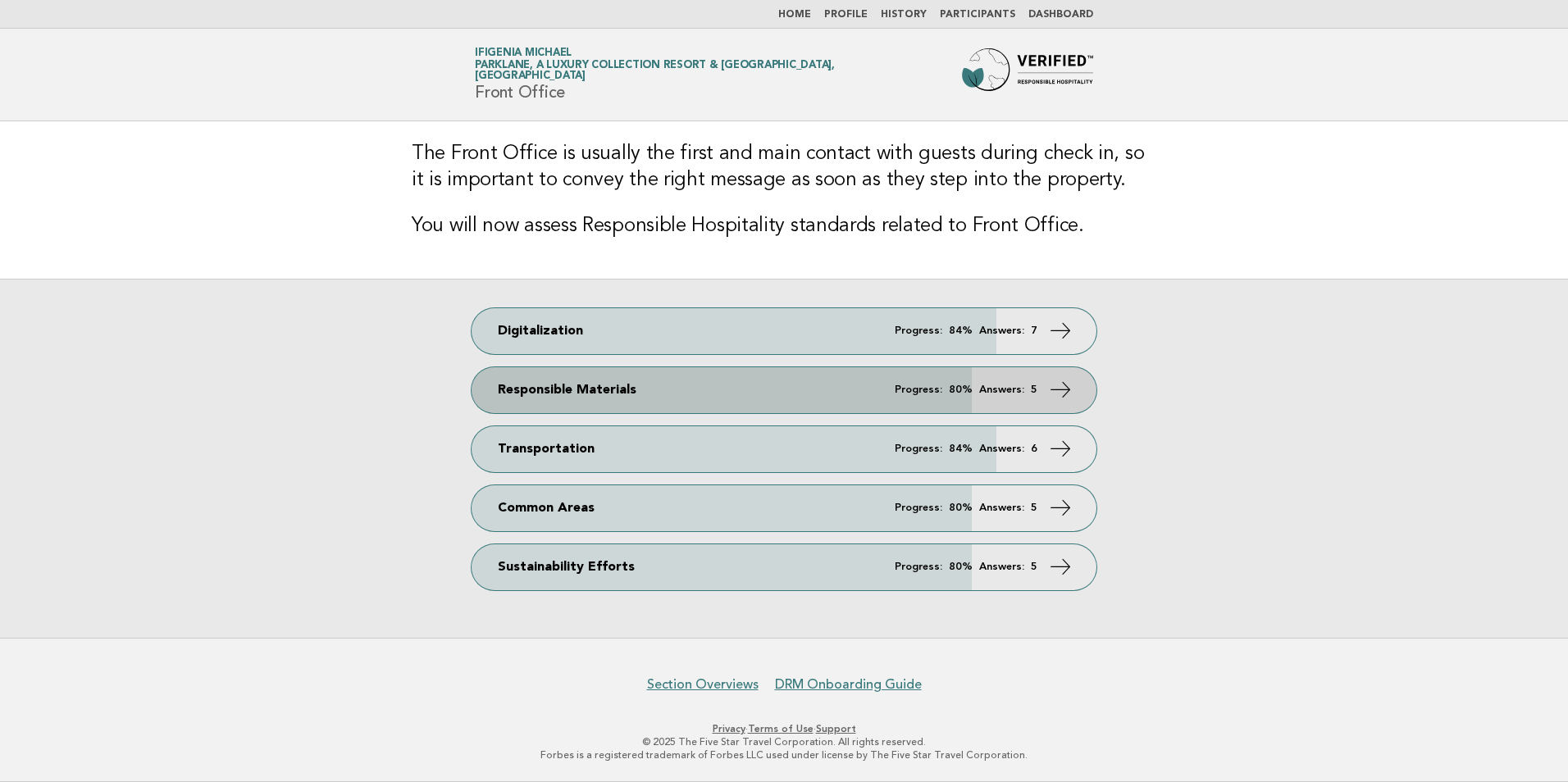
click at [551, 401] on link "Responsible Materials Progress: 80% Answers: 5" at bounding box center [784, 390] width 625 height 46
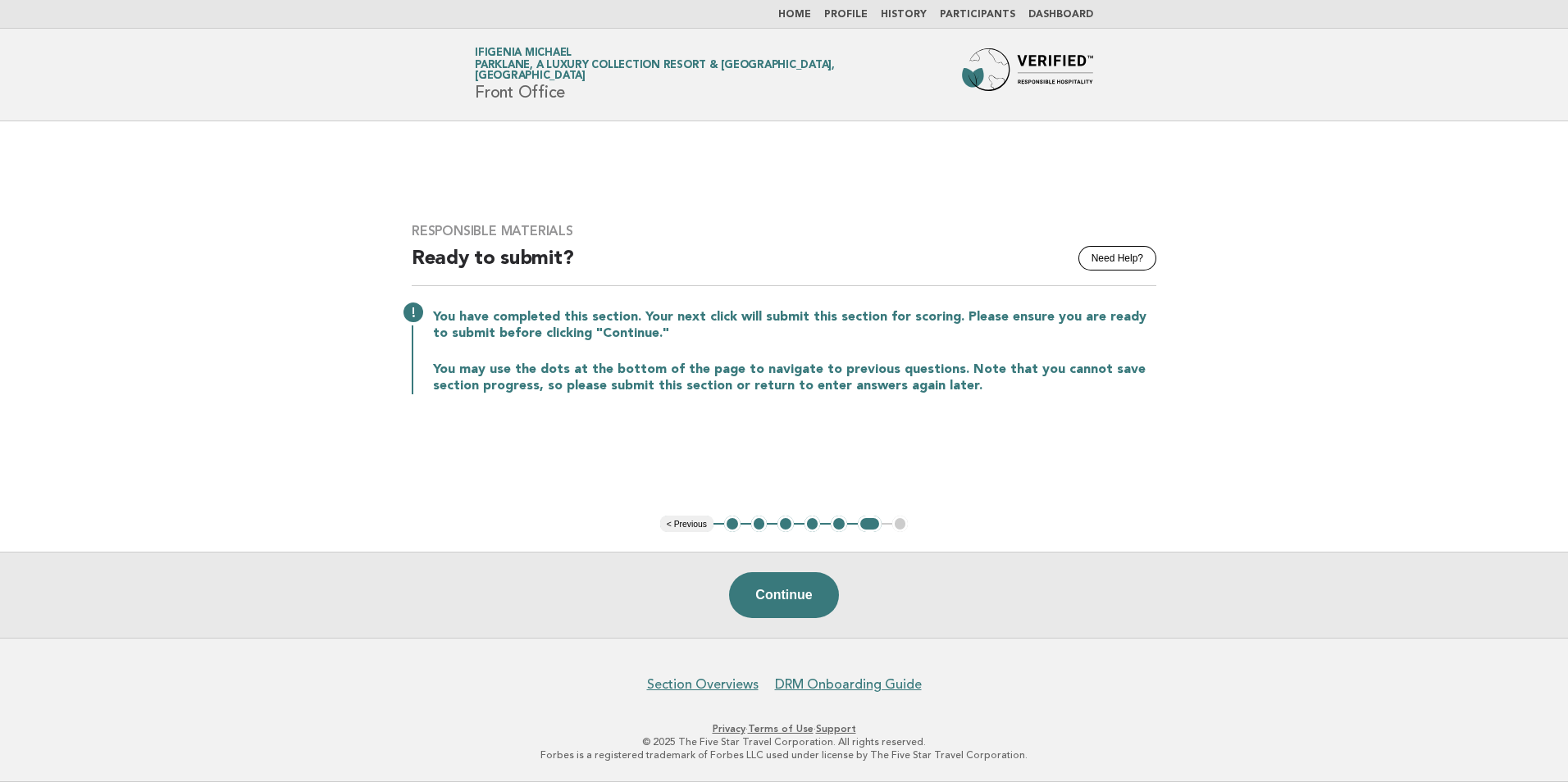
click at [690, 521] on button "< Previous" at bounding box center [686, 523] width 53 height 16
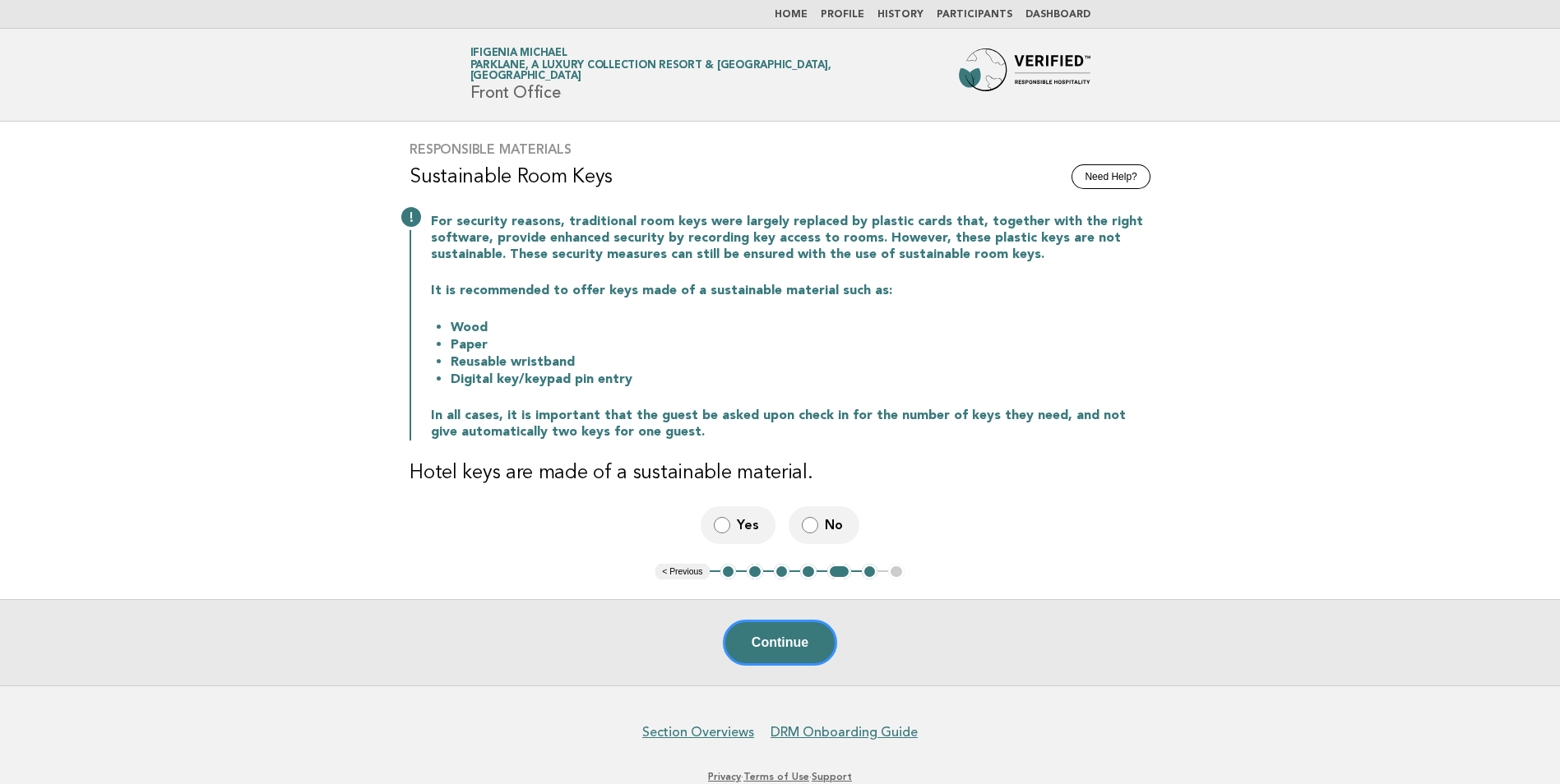
click at [691, 522] on div "Yes No" at bounding box center [779, 525] width 741 height 37
click at [678, 570] on button "< Previous" at bounding box center [682, 572] width 53 height 16
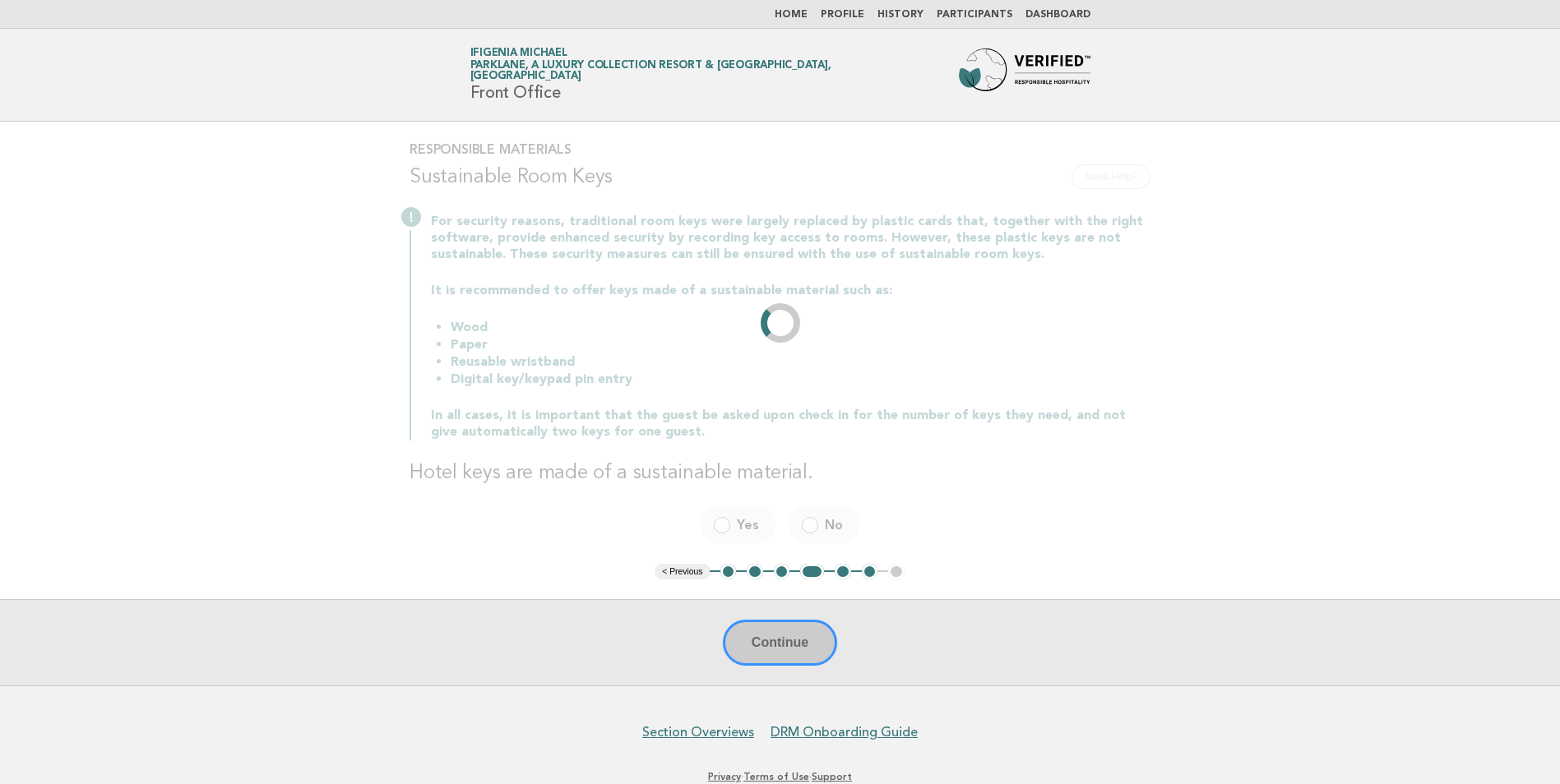
click at [678, 570] on li "< Previous" at bounding box center [682, 572] width 53 height 16
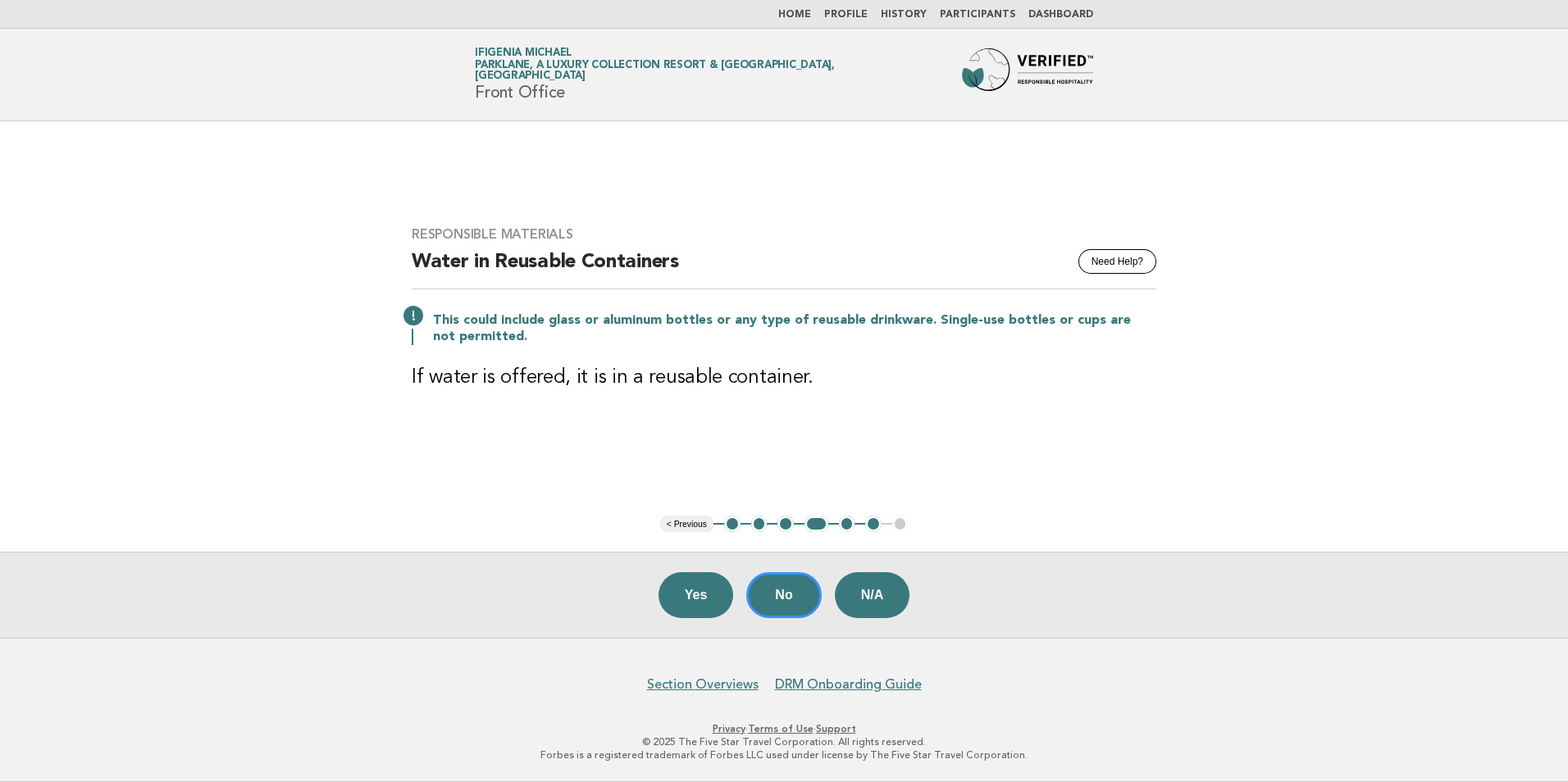
click at [683, 530] on button "< Previous" at bounding box center [686, 523] width 53 height 16
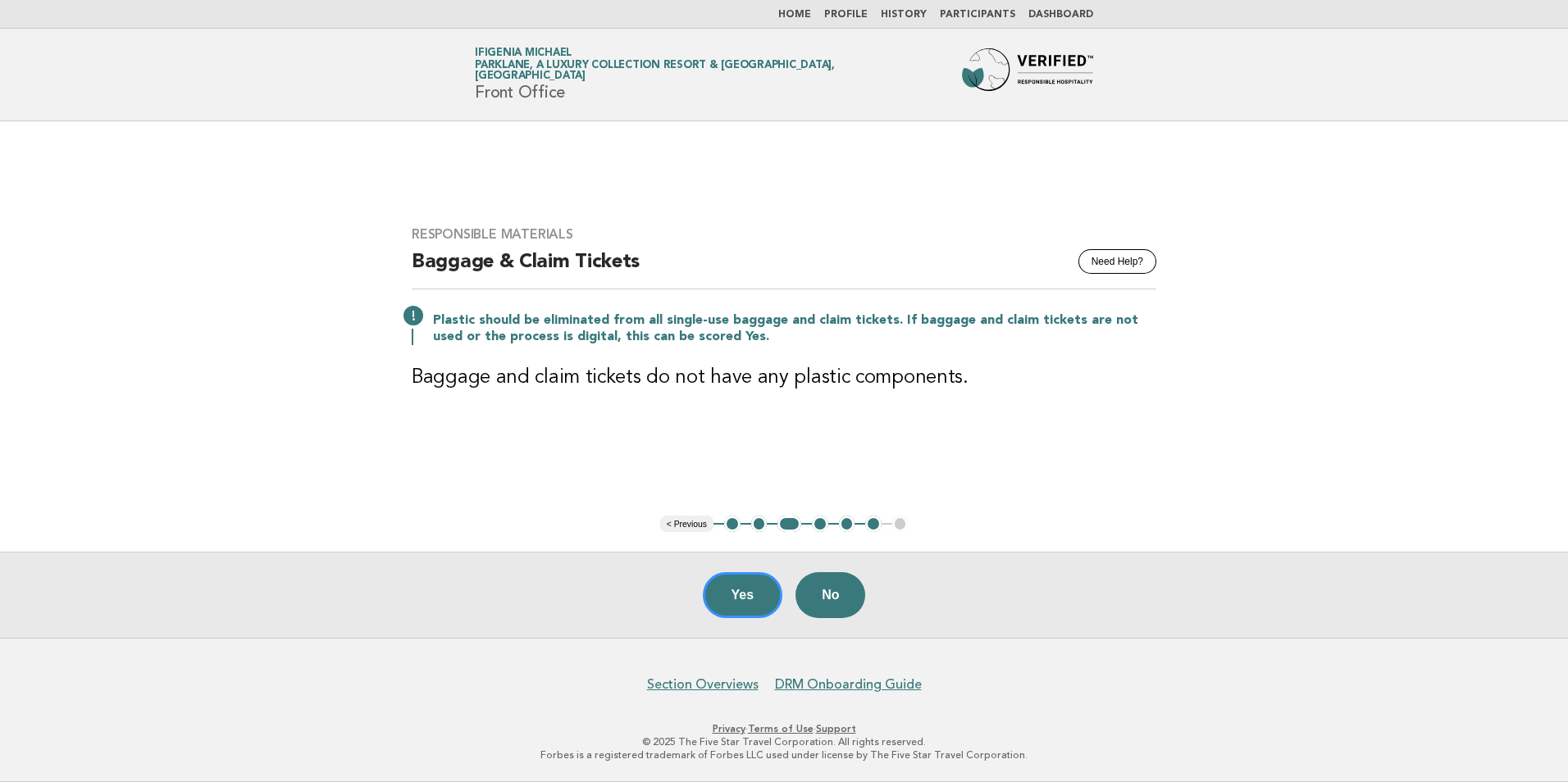
click at [684, 522] on button "< Previous" at bounding box center [686, 523] width 53 height 16
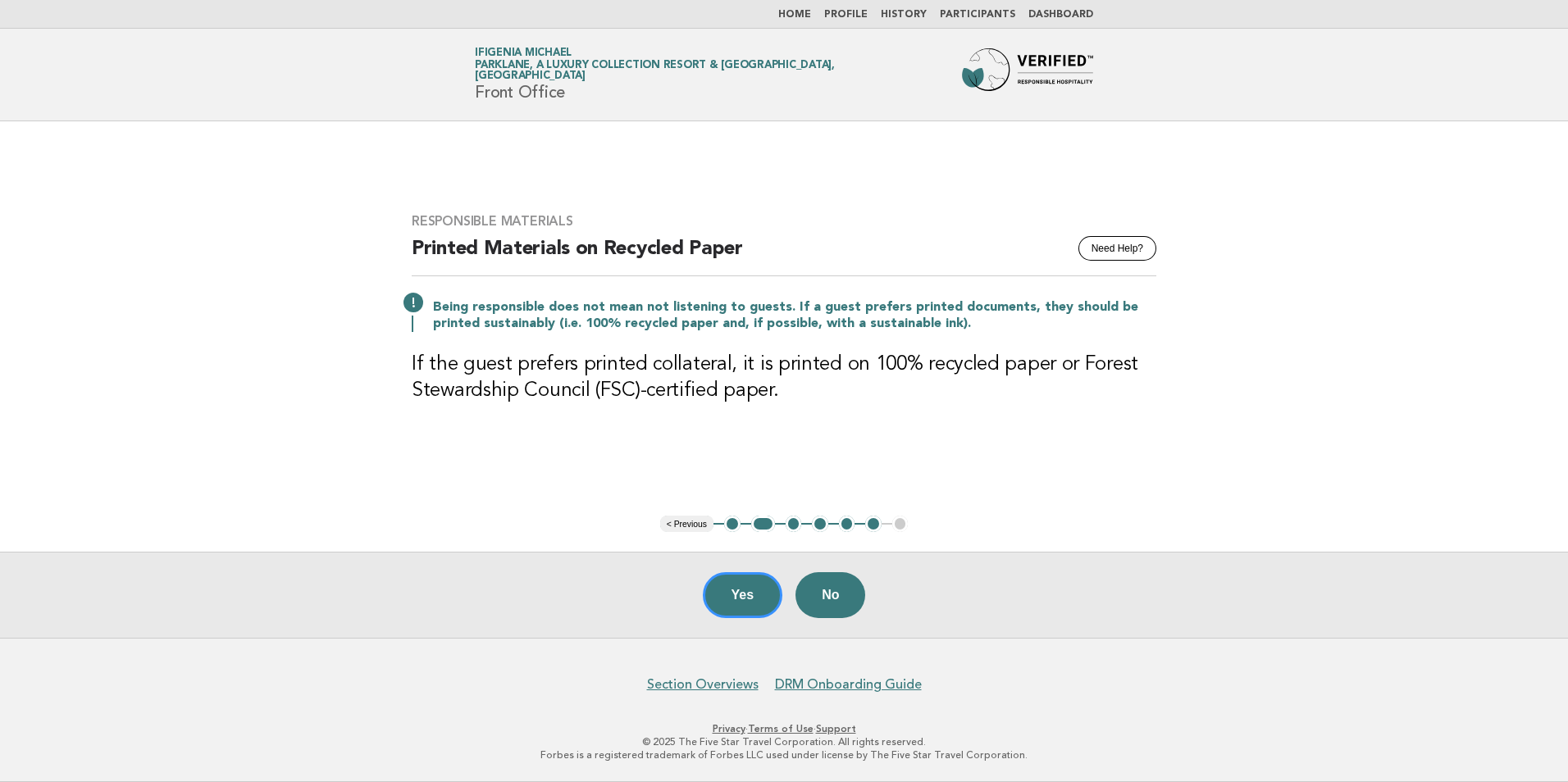
click at [683, 523] on button "< Previous" at bounding box center [686, 523] width 53 height 16
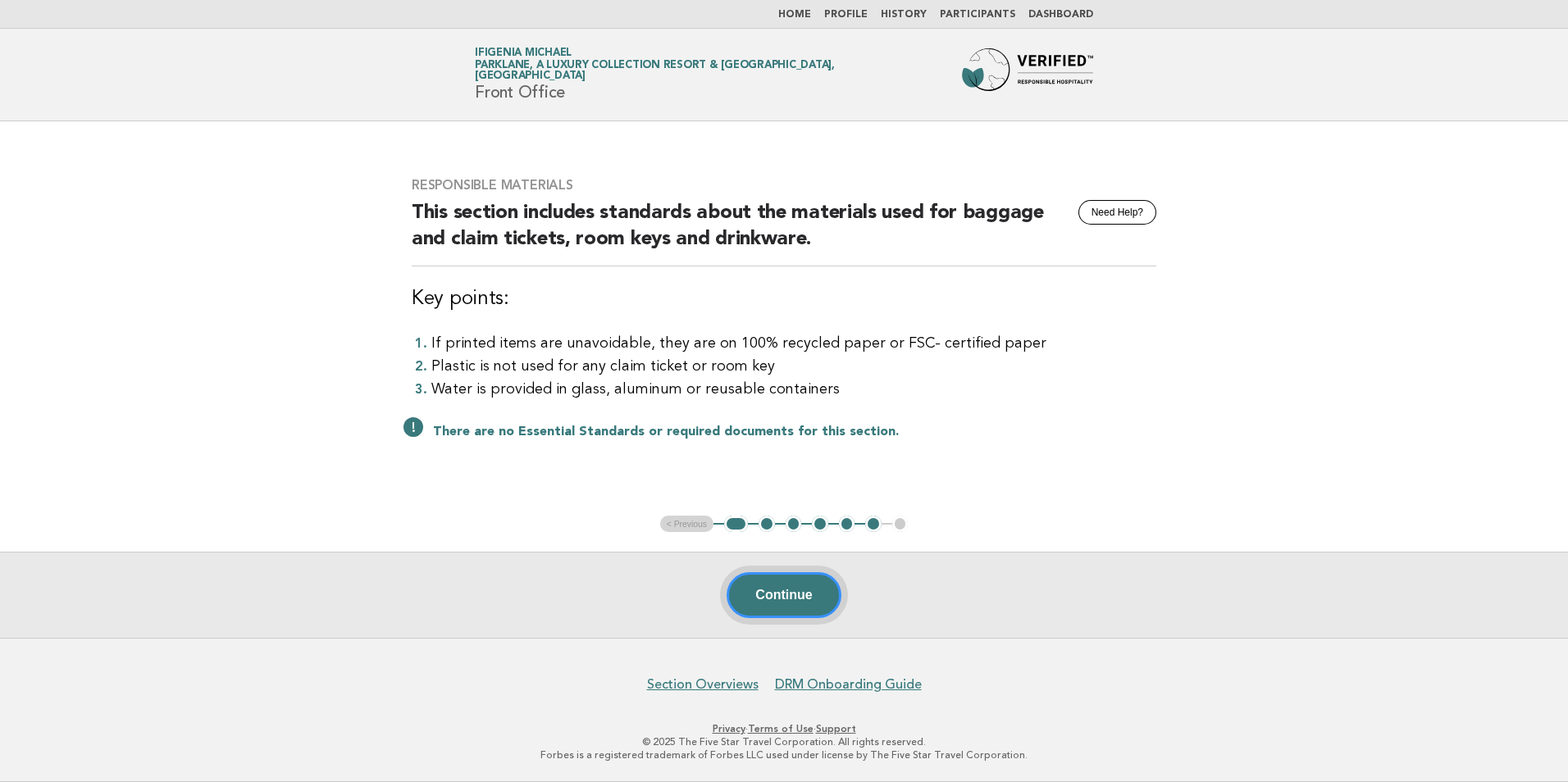
click at [771, 593] on button "Continue" at bounding box center [784, 595] width 114 height 46
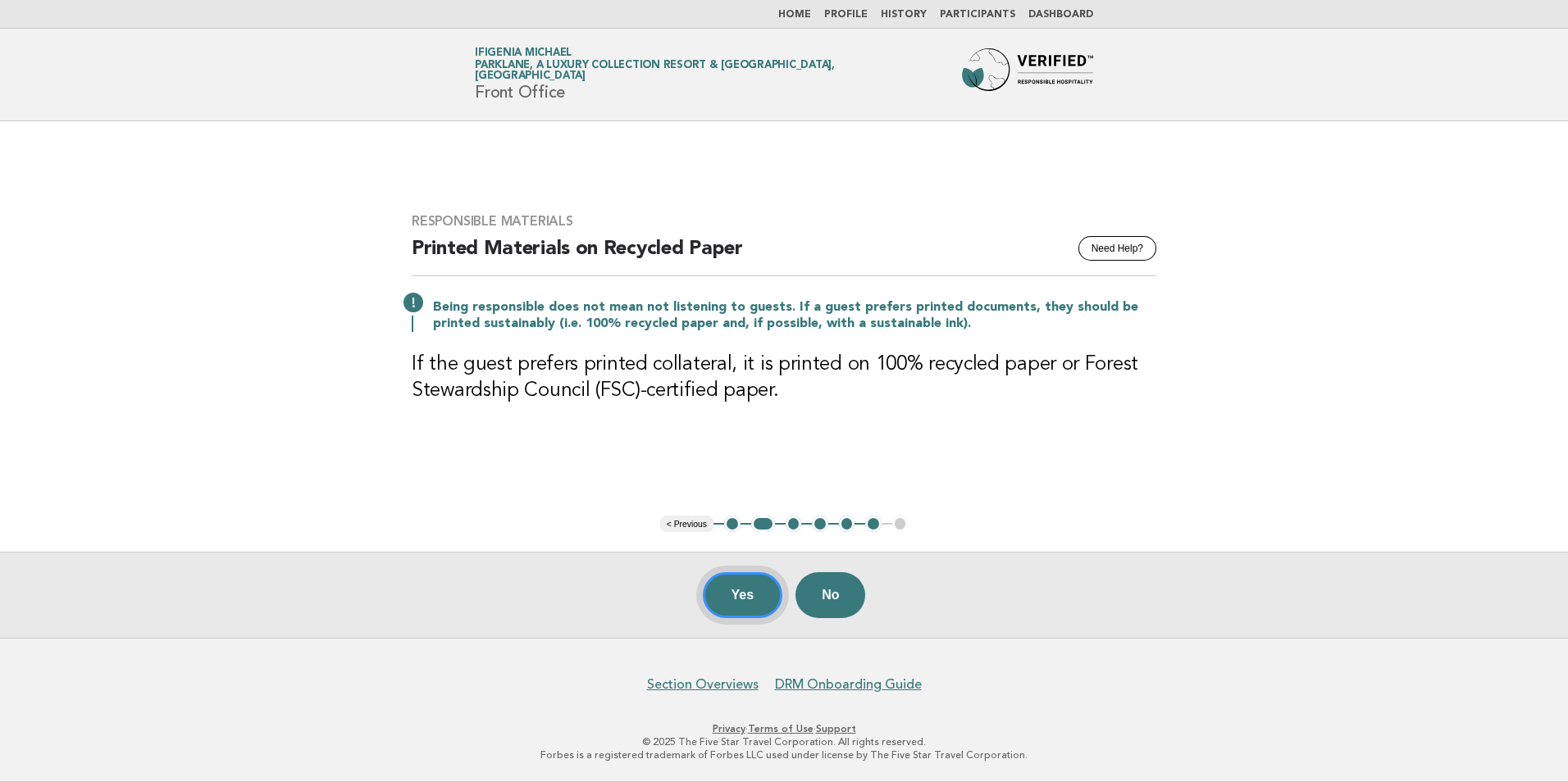
click at [755, 599] on button "Yes" at bounding box center [743, 595] width 80 height 46
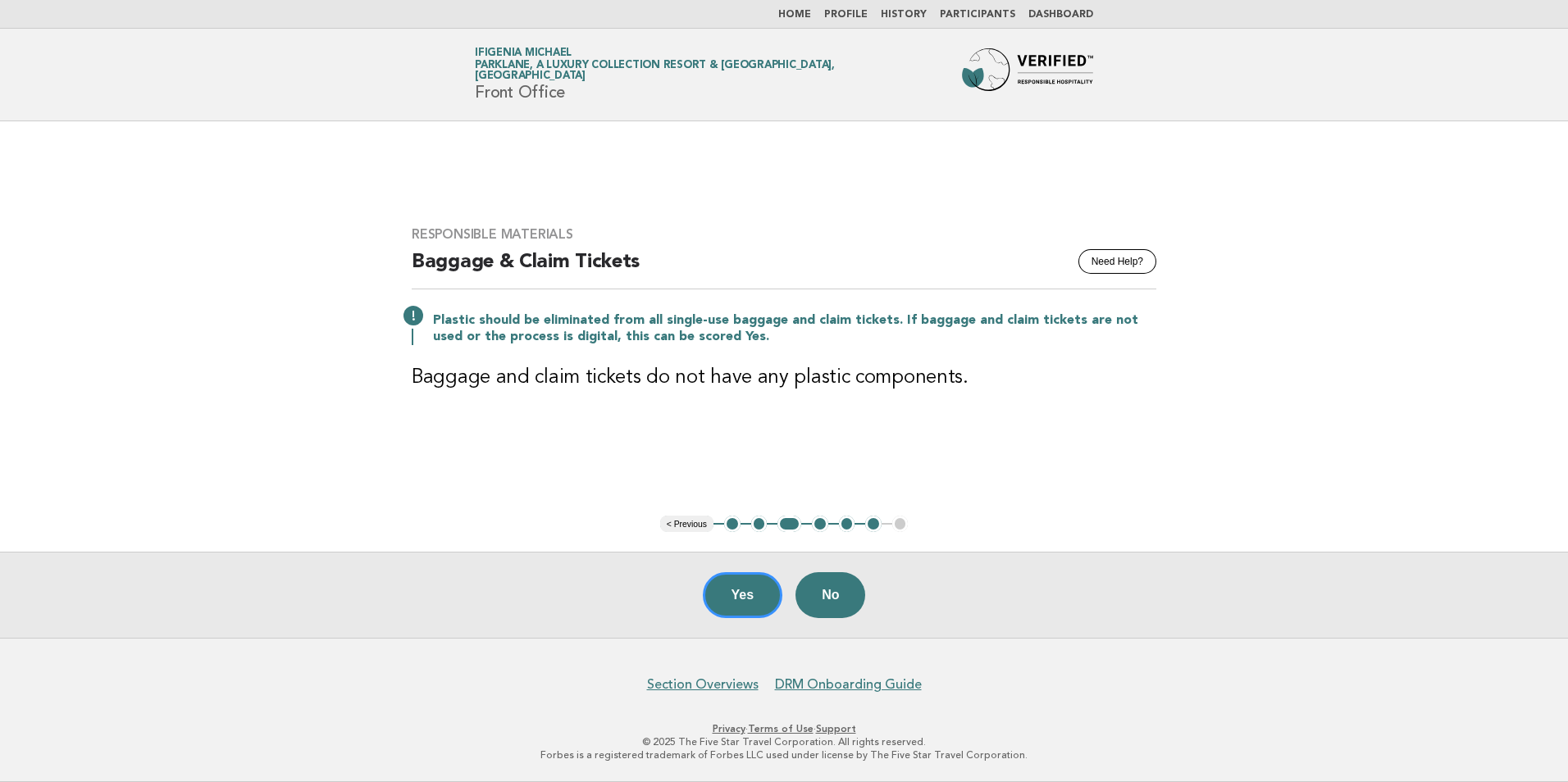
click at [830, 598] on button "No" at bounding box center [831, 595] width 70 height 46
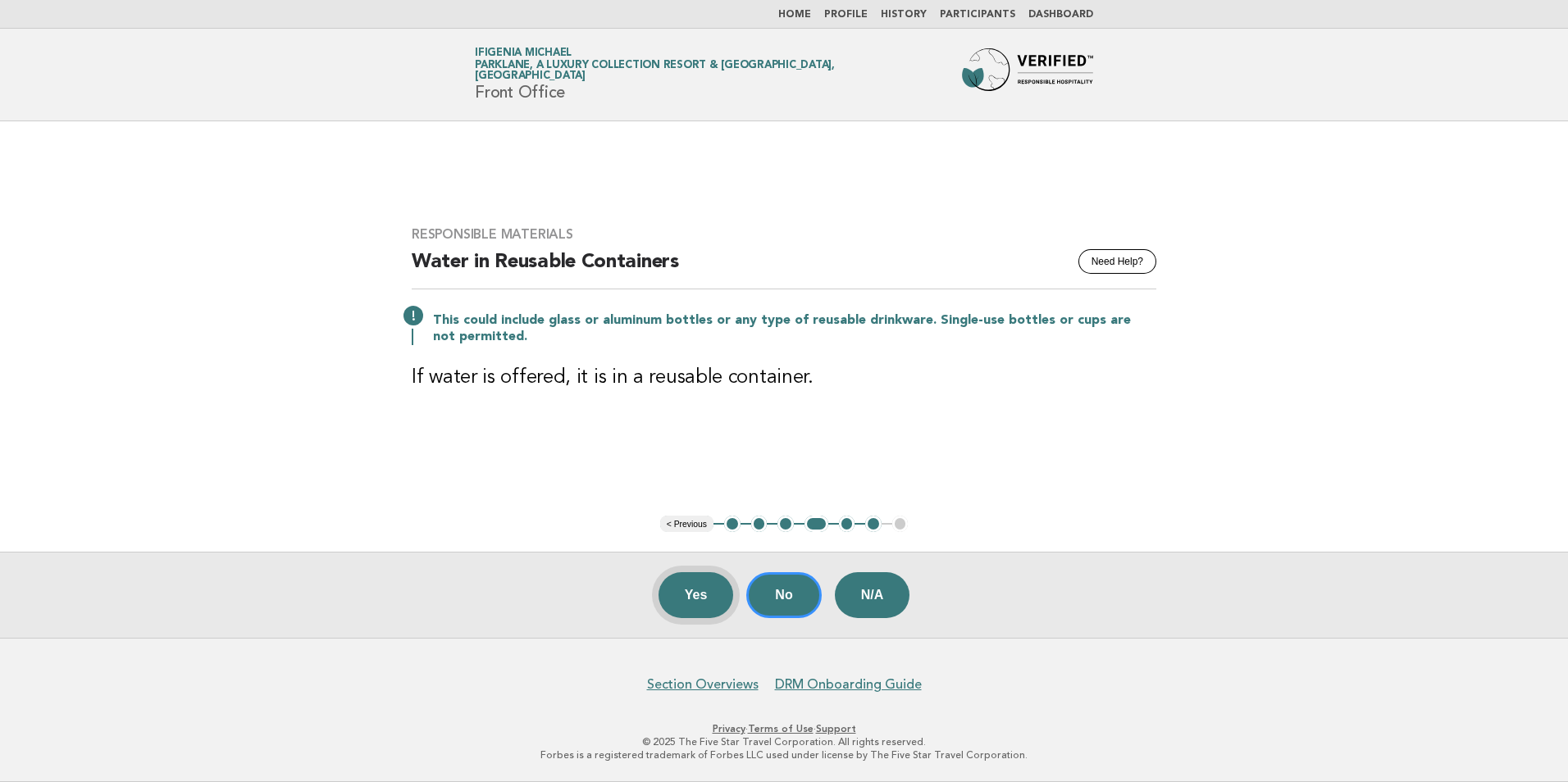
click at [697, 592] on button "Yes" at bounding box center [696, 595] width 75 height 46
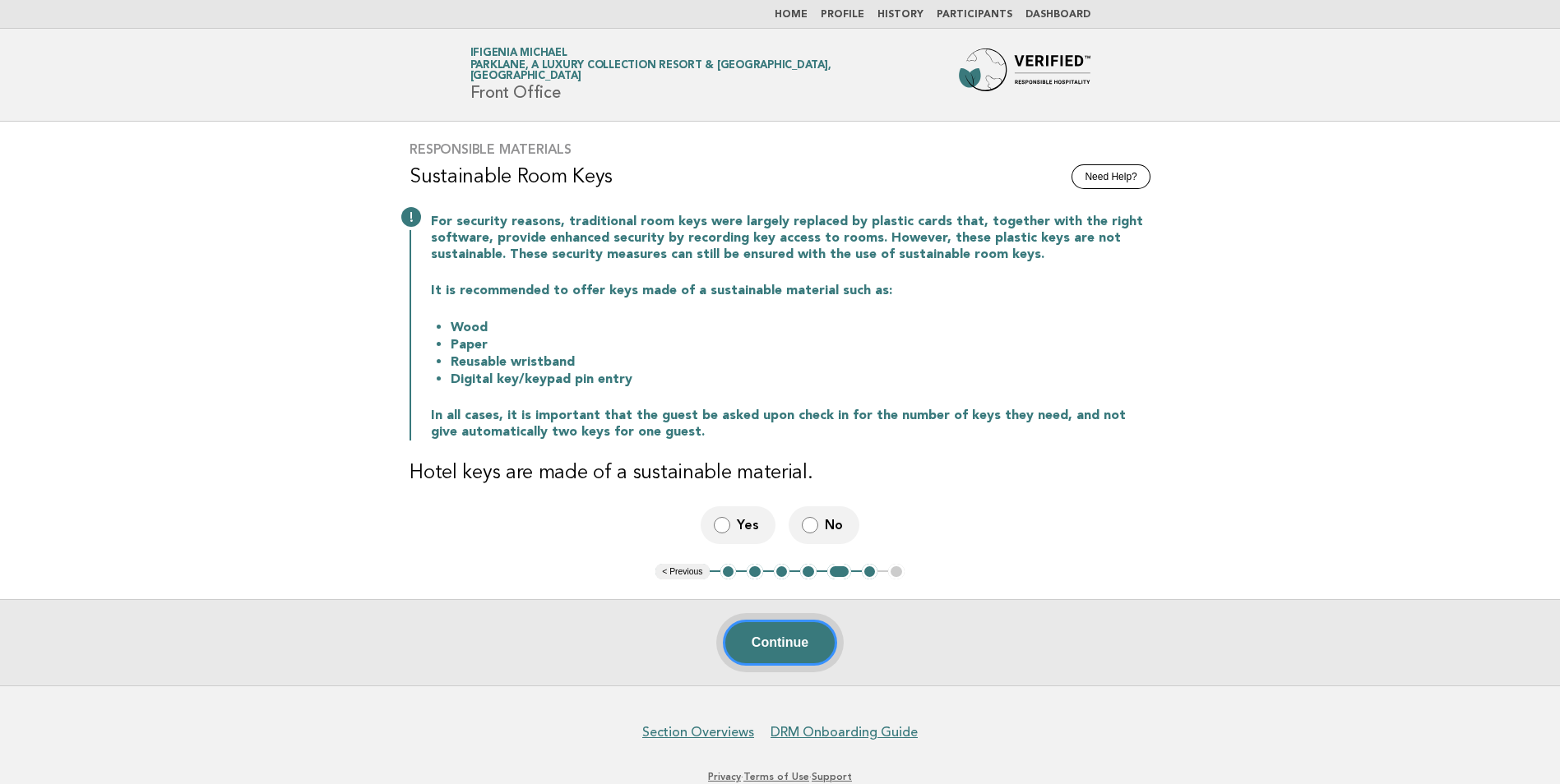
click at [784, 644] on button "Continue" at bounding box center [780, 643] width 115 height 46
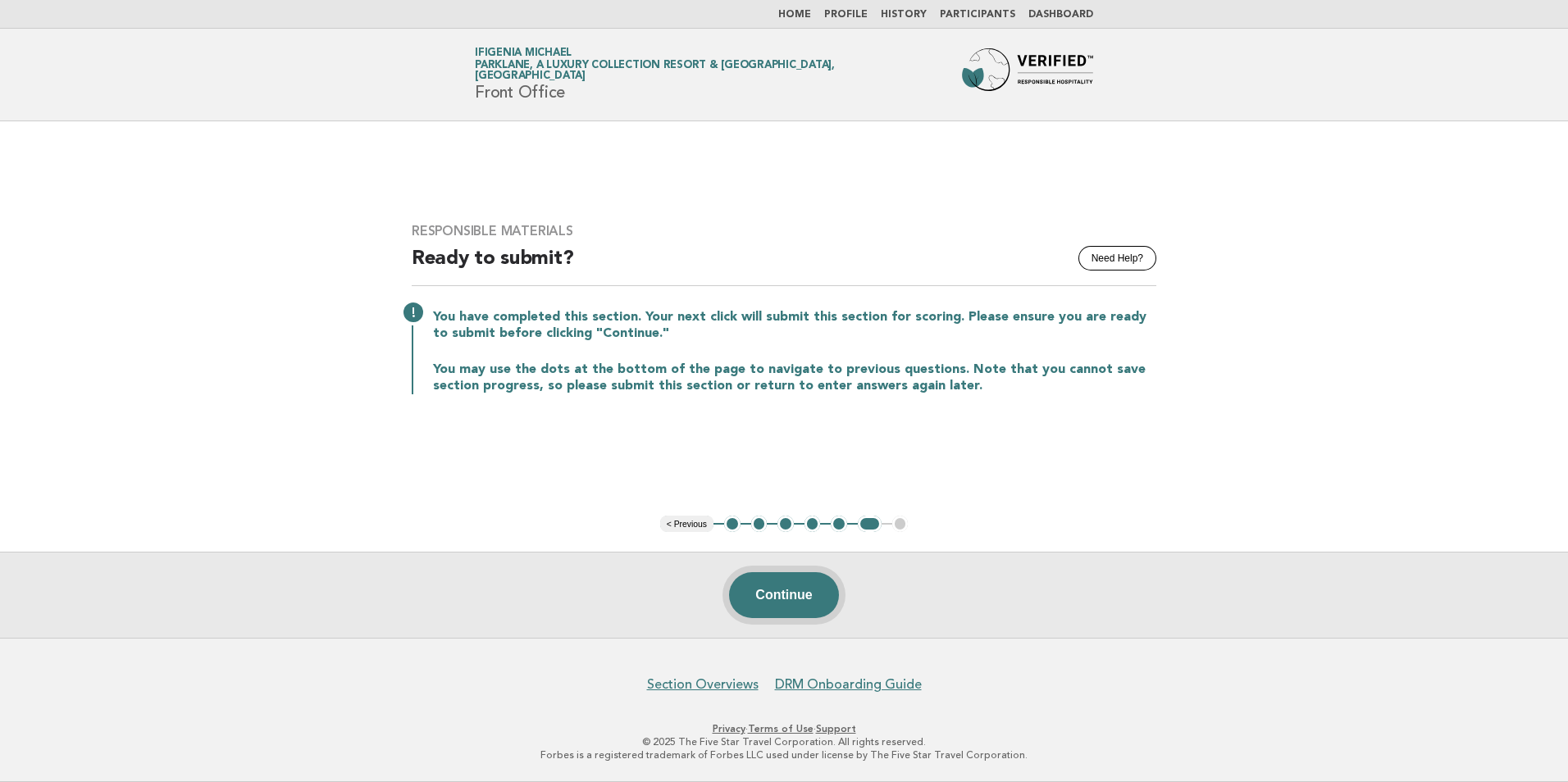
click at [800, 596] on button "Continue" at bounding box center [784, 595] width 109 height 46
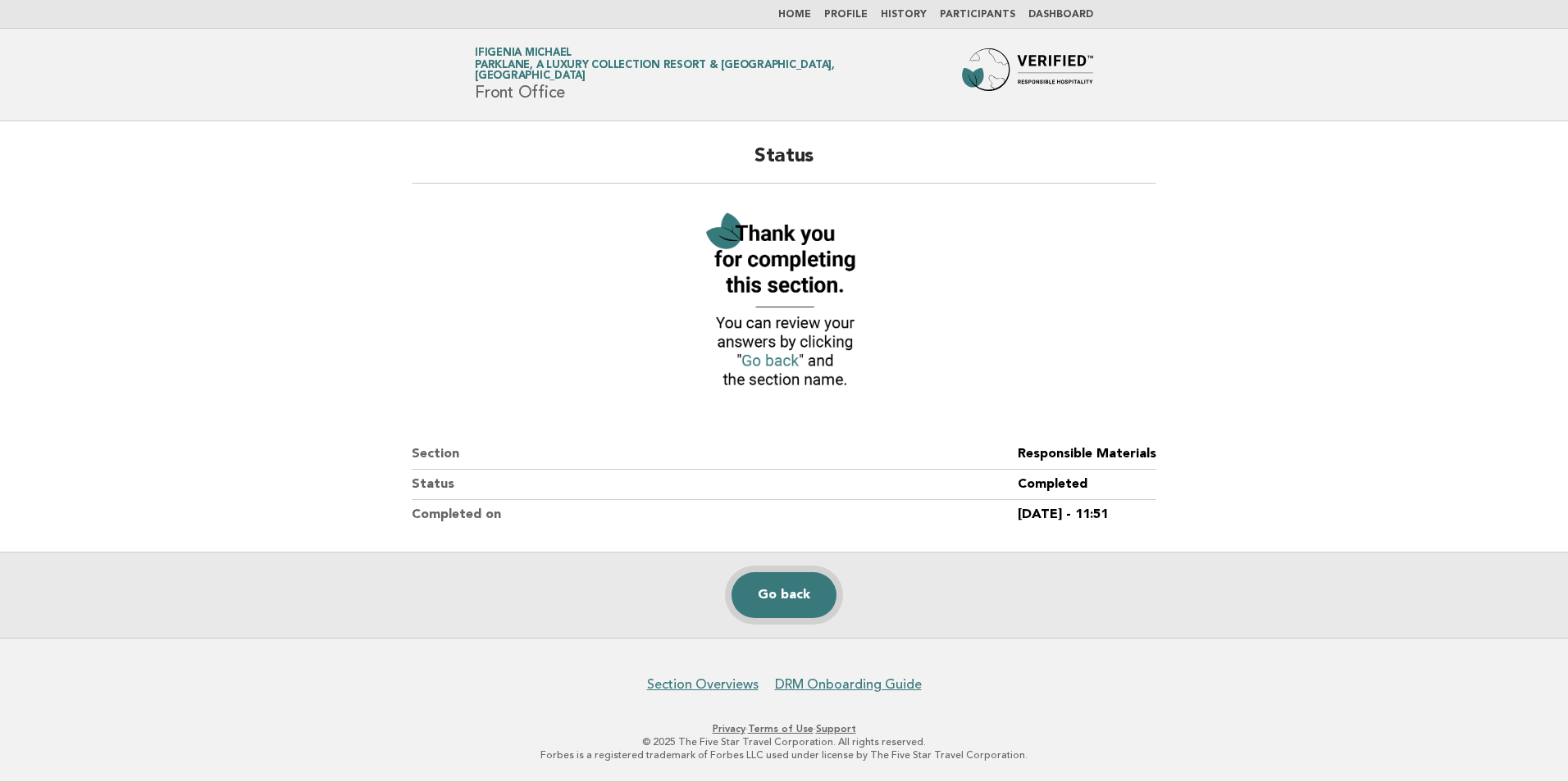
click at [790, 592] on link "Go back" at bounding box center [784, 595] width 105 height 46
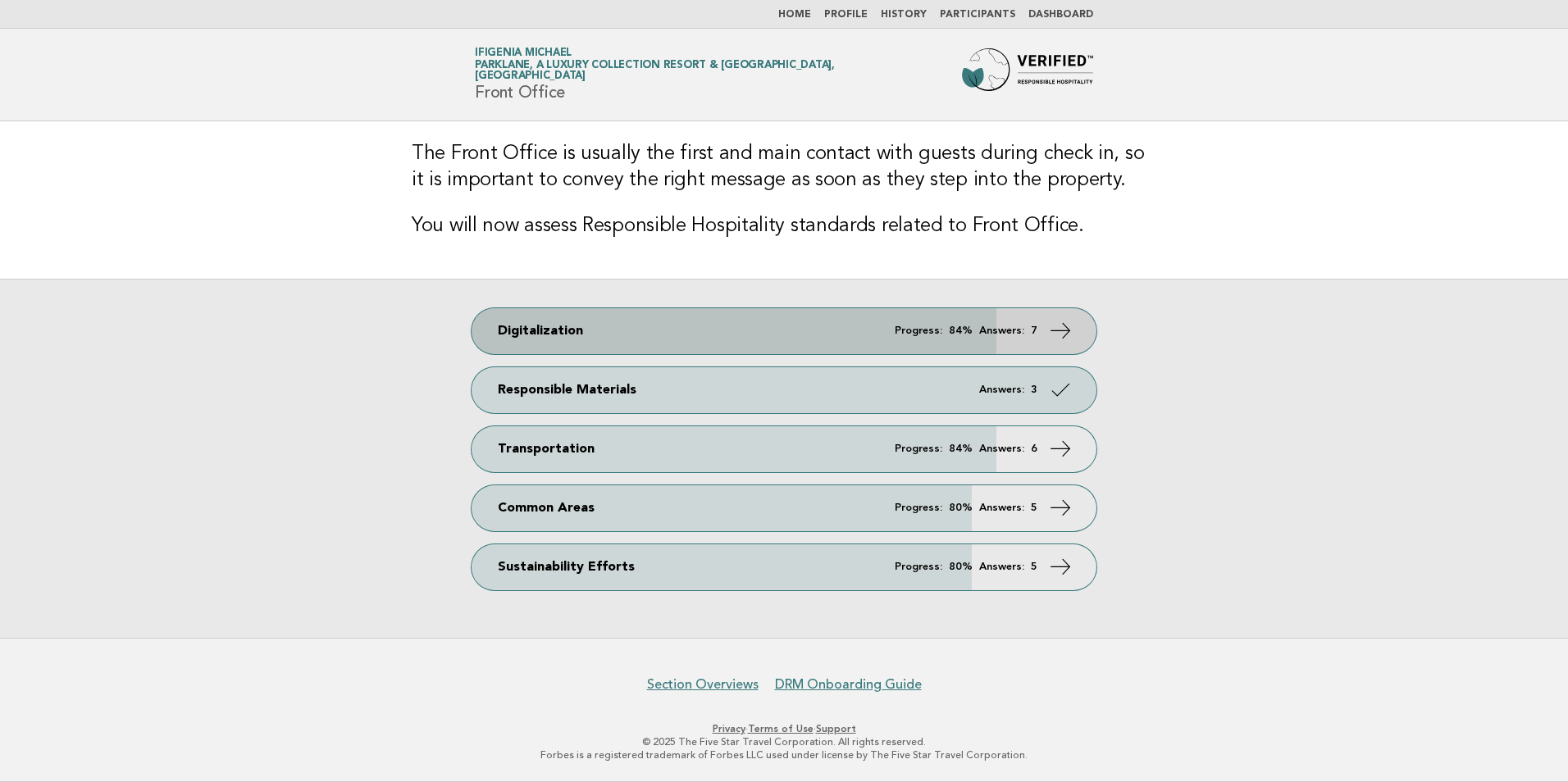
click at [971, 332] on strong "84%" at bounding box center [960, 330] width 24 height 10
click at [925, 330] on em "Progress:" at bounding box center [918, 330] width 48 height 10
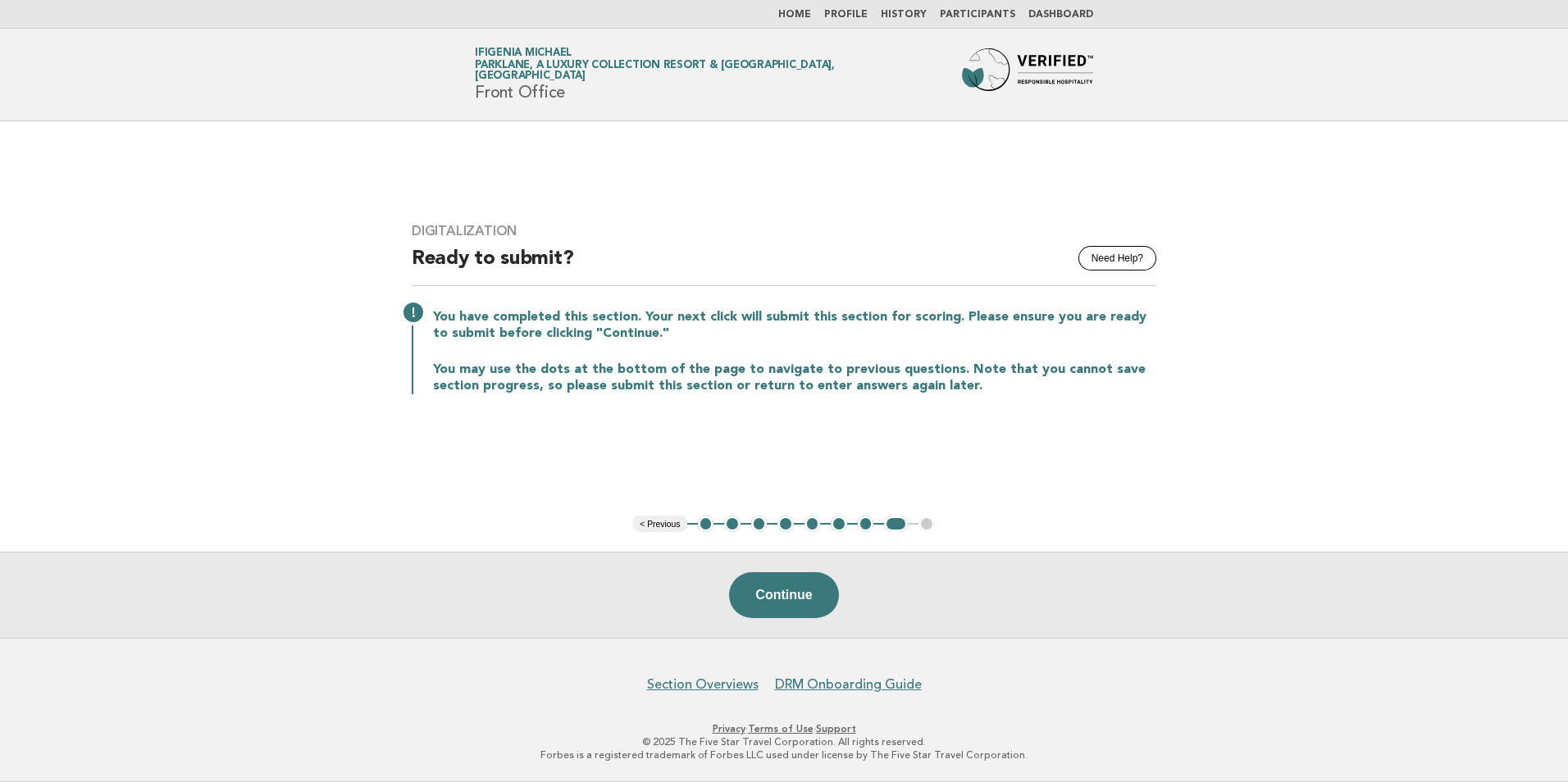
click at [859, 523] on button "7" at bounding box center [866, 523] width 16 height 16
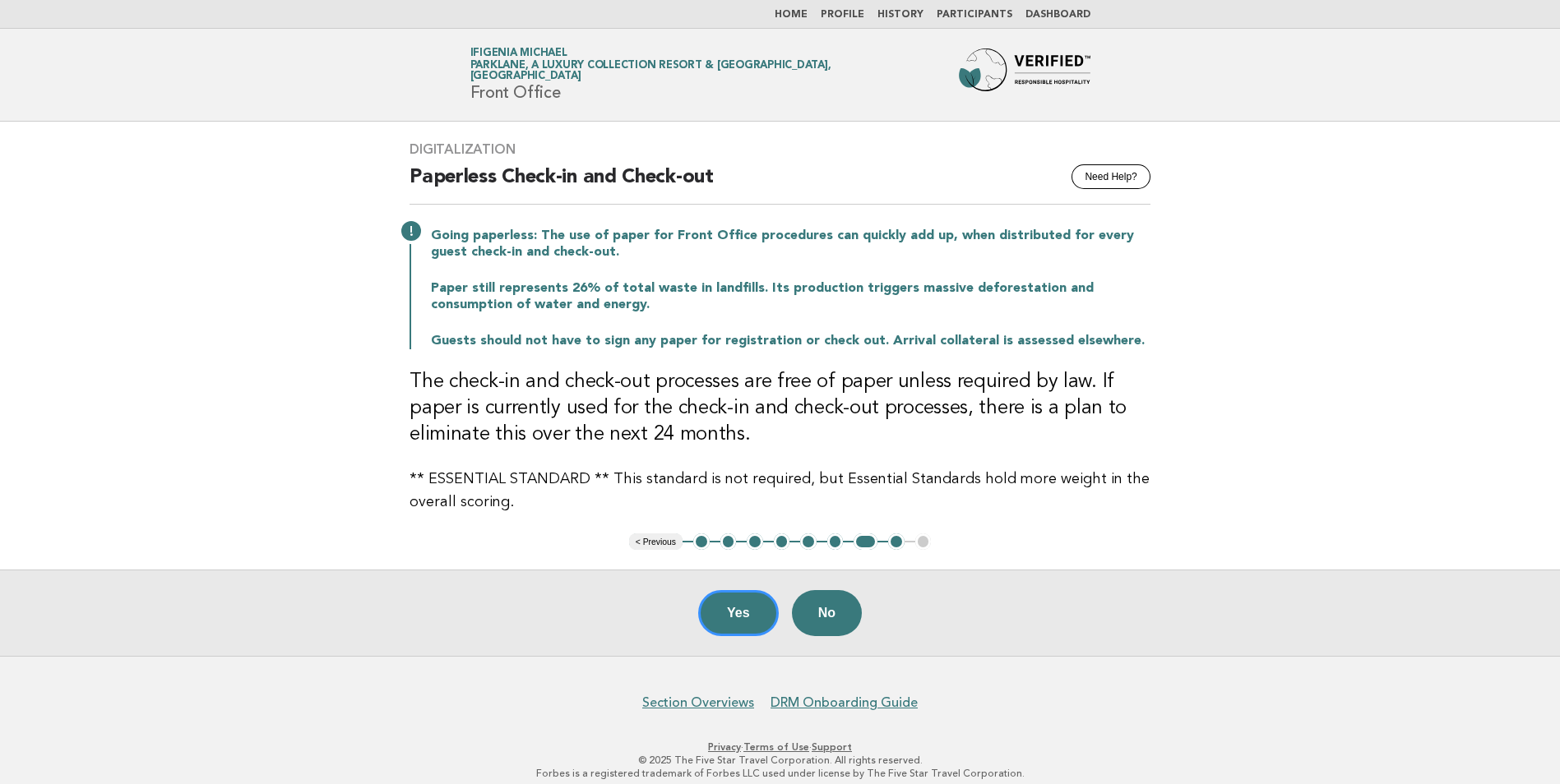
click at [673, 544] on button "< Previous" at bounding box center [656, 541] width 53 height 16
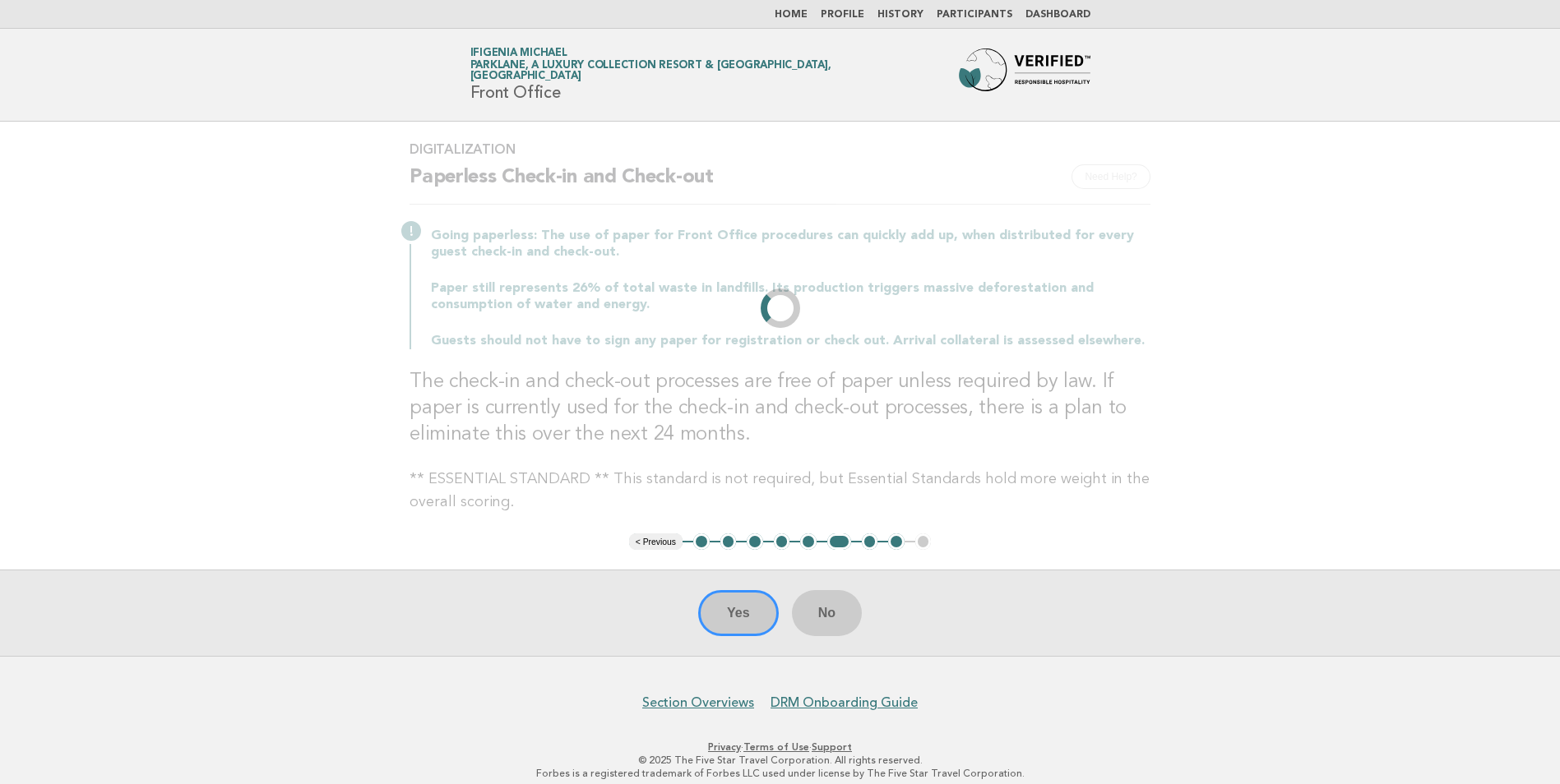
click at [673, 544] on main "Digitalization Need Help? Paperless Check-in and Check-out Going paperless: The…" at bounding box center [780, 389] width 1560 height 534
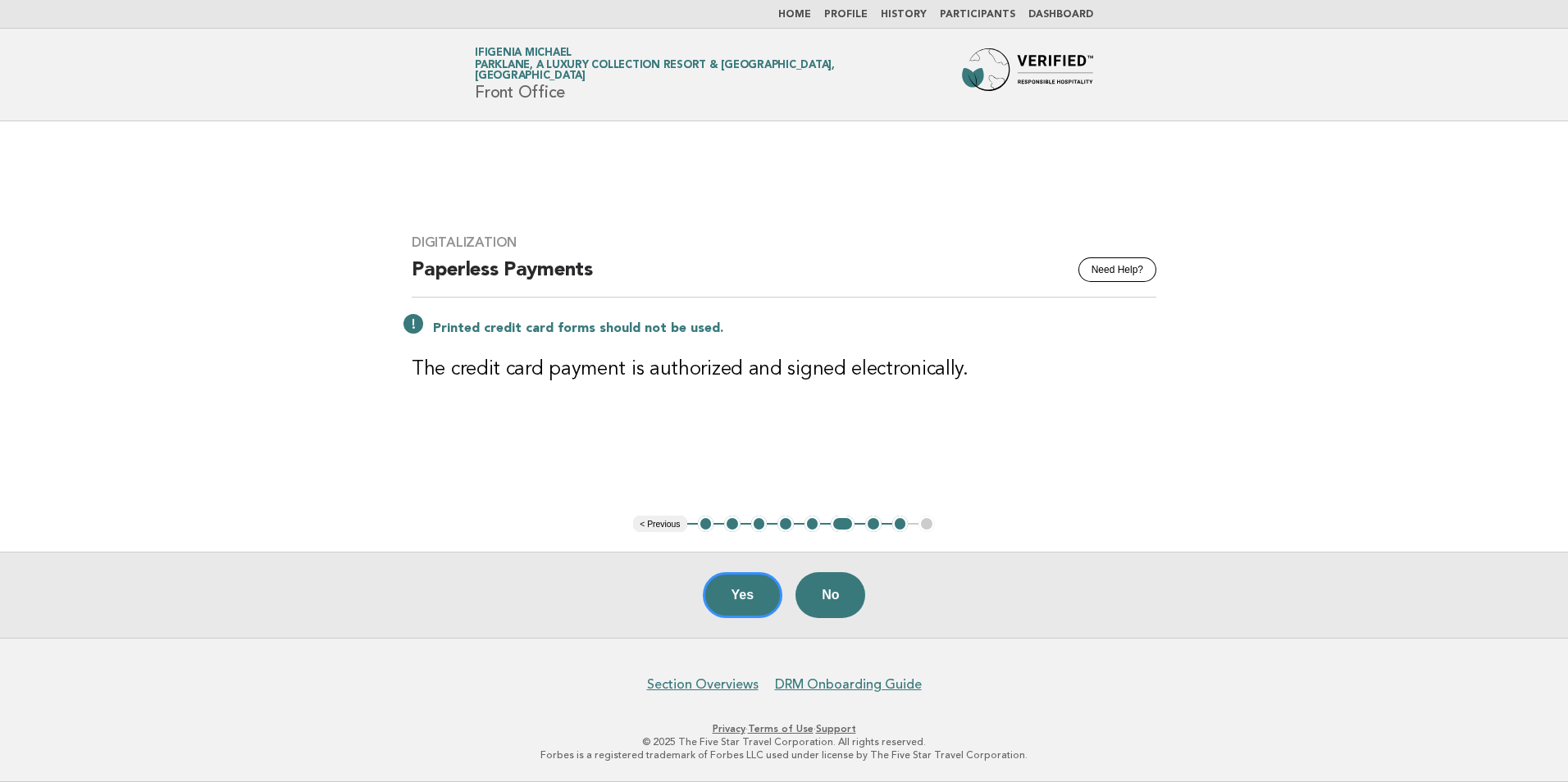
click at [669, 527] on button "< Previous" at bounding box center [660, 523] width 53 height 16
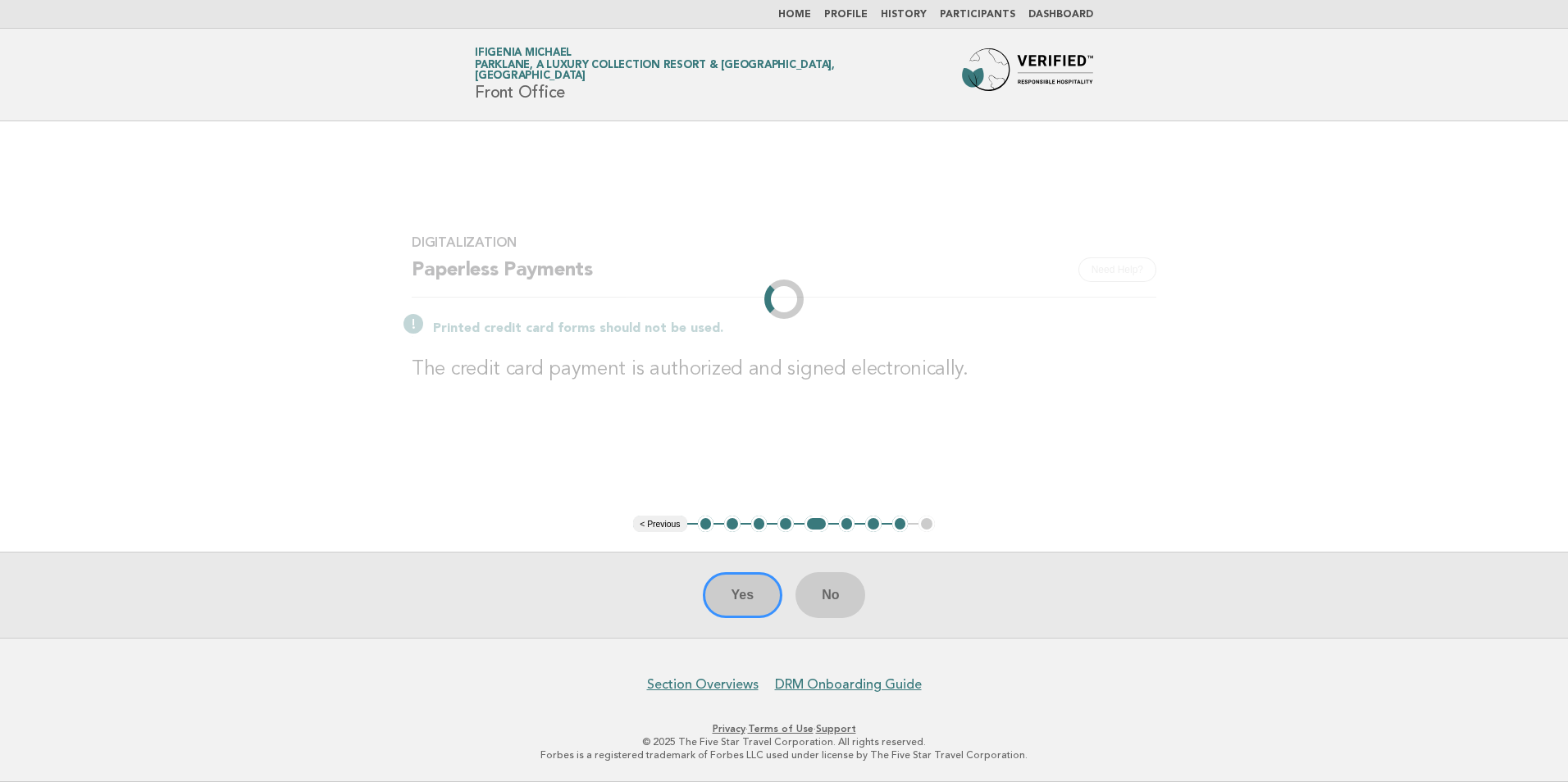
click at [669, 527] on li "< Previous" at bounding box center [660, 523] width 53 height 16
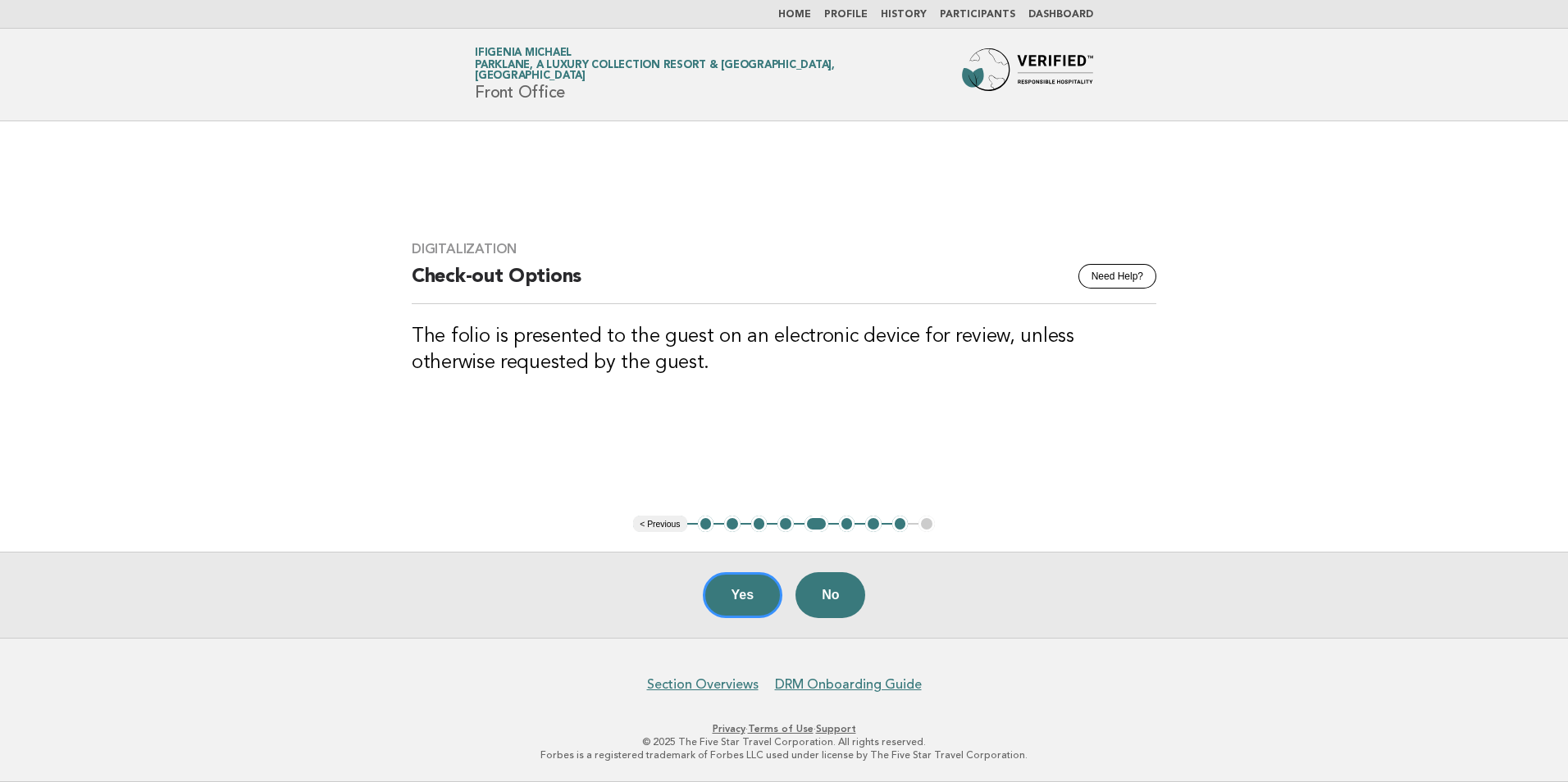
click at [669, 527] on li "< Previous" at bounding box center [660, 523] width 53 height 16
click at [669, 527] on button "< Previous" at bounding box center [660, 523] width 53 height 16
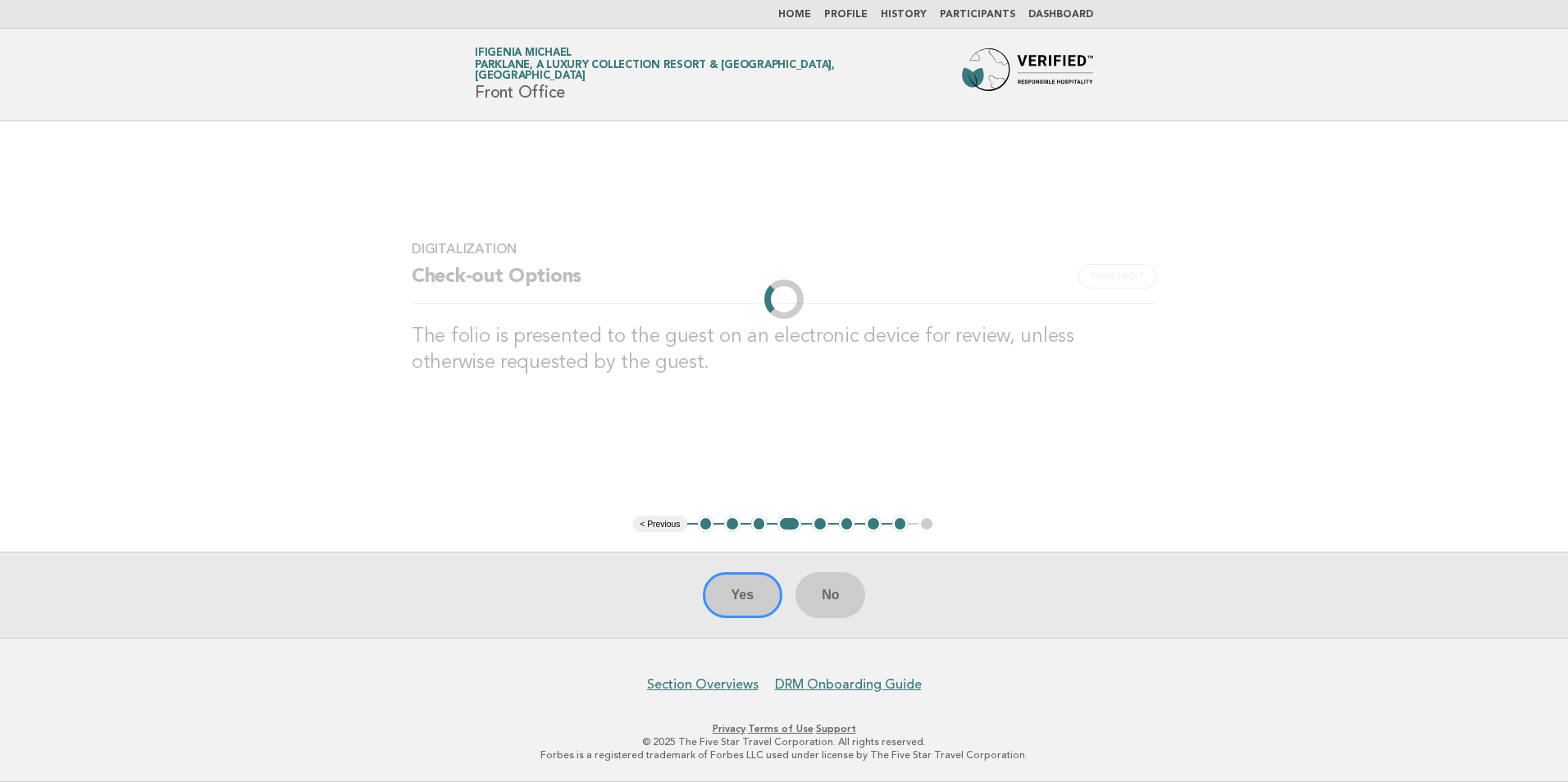
click at [669, 527] on li "< Previous" at bounding box center [660, 523] width 53 height 16
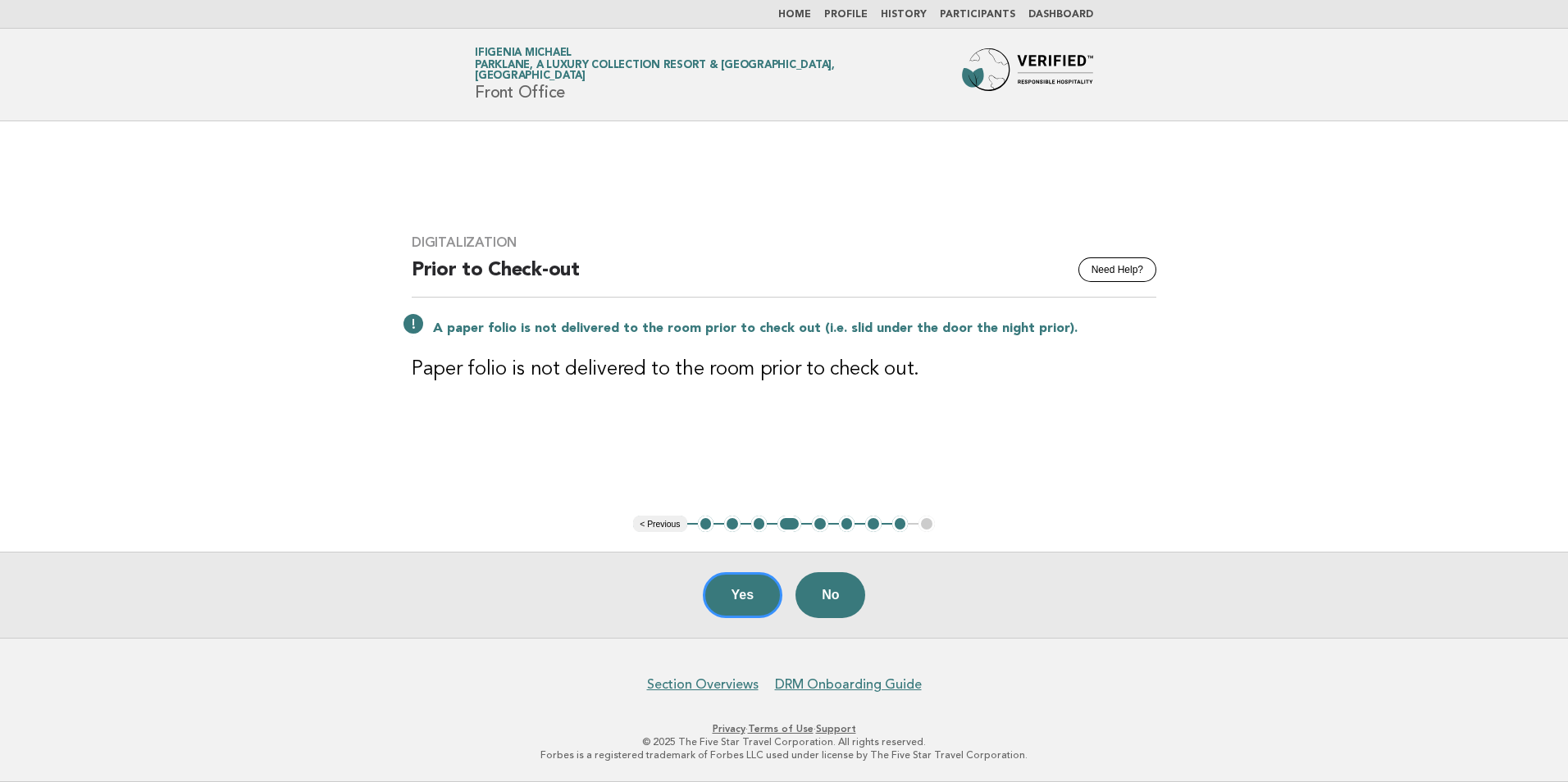
click at [669, 527] on button "< Previous" at bounding box center [660, 523] width 53 height 16
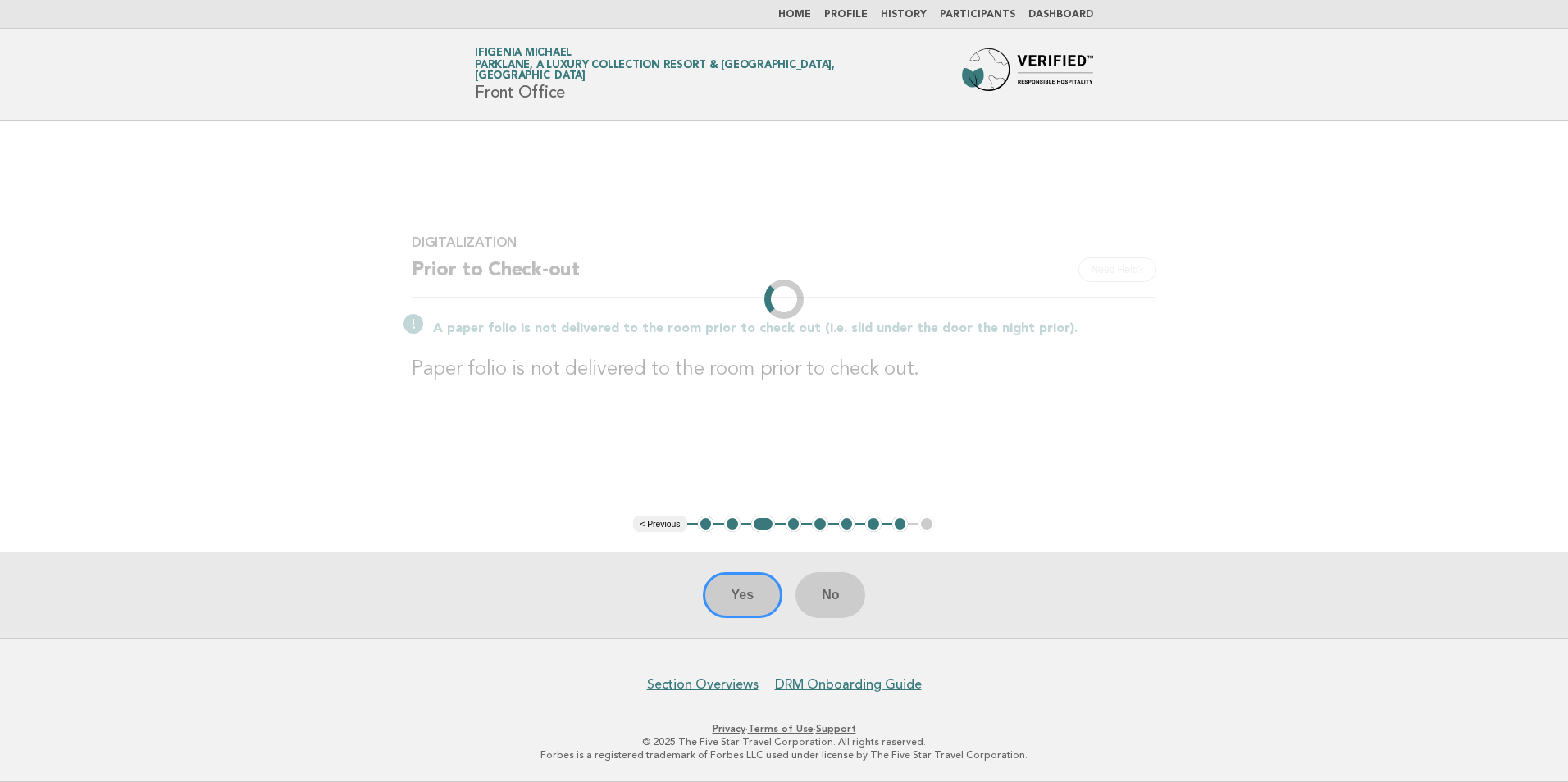
click at [669, 527] on li "< Previous" at bounding box center [660, 523] width 53 height 16
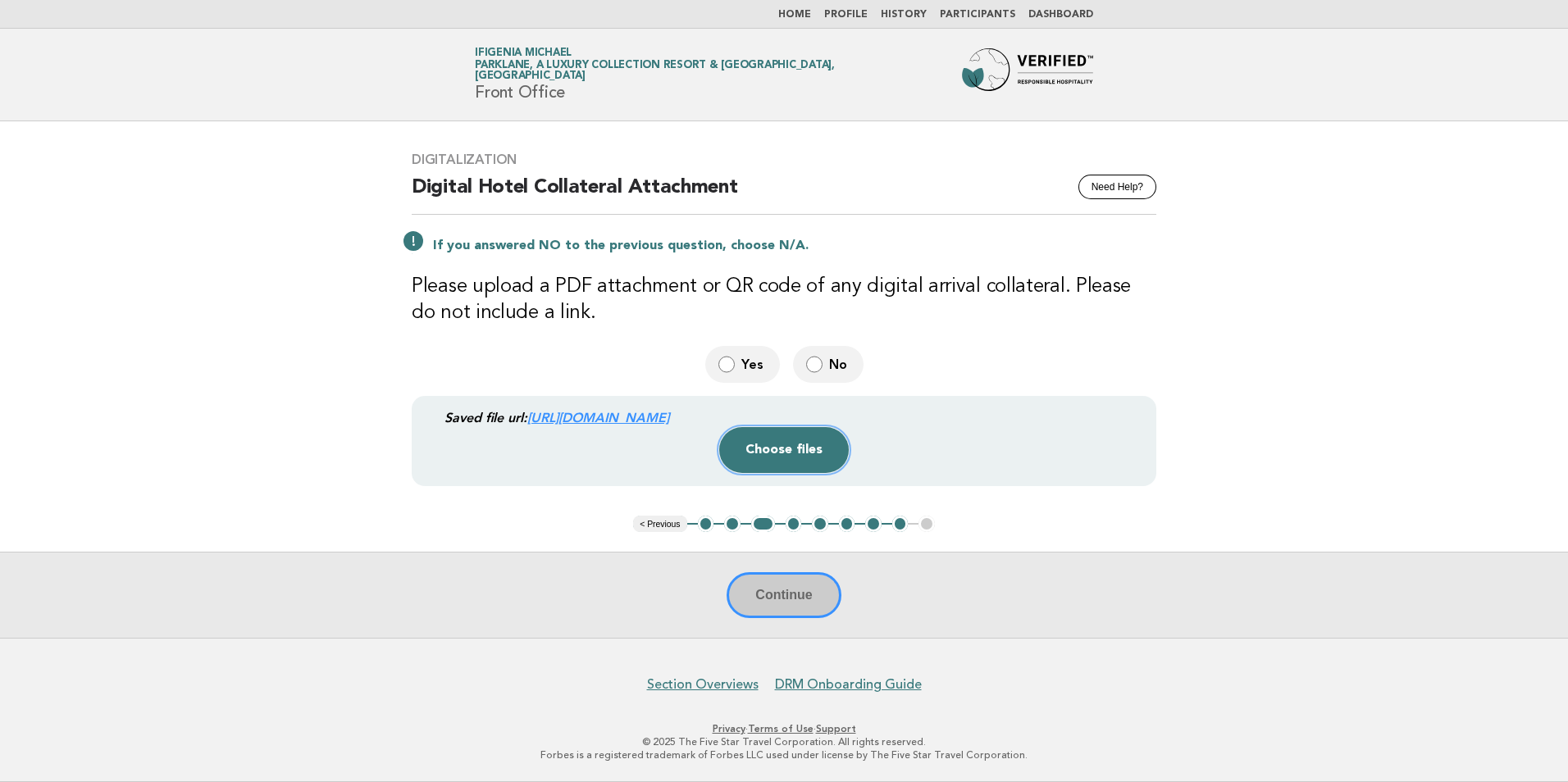
click at [759, 451] on button "Choose files" at bounding box center [784, 450] width 130 height 46
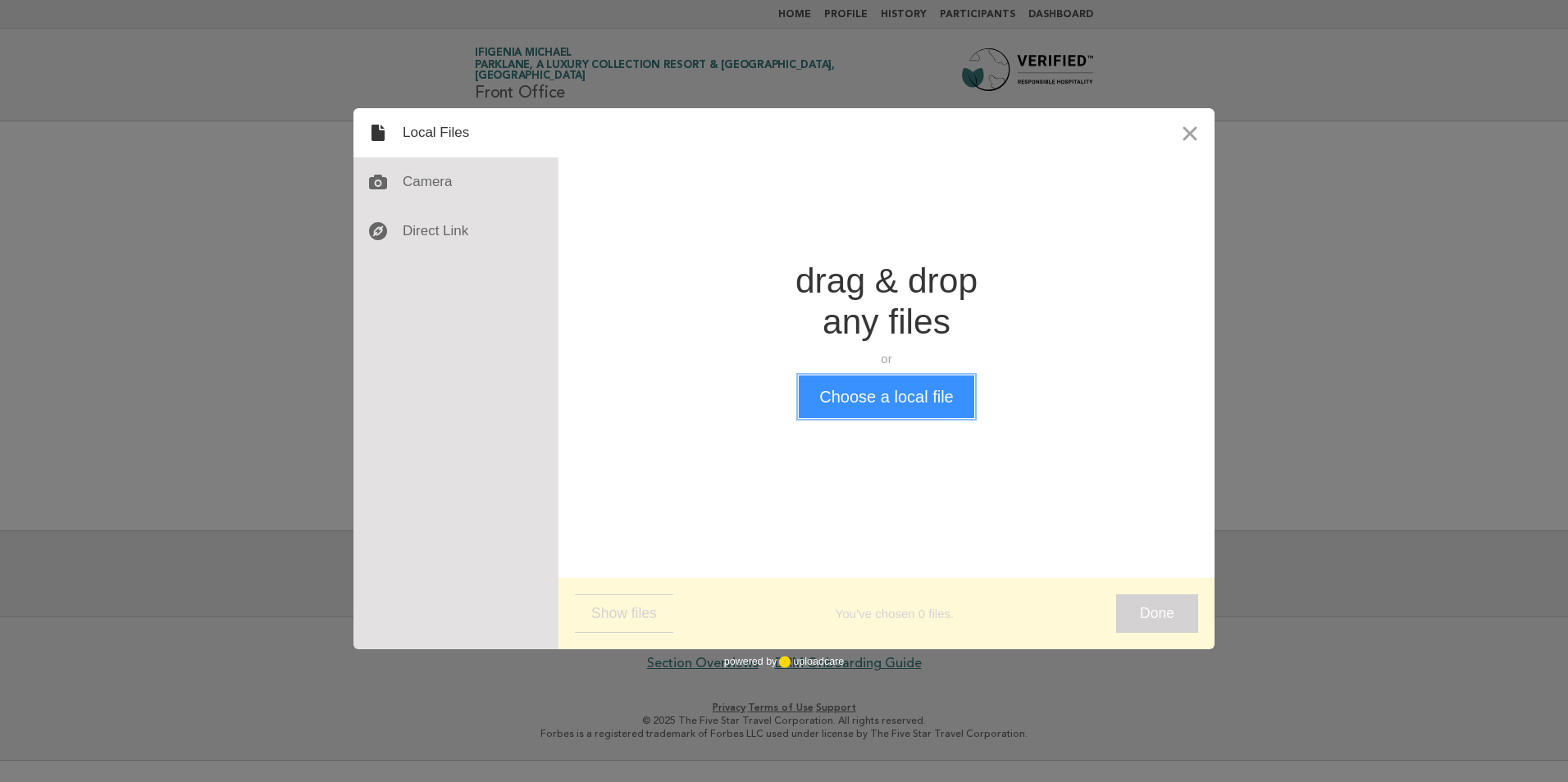
click at [880, 400] on button "Choose a local file" at bounding box center [886, 397] width 175 height 43
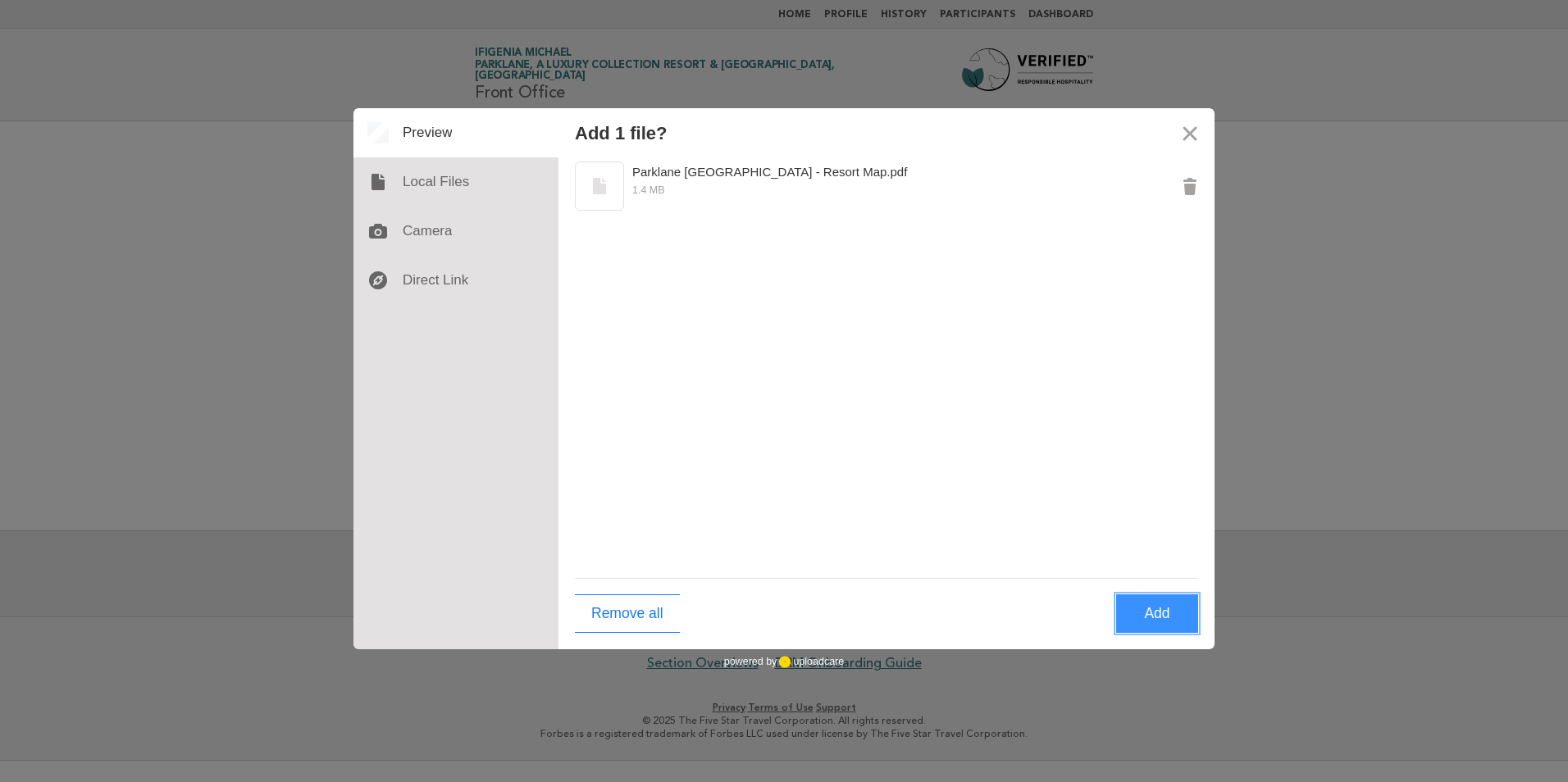
click at [1144, 619] on button "Add" at bounding box center [1157, 613] width 82 height 38
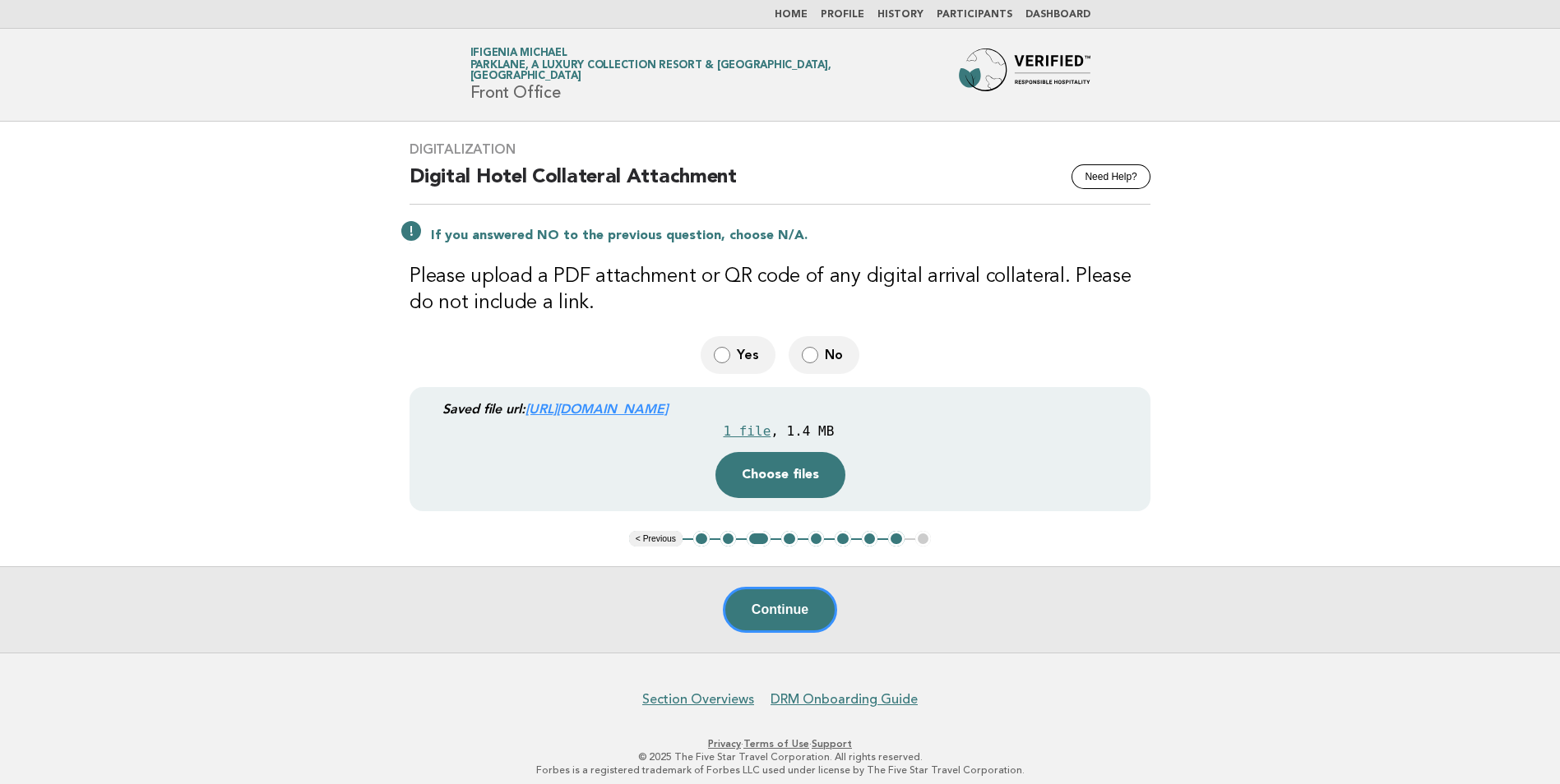
click at [668, 412] on link "https://be0idi9hwh.ucarecd.net/5038c19b-8c63-4c15-b7ad-fc3d00e32847~1/" at bounding box center [597, 409] width 142 height 15
click at [767, 469] on button "Choose files" at bounding box center [781, 475] width 130 height 46
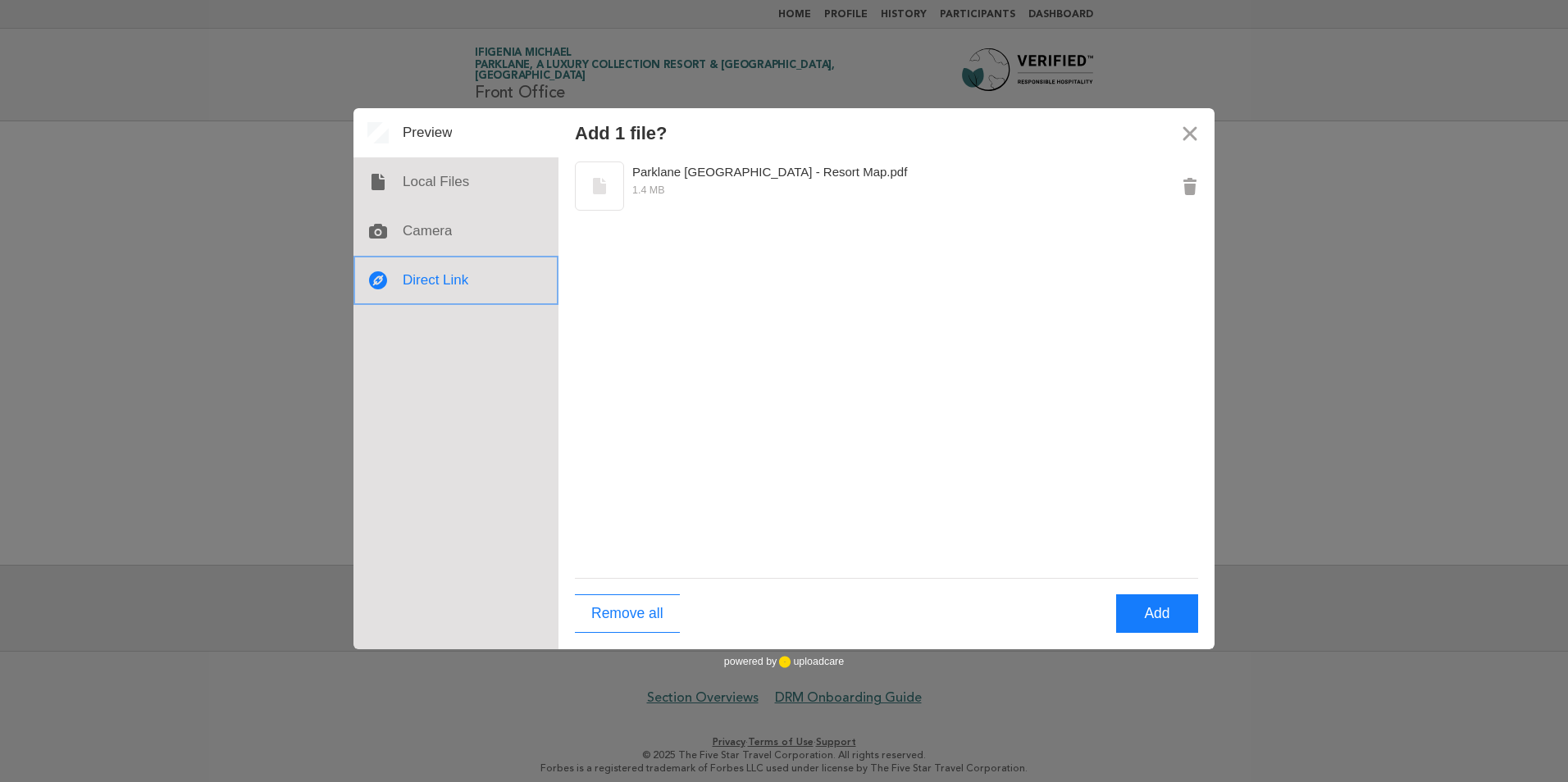
click at [417, 281] on div at bounding box center [456, 281] width 205 height 50
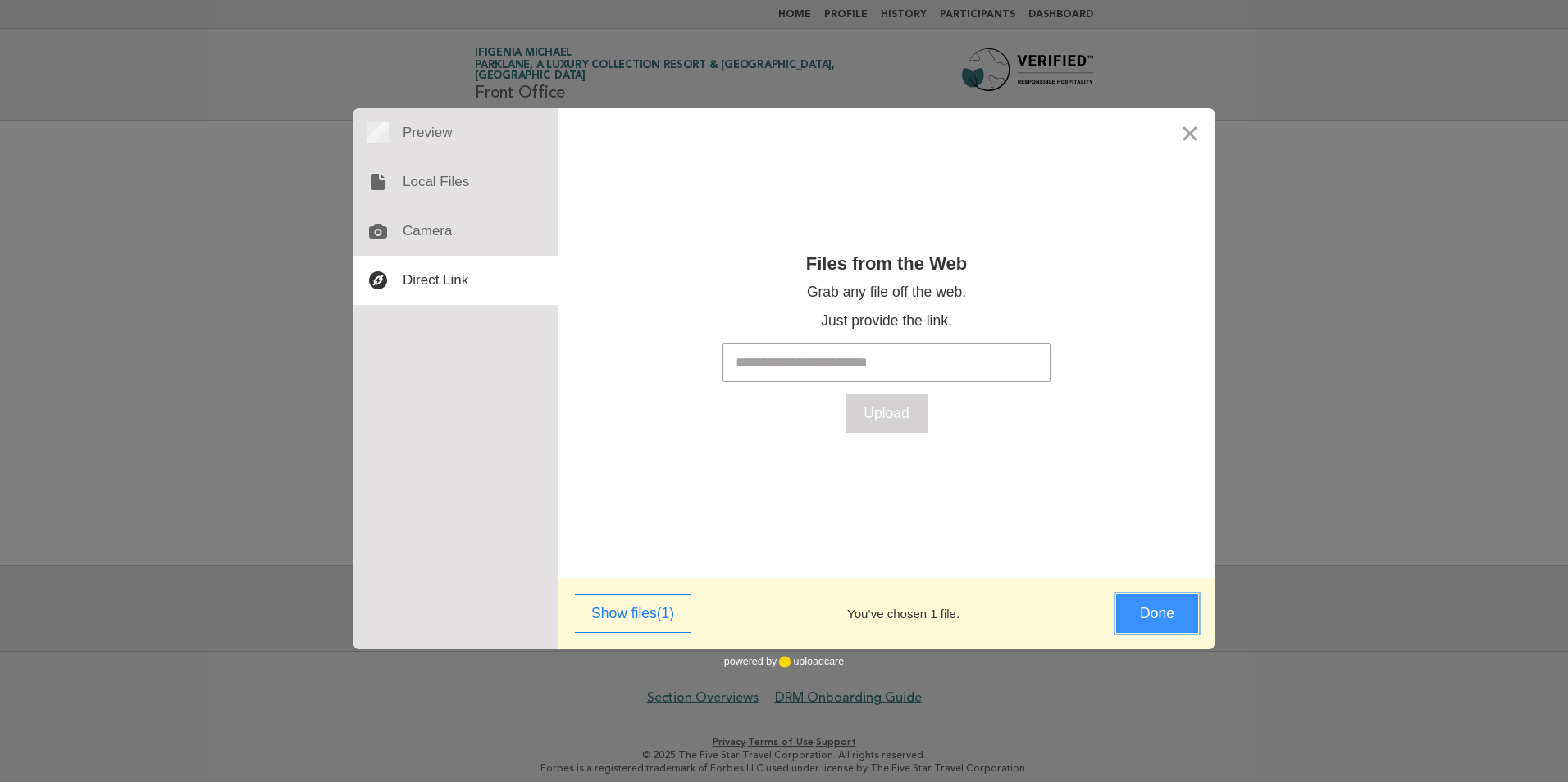
click at [1152, 615] on button "Done" at bounding box center [1157, 613] width 82 height 38
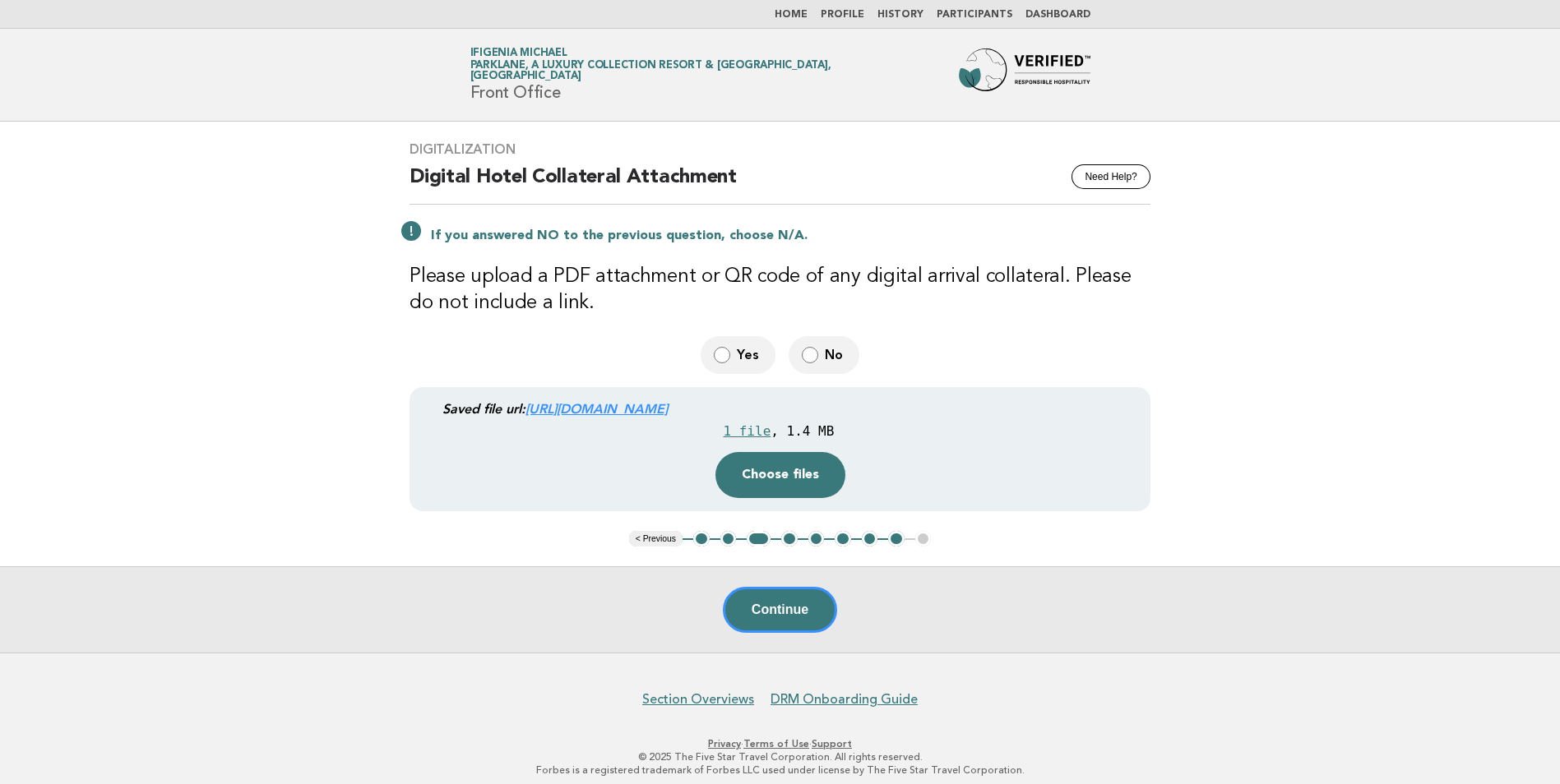
drag, startPoint x: 703, startPoint y: 407, endPoint x: 1287, endPoint y: 327, distance: 589.5
click at [1287, 327] on main "Digitalization Need Help? Digital Hotel Collateral Attachment If you answered N…" at bounding box center [780, 387] width 1560 height 532
click at [774, 612] on button "Continue" at bounding box center [780, 610] width 115 height 46
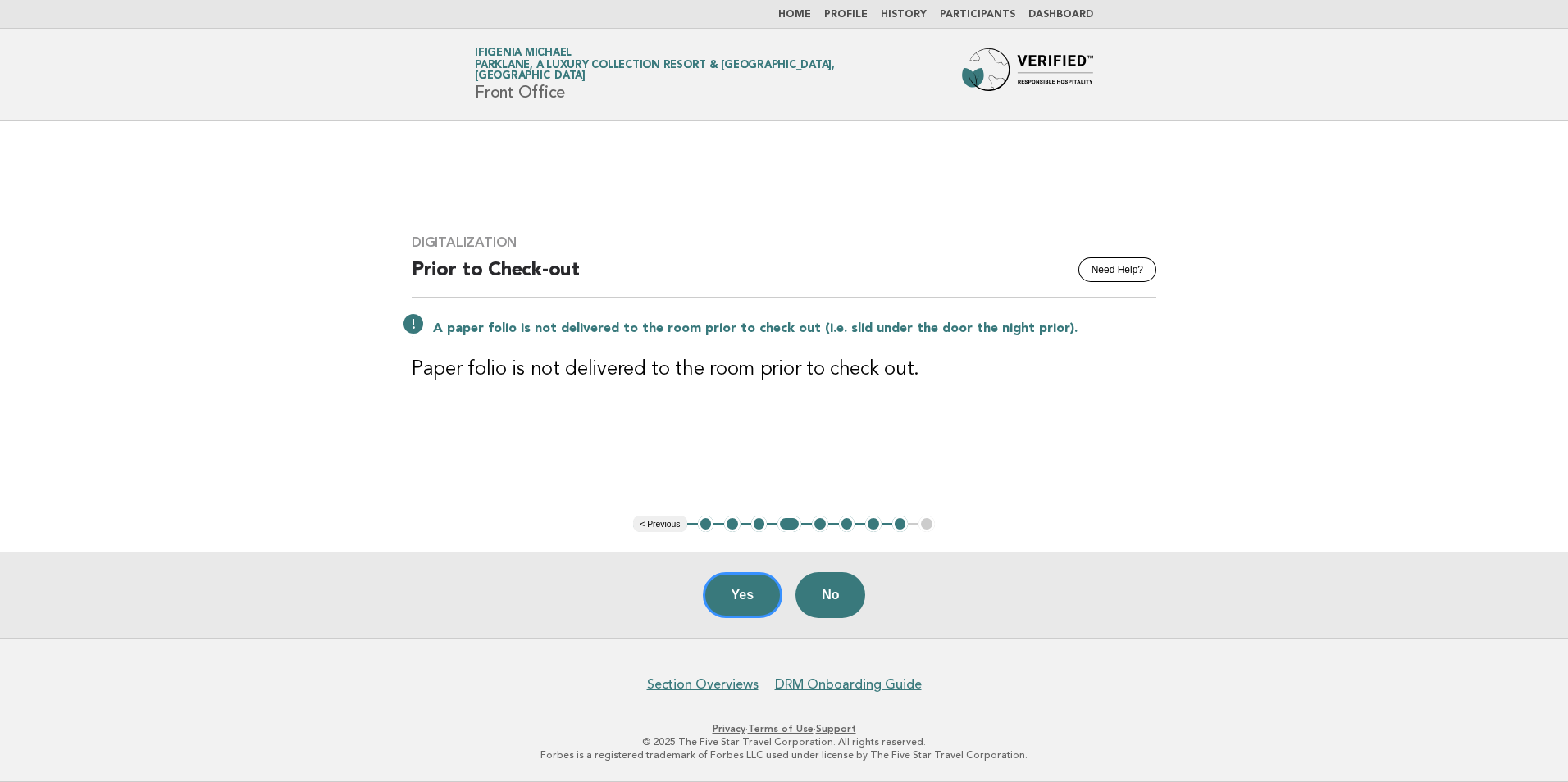
click at [744, 586] on button "Yes" at bounding box center [743, 595] width 80 height 46
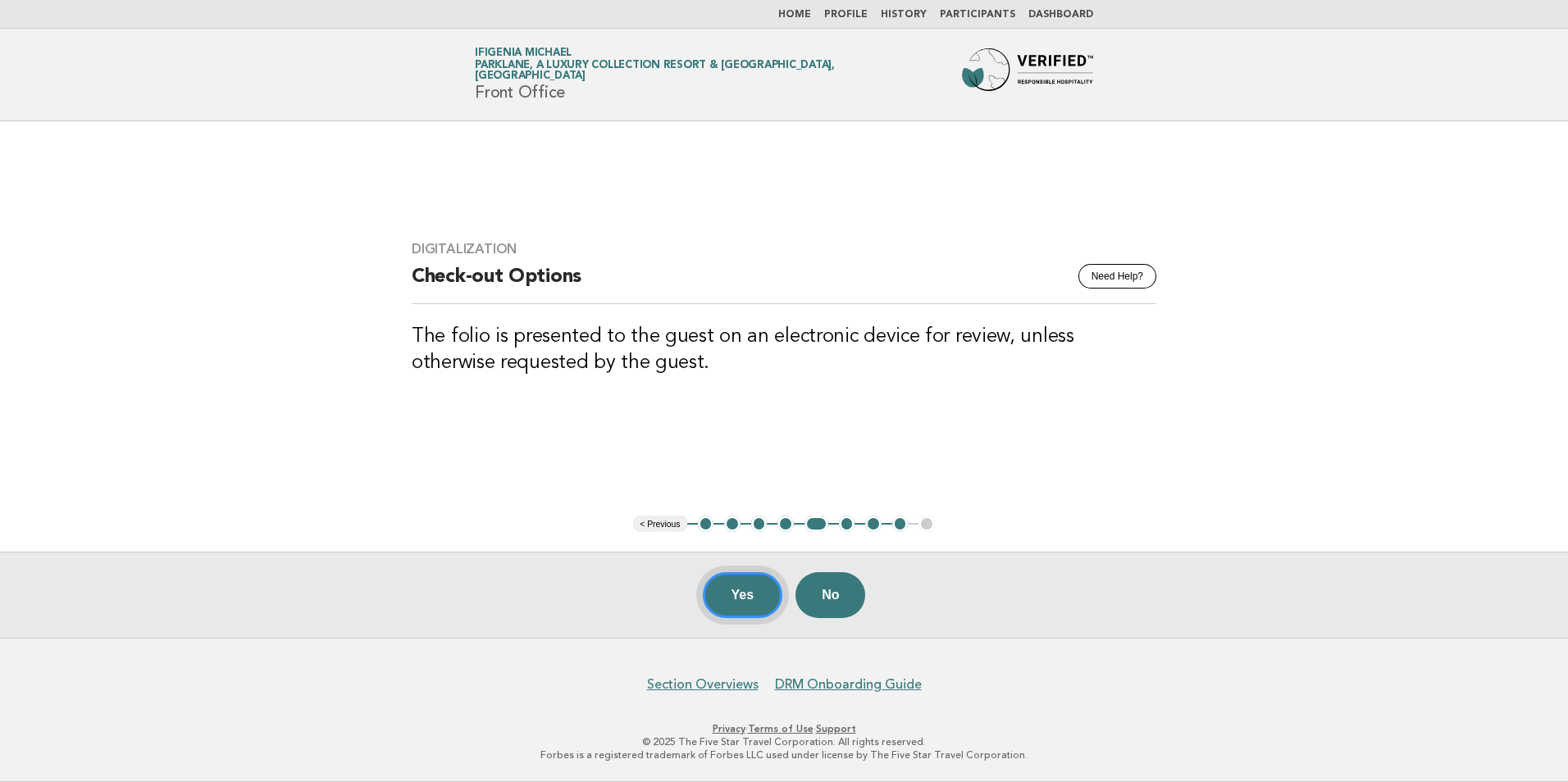
click at [761, 593] on button "Yes" at bounding box center [743, 595] width 80 height 46
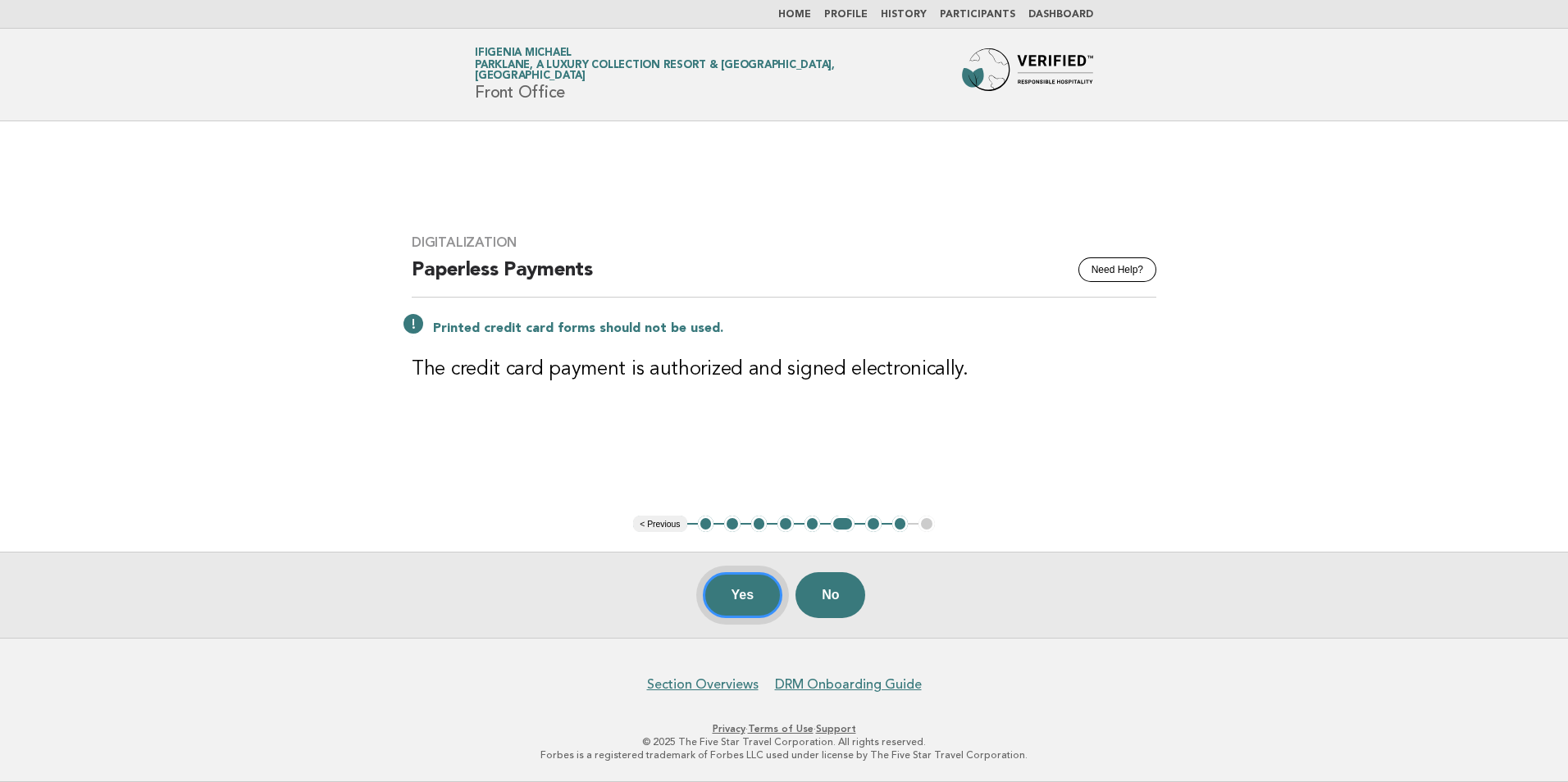
click at [751, 586] on button "Yes" at bounding box center [743, 595] width 80 height 46
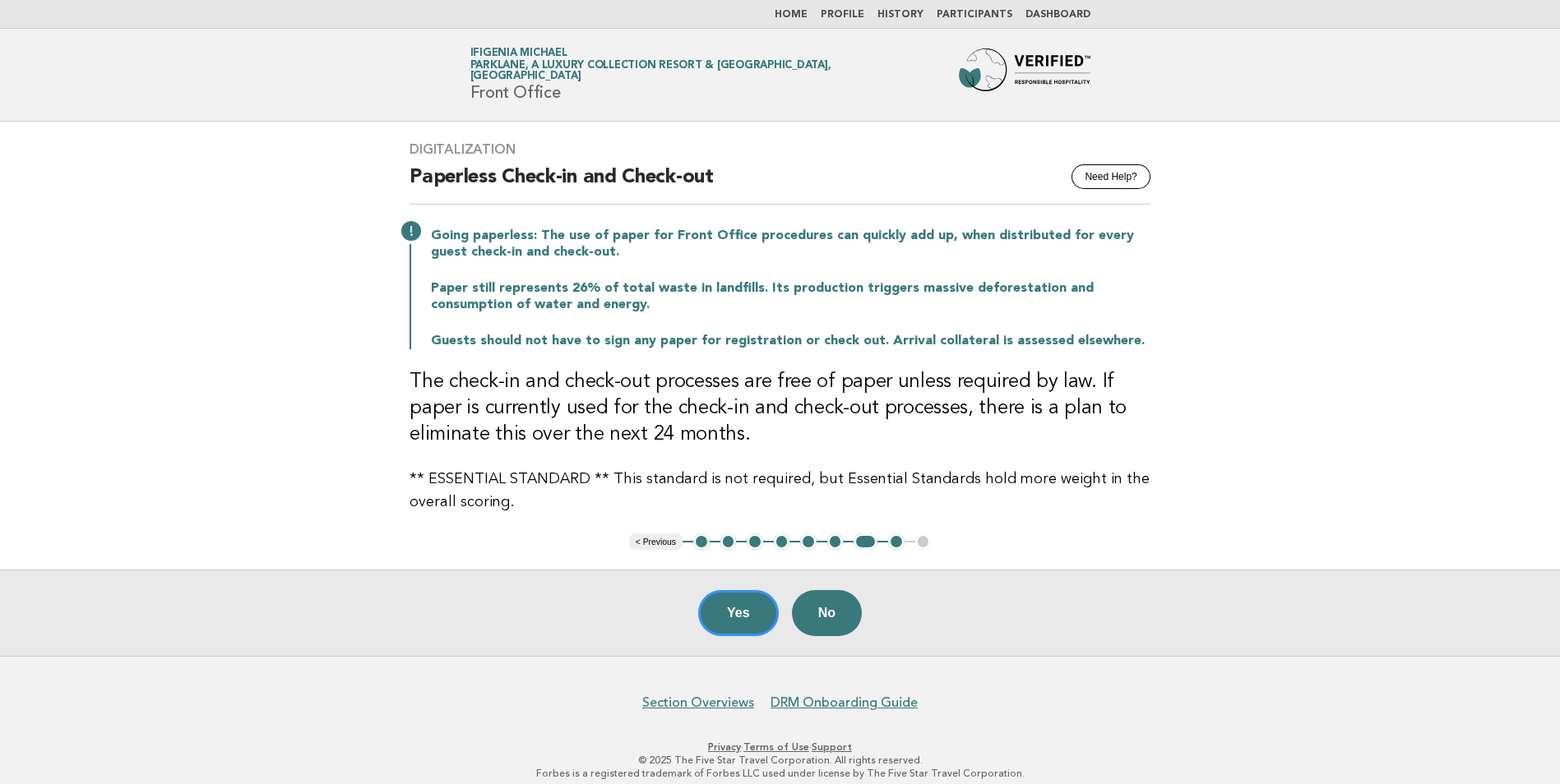
click at [668, 540] on button "< Previous" at bounding box center [656, 541] width 53 height 16
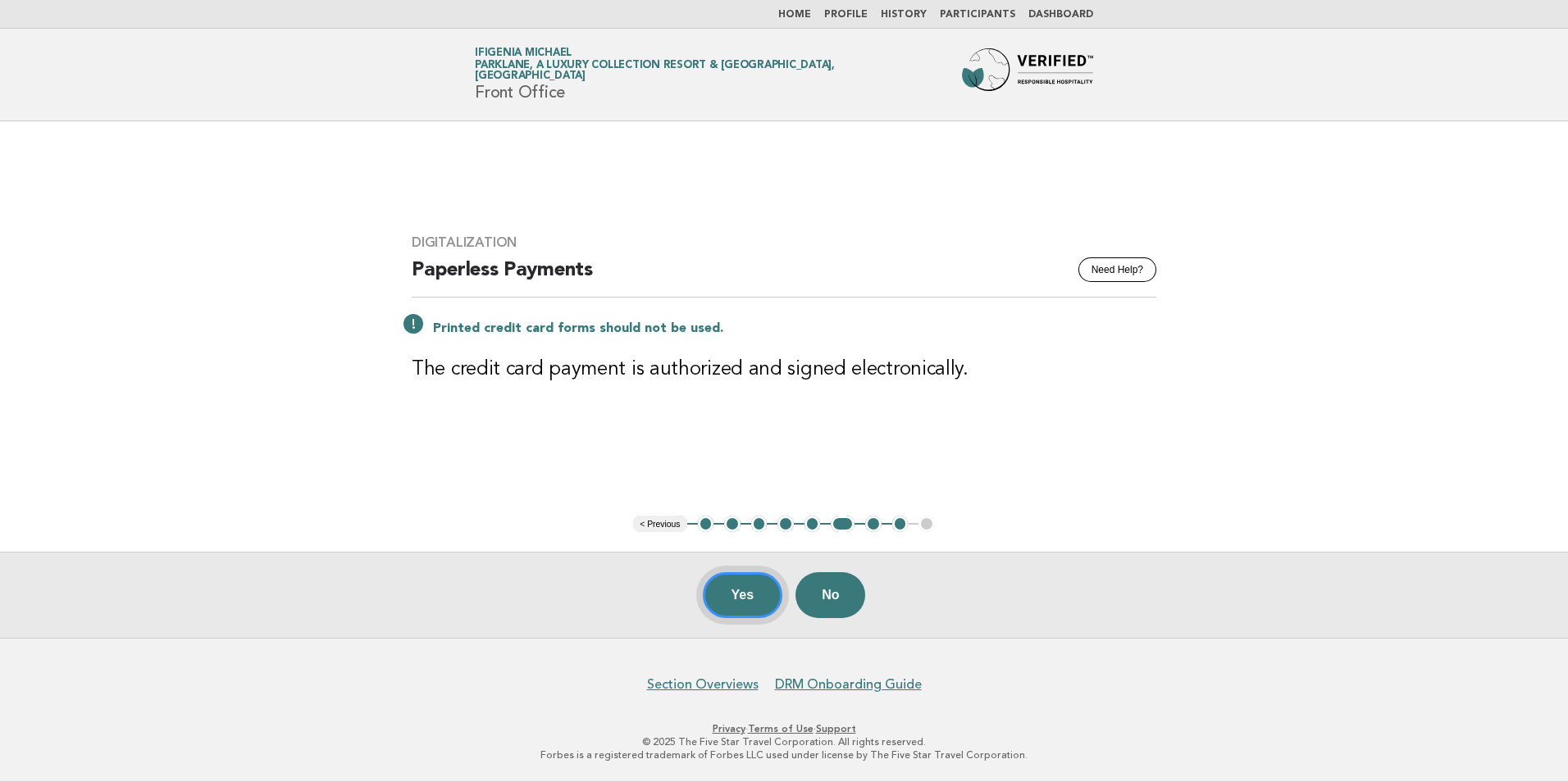
click at [749, 598] on button "Yes" at bounding box center [743, 595] width 80 height 46
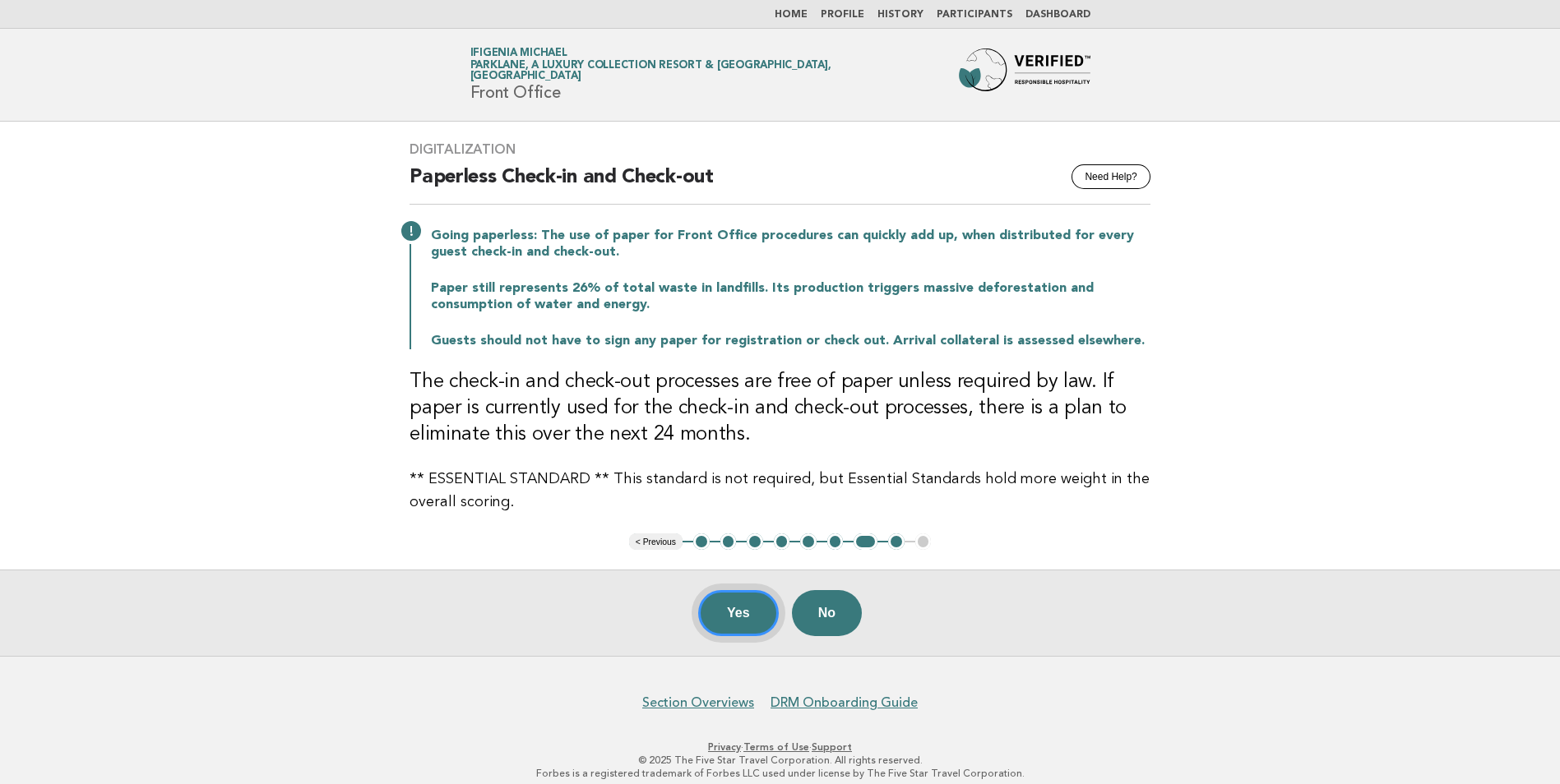
click at [762, 614] on button "Yes" at bounding box center [739, 614] width 80 height 46
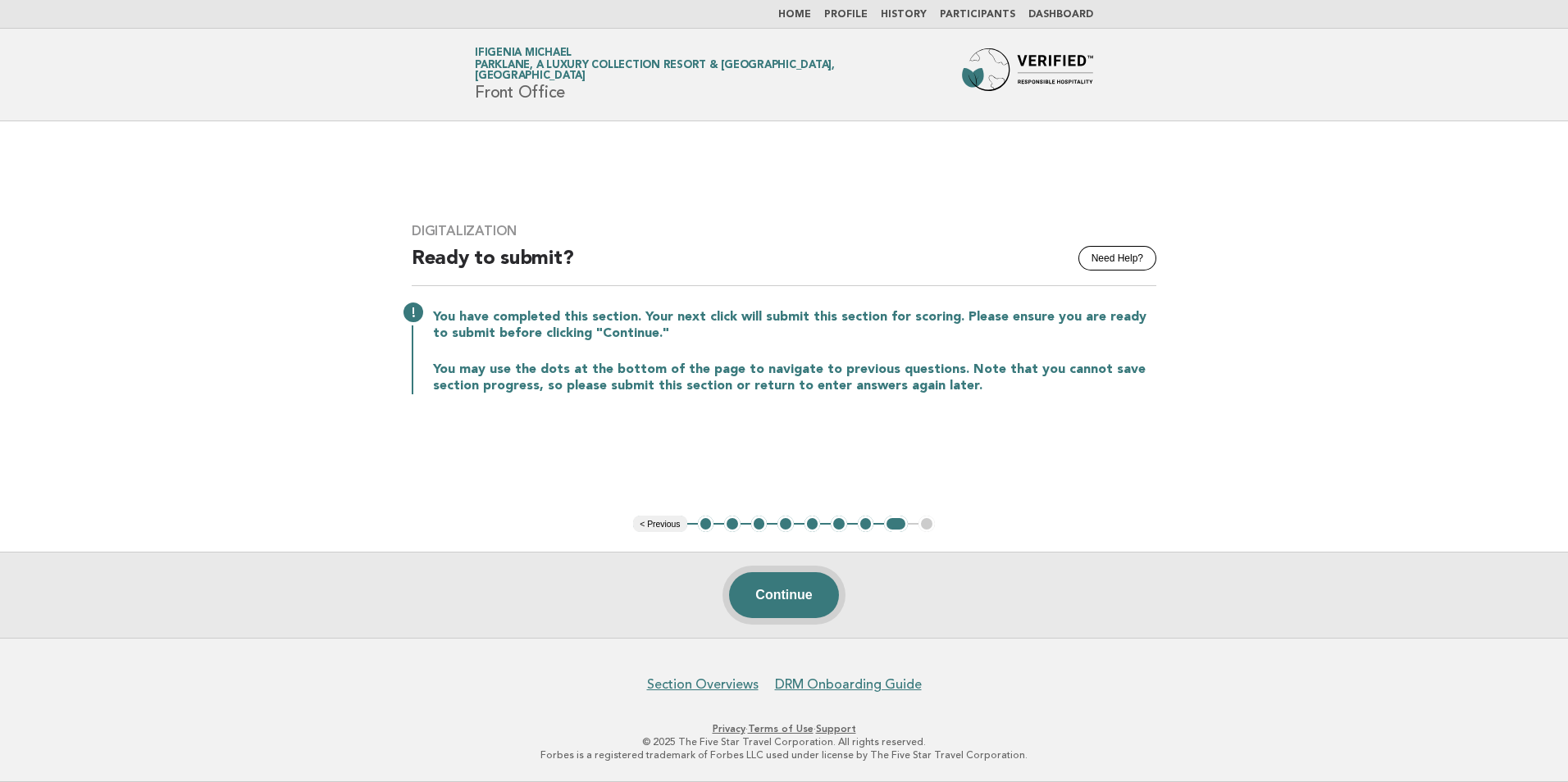
click at [818, 593] on button "Continue" at bounding box center [784, 595] width 109 height 46
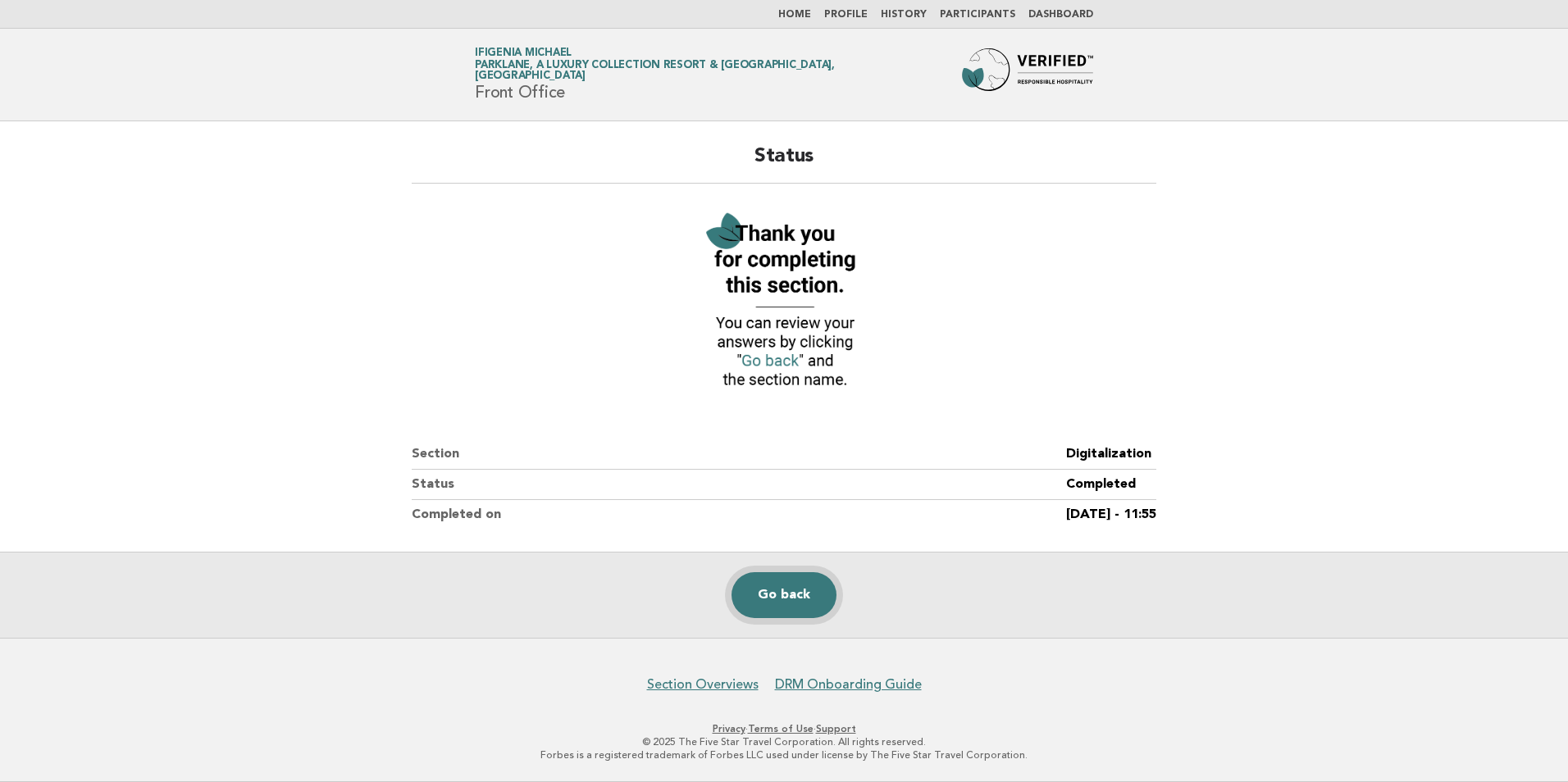
click at [774, 592] on link "Go back" at bounding box center [784, 595] width 105 height 46
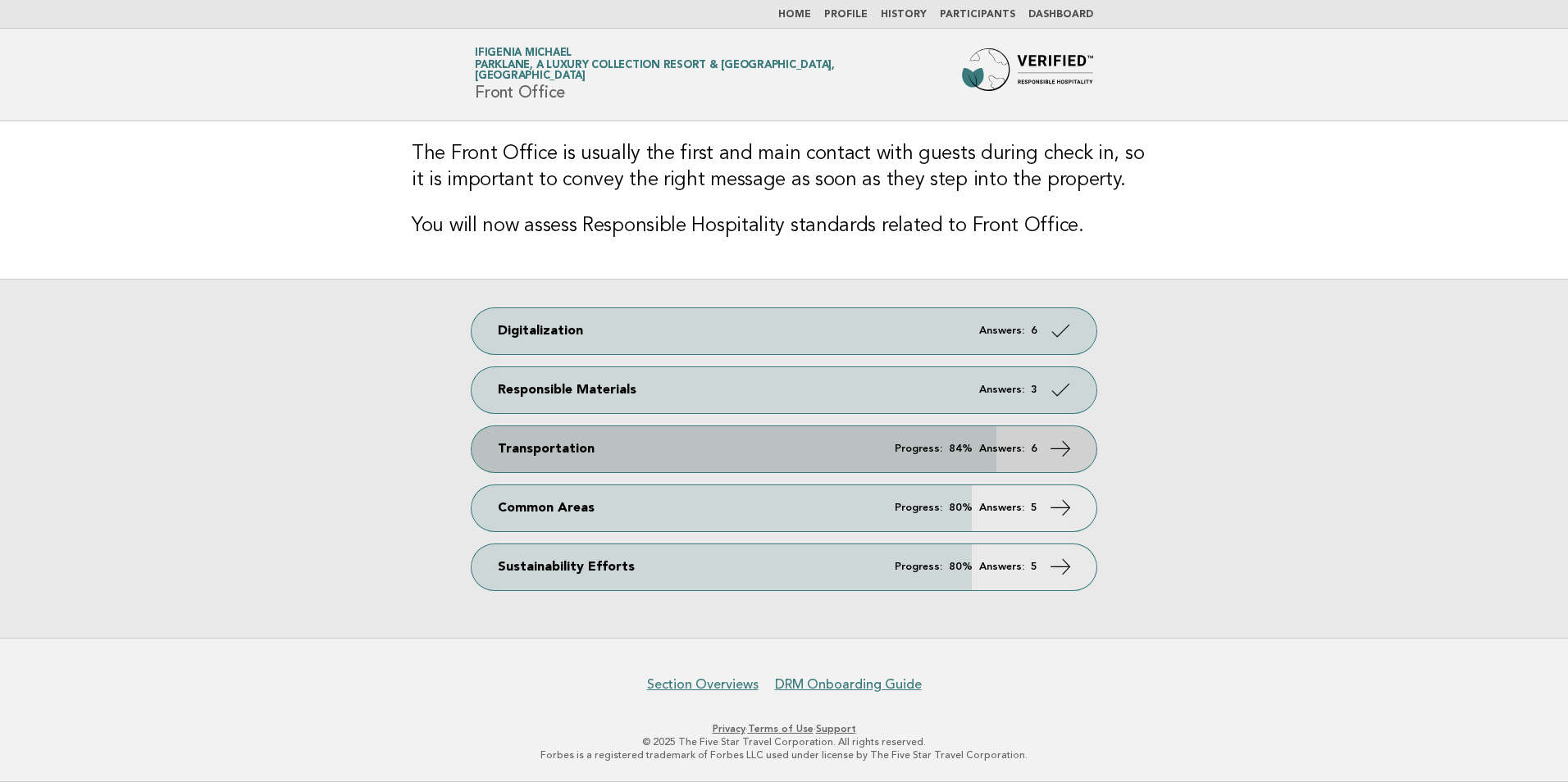
click at [982, 446] on em "Answers:" at bounding box center [1001, 449] width 45 height 10
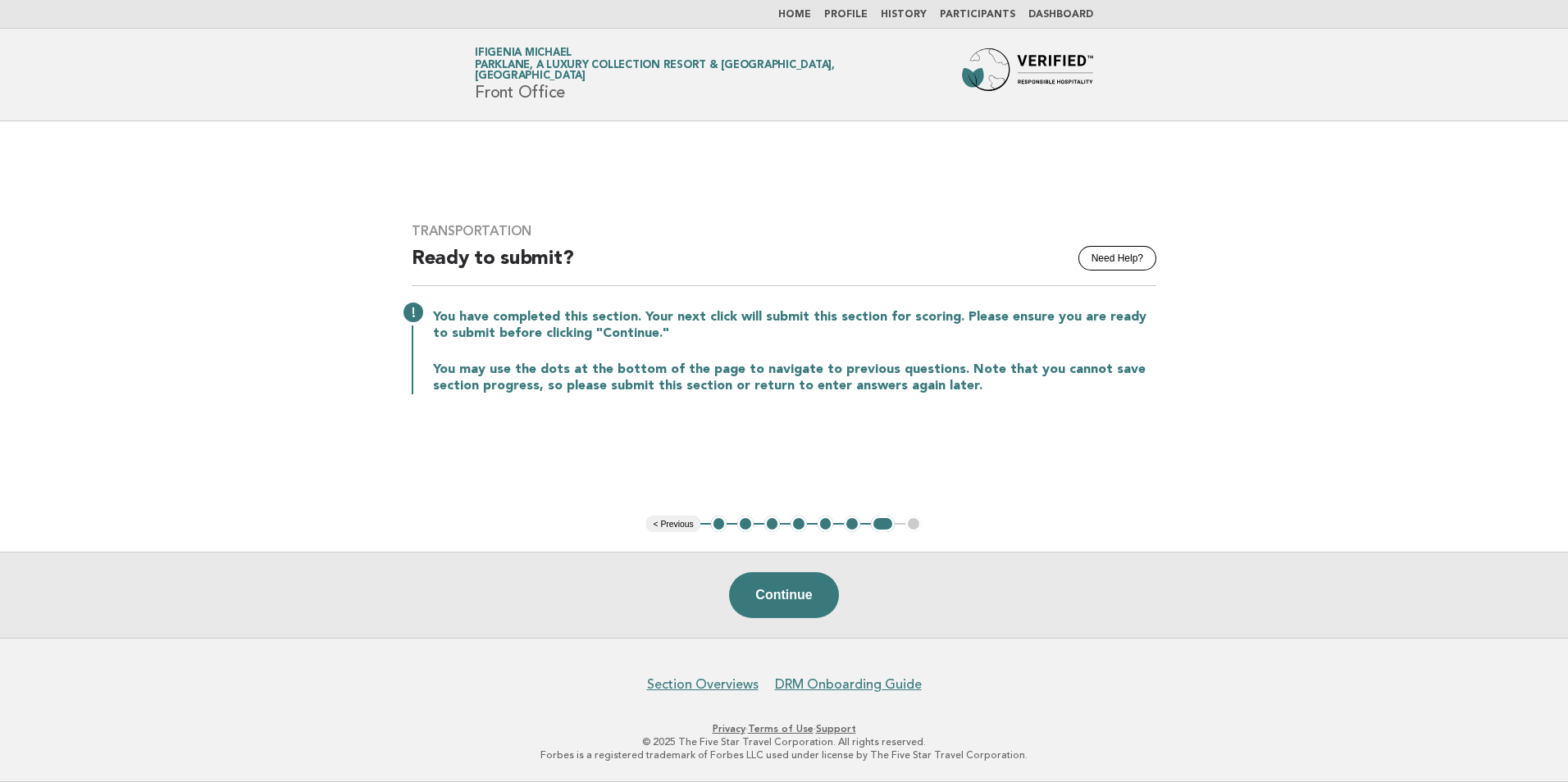
click at [662, 527] on button "< Previous" at bounding box center [673, 523] width 53 height 16
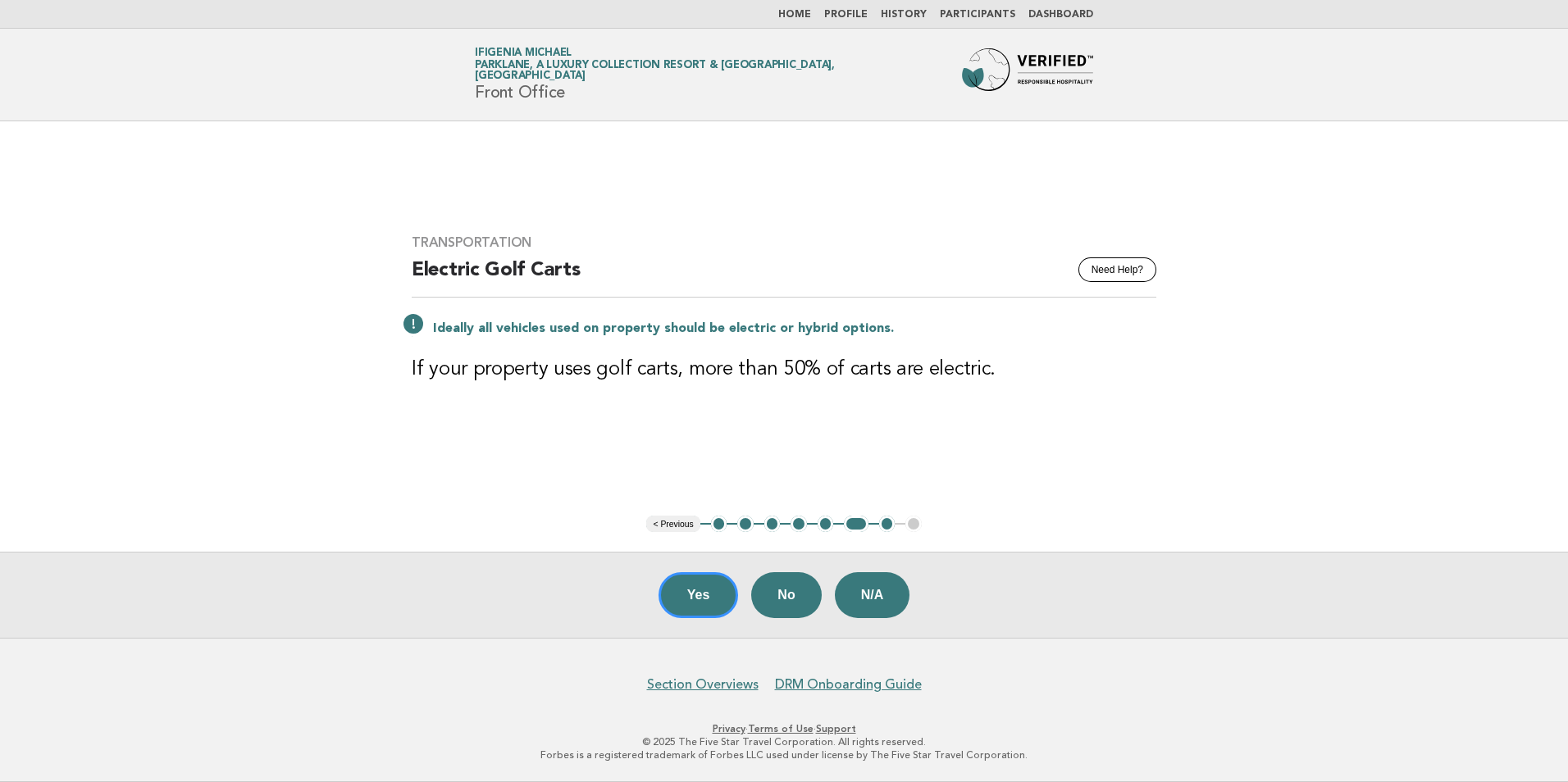
click at [667, 523] on button "< Previous" at bounding box center [673, 523] width 53 height 16
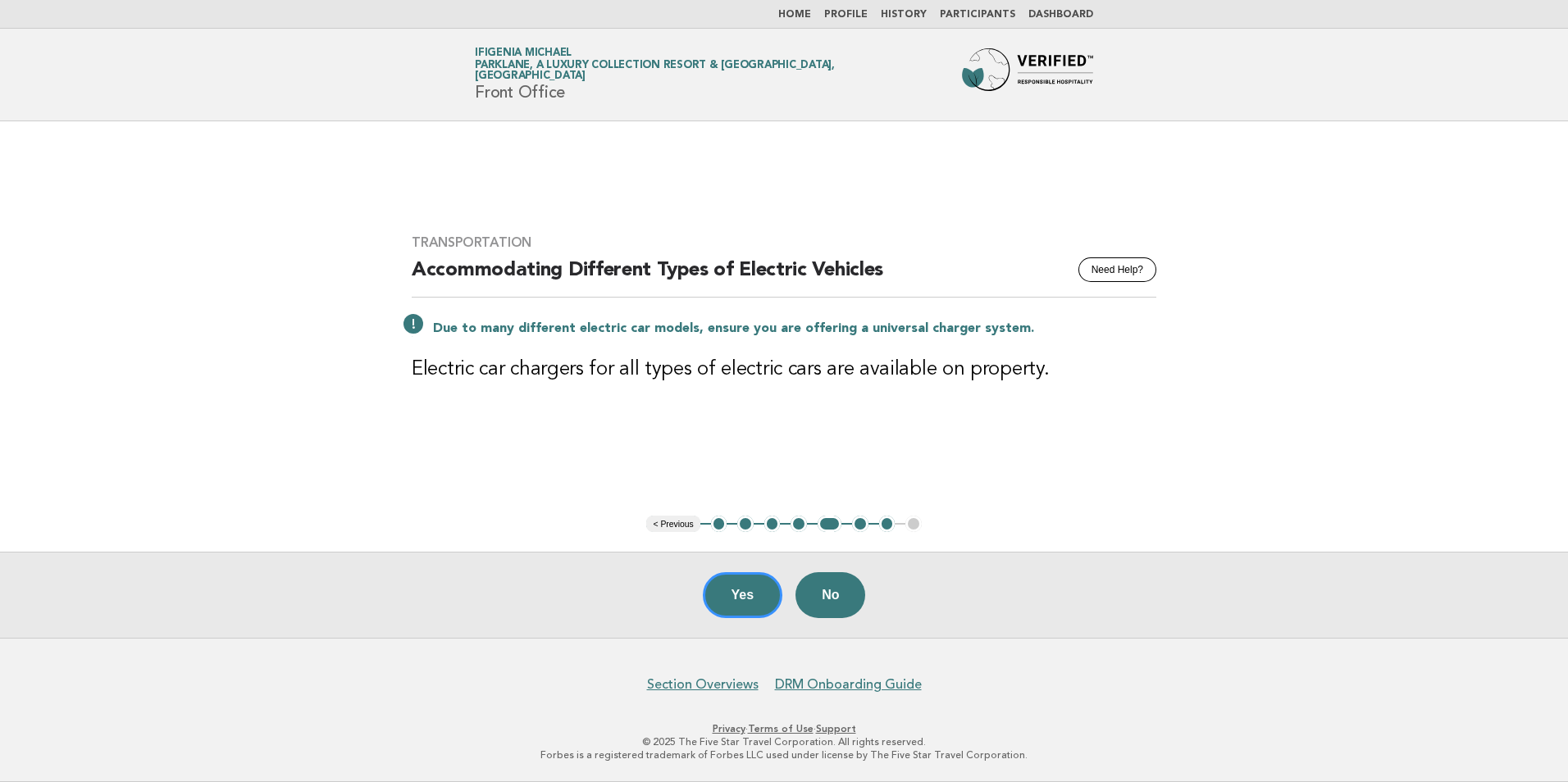
click at [667, 523] on button "< Previous" at bounding box center [673, 523] width 53 height 16
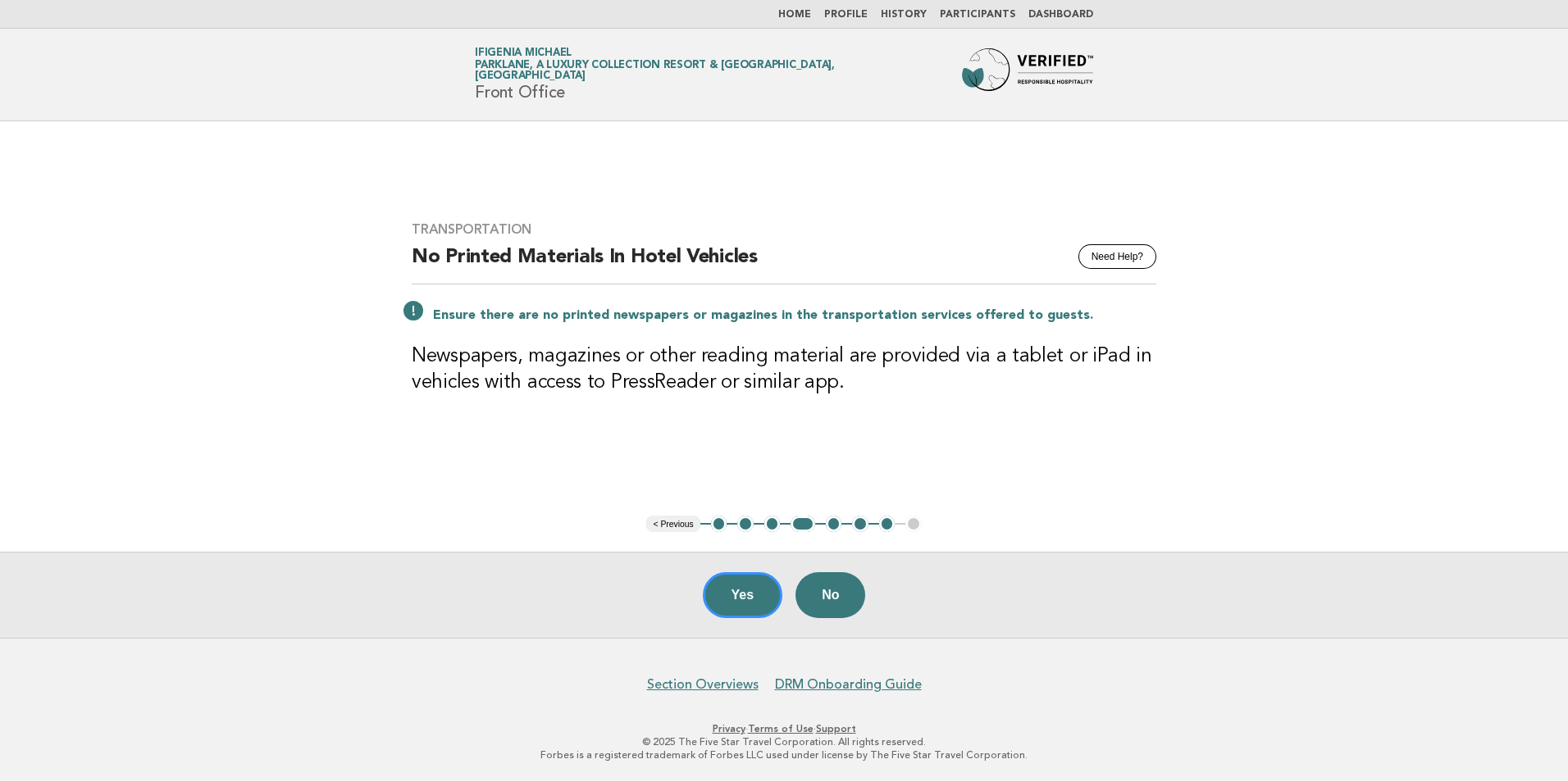
click at [667, 523] on button "< Previous" at bounding box center [673, 523] width 53 height 16
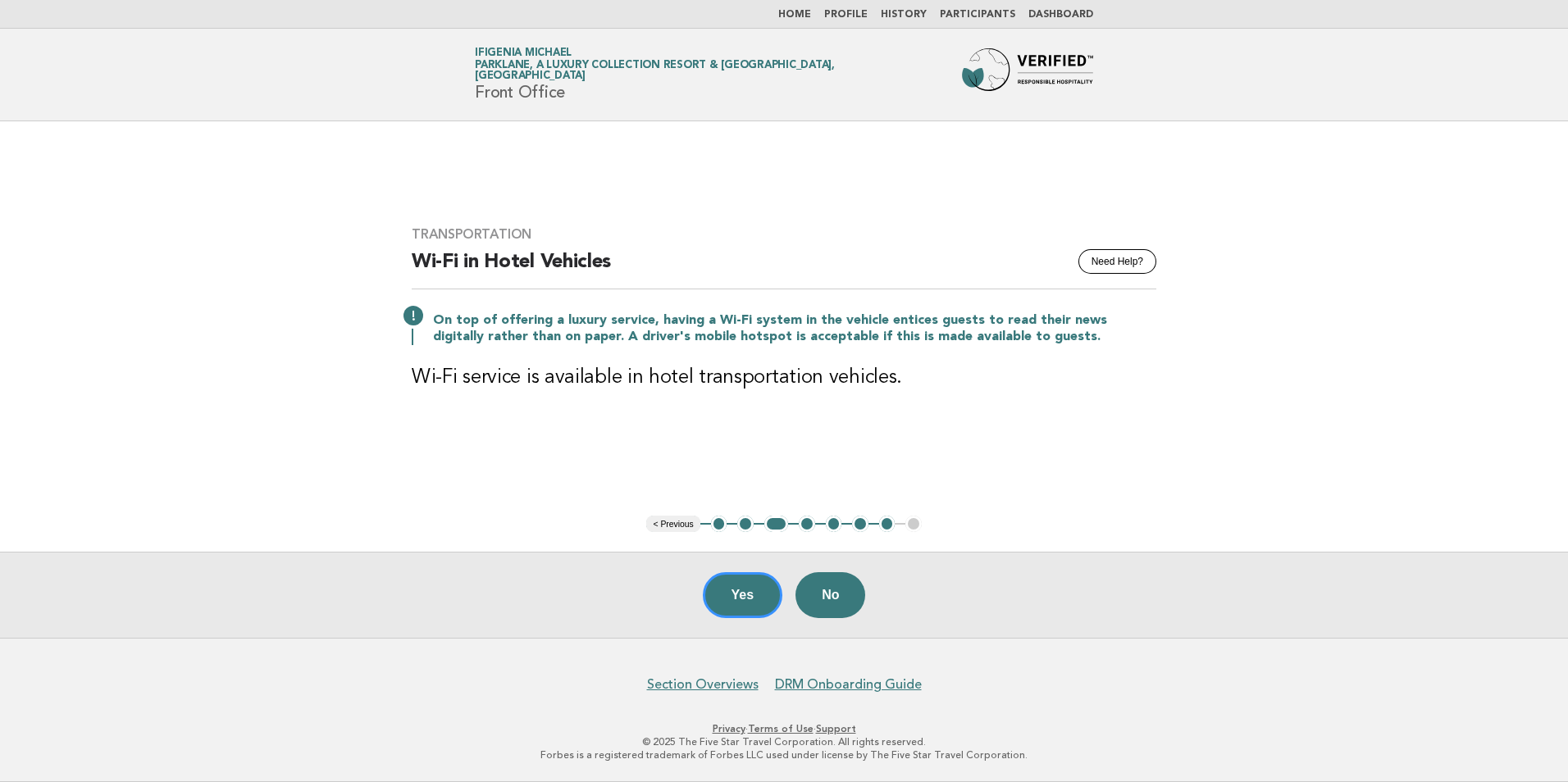
click at [667, 523] on button "< Previous" at bounding box center [673, 523] width 53 height 16
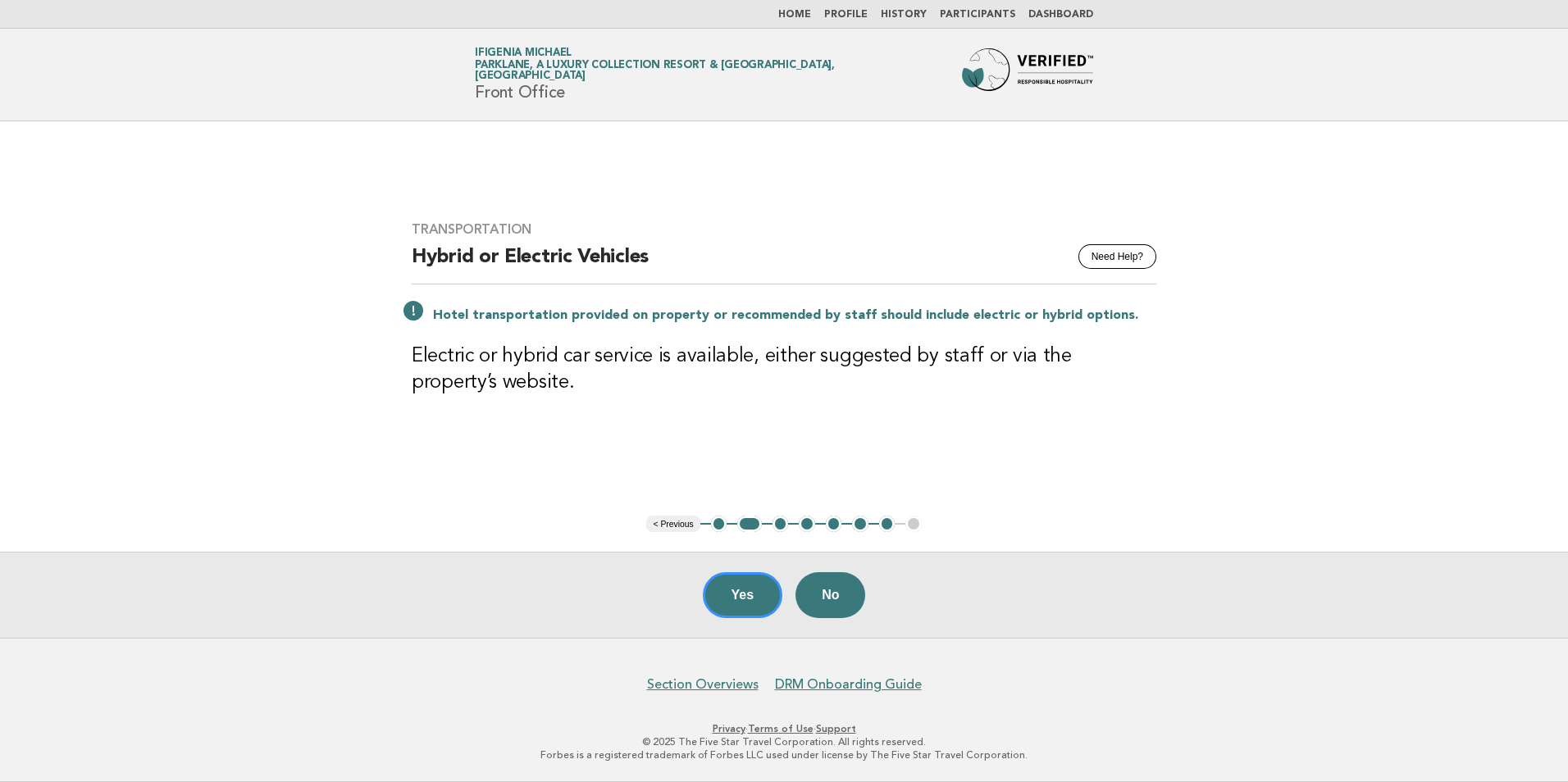
click at [667, 523] on button "< Previous" at bounding box center [673, 523] width 53 height 16
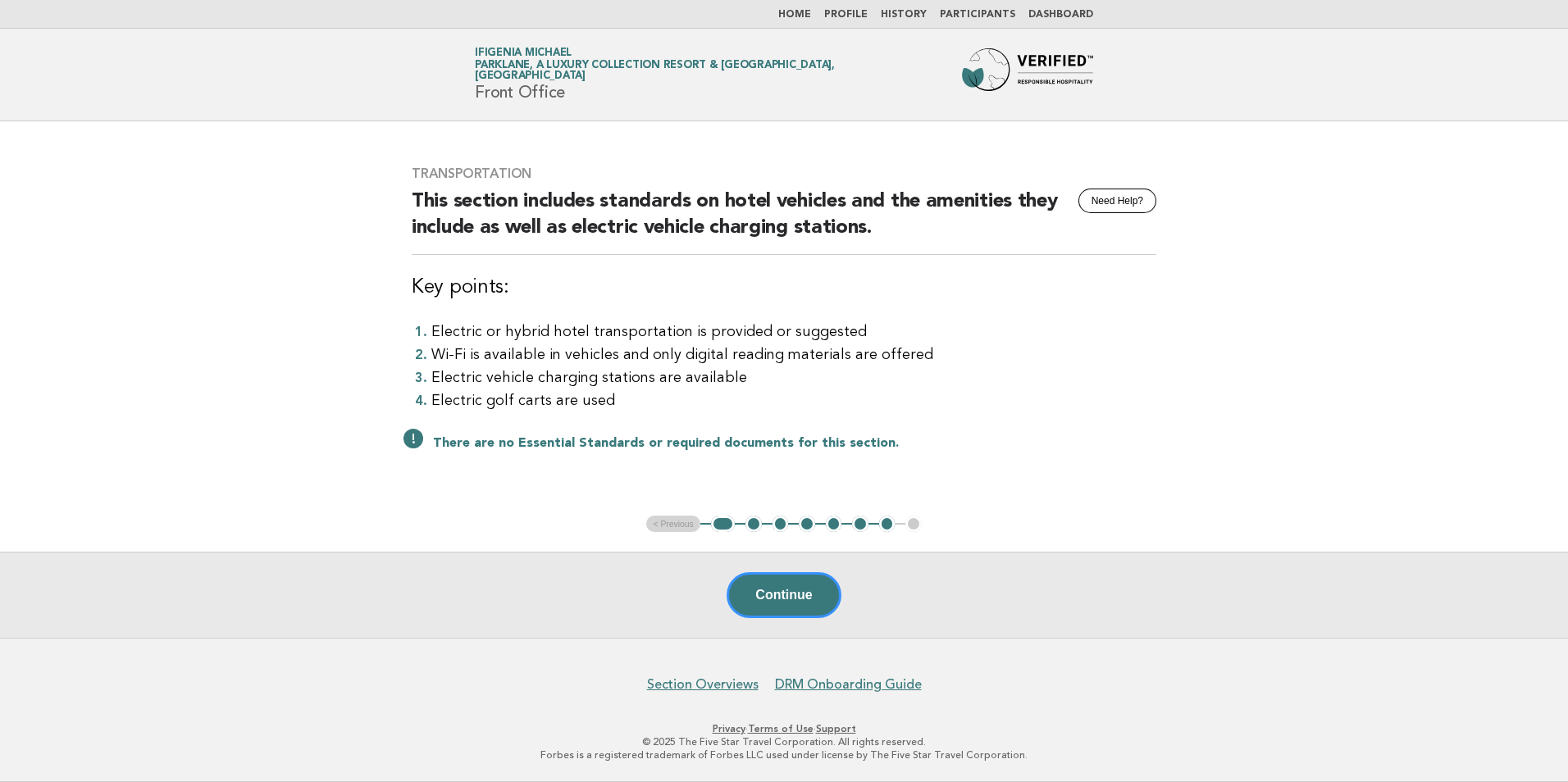
click at [667, 523] on ul "< Previous 1 2 3 4 5 6 7 8" at bounding box center [784, 523] width 275 height 16
click at [771, 600] on button "Continue" at bounding box center [784, 595] width 114 height 46
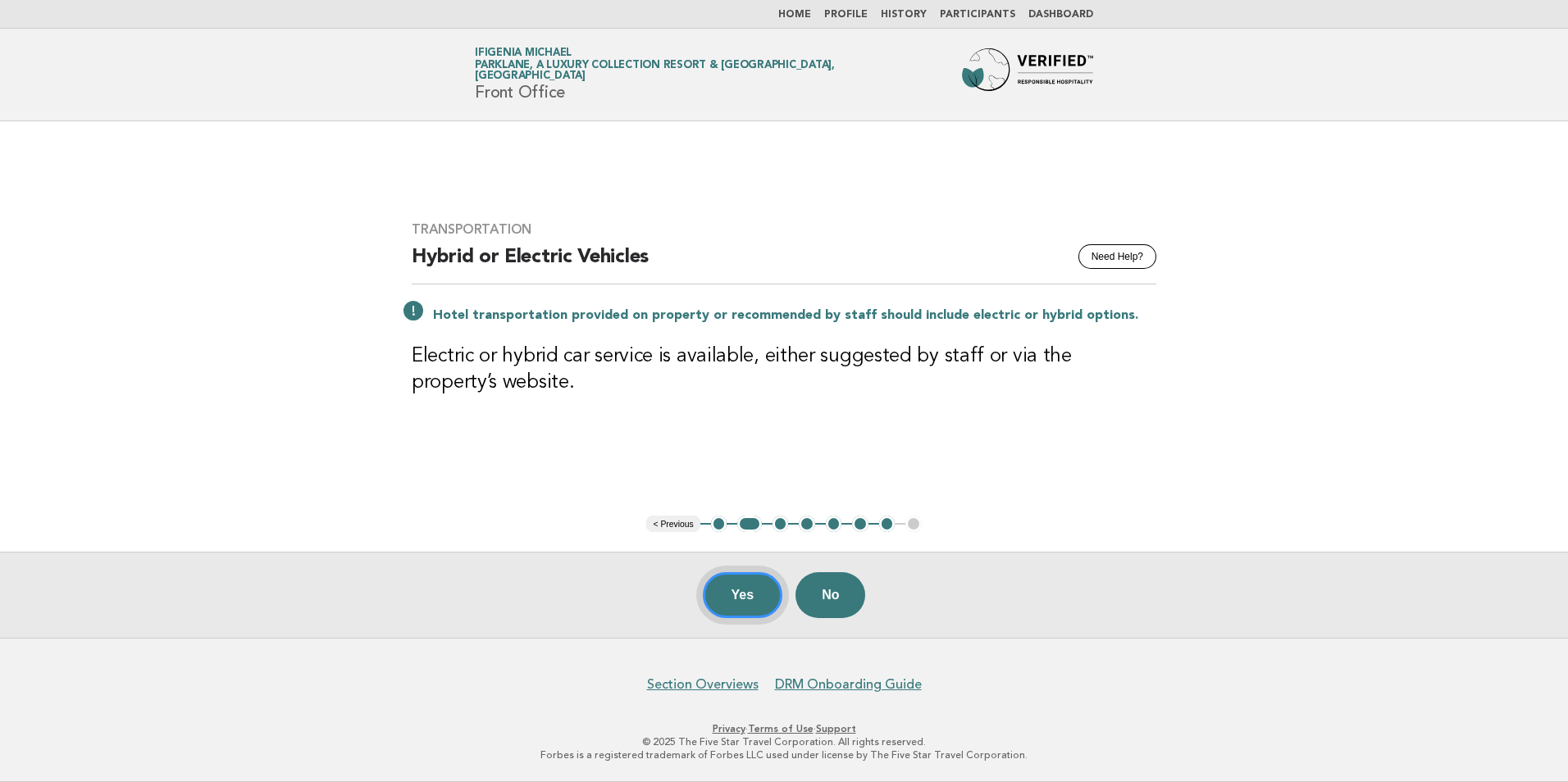
click at [730, 592] on button "Yes" at bounding box center [743, 595] width 80 height 46
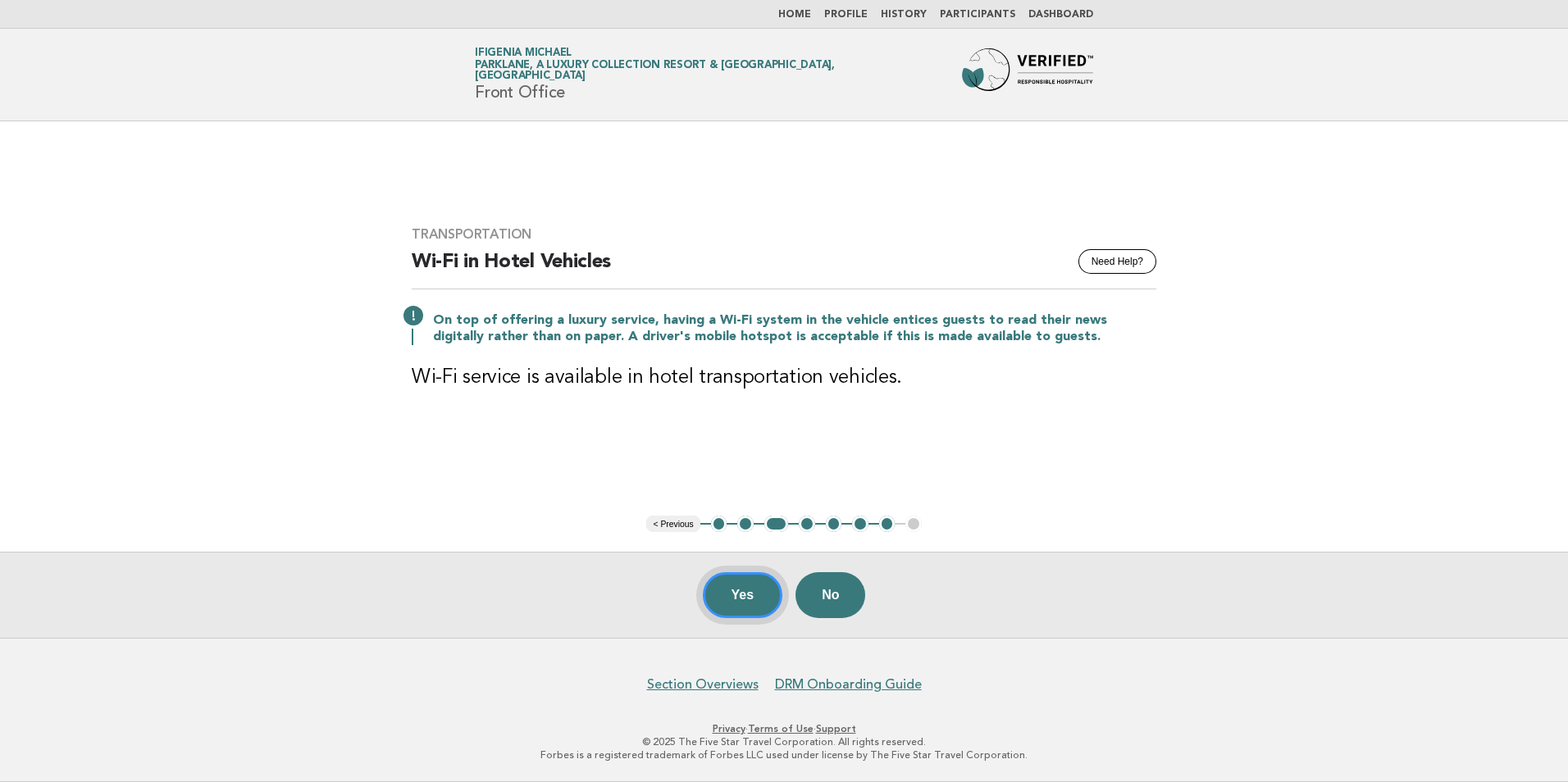
click at [737, 594] on button "Yes" at bounding box center [743, 595] width 80 height 46
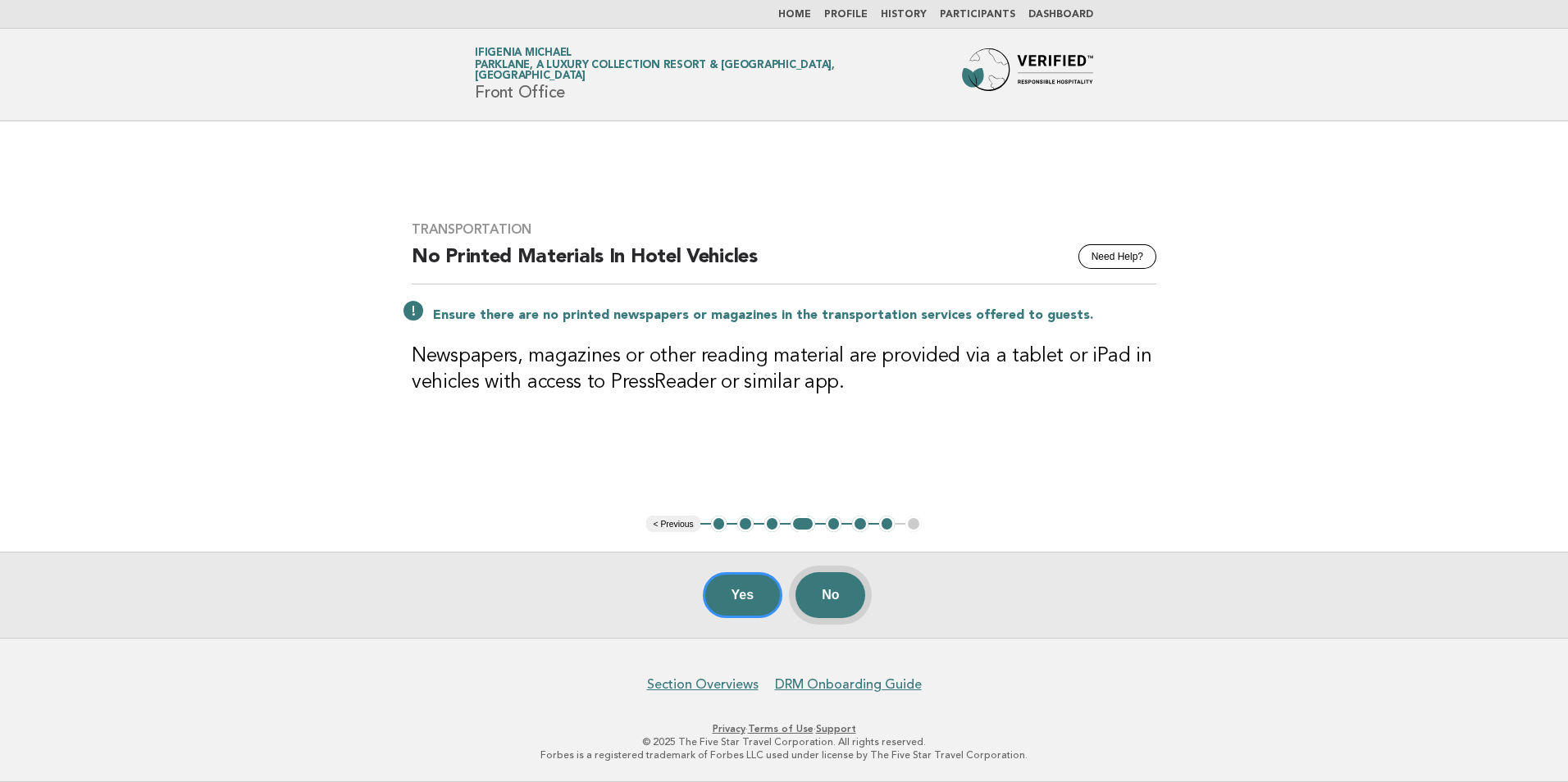
click at [845, 598] on button "No" at bounding box center [831, 595] width 70 height 46
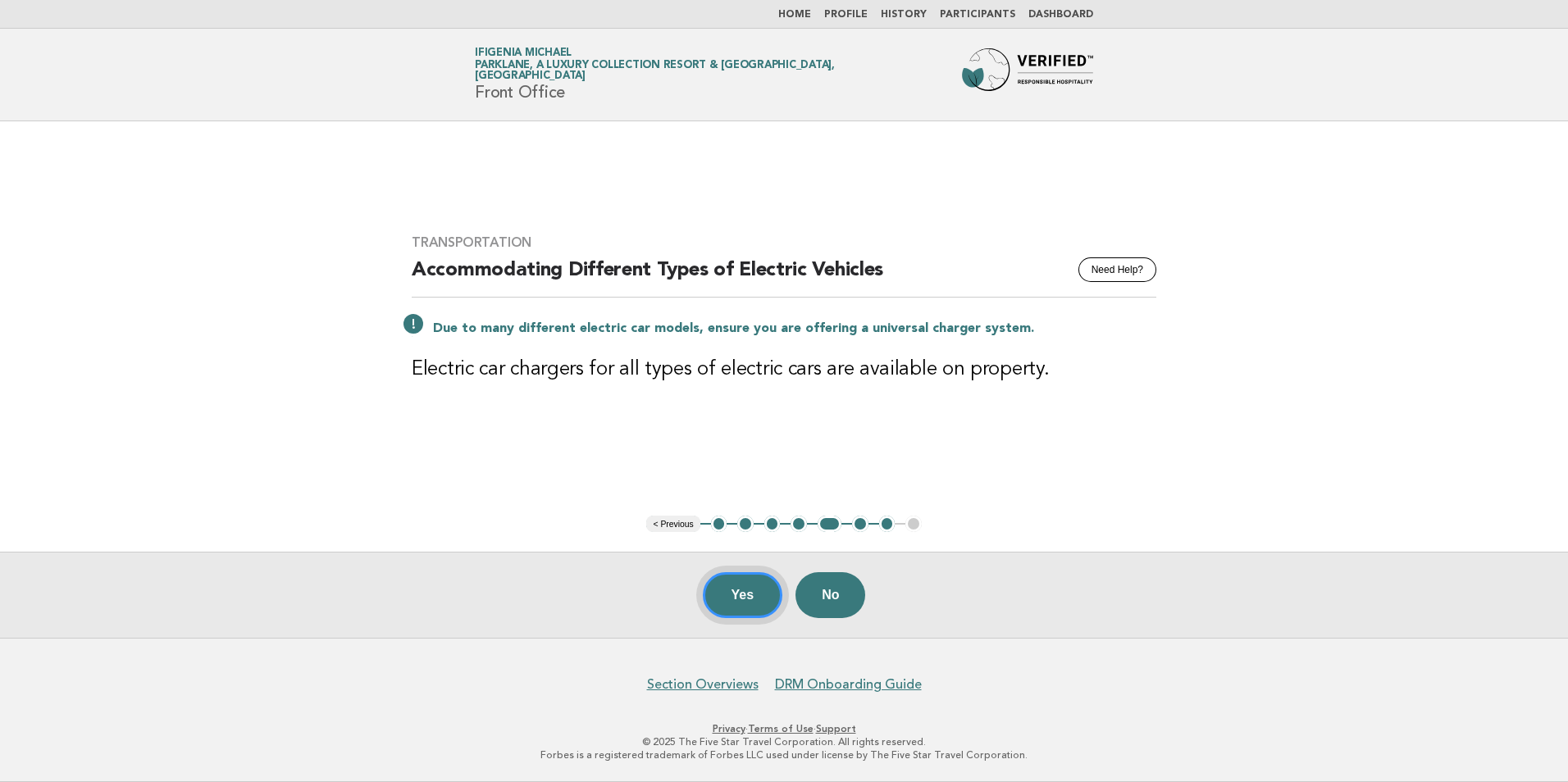
click at [760, 598] on button "Yes" at bounding box center [743, 595] width 80 height 46
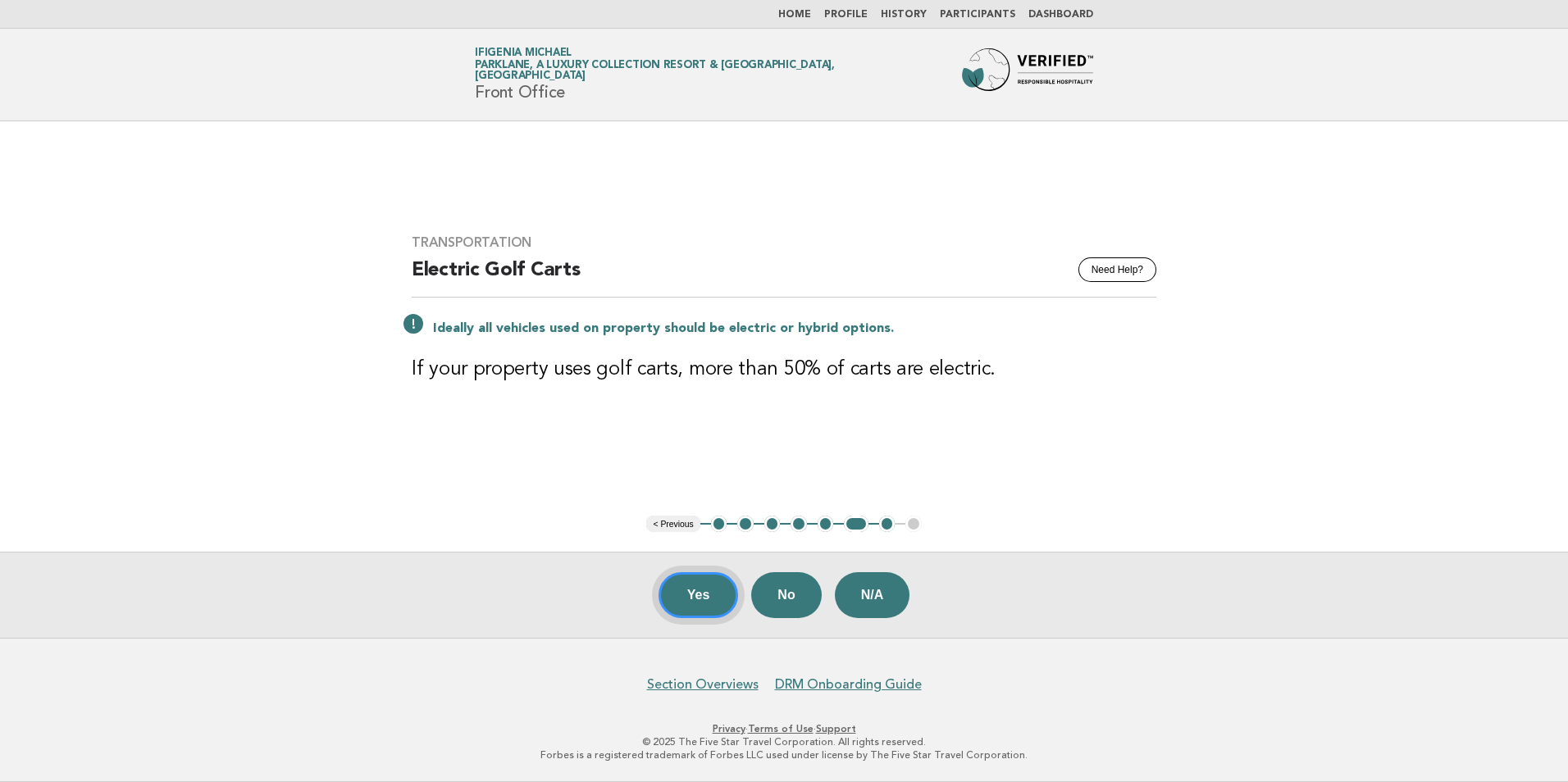
click at [719, 599] on button "Yes" at bounding box center [698, 595] width 80 height 46
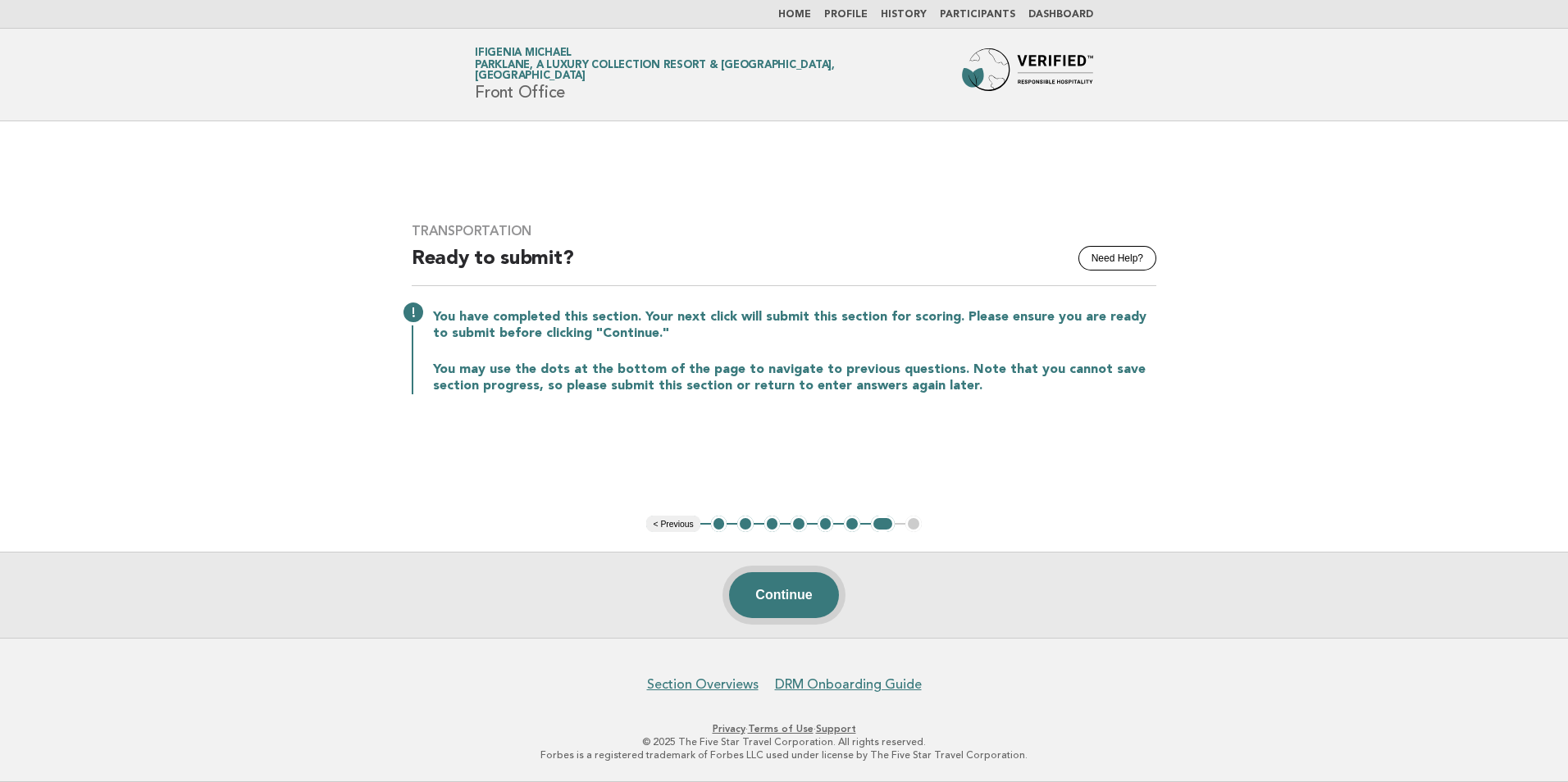
click at [783, 603] on button "Continue" at bounding box center [784, 595] width 109 height 46
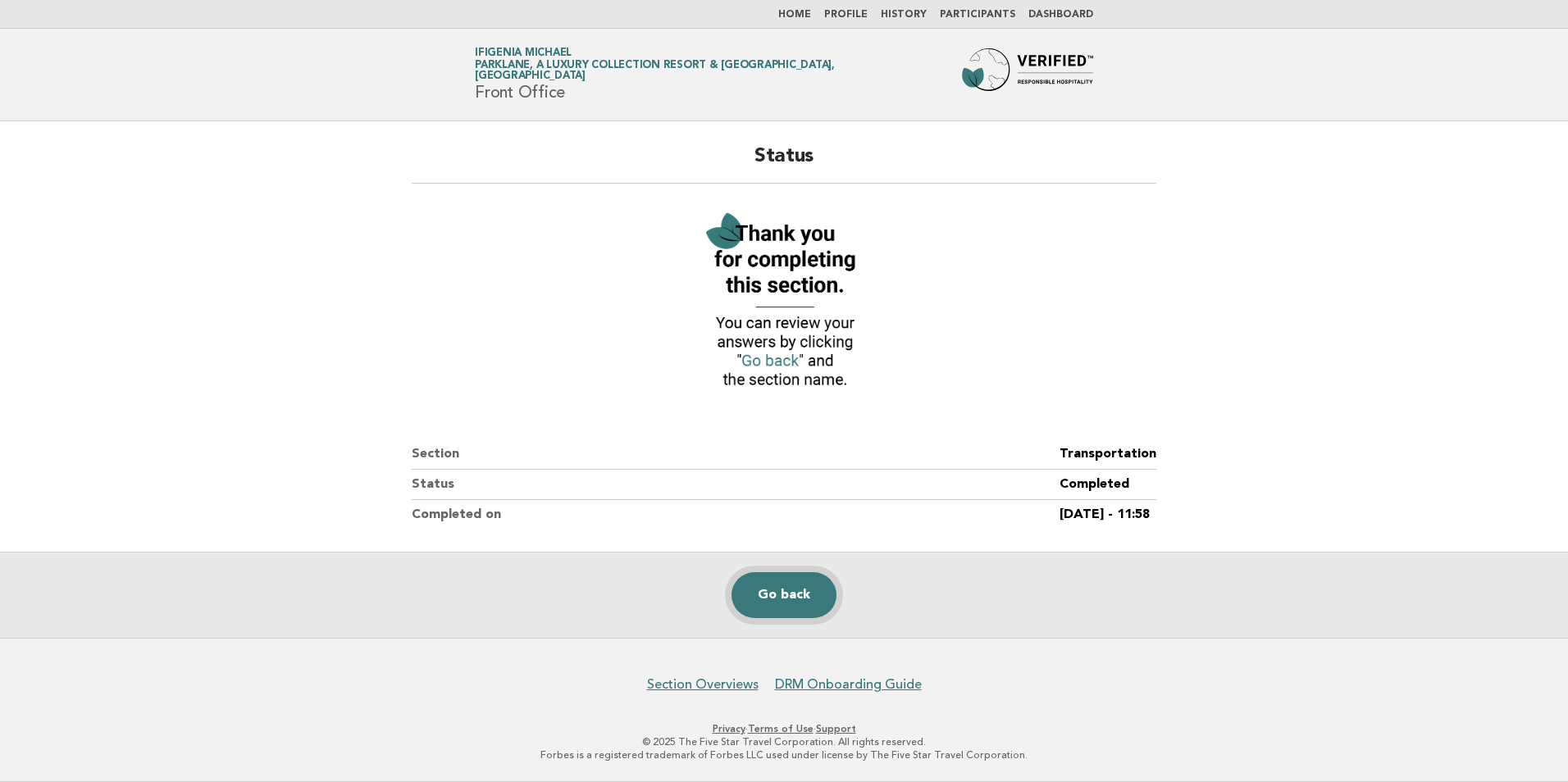
click at [787, 594] on link "Go back" at bounding box center [784, 595] width 105 height 46
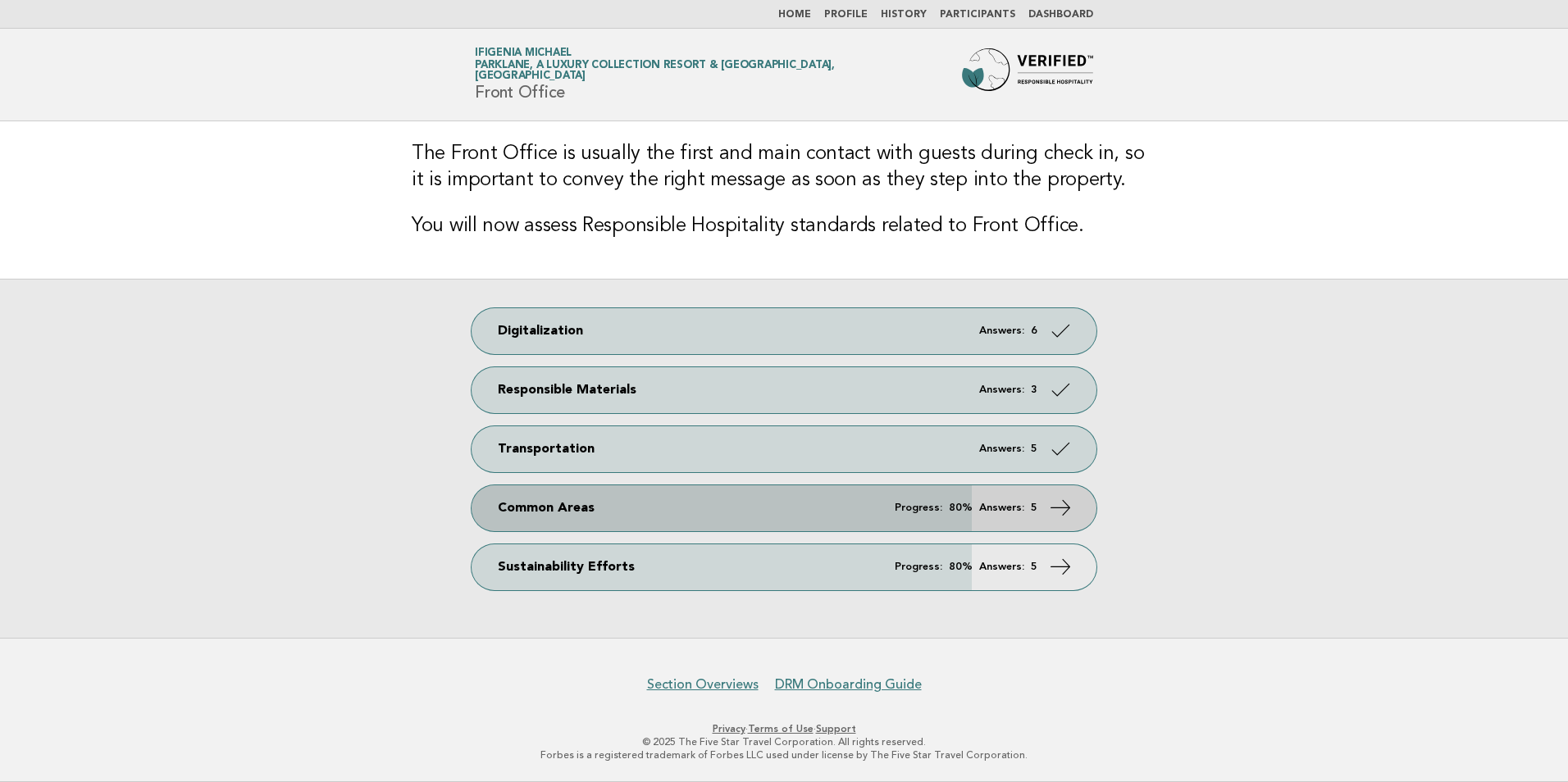
click at [965, 505] on strong "80%" at bounding box center [960, 508] width 24 height 10
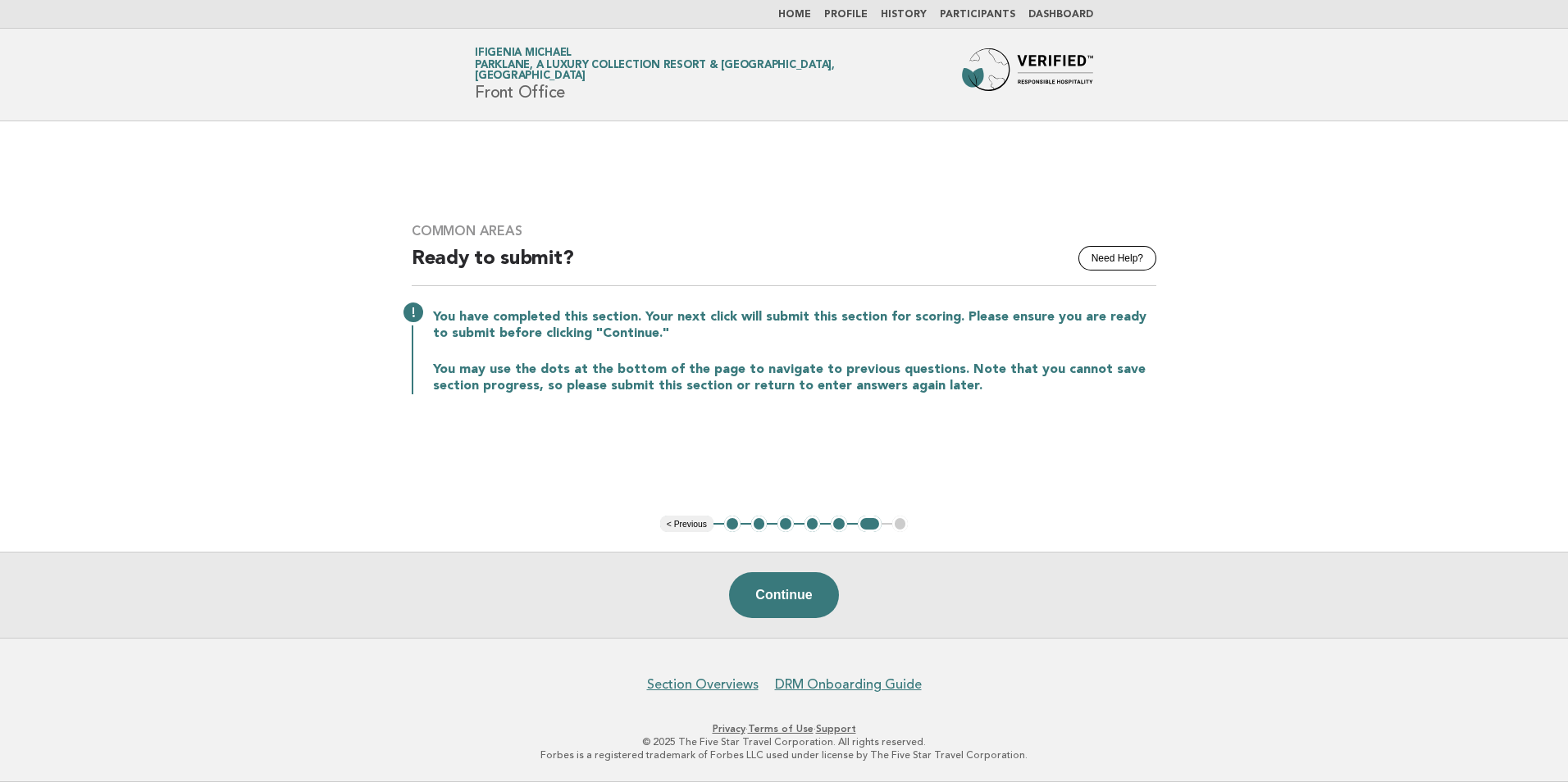
click at [694, 522] on button "< Previous" at bounding box center [686, 523] width 53 height 16
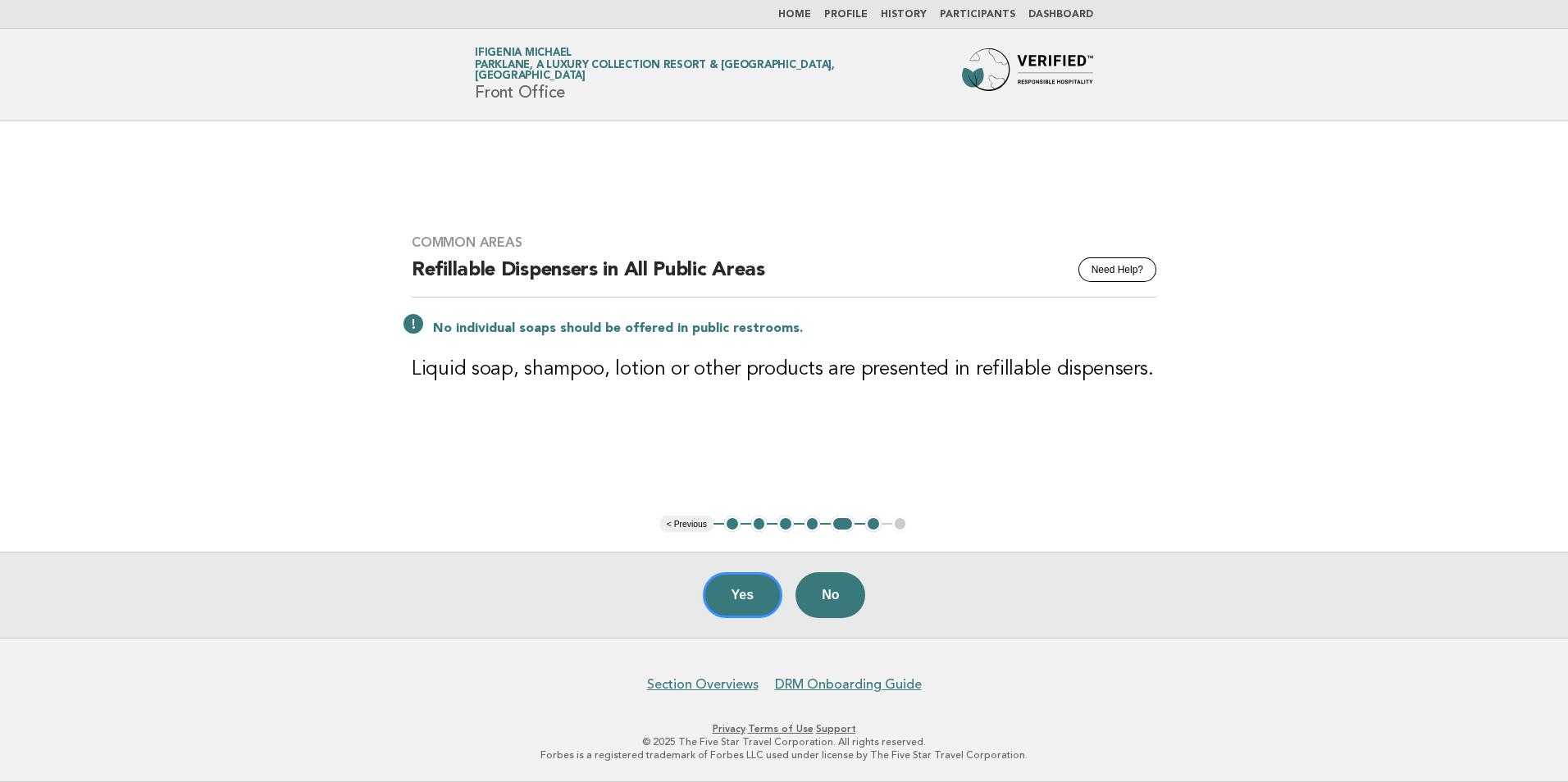
click at [694, 522] on button "< Previous" at bounding box center [686, 523] width 53 height 16
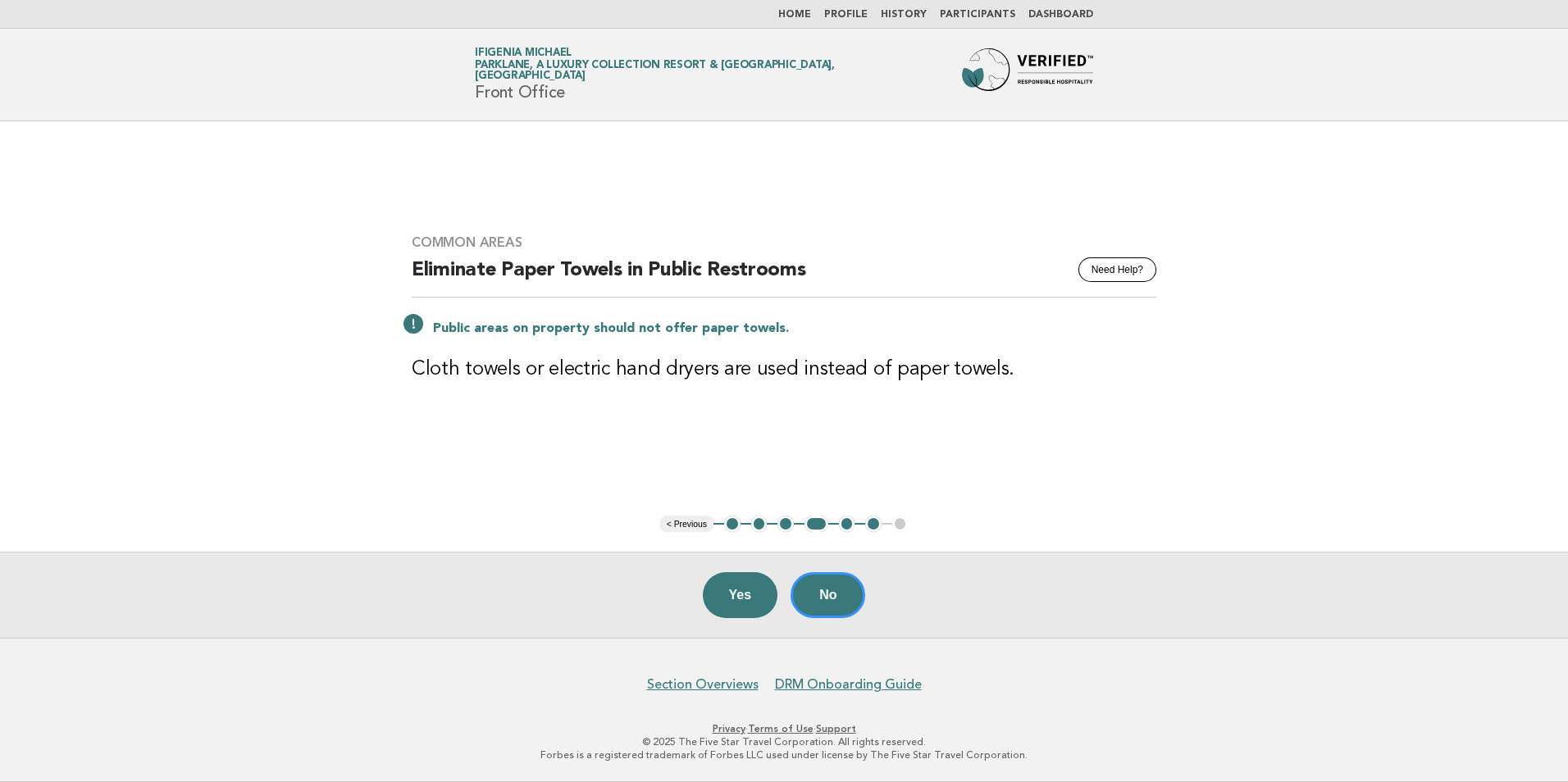
click at [693, 522] on button "< Previous" at bounding box center [686, 523] width 53 height 16
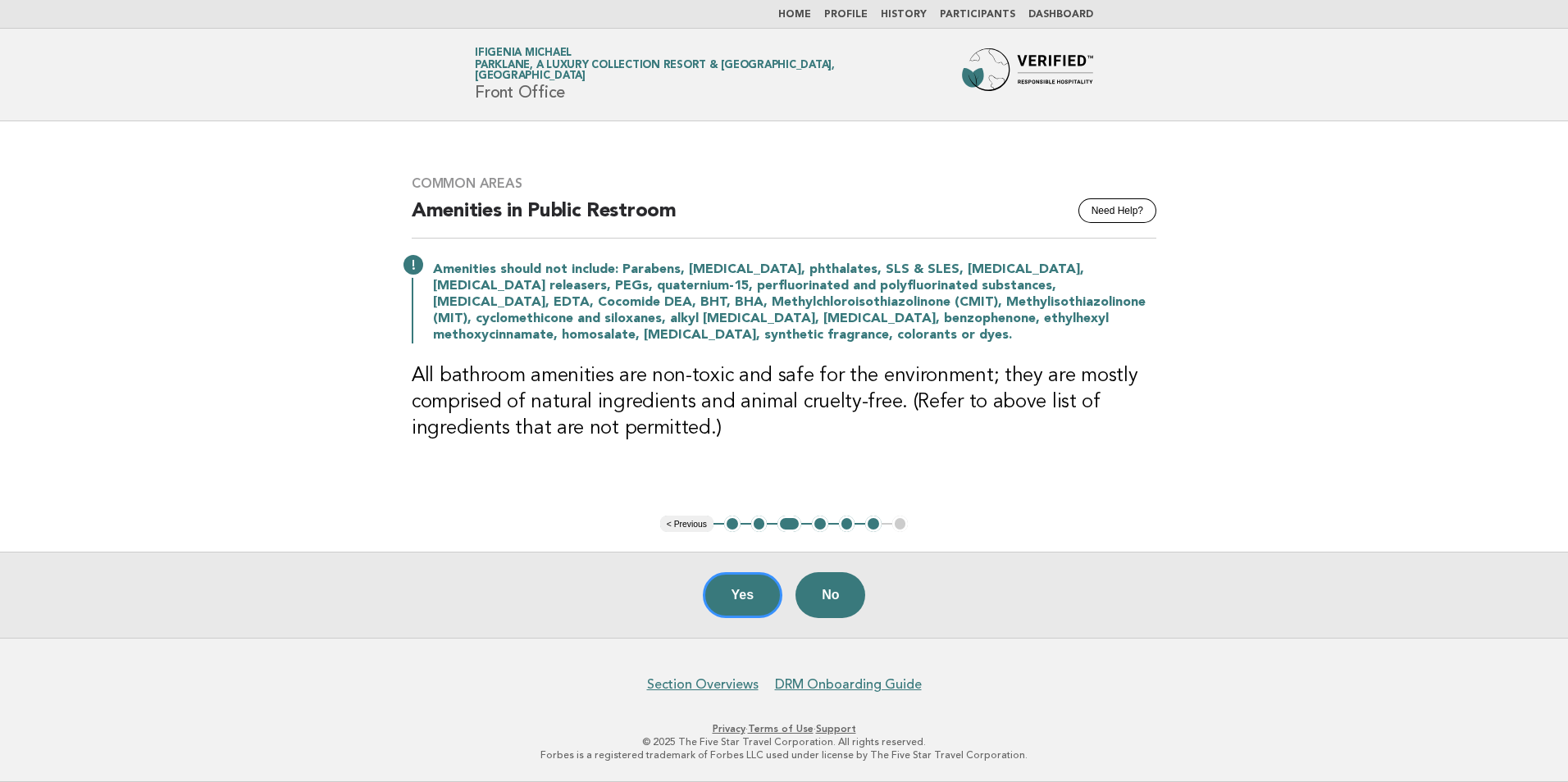
click at [691, 522] on button "< Previous" at bounding box center [686, 523] width 53 height 16
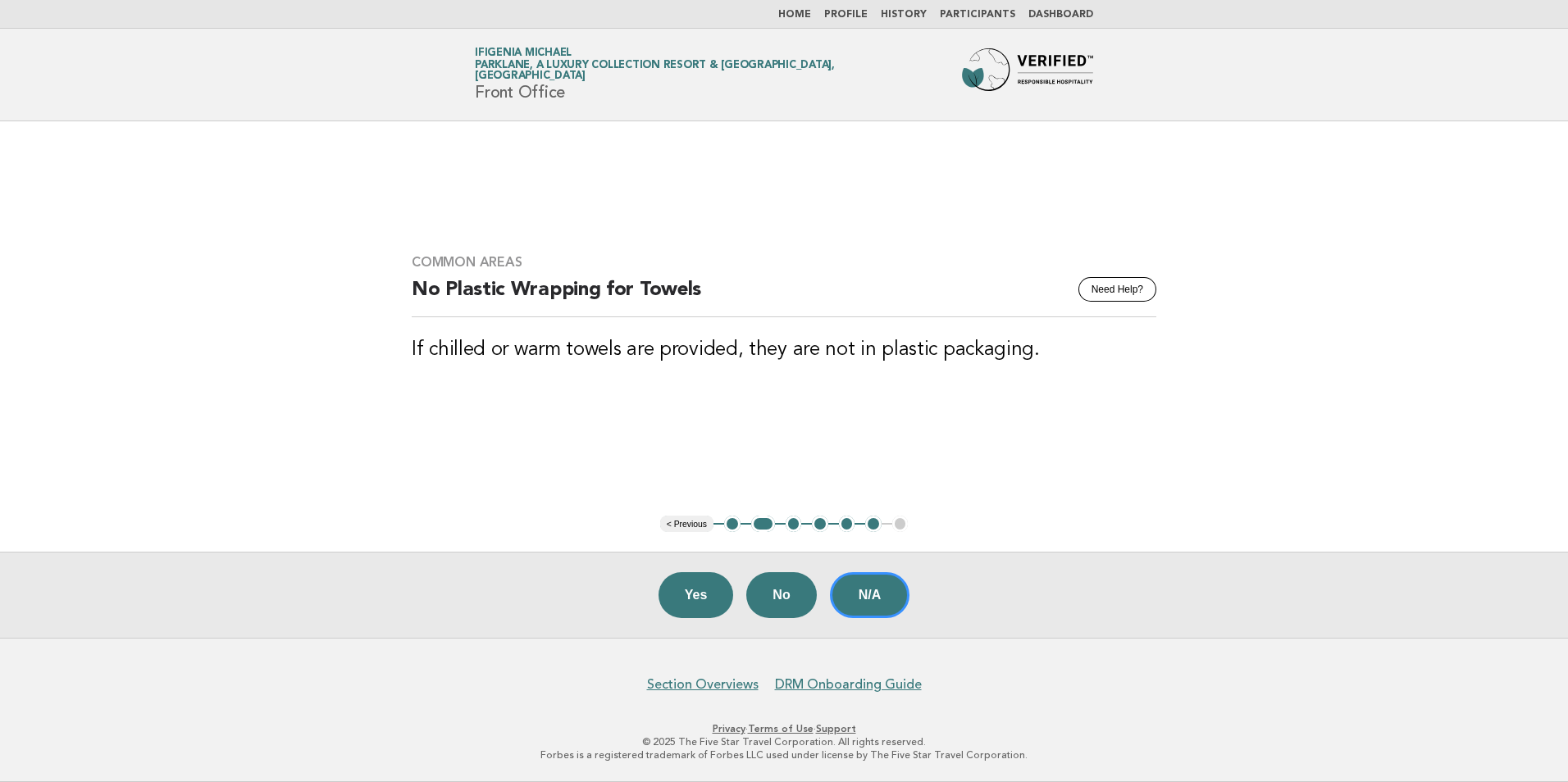
click at [691, 522] on button "< Previous" at bounding box center [686, 523] width 53 height 16
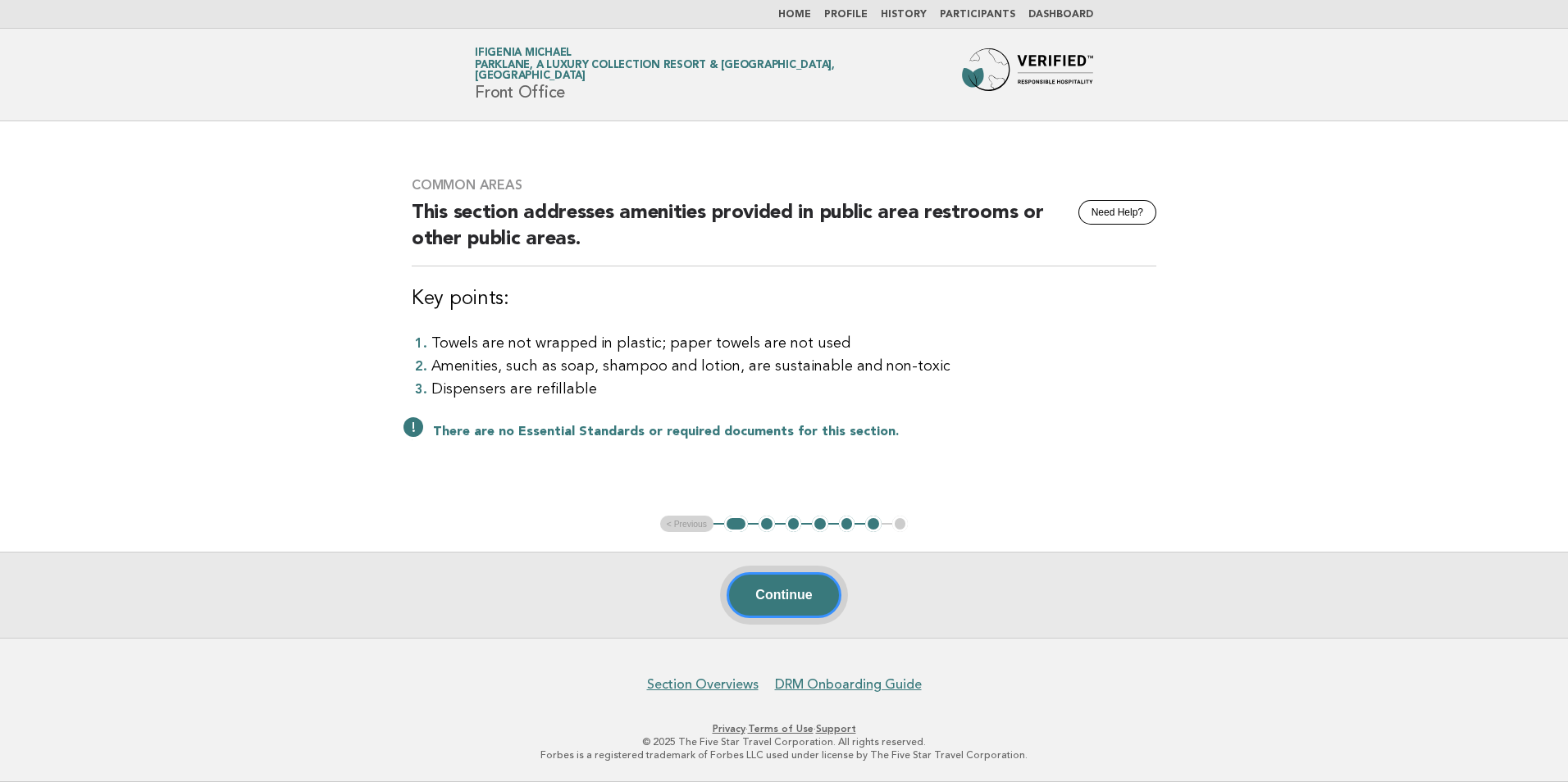
click at [779, 592] on button "Continue" at bounding box center [784, 595] width 114 height 46
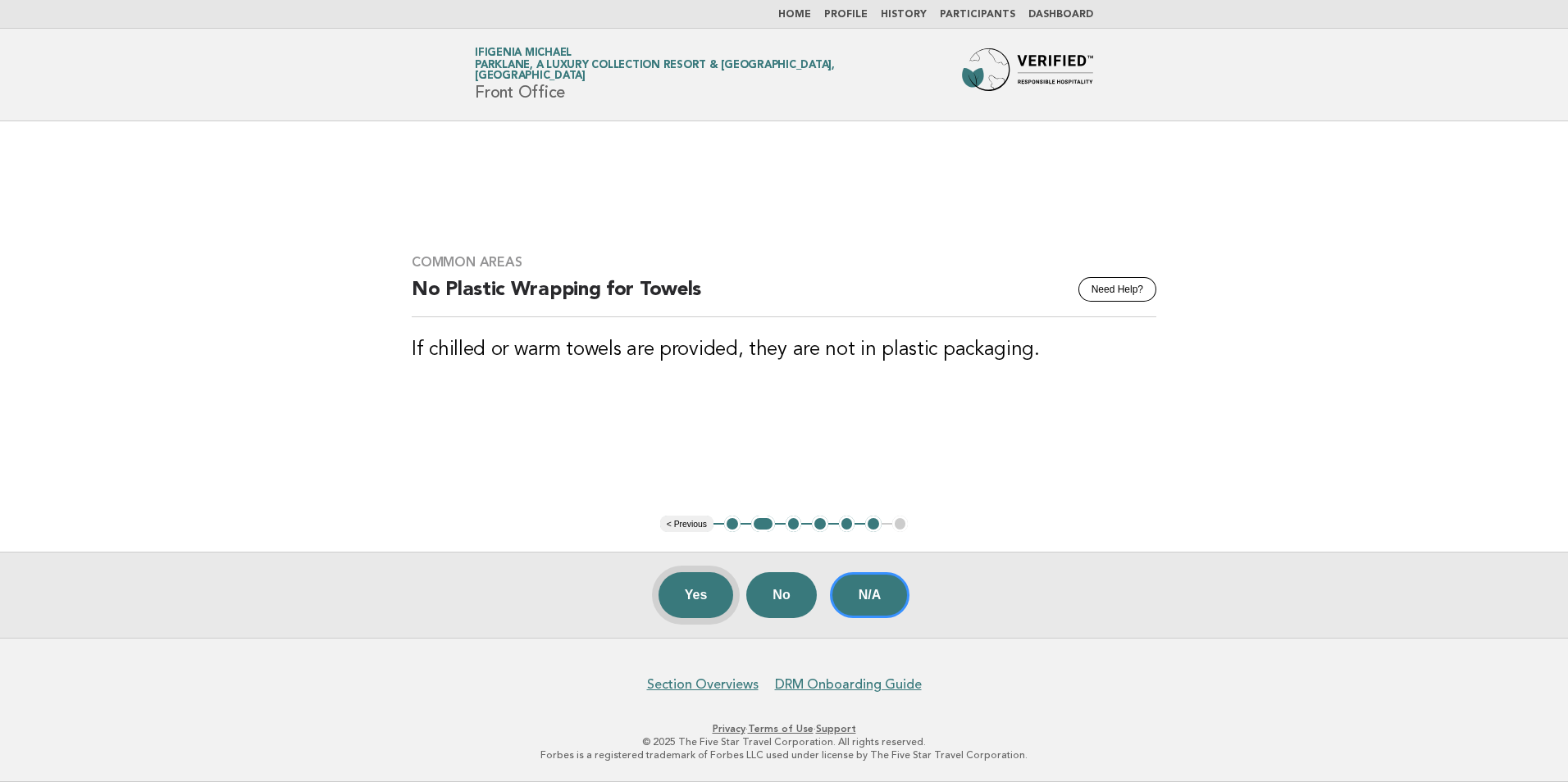
click at [714, 598] on button "Yes" at bounding box center [696, 595] width 75 height 46
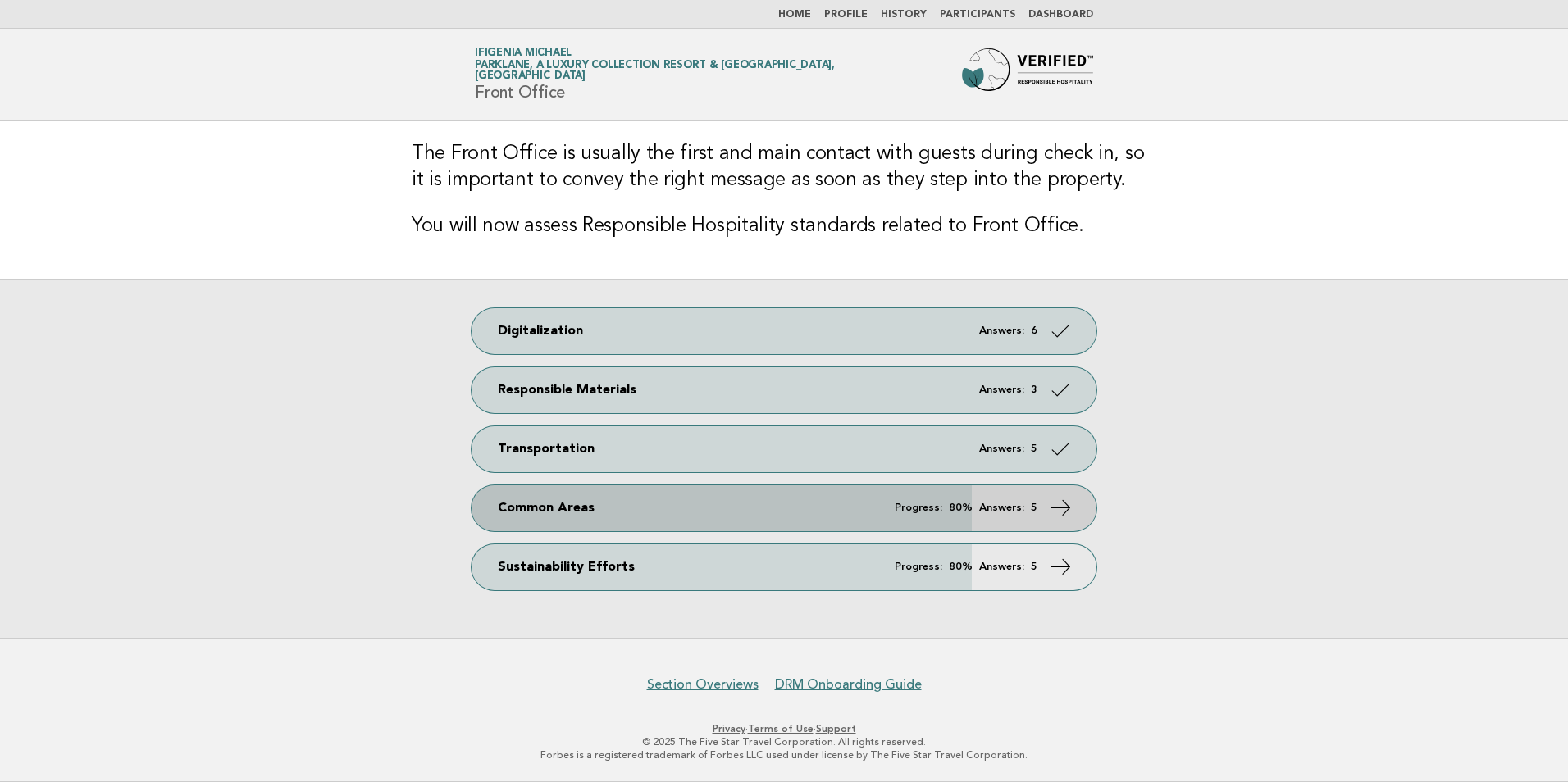
click at [943, 500] on link "Common Areas Progress: 80% Answers: 5" at bounding box center [784, 509] width 625 height 46
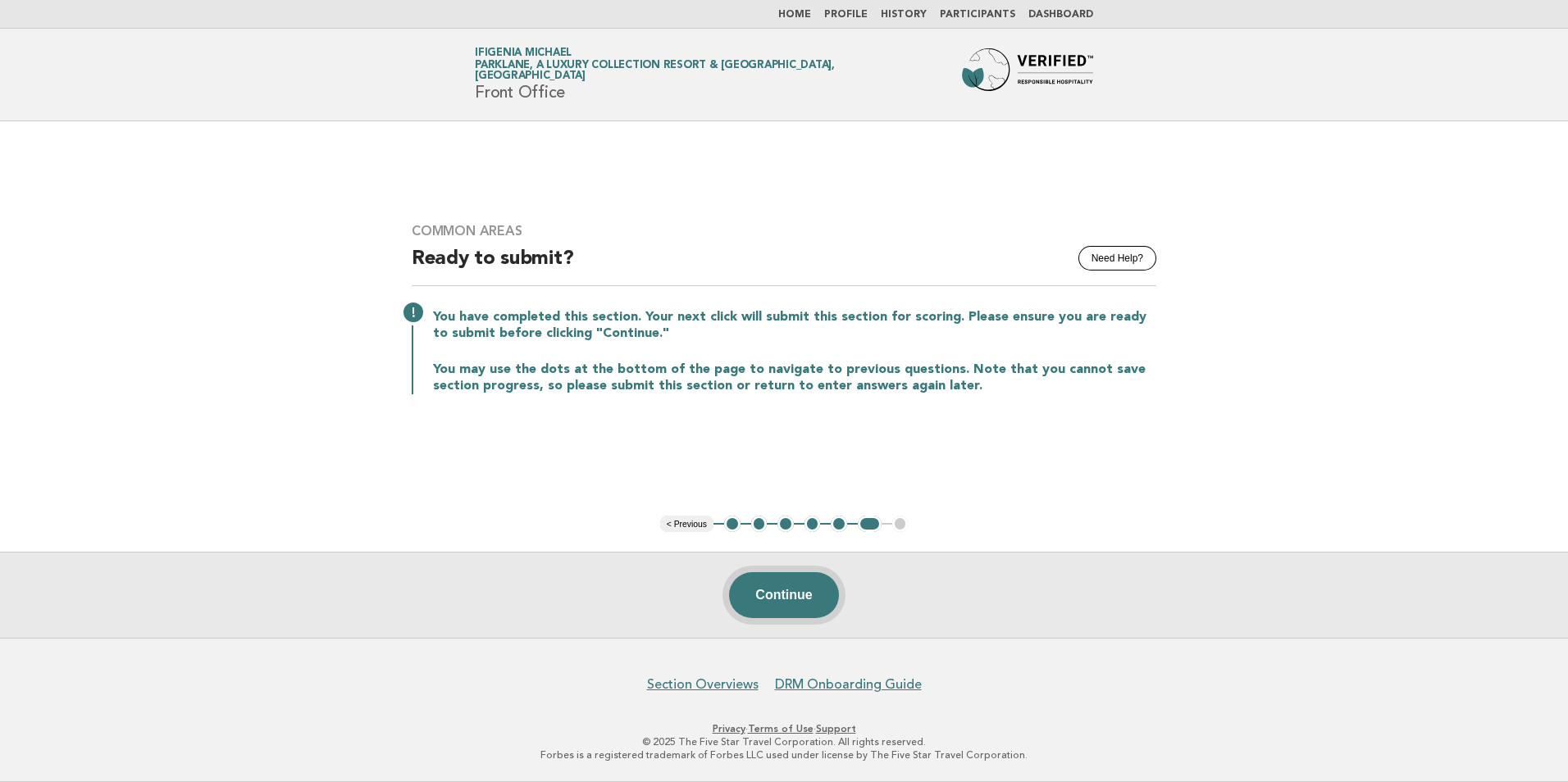
click at [781, 590] on button "Continue" at bounding box center [784, 595] width 109 height 46
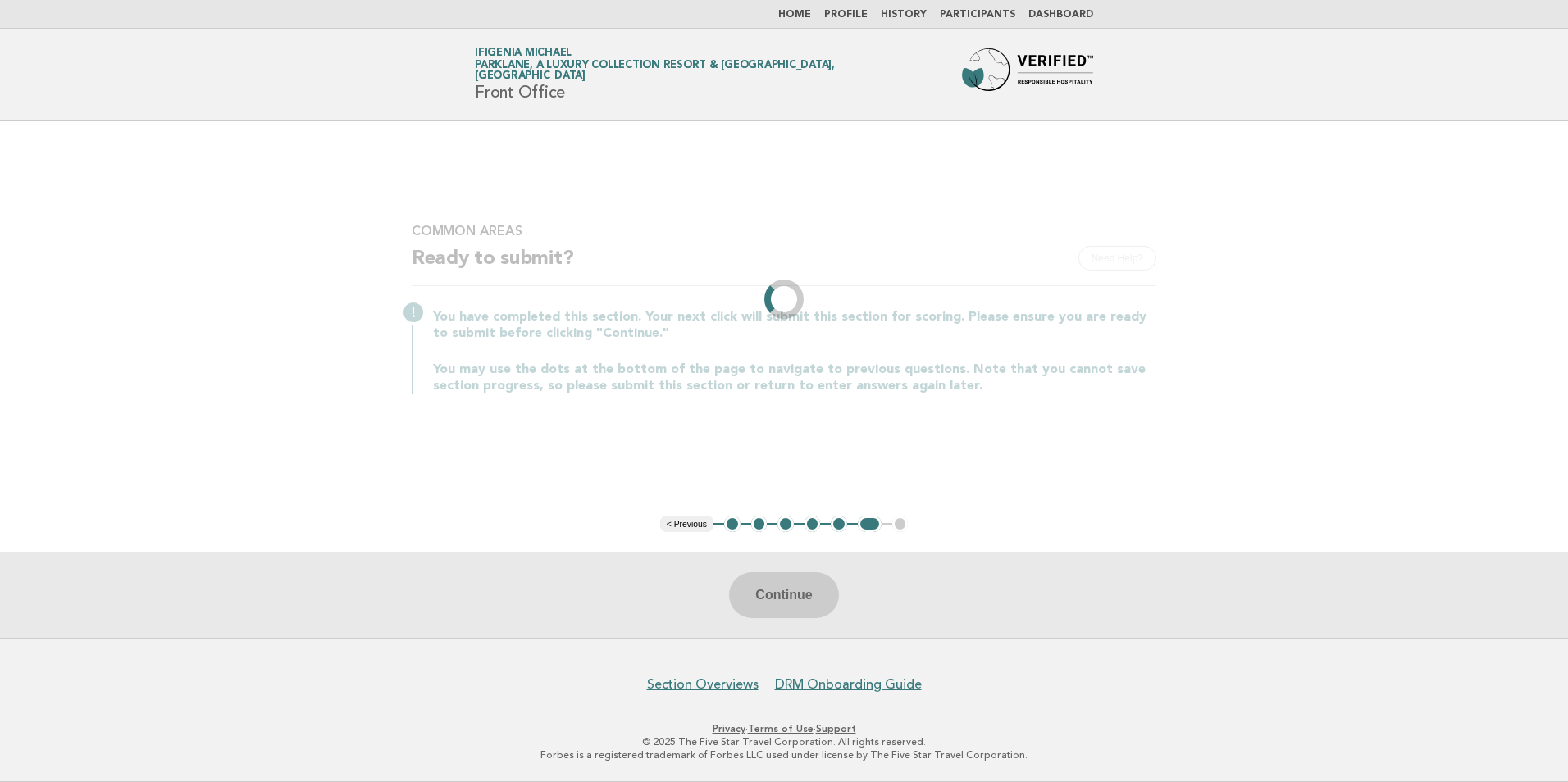
click at [696, 527] on li "< Previous" at bounding box center [686, 523] width 53 height 16
click at [690, 523] on li "< Previous" at bounding box center [686, 523] width 53 height 16
click at [764, 589] on div "Continue" at bounding box center [784, 594] width 1568 height 86
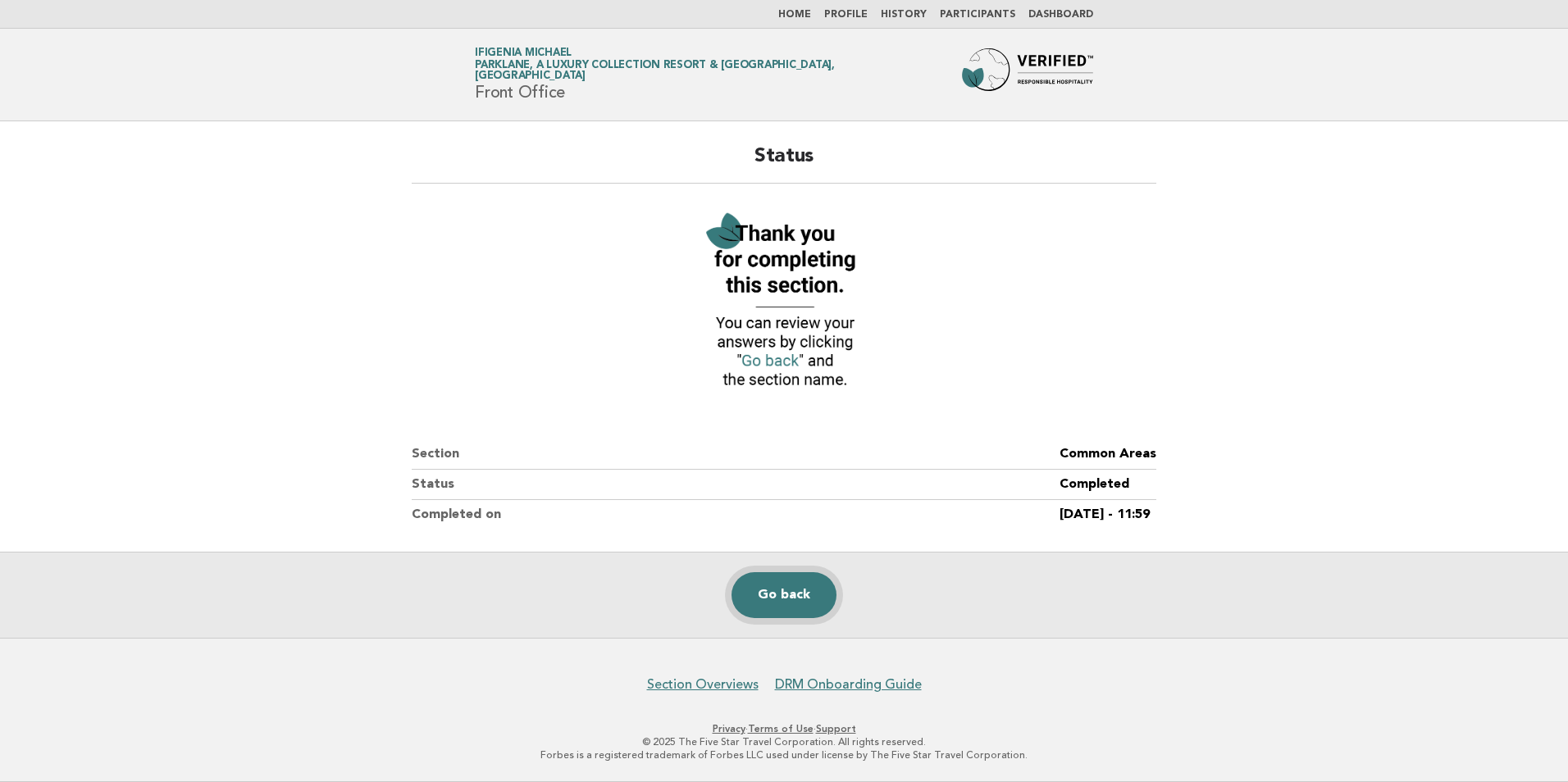
drag, startPoint x: 791, startPoint y: 601, endPoint x: 753, endPoint y: 597, distance: 38.2
click at [791, 600] on link "Go back" at bounding box center [784, 595] width 105 height 46
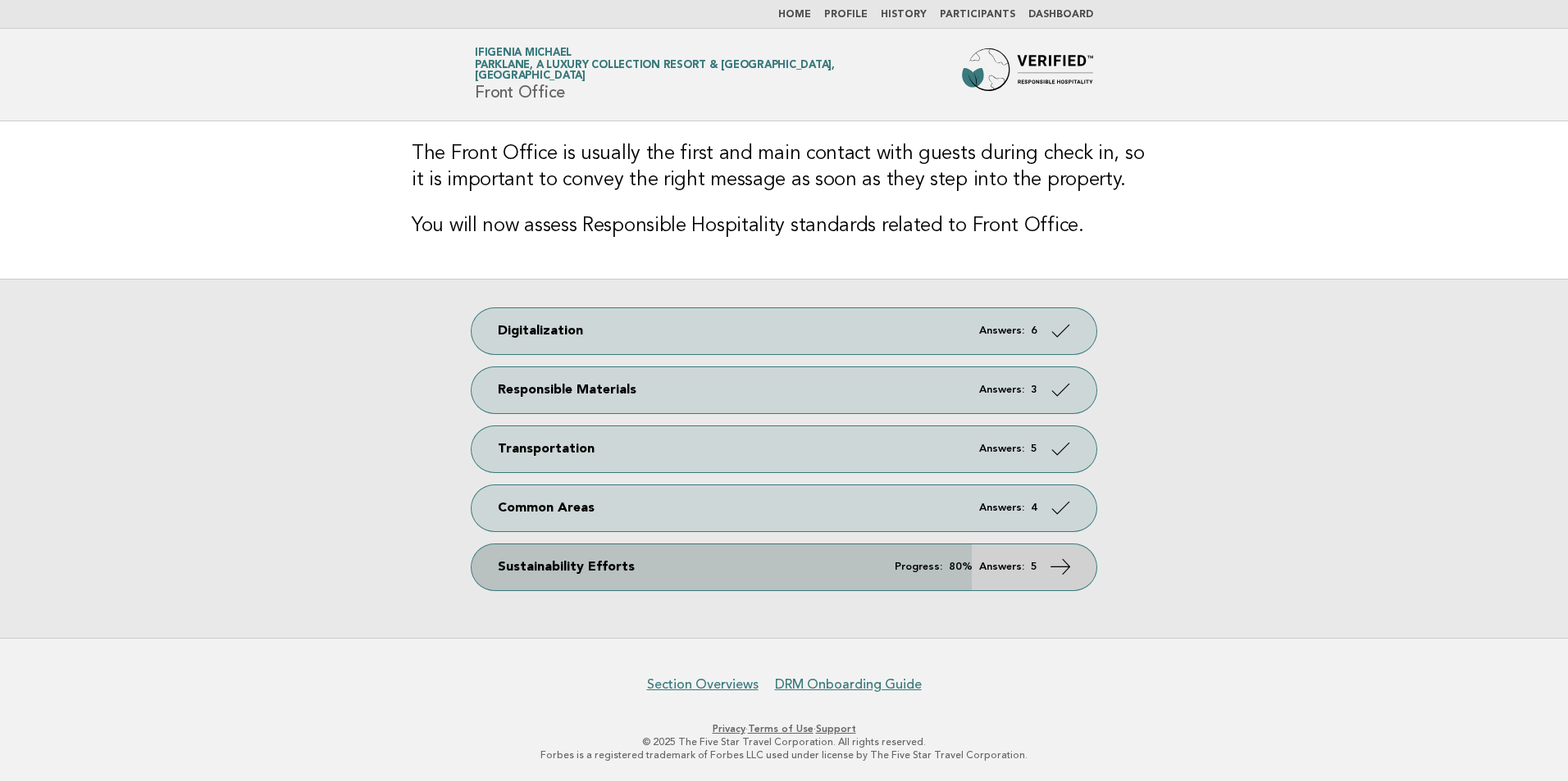
click at [972, 568] on strong "80%" at bounding box center [960, 567] width 24 height 10
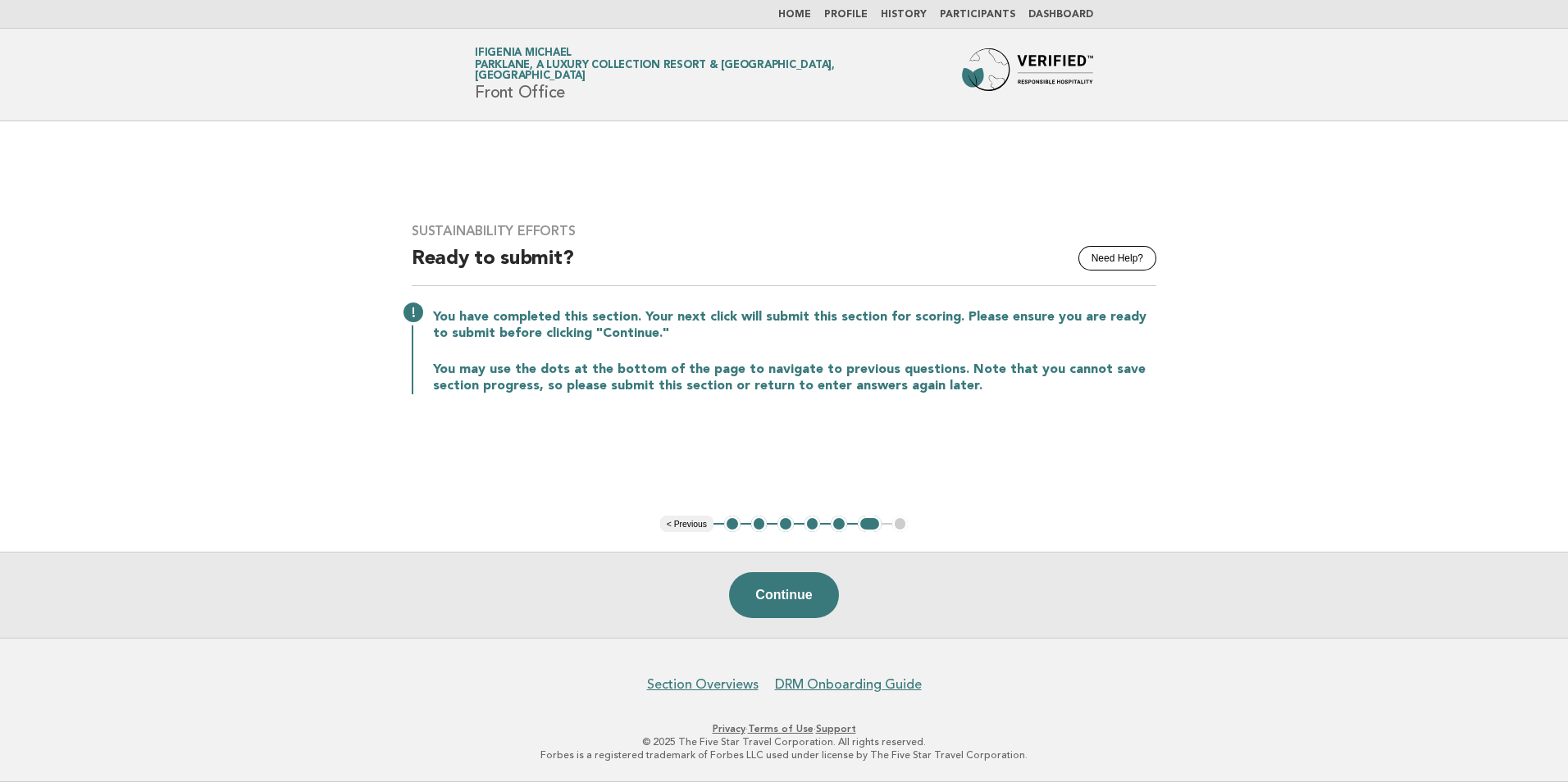
click at [694, 529] on button "< Previous" at bounding box center [686, 523] width 53 height 16
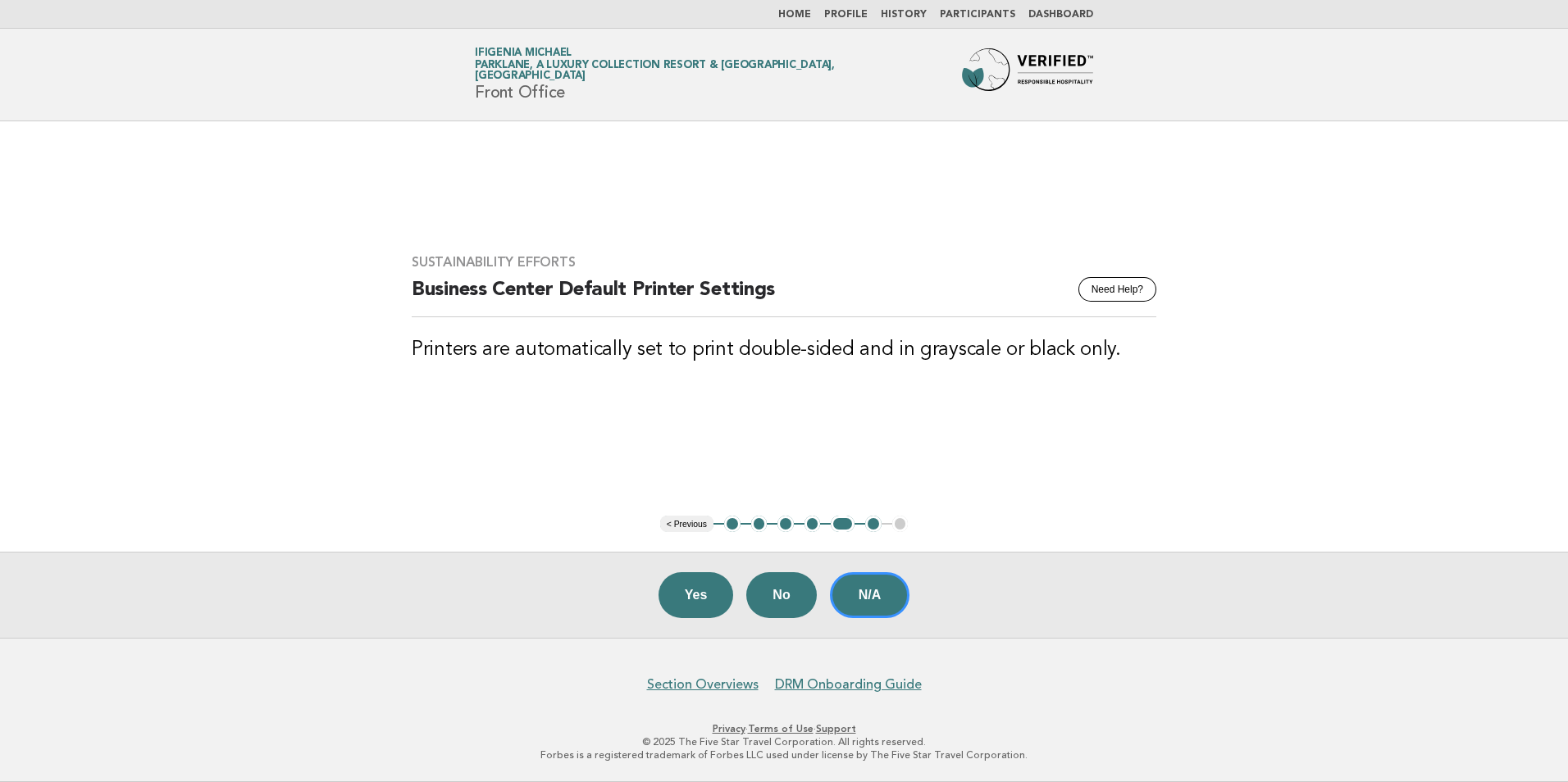
click at [691, 528] on button "< Previous" at bounding box center [686, 523] width 53 height 16
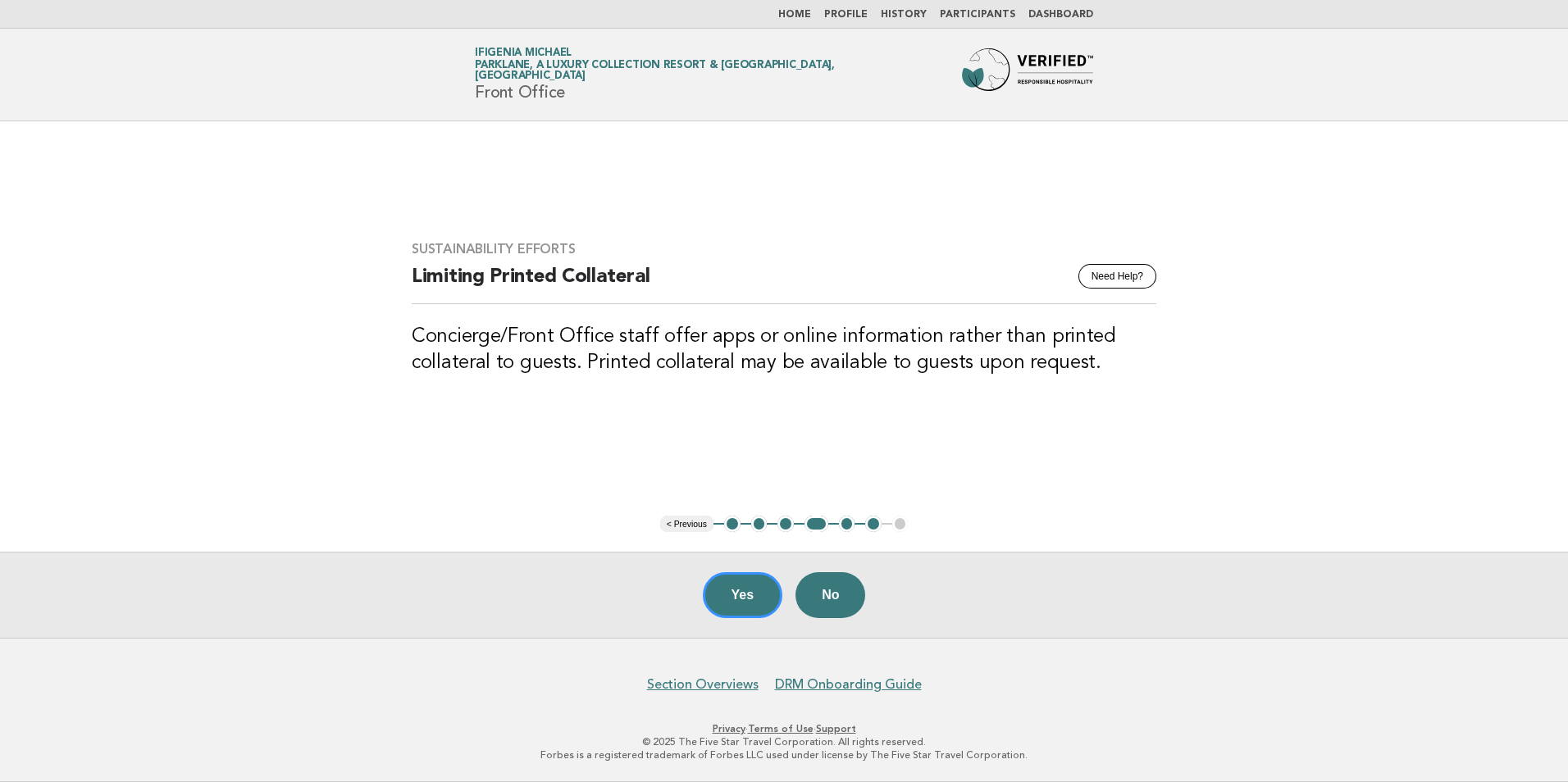
click at [690, 525] on button "< Previous" at bounding box center [686, 523] width 53 height 16
click at [687, 520] on button "< Previous" at bounding box center [686, 523] width 53 height 16
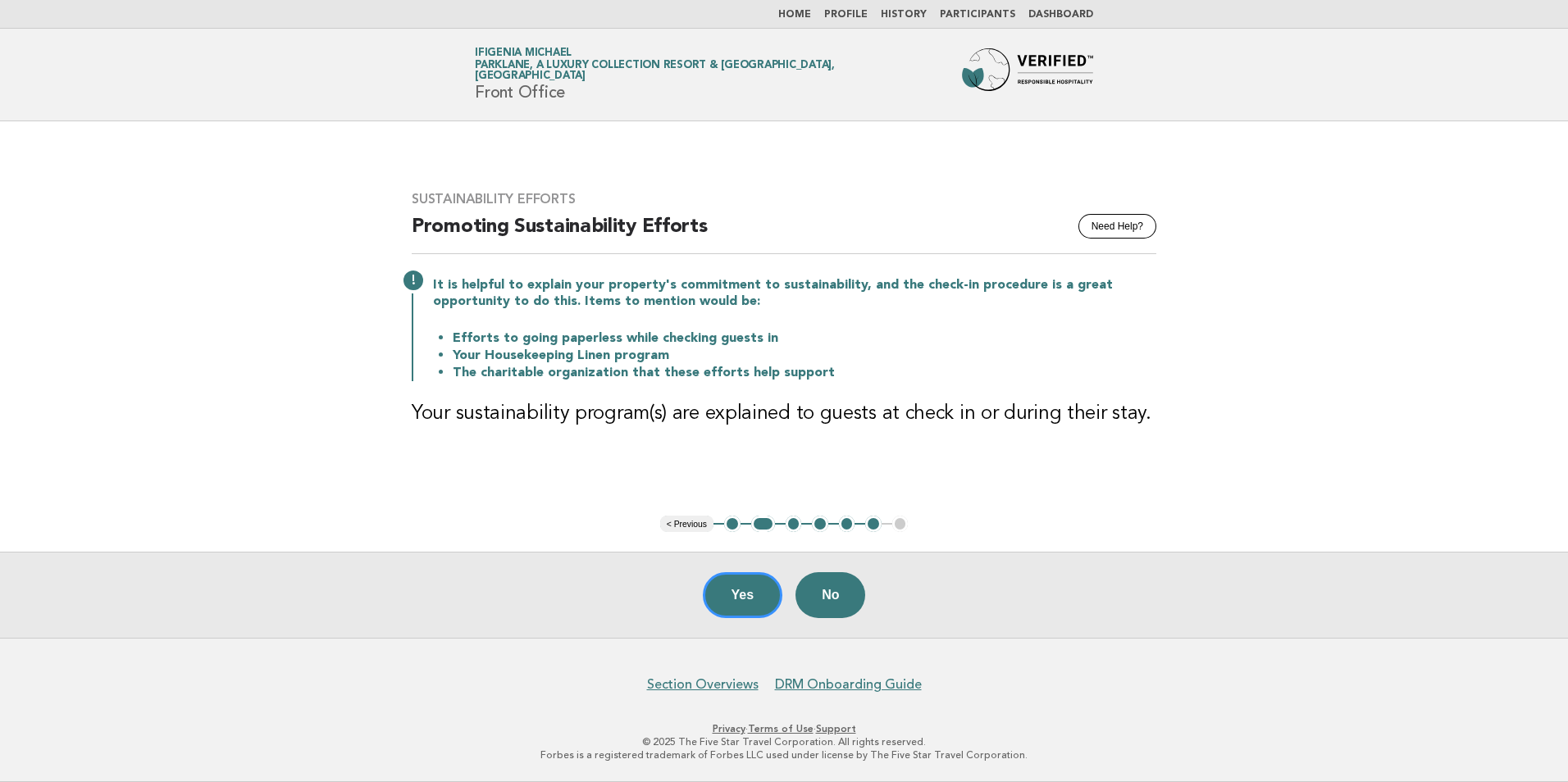
click at [681, 525] on button "< Previous" at bounding box center [686, 523] width 53 height 16
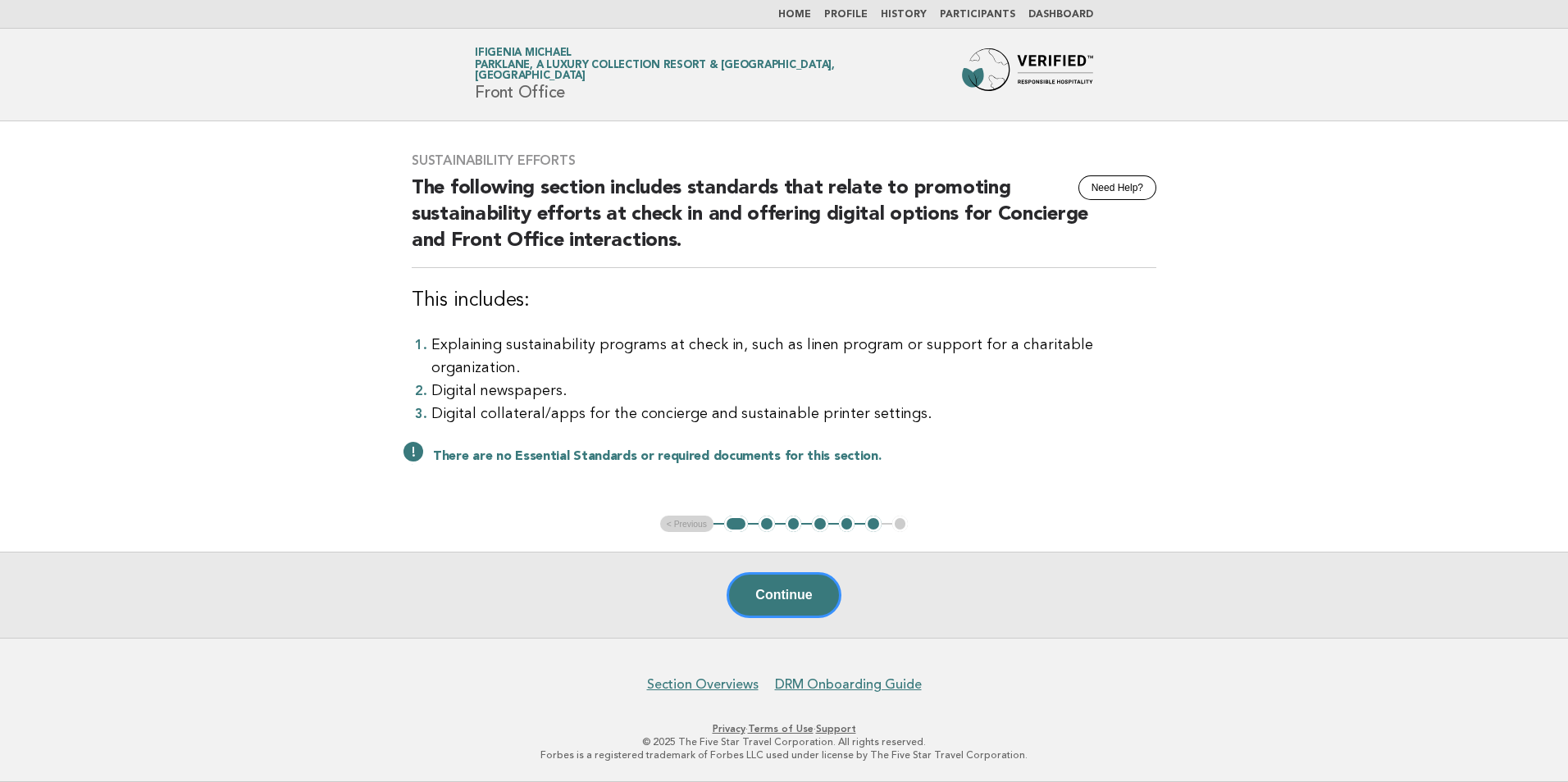
click at [679, 522] on ul "< Previous 1 2 3 4 5 6 7" at bounding box center [784, 523] width 248 height 16
click at [776, 590] on button "Continue" at bounding box center [784, 595] width 114 height 46
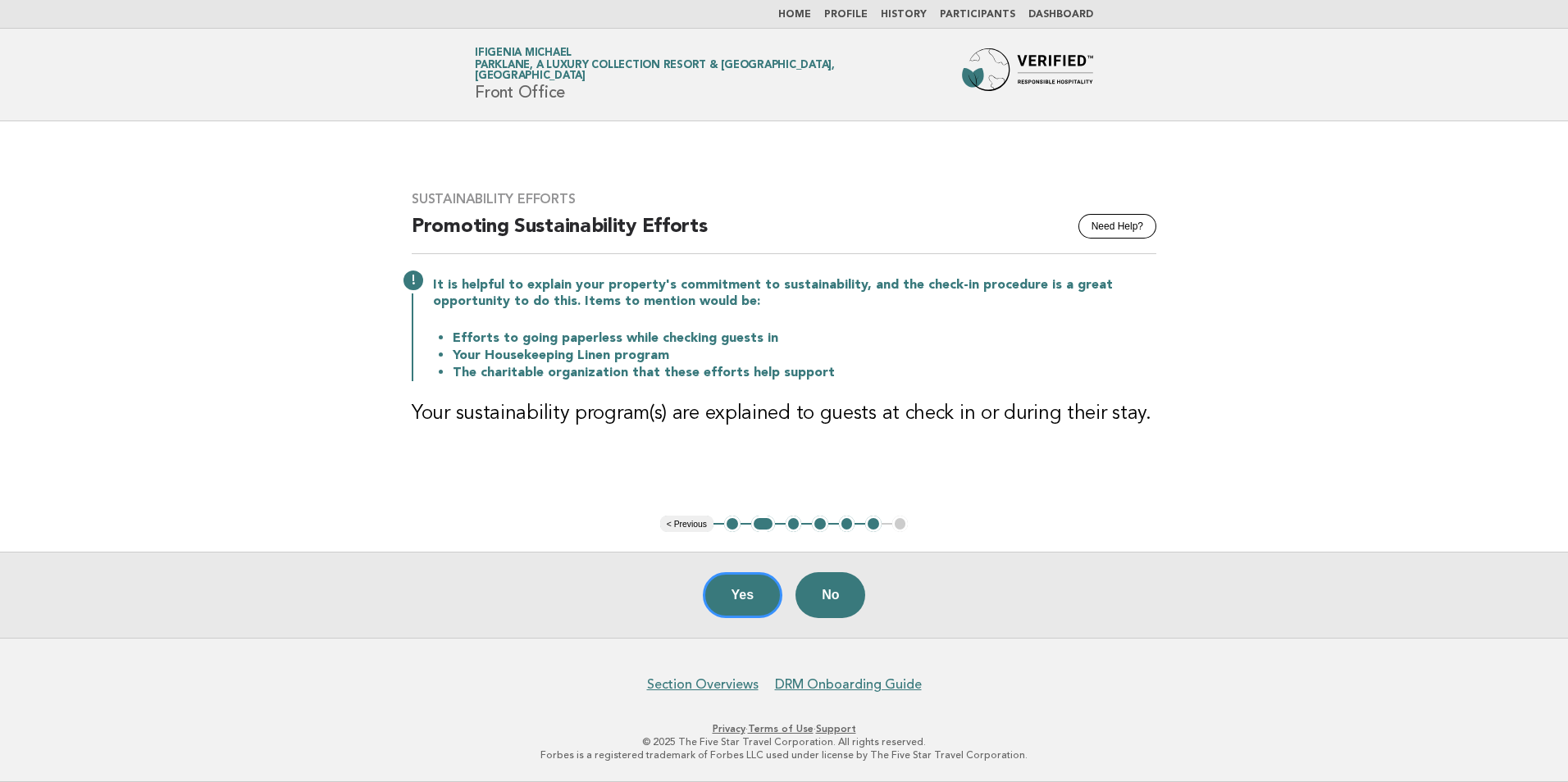
drag, startPoint x: 745, startPoint y: 590, endPoint x: 737, endPoint y: 592, distance: 8.2
click at [745, 591] on button "Yes" at bounding box center [743, 595] width 80 height 46
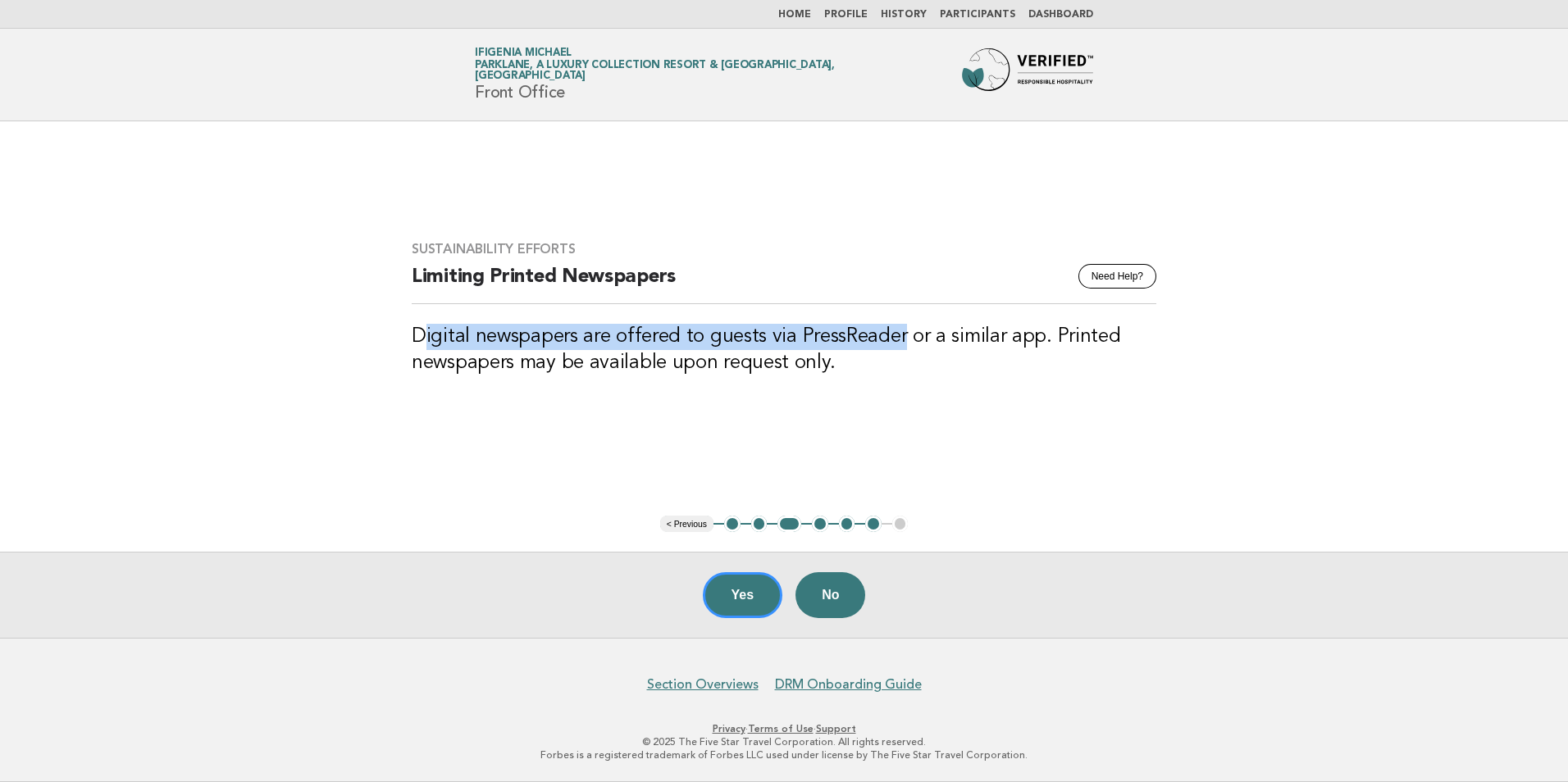
drag, startPoint x: 420, startPoint y: 342, endPoint x: 896, endPoint y: 338, distance: 476.0
click at [896, 338] on h3 "Digital newspapers are offered to guests via PressReader or a similar app. Prin…" at bounding box center [784, 349] width 744 height 52
click at [732, 592] on button "Yes" at bounding box center [743, 595] width 80 height 46
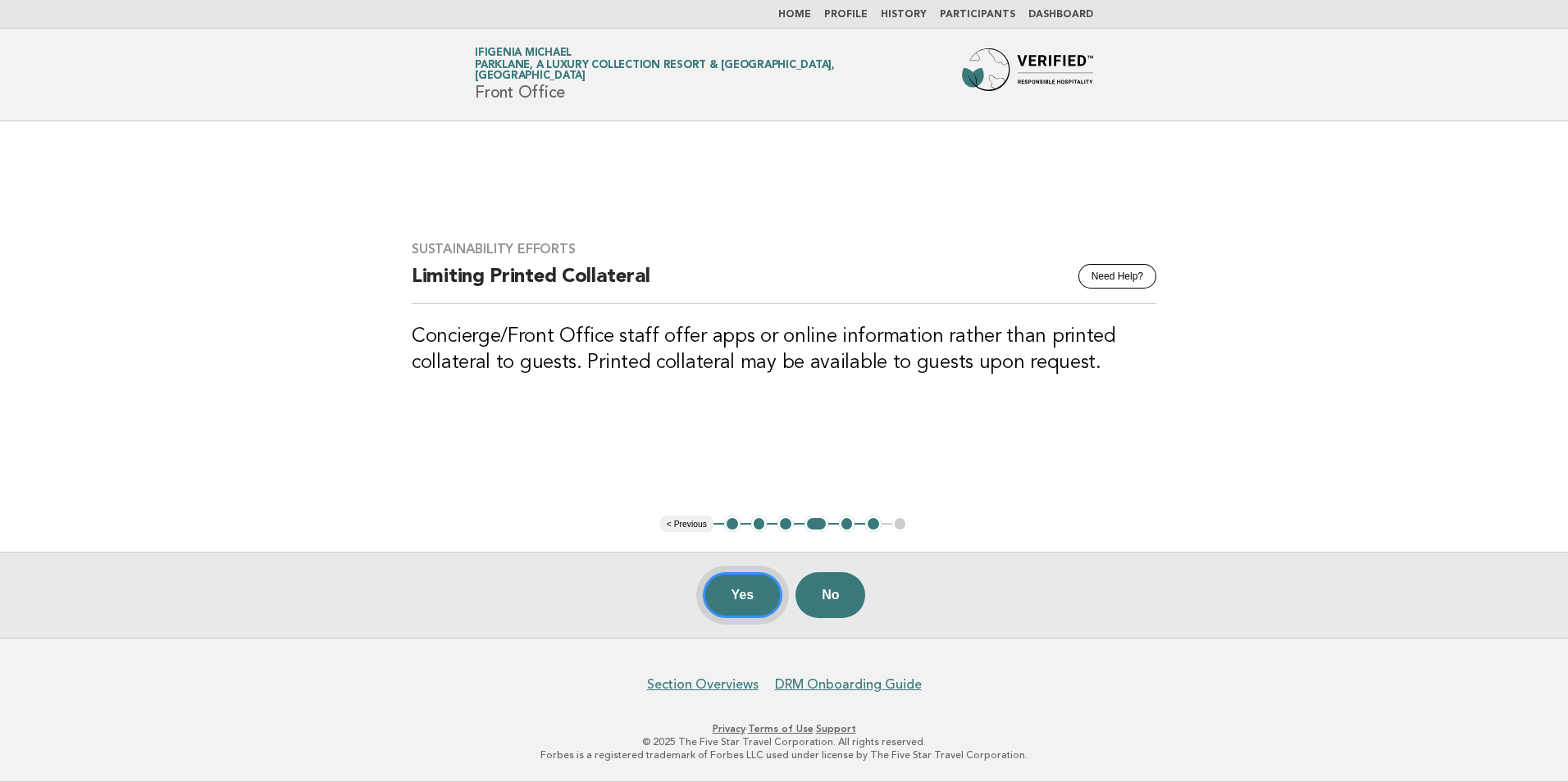
click at [747, 593] on button "Yes" at bounding box center [743, 595] width 80 height 46
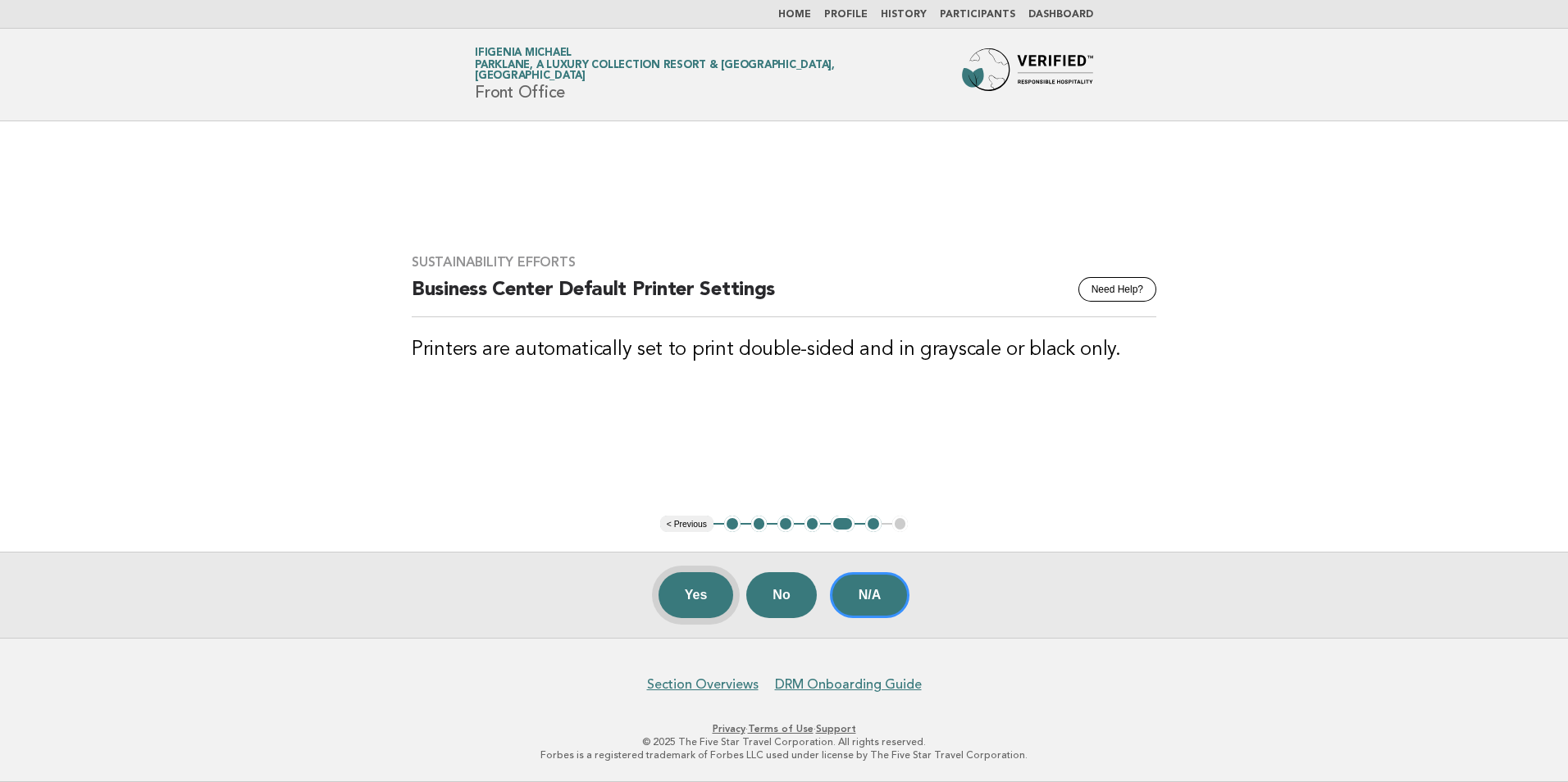
click at [708, 604] on button "Yes" at bounding box center [696, 595] width 75 height 46
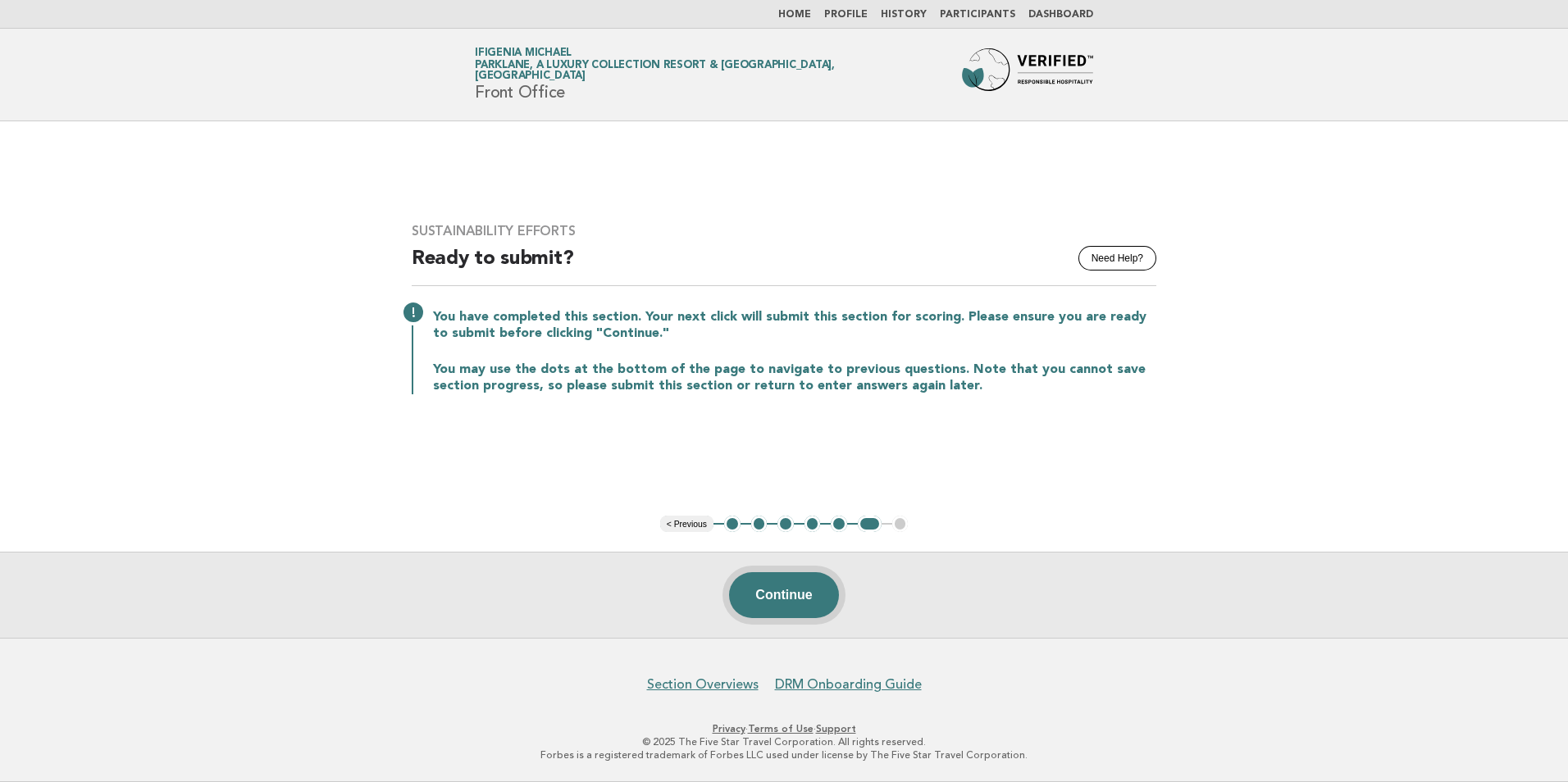
click at [755, 601] on button "Continue" at bounding box center [784, 595] width 109 height 46
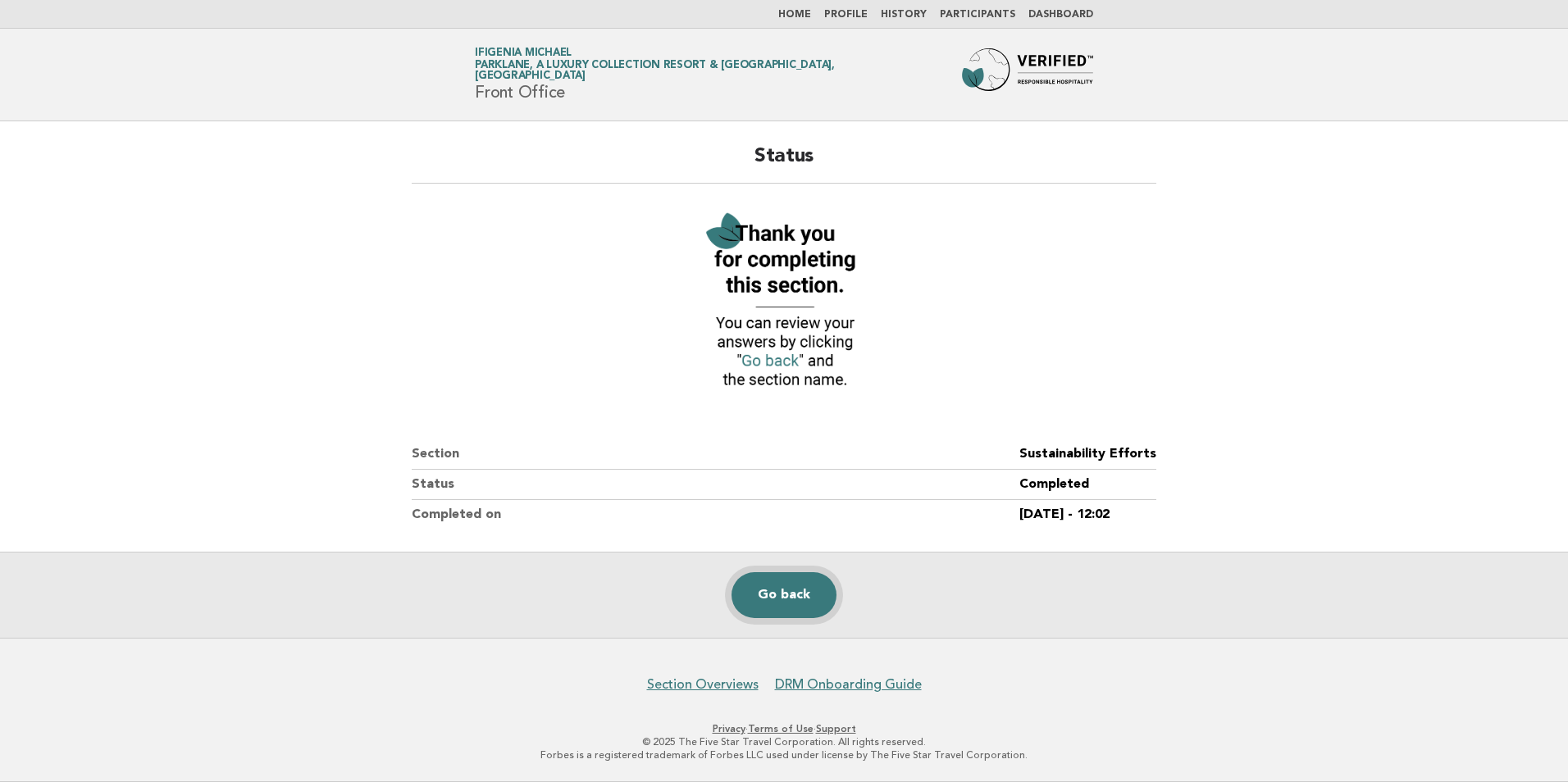
click at [749, 598] on link "Go back" at bounding box center [784, 595] width 105 height 46
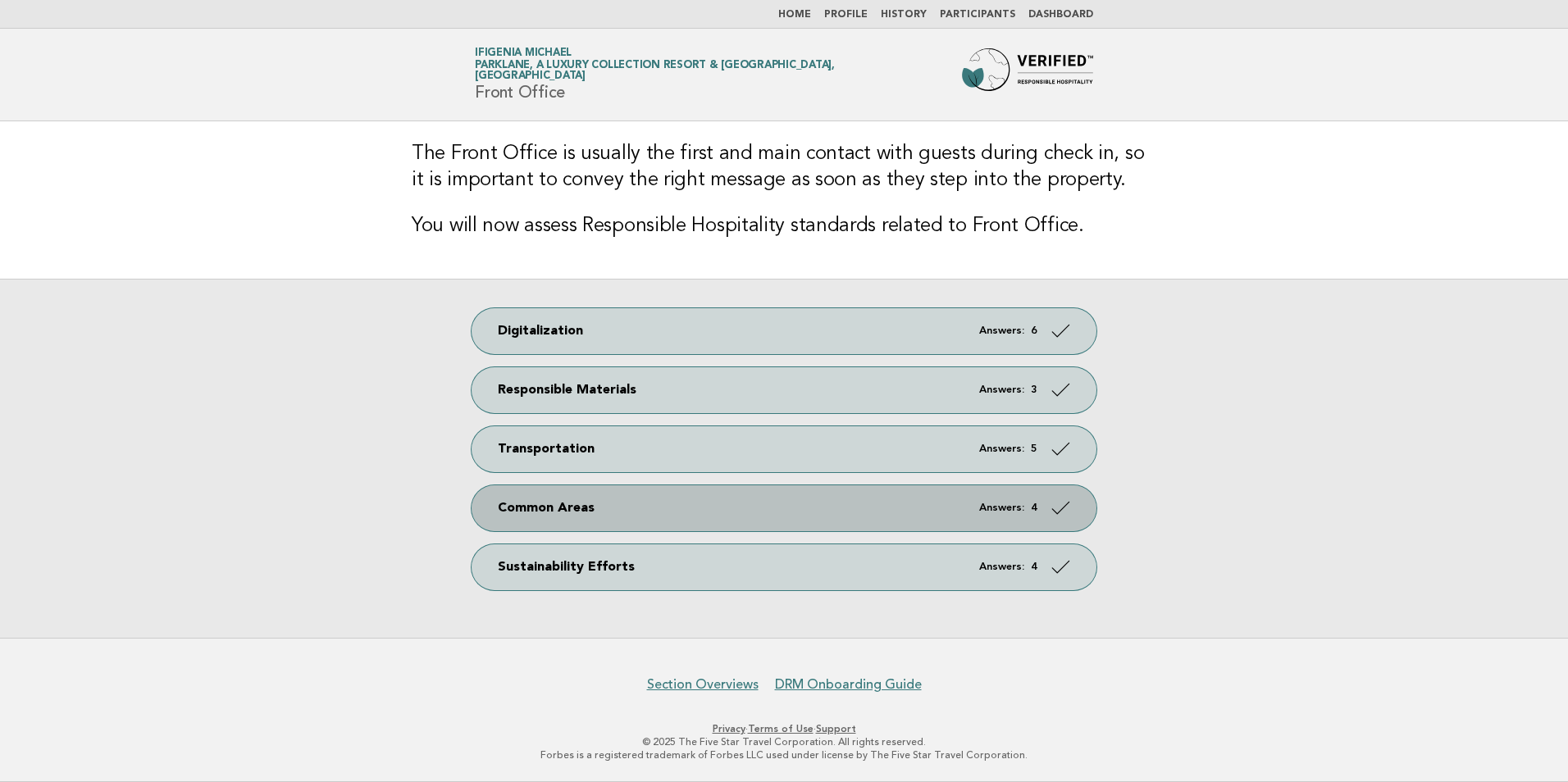
click at [617, 511] on link "Common Areas Answers: 4" at bounding box center [784, 509] width 625 height 46
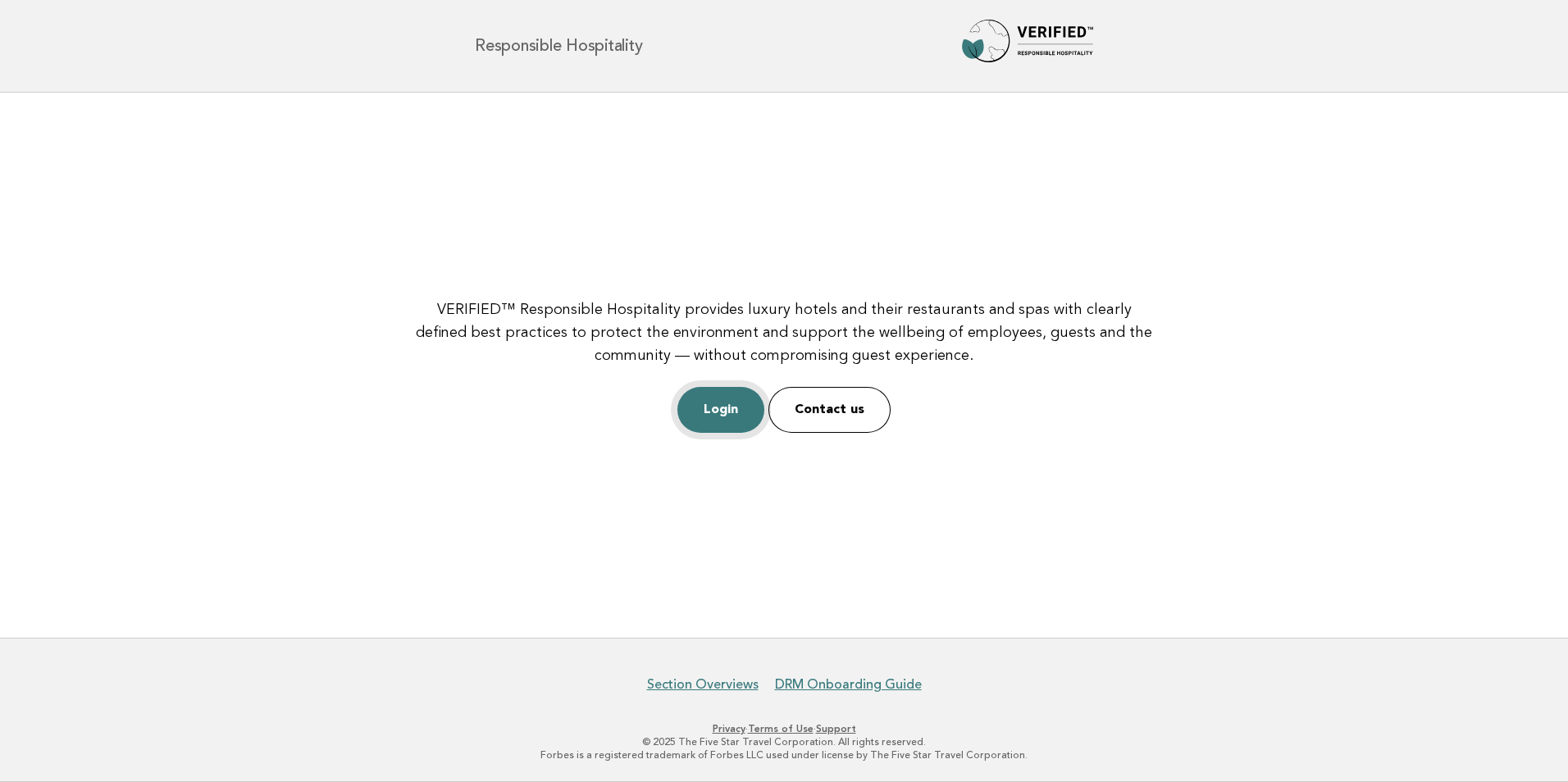
click at [730, 411] on link "Login" at bounding box center [720, 410] width 87 height 46
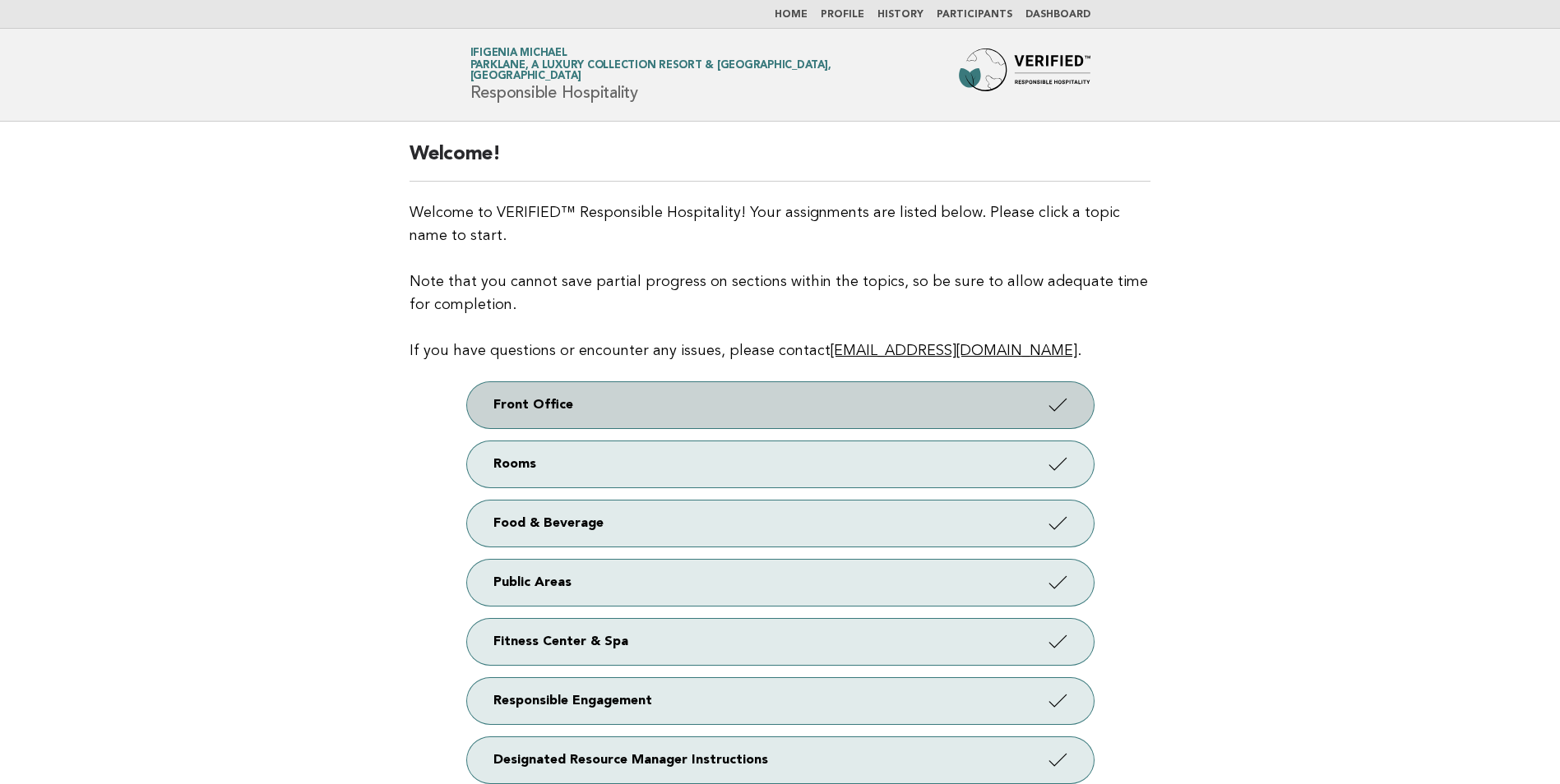
click at [736, 420] on link "Front Office" at bounding box center [781, 406] width 627 height 46
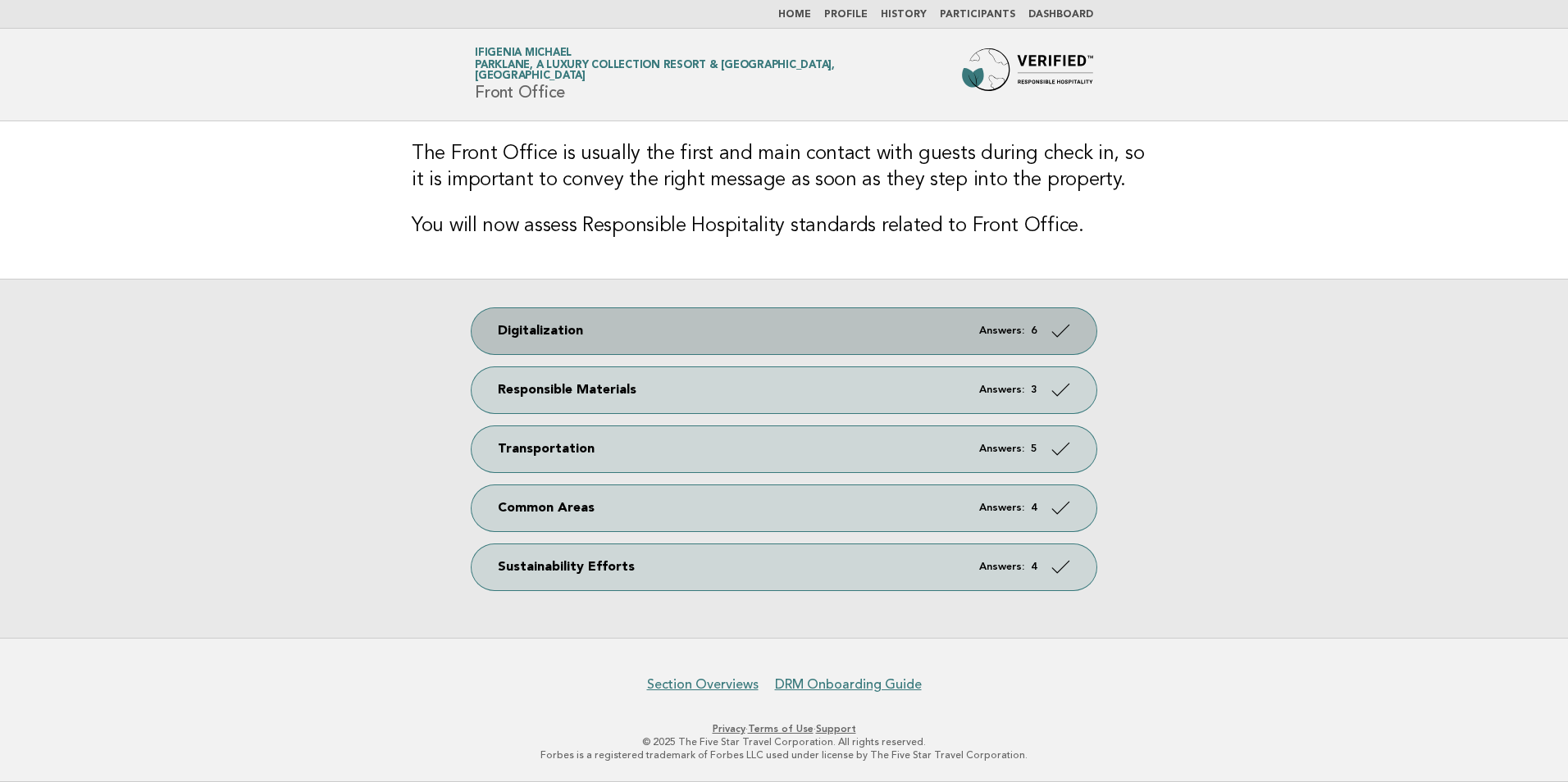
click at [580, 326] on link "Digitalization Answers: 6" at bounding box center [784, 331] width 625 height 46
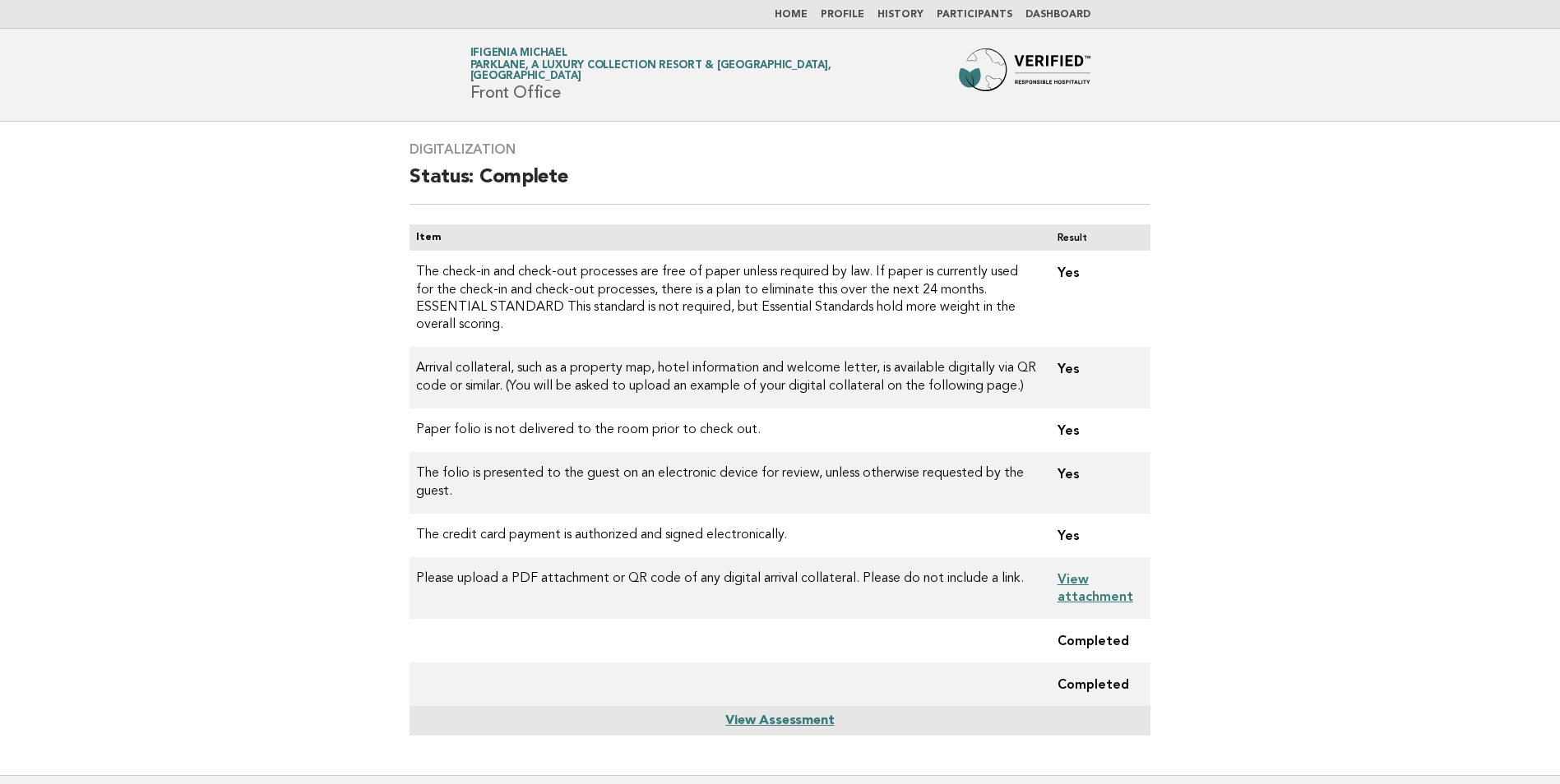
click at [1087, 574] on link "View attachment" at bounding box center [1095, 588] width 75 height 33
